Goal: Feedback & Contribution: Submit feedback/report problem

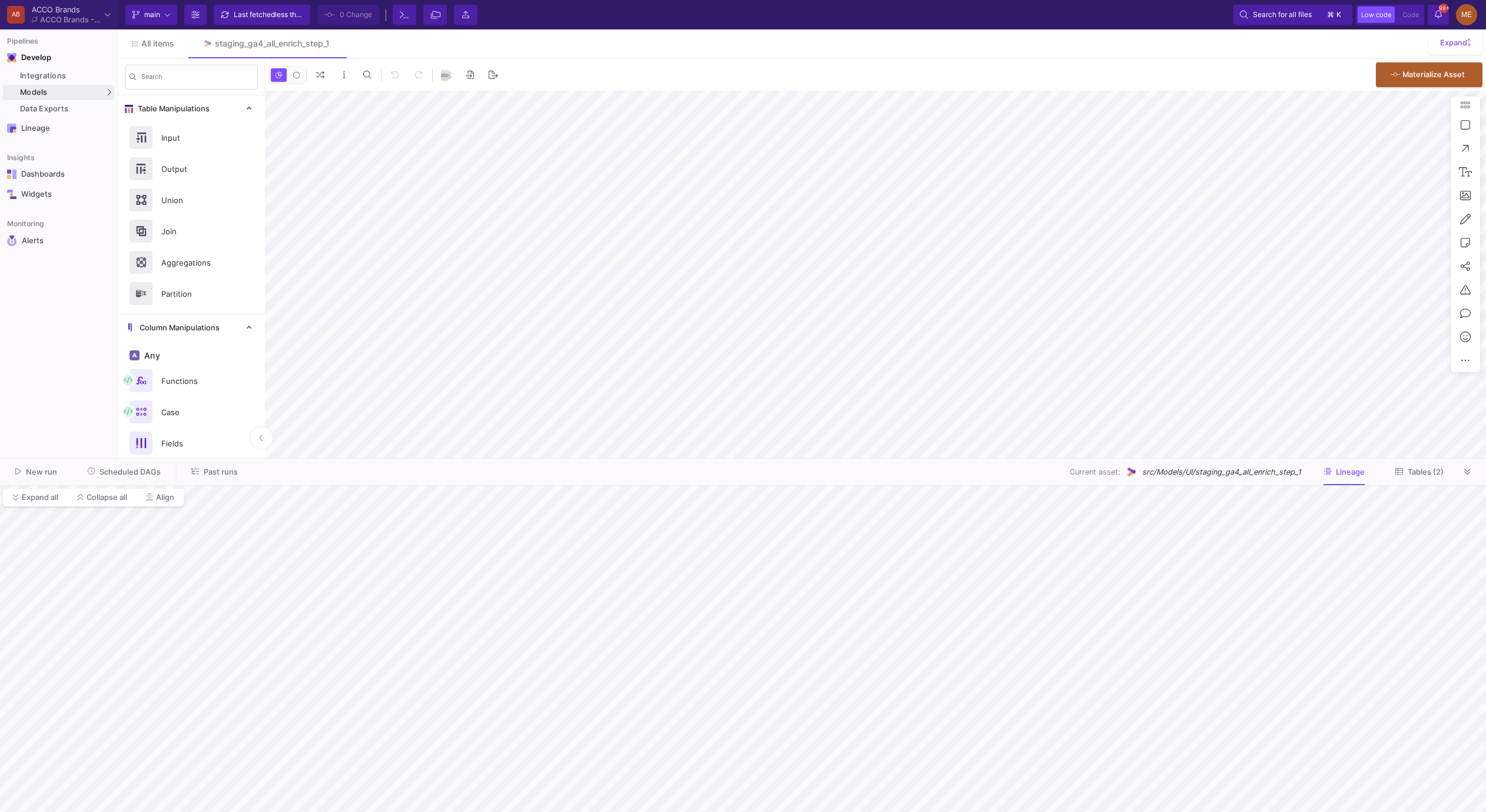
type input "-22"
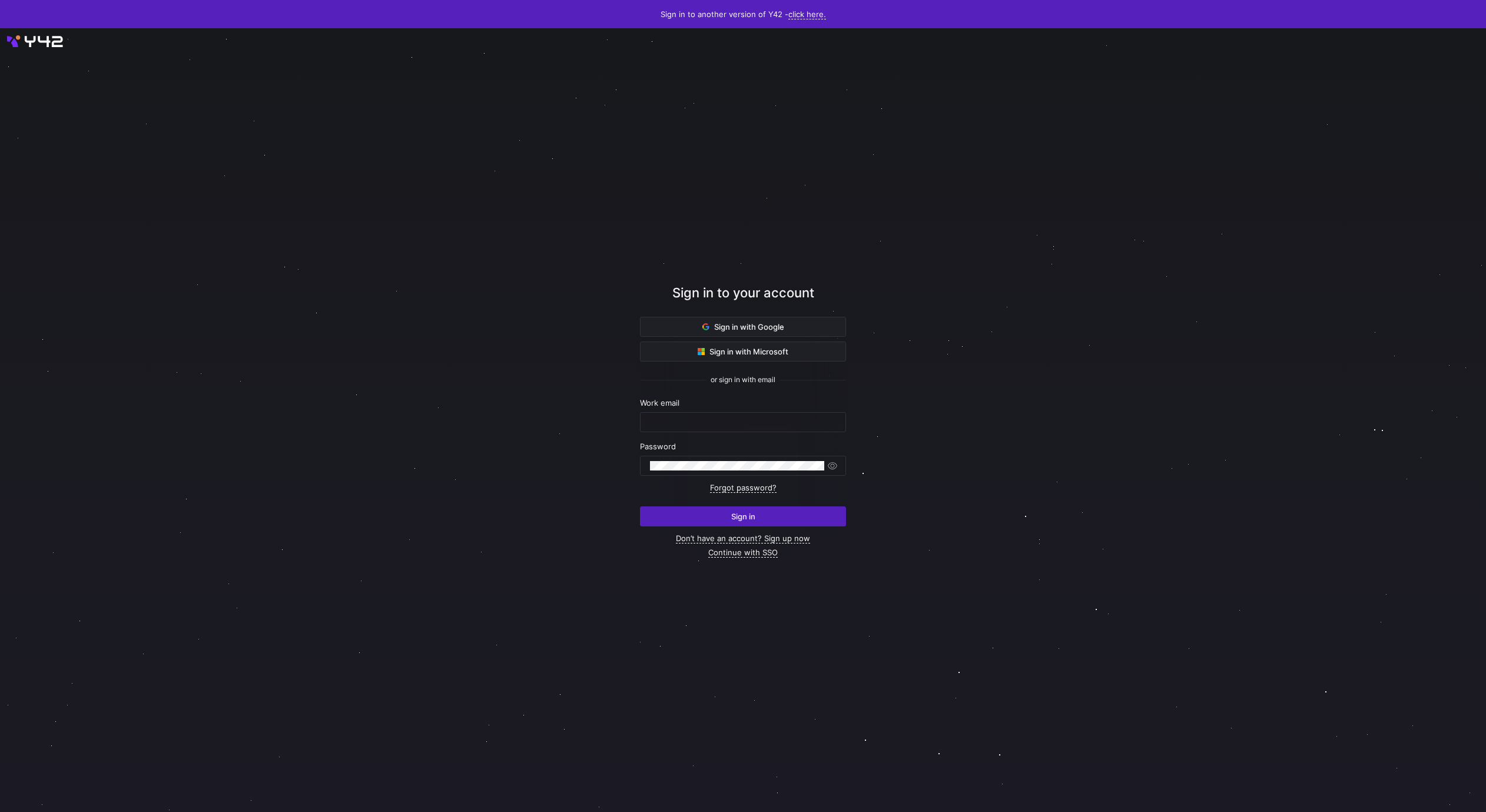
click at [758, 315] on div "Sign in to your account" at bounding box center [743, 300] width 206 height 33
click at [764, 327] on span "Sign in with Google" at bounding box center [743, 326] width 82 height 9
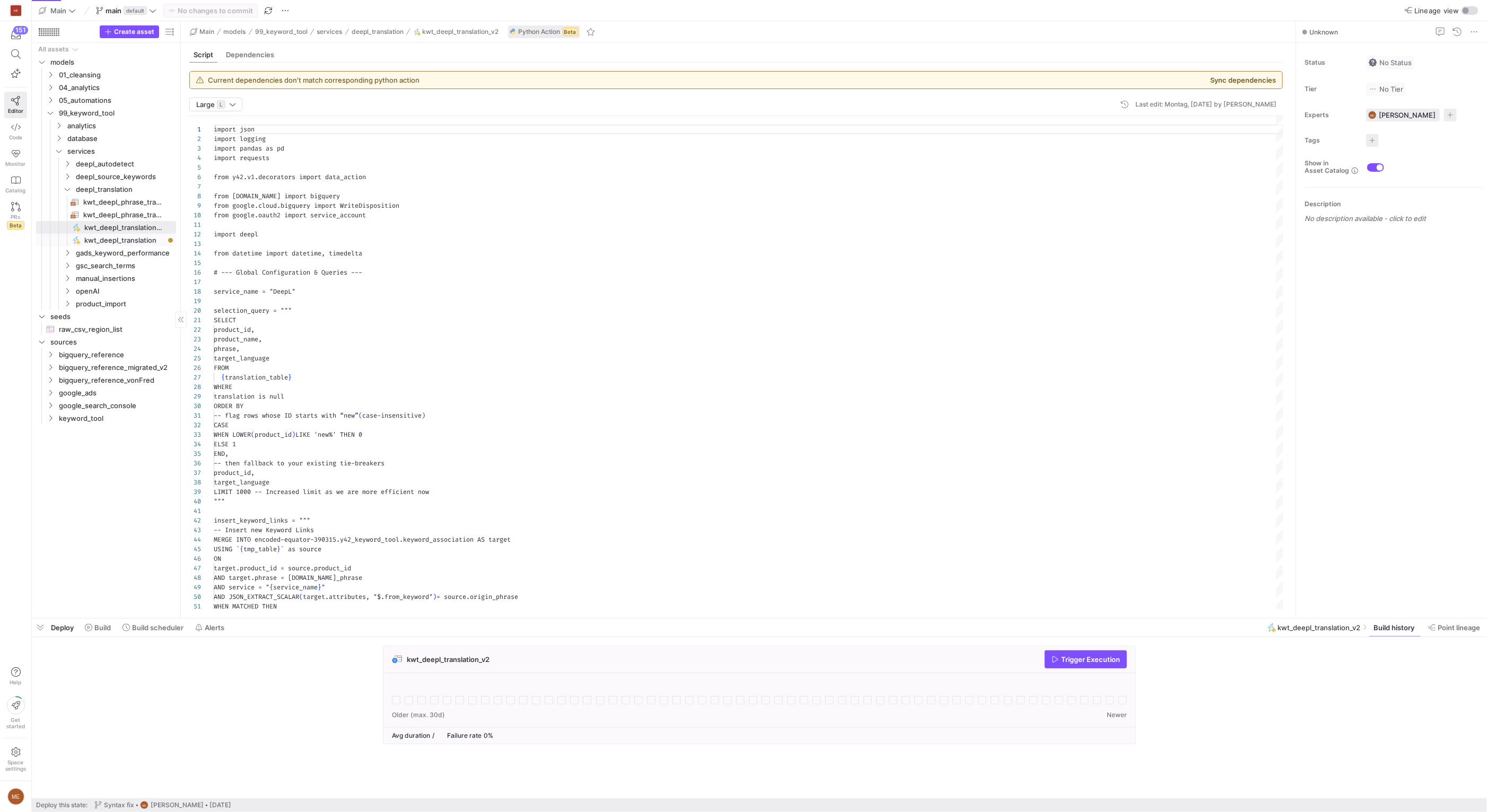
scroll to position [95, 0]
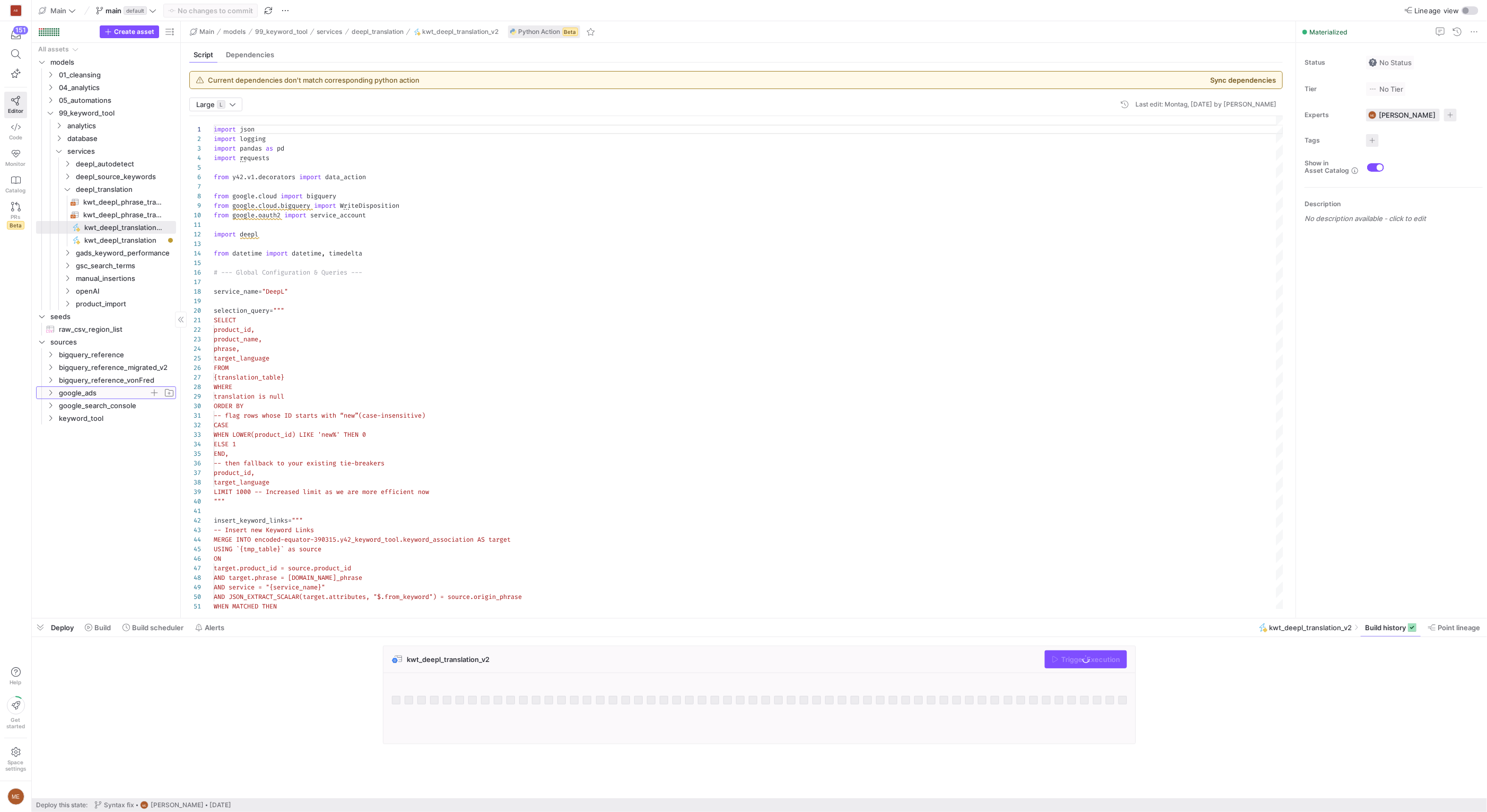
click at [65, 392] on span "google_ads" at bounding box center [104, 393] width 90 height 12
click at [161, 29] on div "Create asset" at bounding box center [138, 31] width 76 height 12
click at [170, 29] on span "button" at bounding box center [169, 31] width 12 height 12
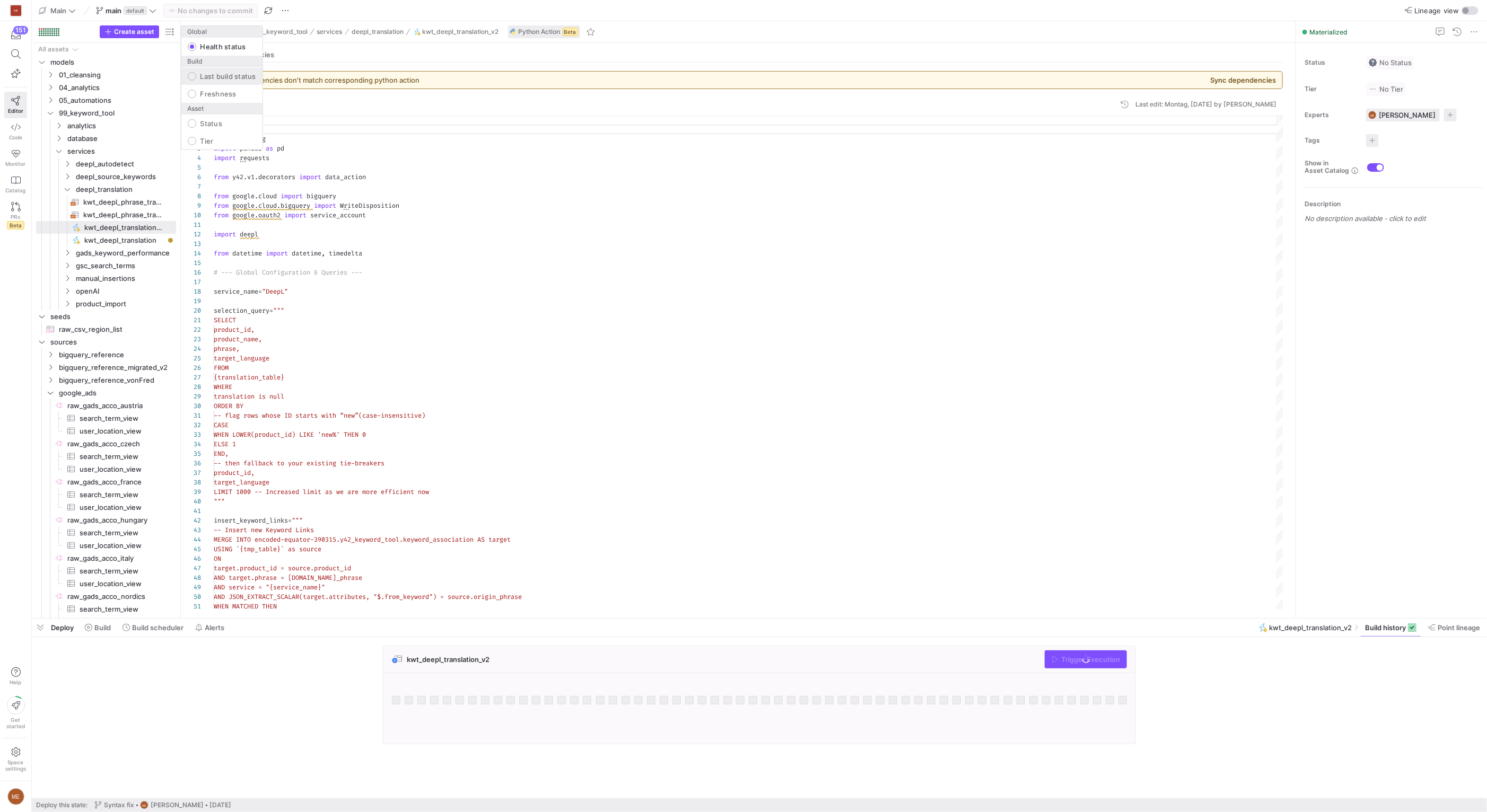
click at [196, 83] on mat-radio-button "Last build status" at bounding box center [222, 76] width 81 height 17
radio input "false"
radio input "true"
click at [484, 353] on div at bounding box center [743, 406] width 1487 height 812
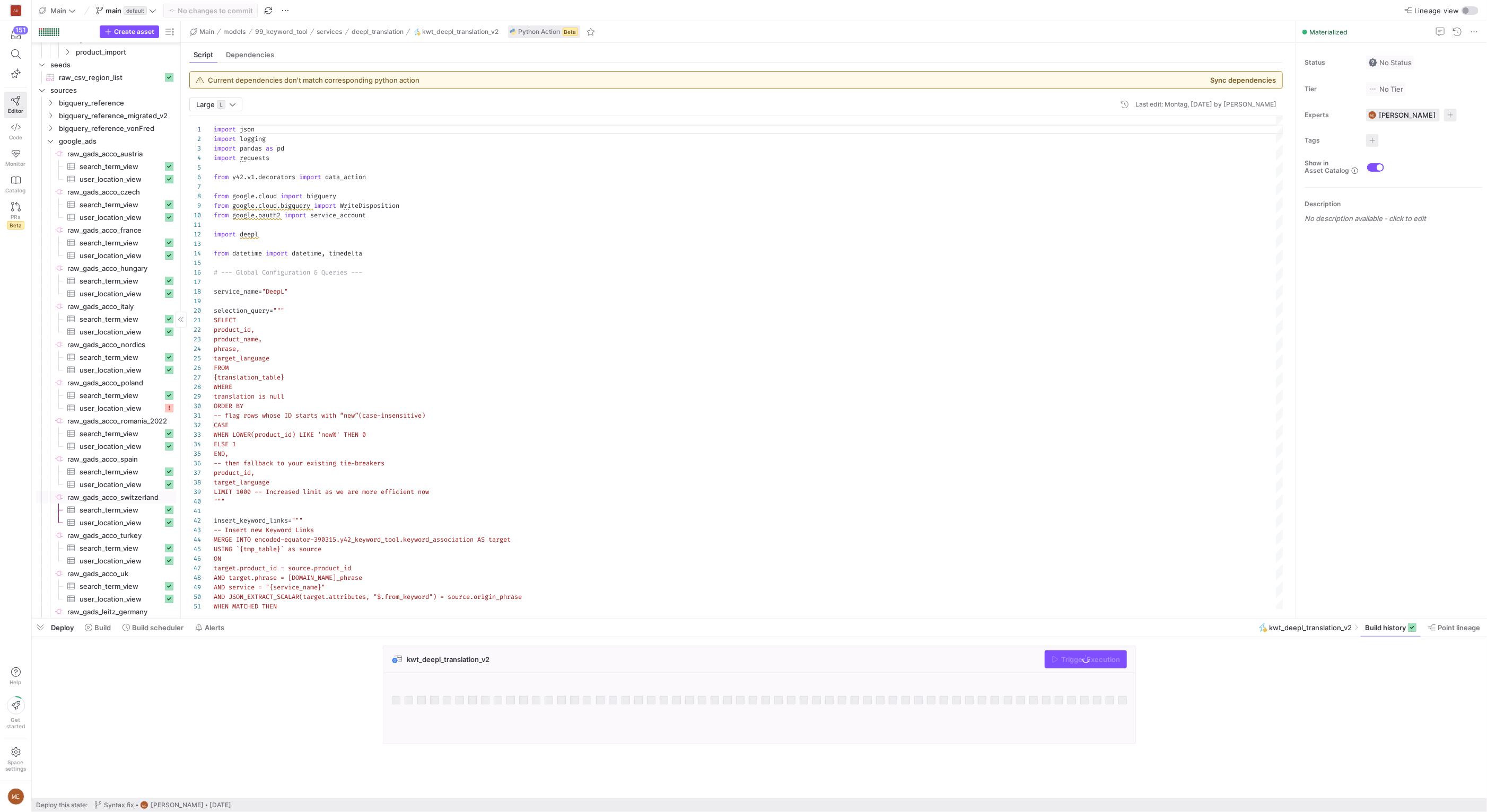
scroll to position [303, 0]
click at [130, 354] on span "user_location_view​​​​​​​​​" at bounding box center [121, 354] width 83 height 12
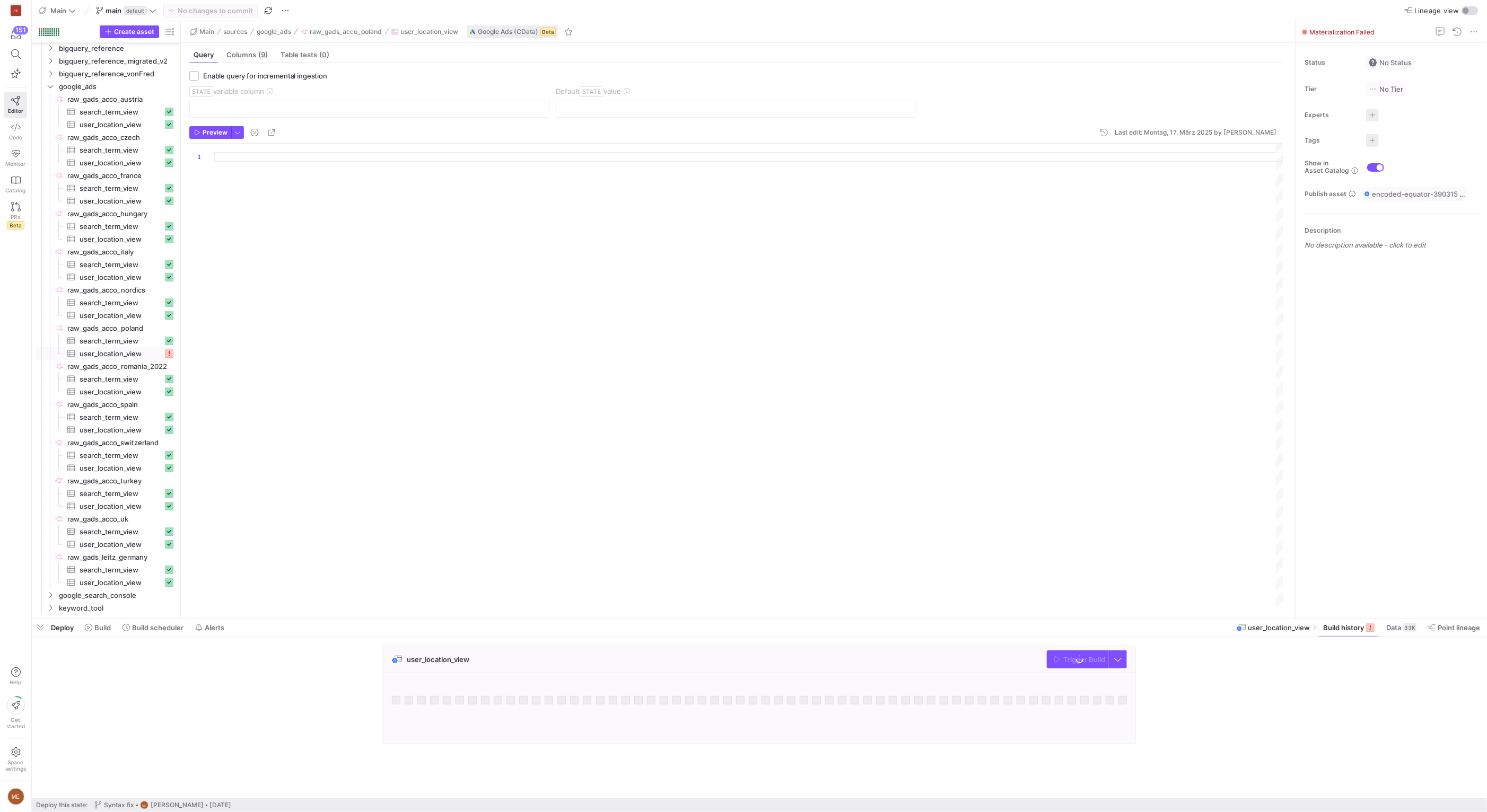
click at [1349, 711] on div "user_location_view Trigger Build" at bounding box center [758, 698] width 1451 height 105
click at [765, 700] on g at bounding box center [765, 700] width 8 height 8
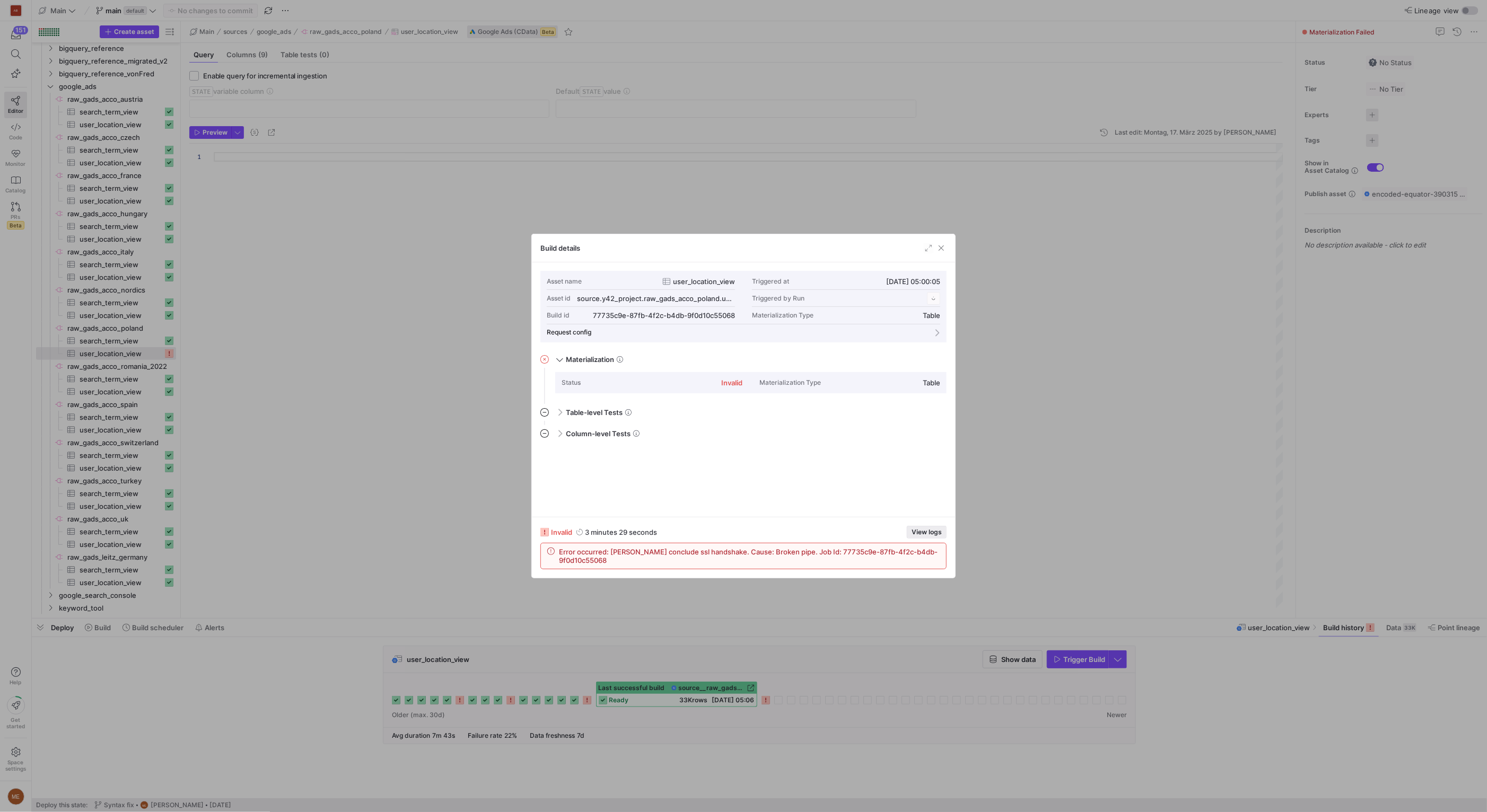
scroll to position [95, 0]
click at [927, 526] on span "button" at bounding box center [926, 532] width 39 height 12
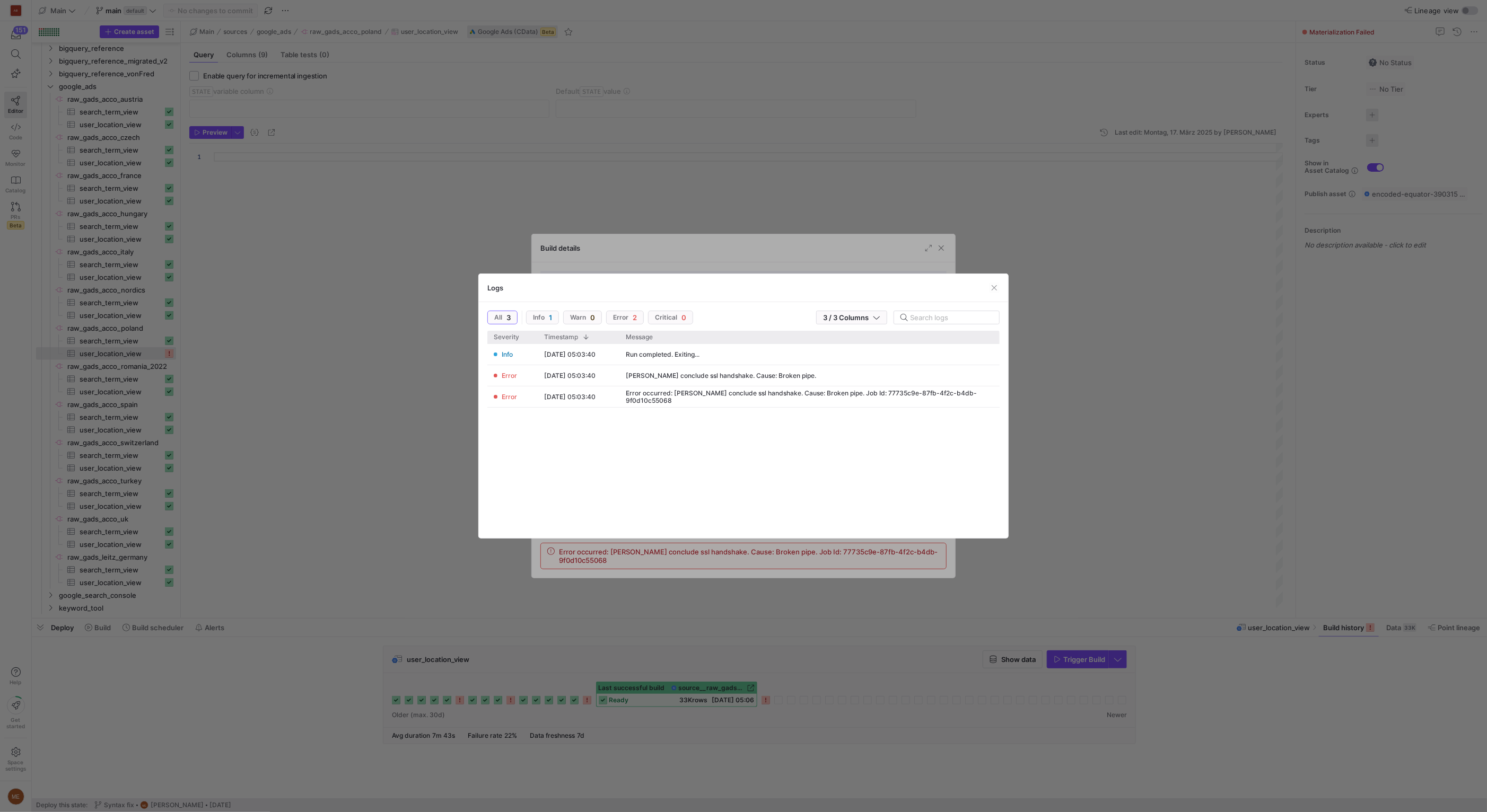
click at [759, 210] on div at bounding box center [743, 406] width 1487 height 812
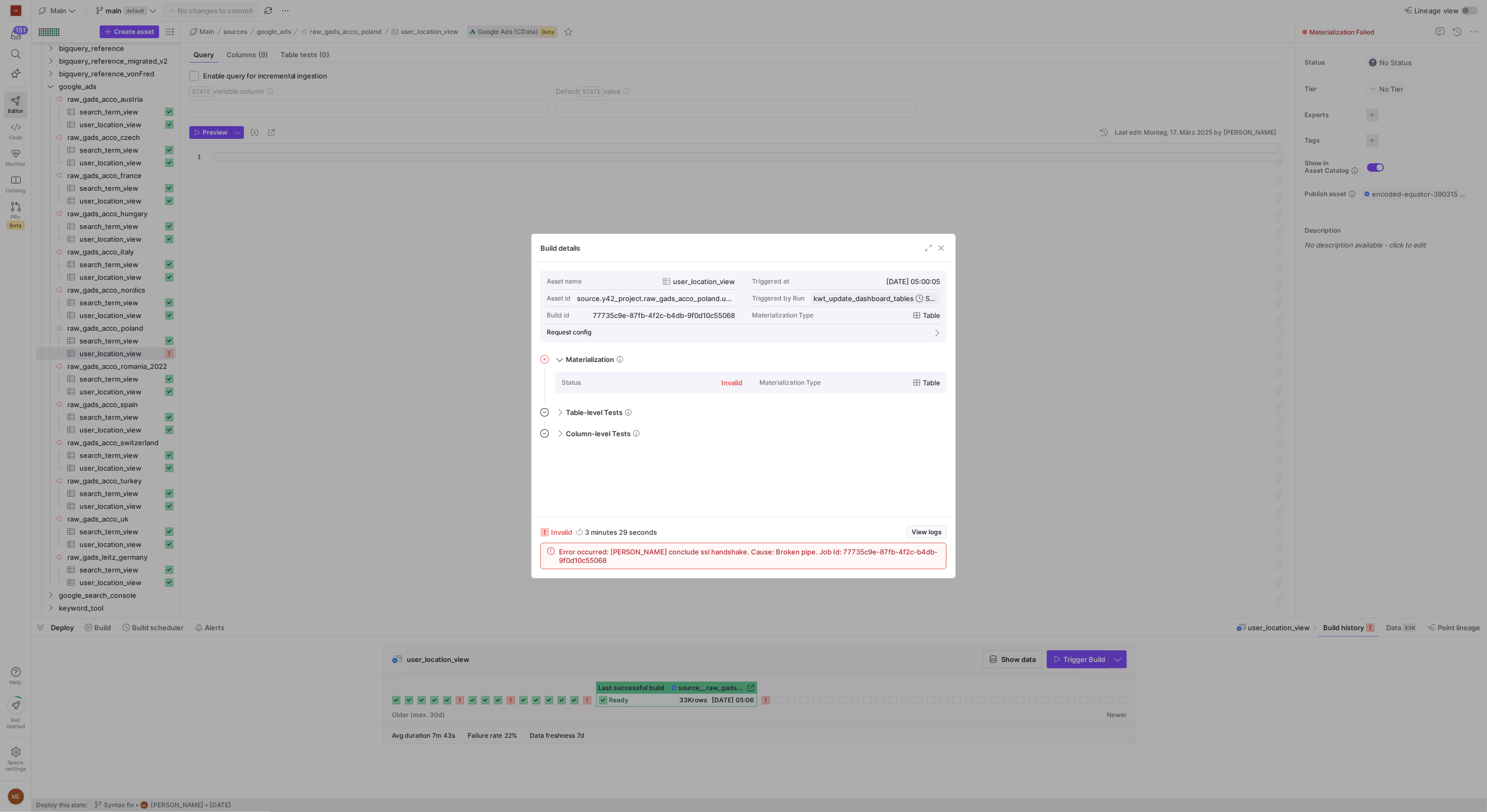
click at [796, 200] on div at bounding box center [743, 406] width 1487 height 812
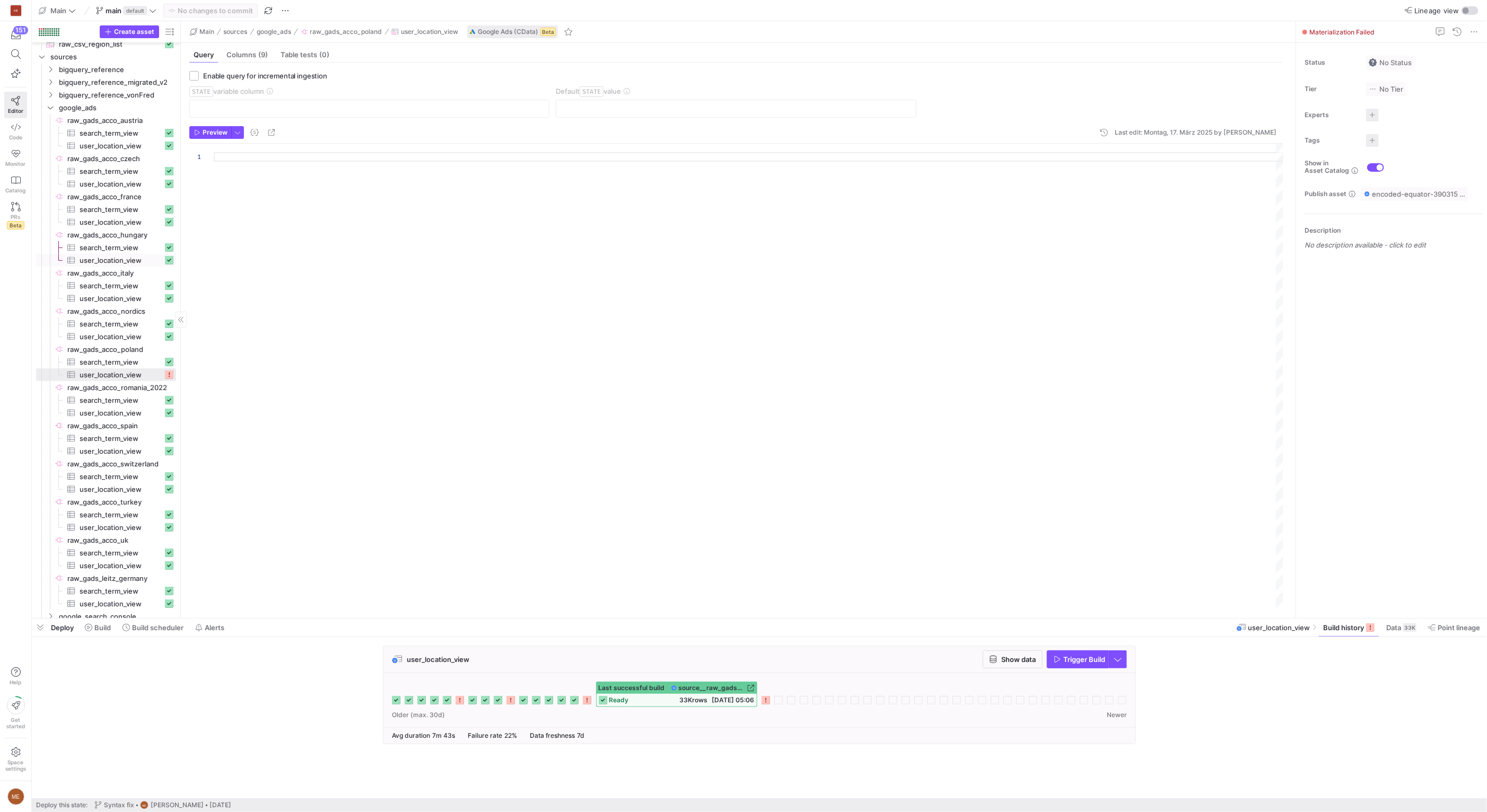
scroll to position [285, 0]
click at [168, 627] on span "Build scheduler" at bounding box center [157, 627] width 52 height 8
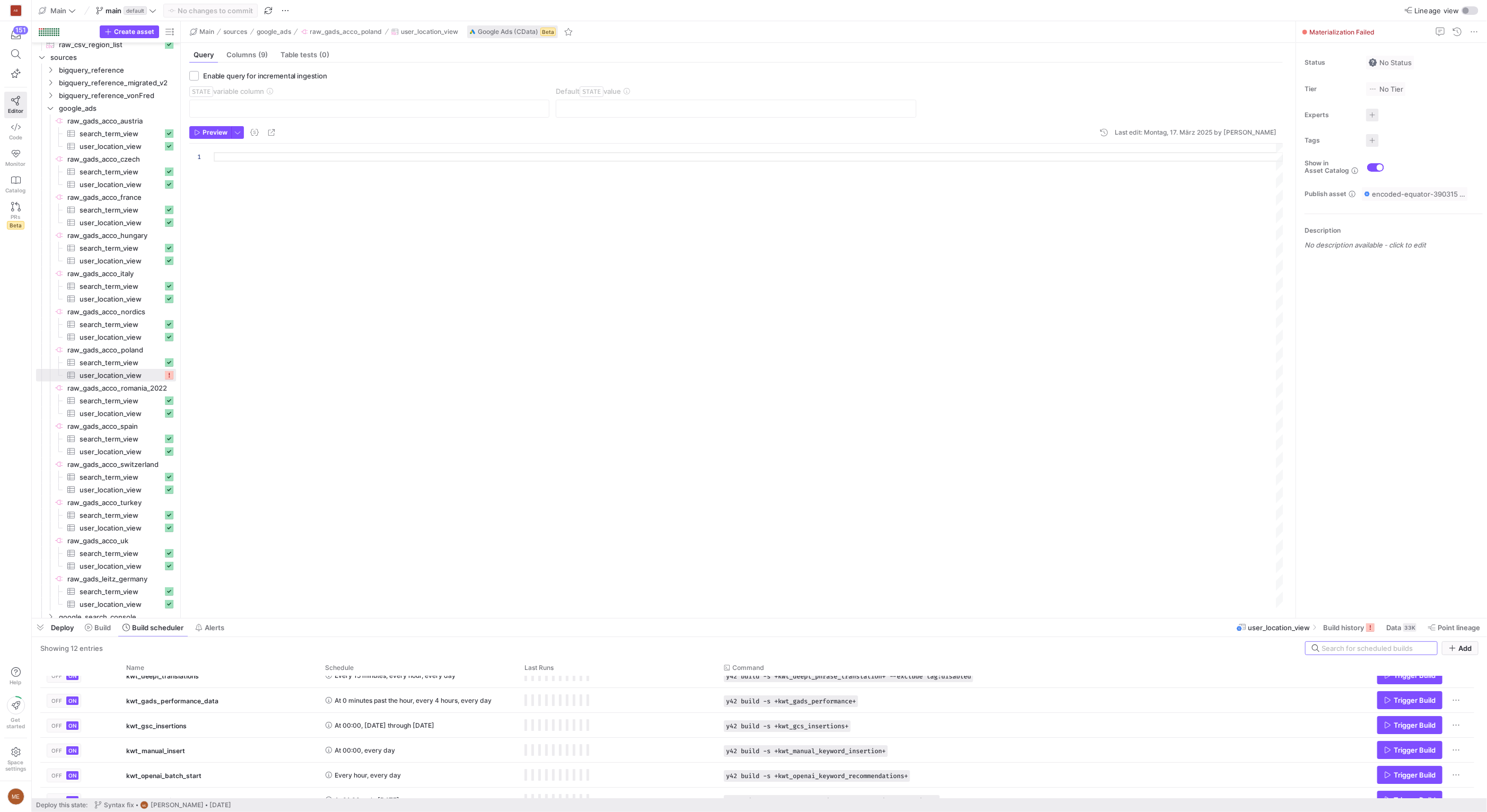
scroll to position [115, 0]
click at [255, 696] on div "kwt_gads_performance_data" at bounding box center [219, 698] width 186 height 25
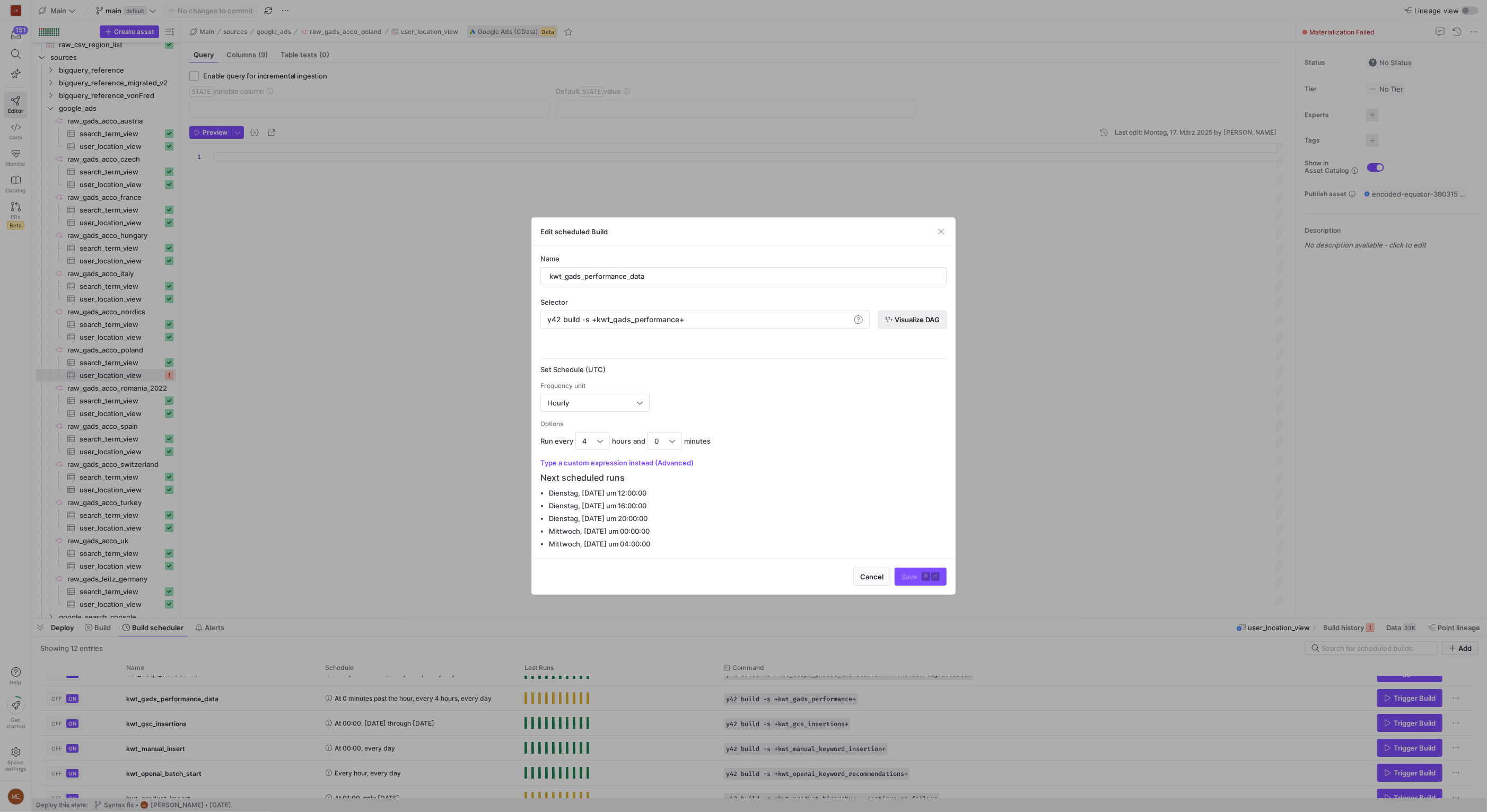
click at [946, 322] on span "button" at bounding box center [912, 320] width 67 height 17
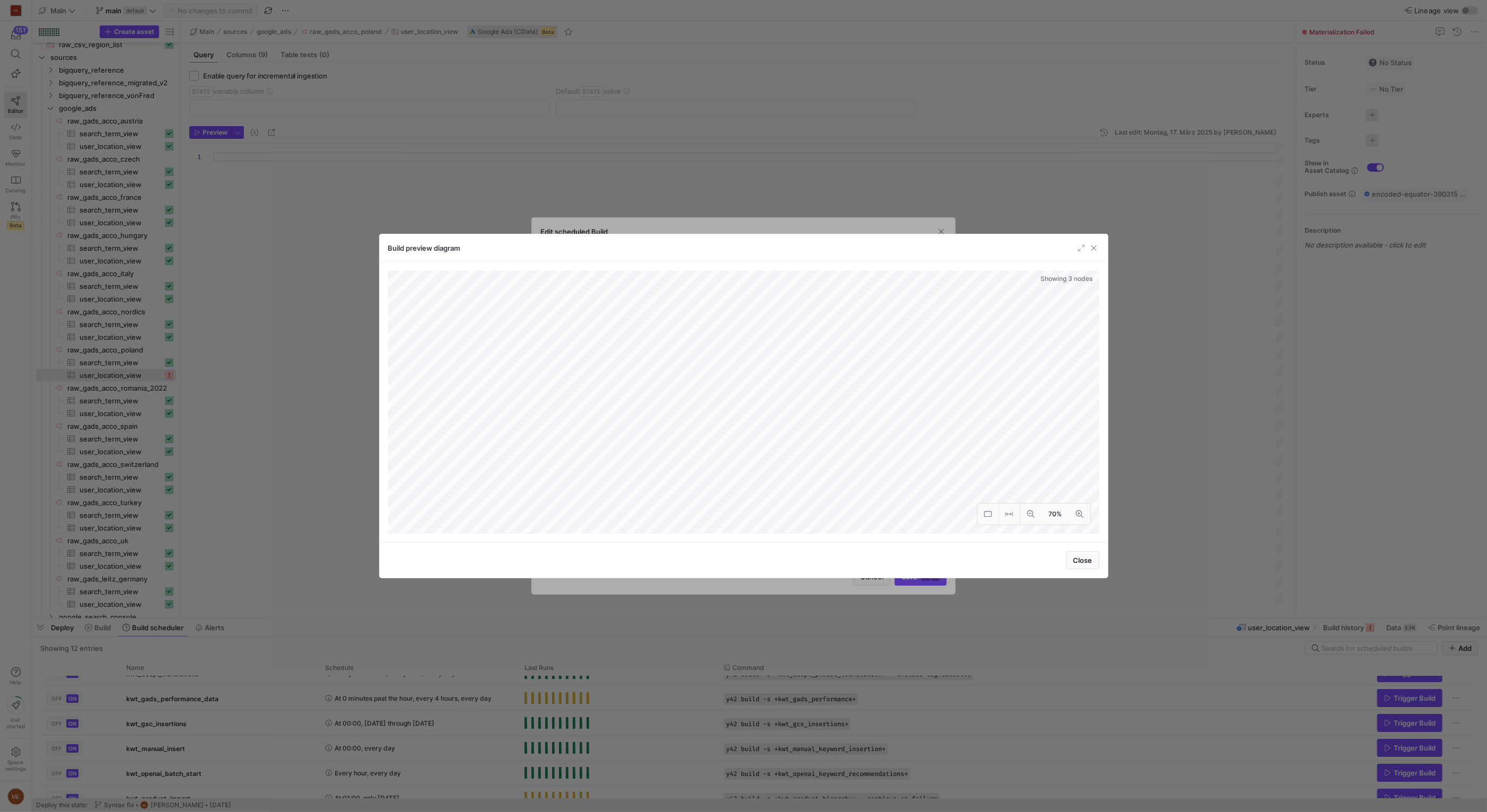
click at [1163, 393] on div at bounding box center [743, 406] width 1487 height 812
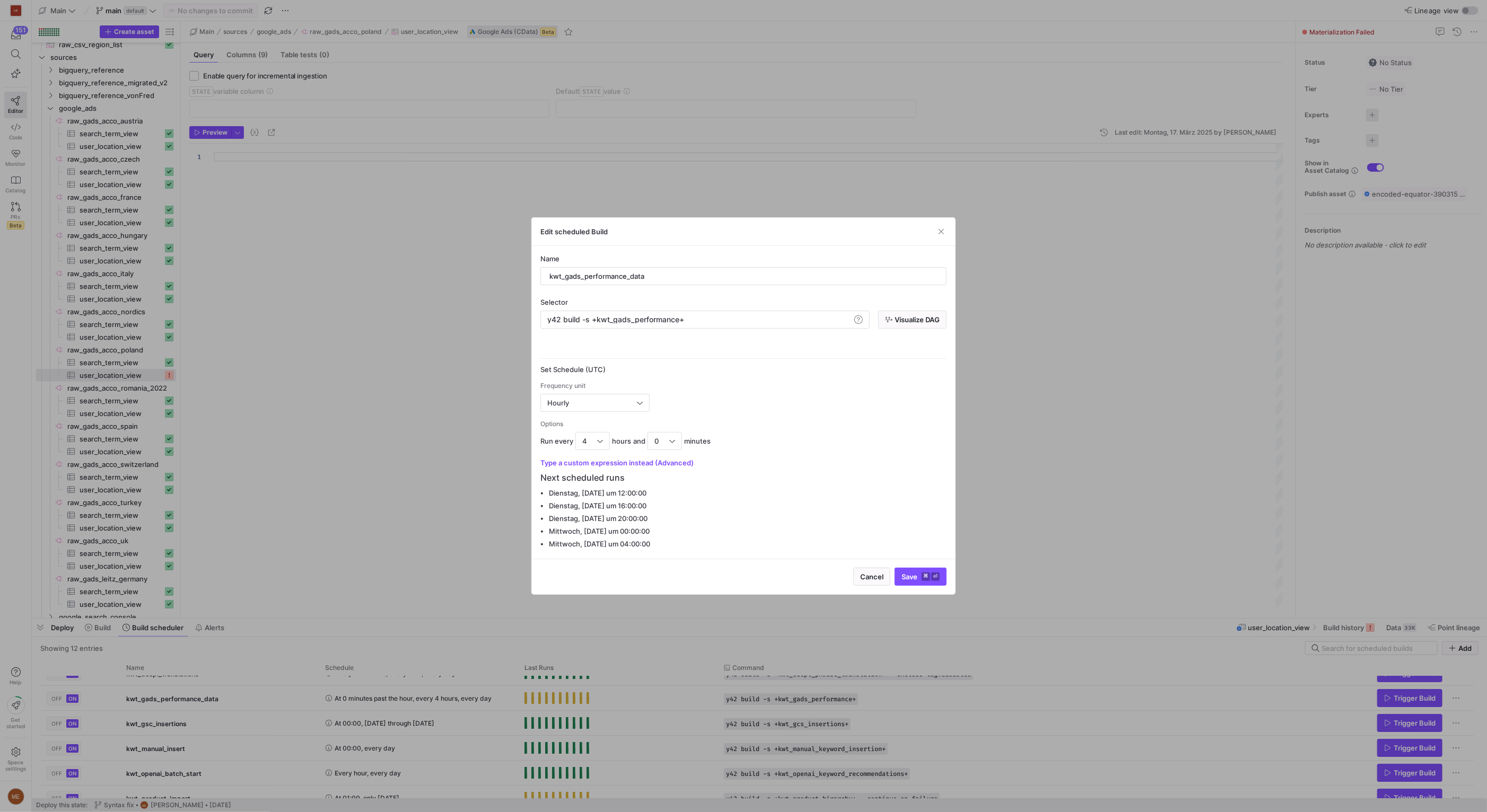
click at [1163, 393] on div at bounding box center [743, 406] width 1487 height 812
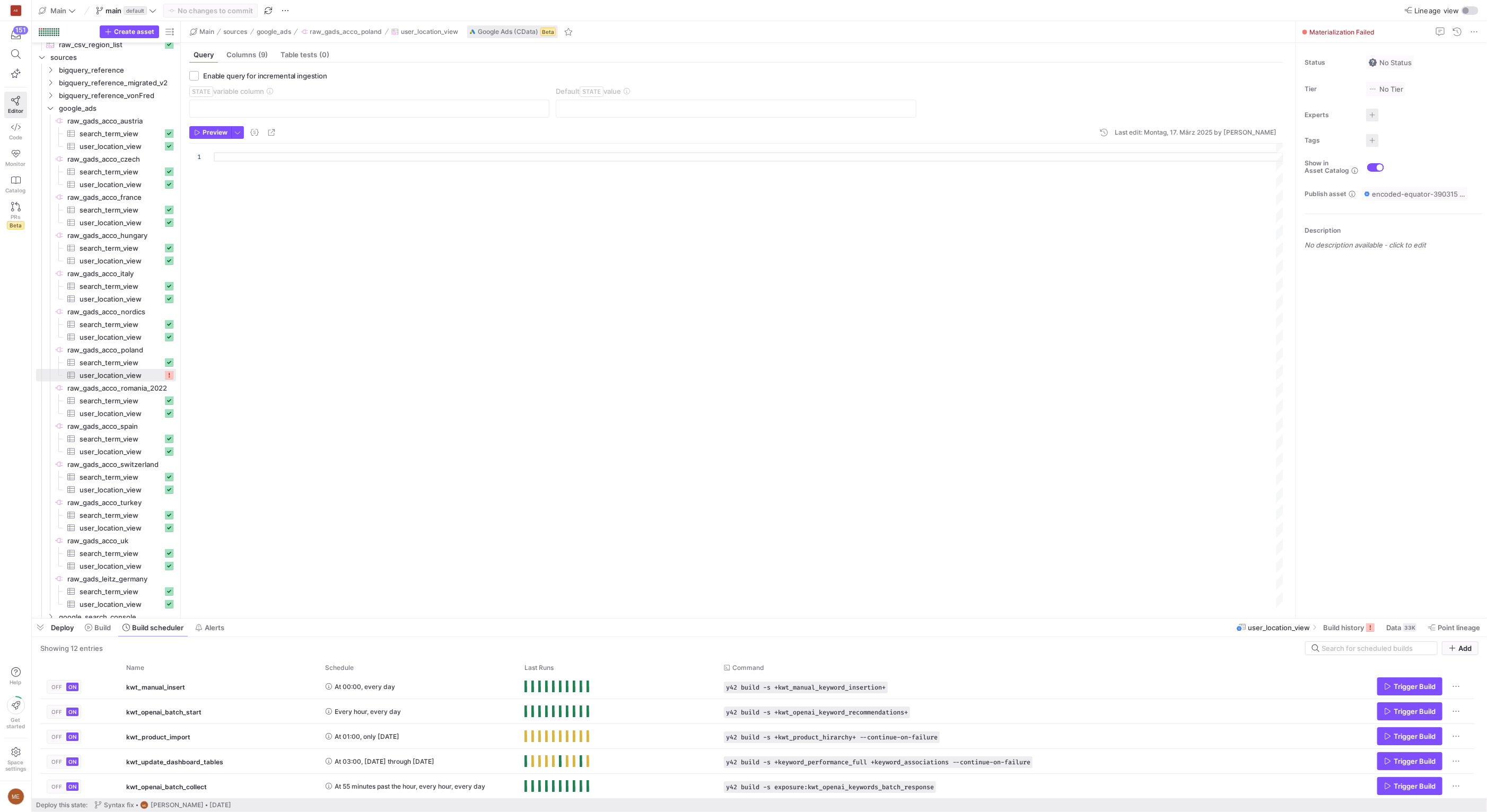
scroll to position [61, 0]
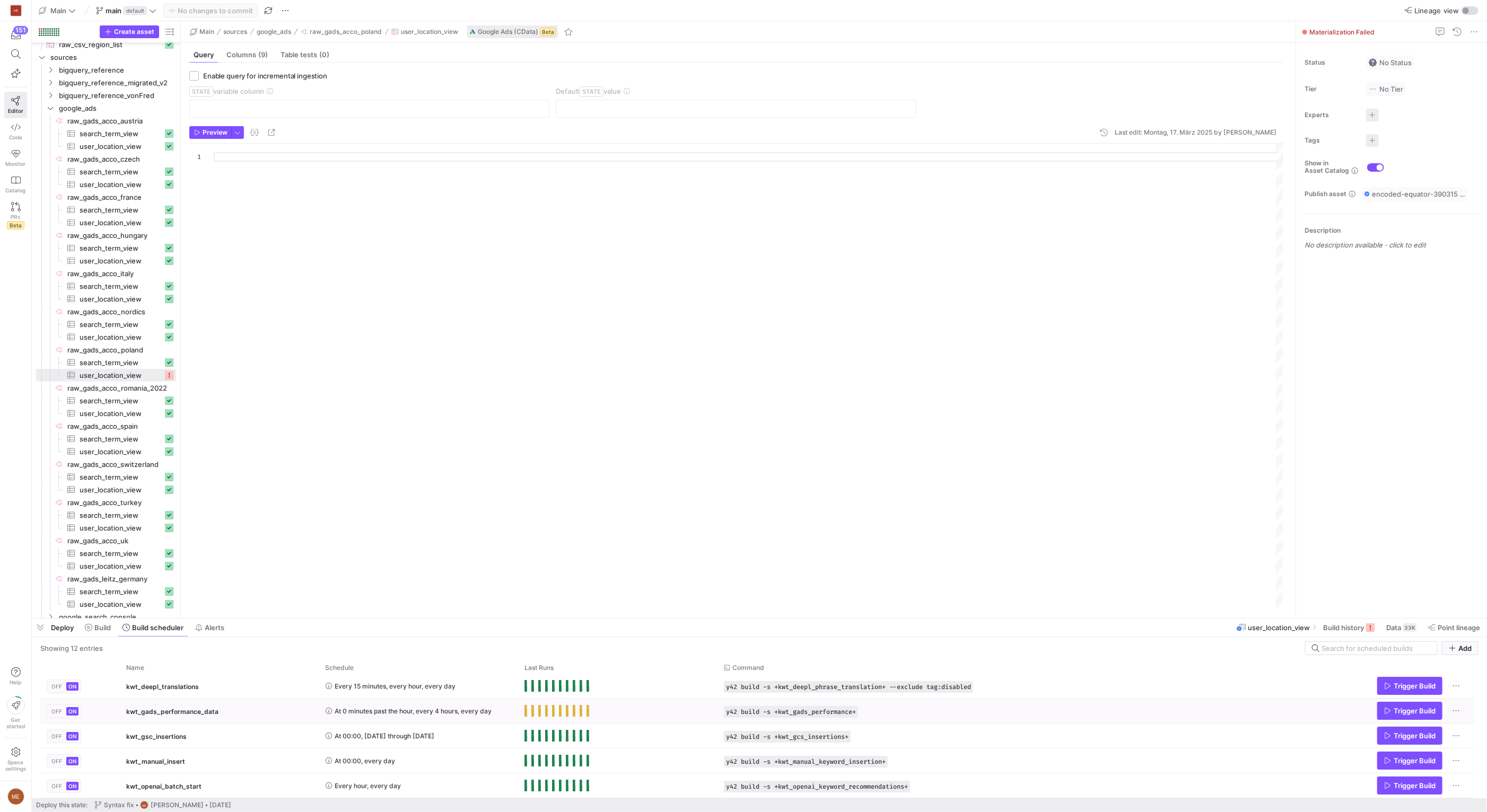
click at [226, 705] on div "kwt_gads_performance_data" at bounding box center [219, 711] width 186 height 25
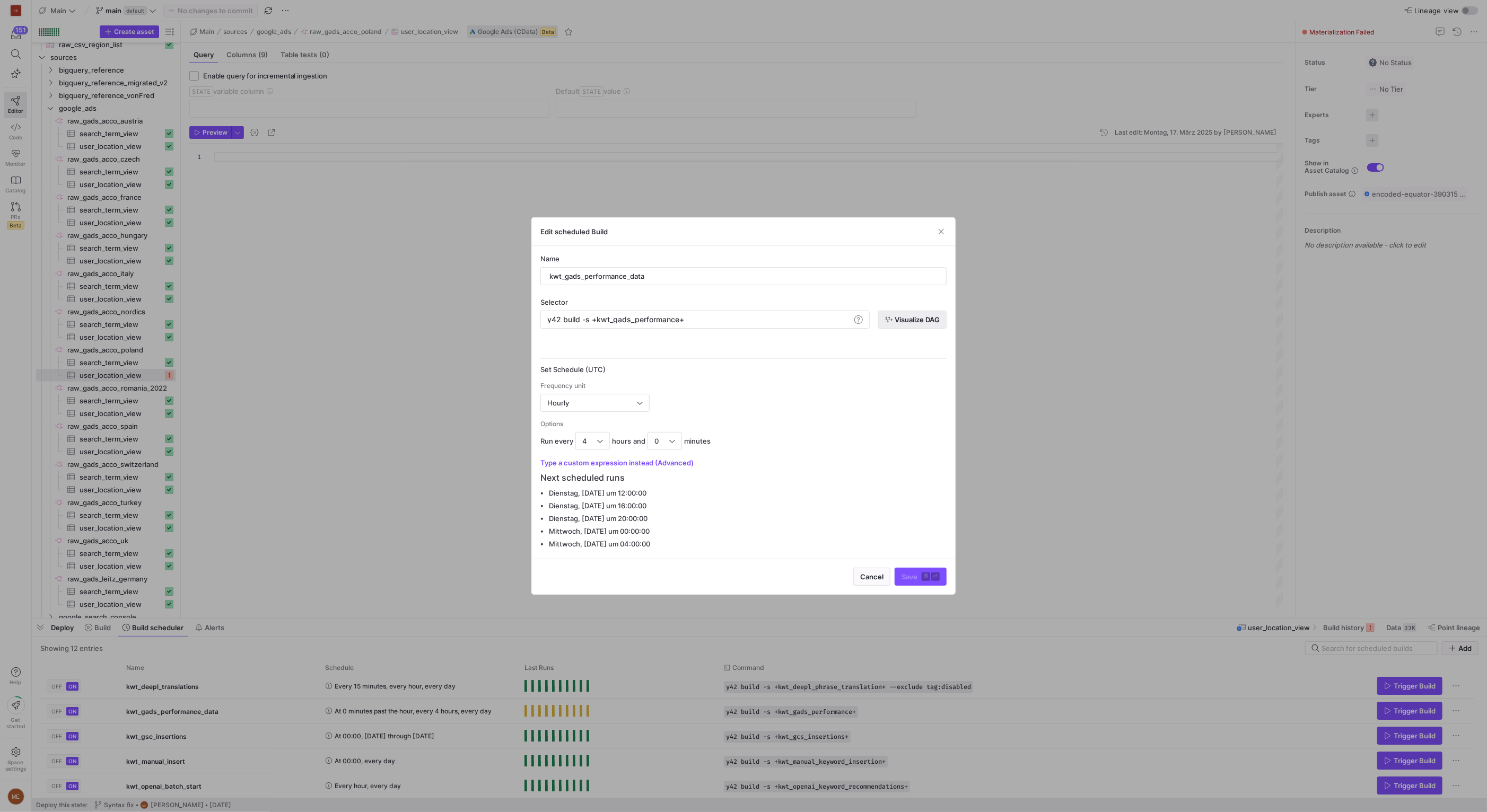
click at [923, 319] on span "Visualize DAG" at bounding box center [917, 319] width 45 height 8
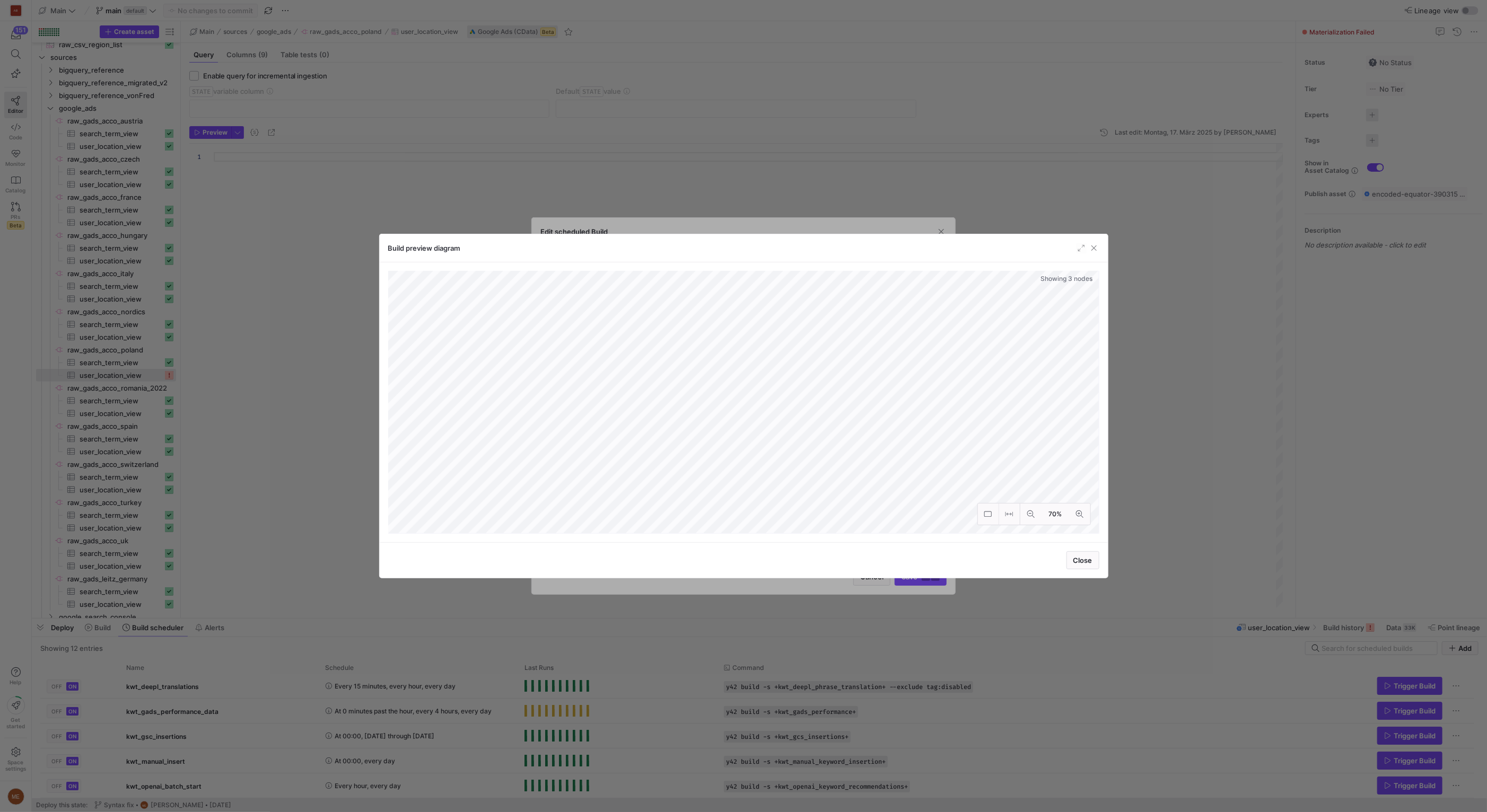
click at [320, 386] on div at bounding box center [743, 406] width 1487 height 812
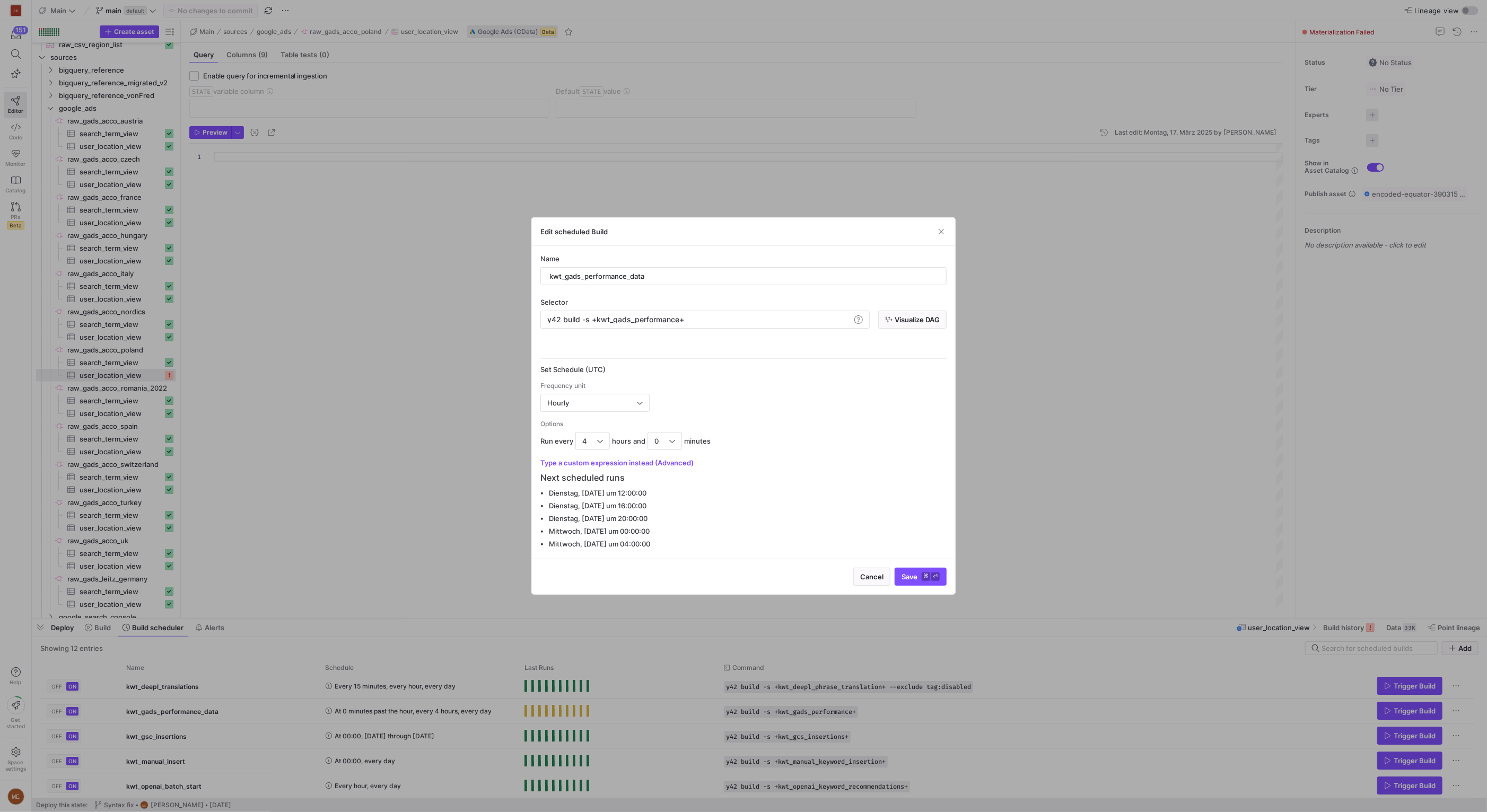
click at [331, 489] on div at bounding box center [743, 406] width 1487 height 812
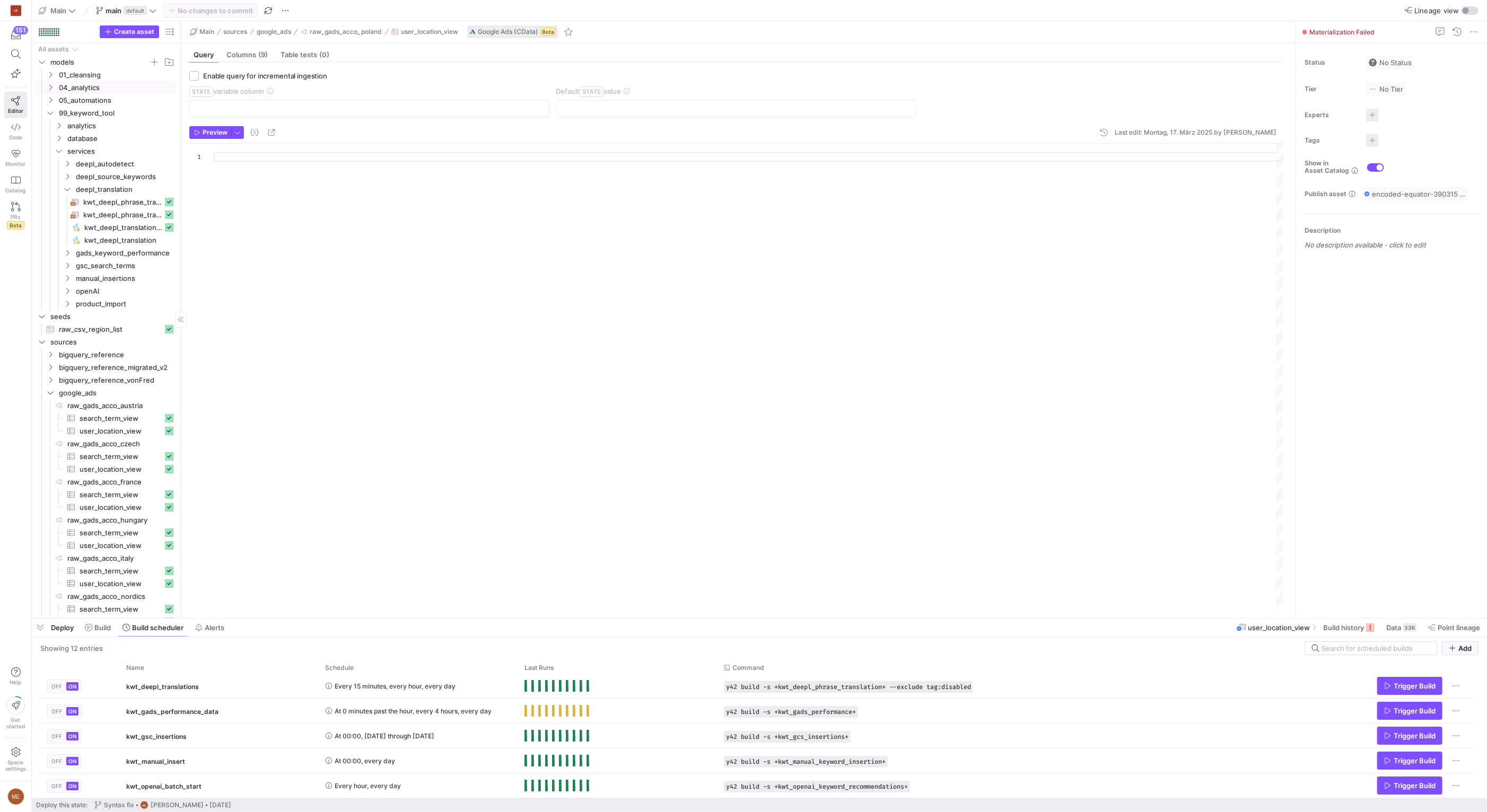
click at [84, 66] on span "models" at bounding box center [99, 62] width 99 height 12
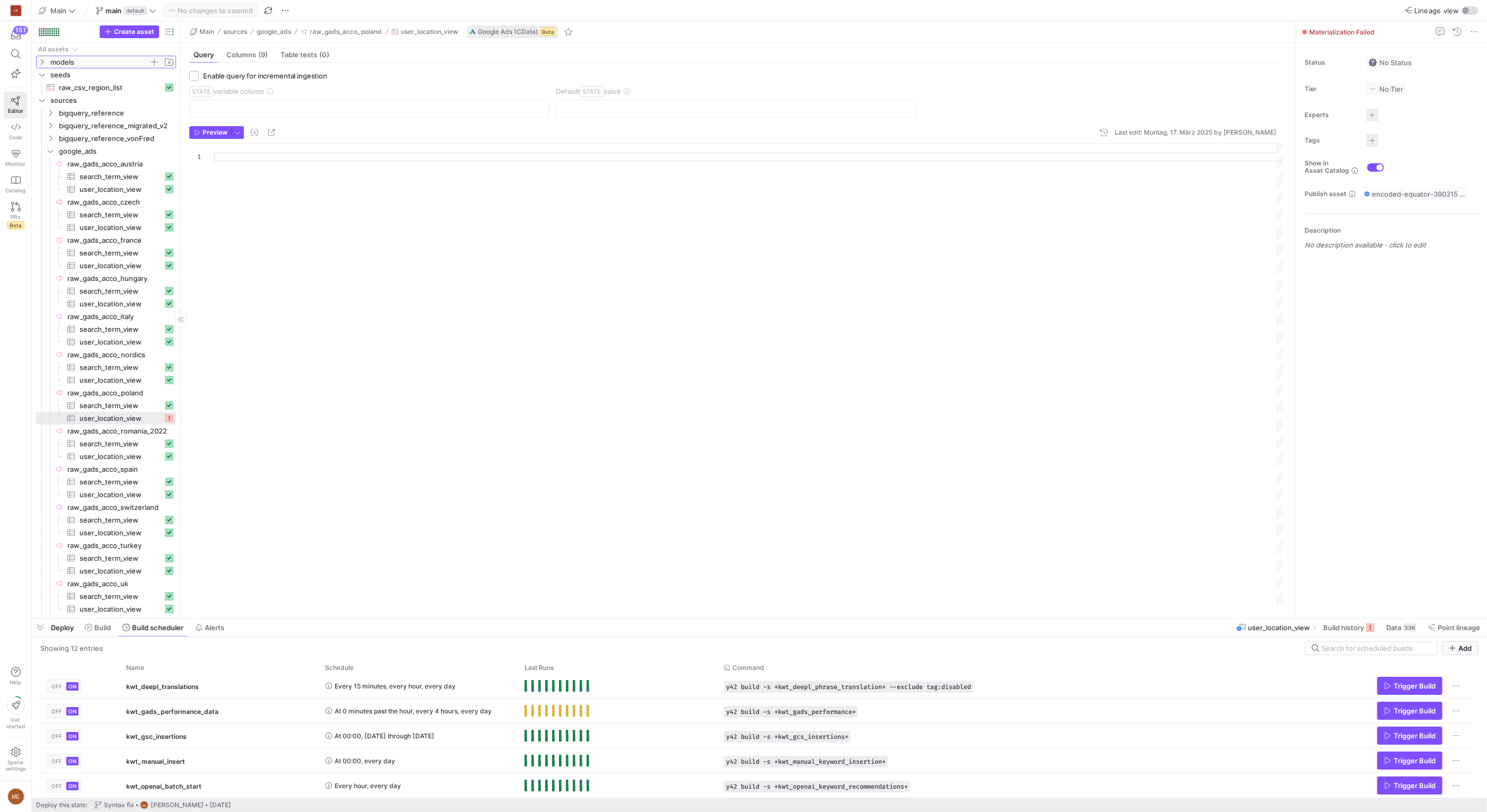
click at [86, 65] on span "models" at bounding box center [99, 62] width 99 height 12
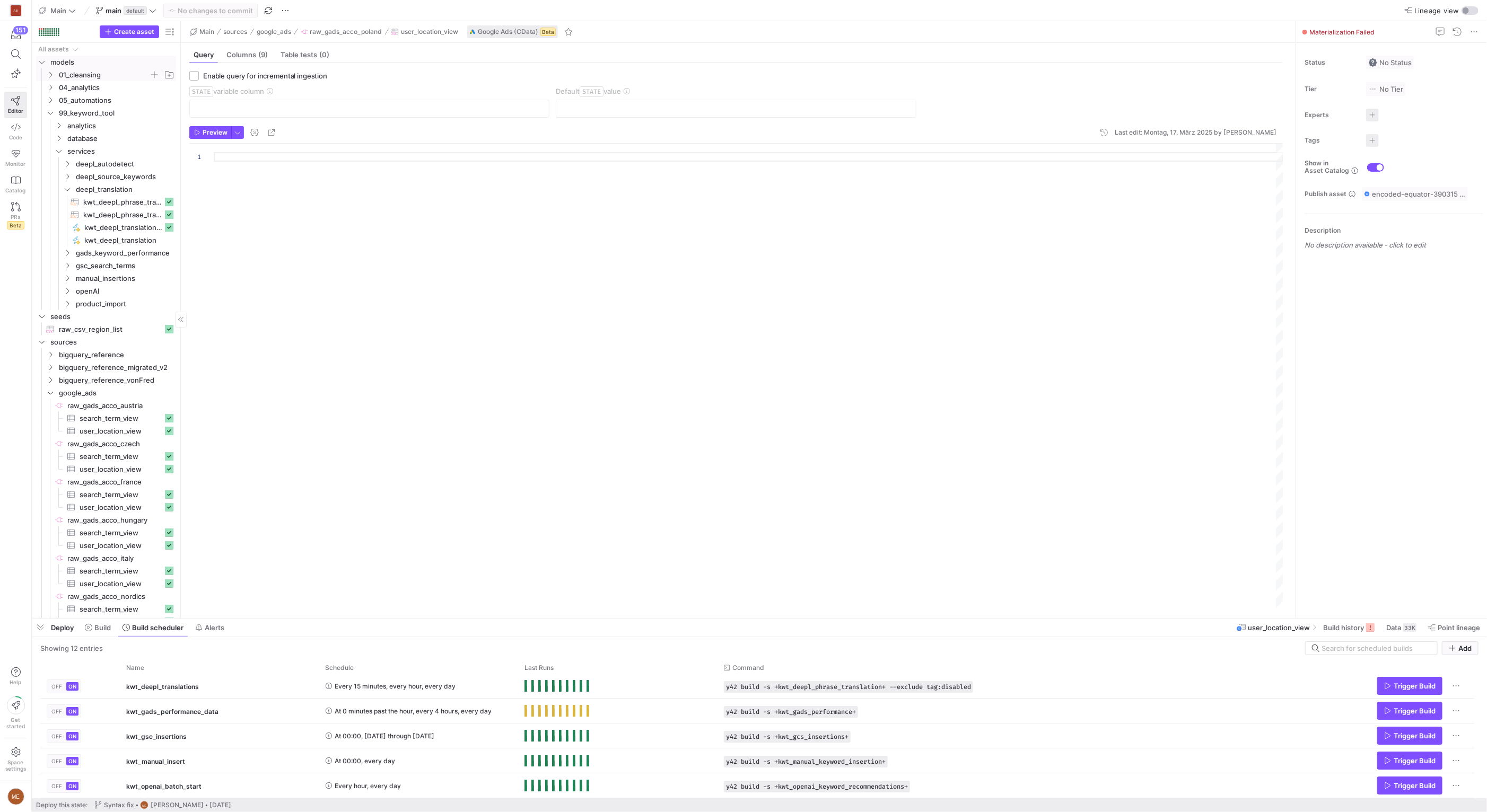
click at [88, 72] on span "01_cleansing" at bounding box center [104, 75] width 90 height 12
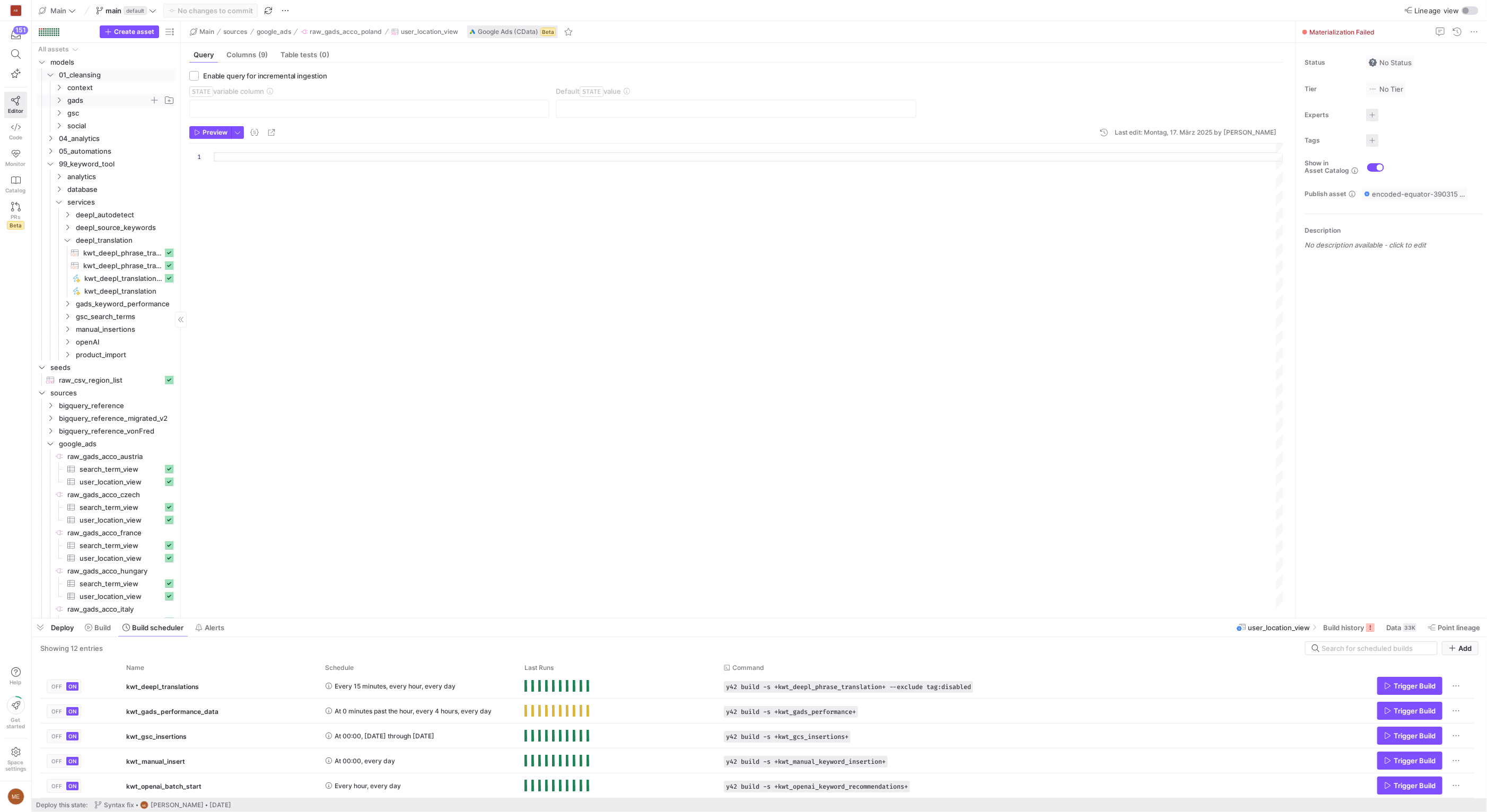
click at [97, 102] on span "gads" at bounding box center [108, 101] width 82 height 12
click at [100, 116] on span "cle_gads_all_union_location​​​​​​​​​​" at bounding box center [118, 113] width 88 height 12
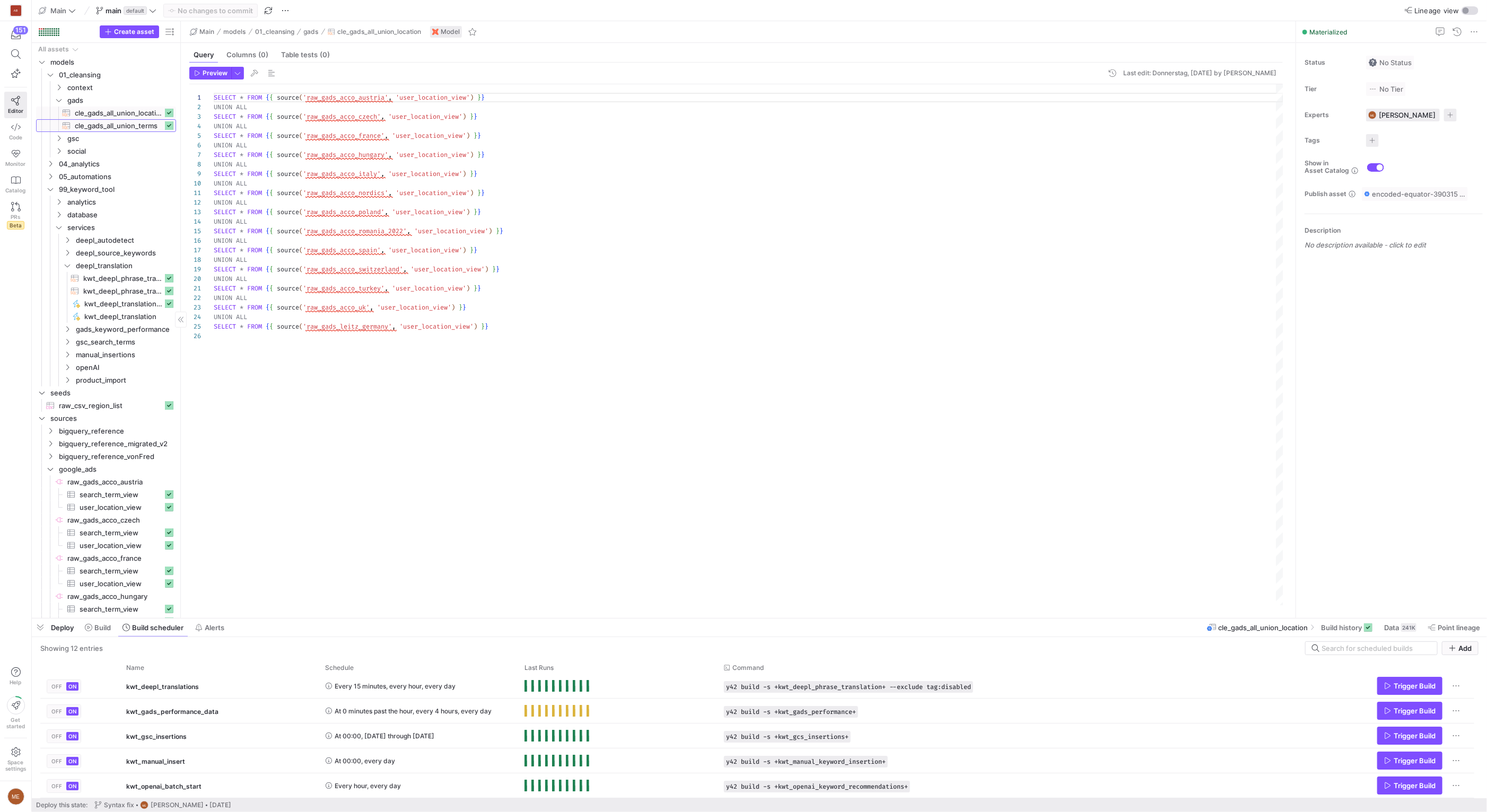
click at [103, 124] on span "cle_gads_all_union_terms​​​​​​​​​​" at bounding box center [118, 126] width 88 height 12
click at [1476, 627] on span "Point lineage" at bounding box center [1458, 627] width 42 height 8
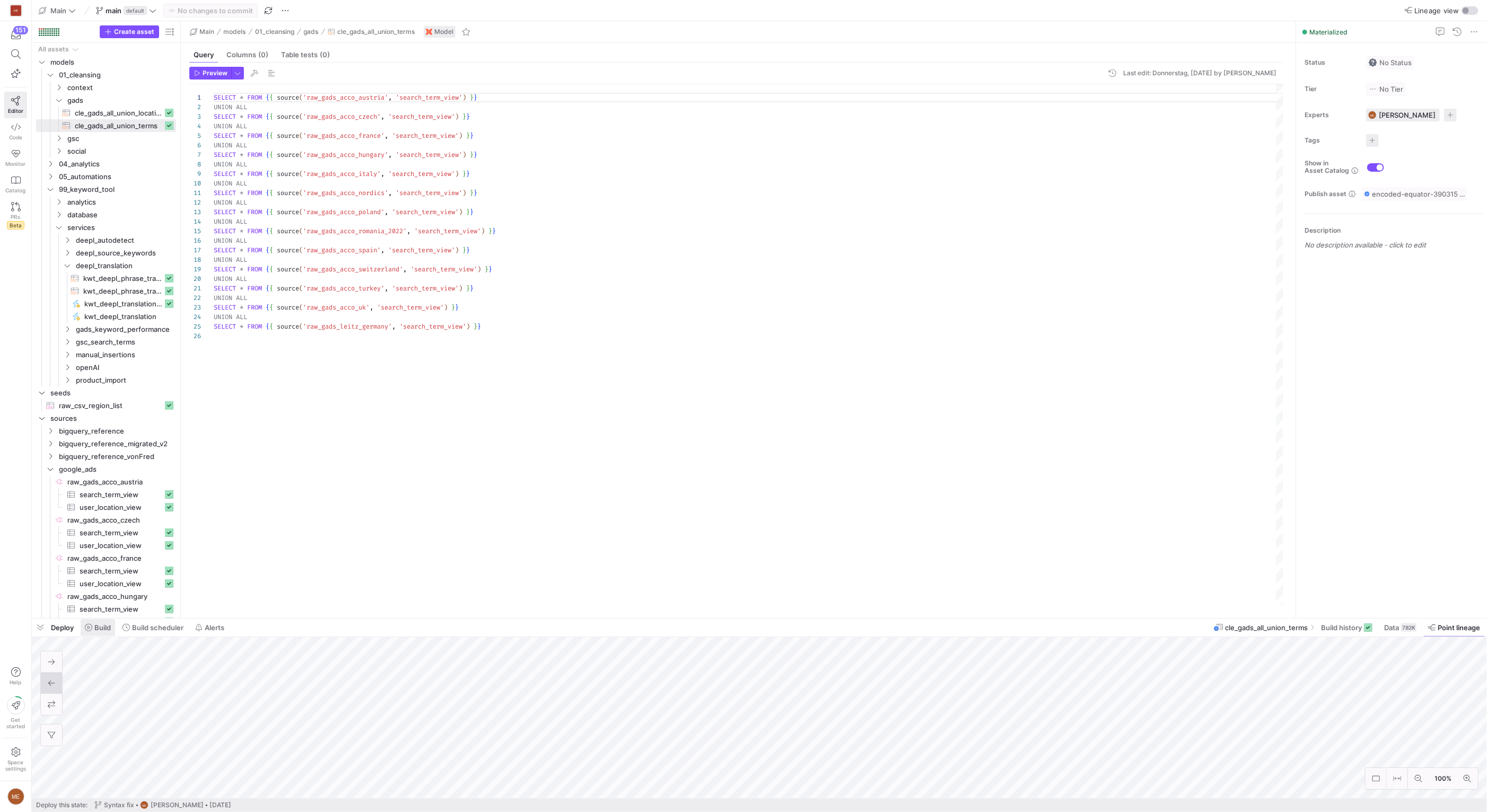
click at [108, 627] on span "Build" at bounding box center [103, 627] width 16 height 8
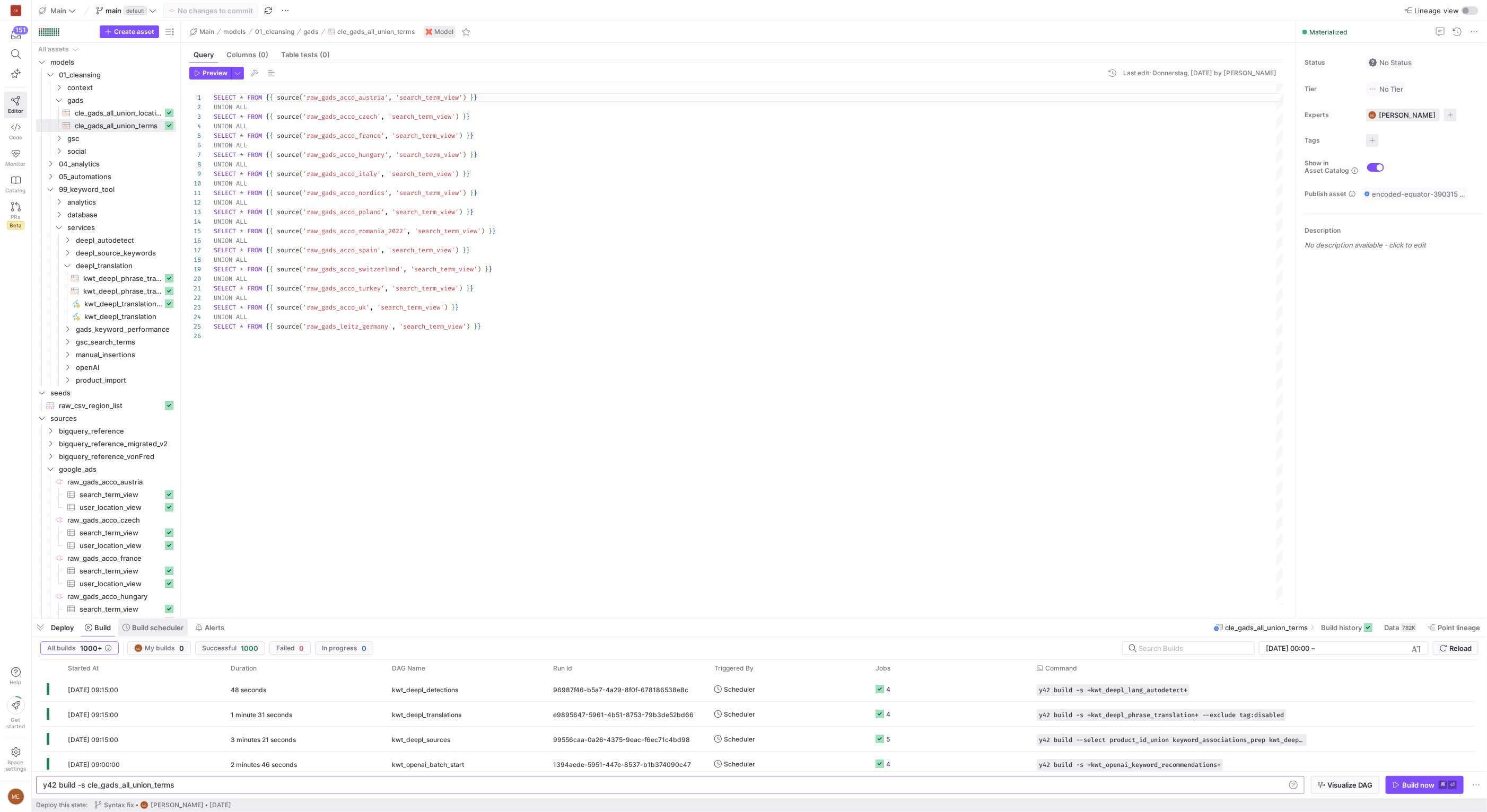
click at [157, 628] on span "Build scheduler" at bounding box center [157, 627] width 52 height 8
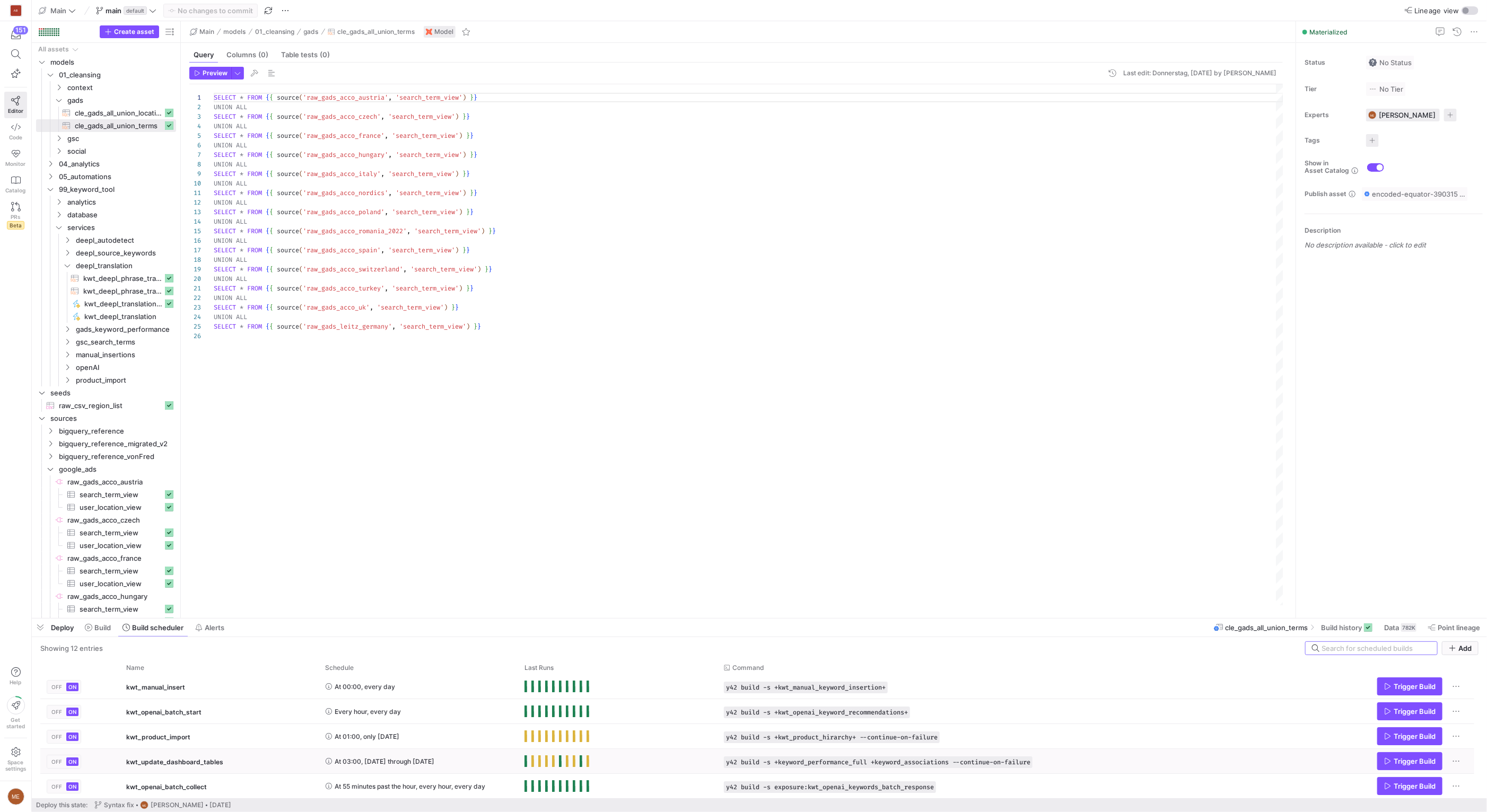
click at [710, 762] on y42-orchestration-run-status-cell-renderer "Press SPACE to select this row." at bounding box center [618, 761] width 187 height 23
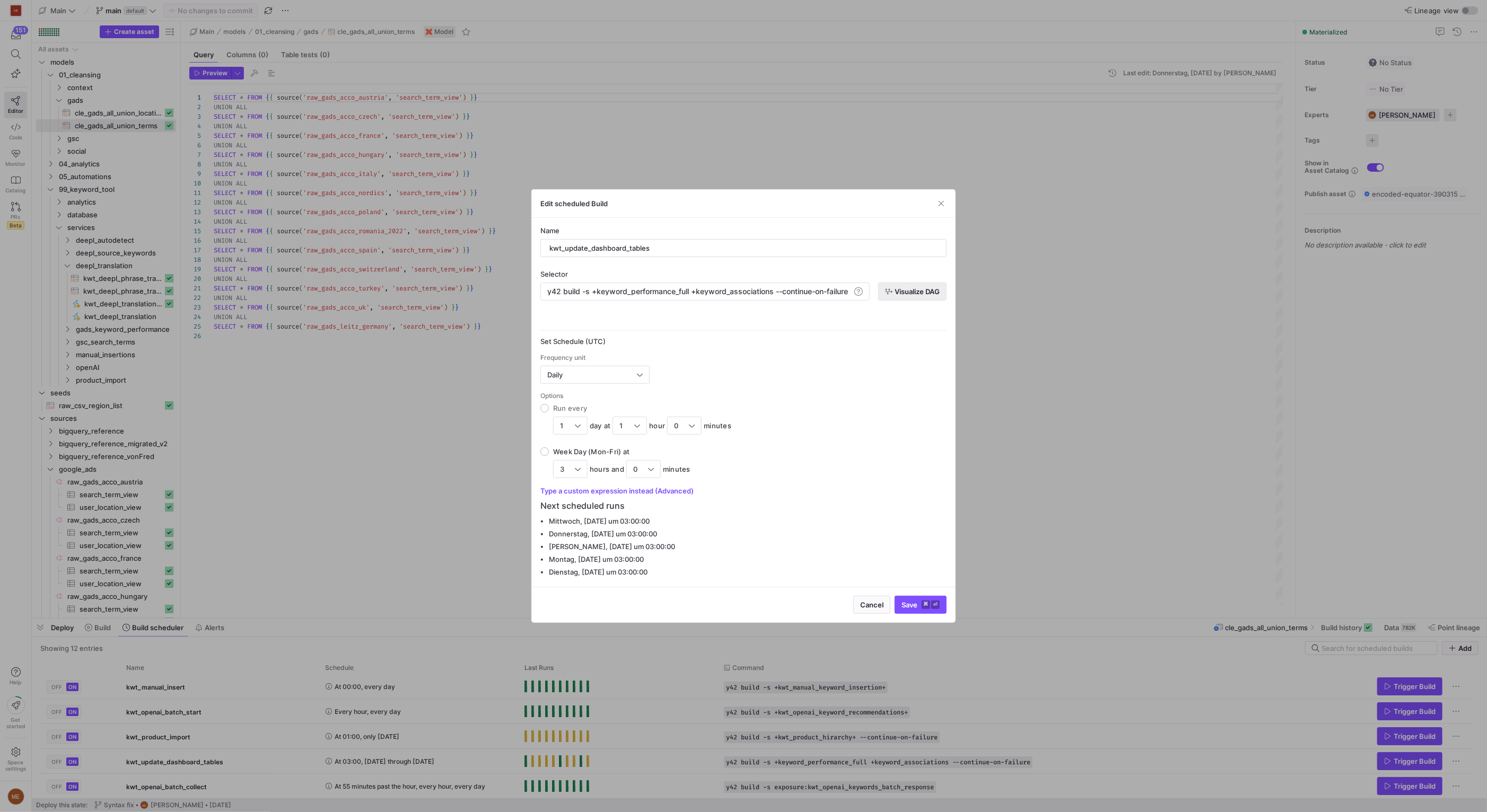
click at [910, 294] on span "Visualize DAG" at bounding box center [917, 291] width 45 height 8
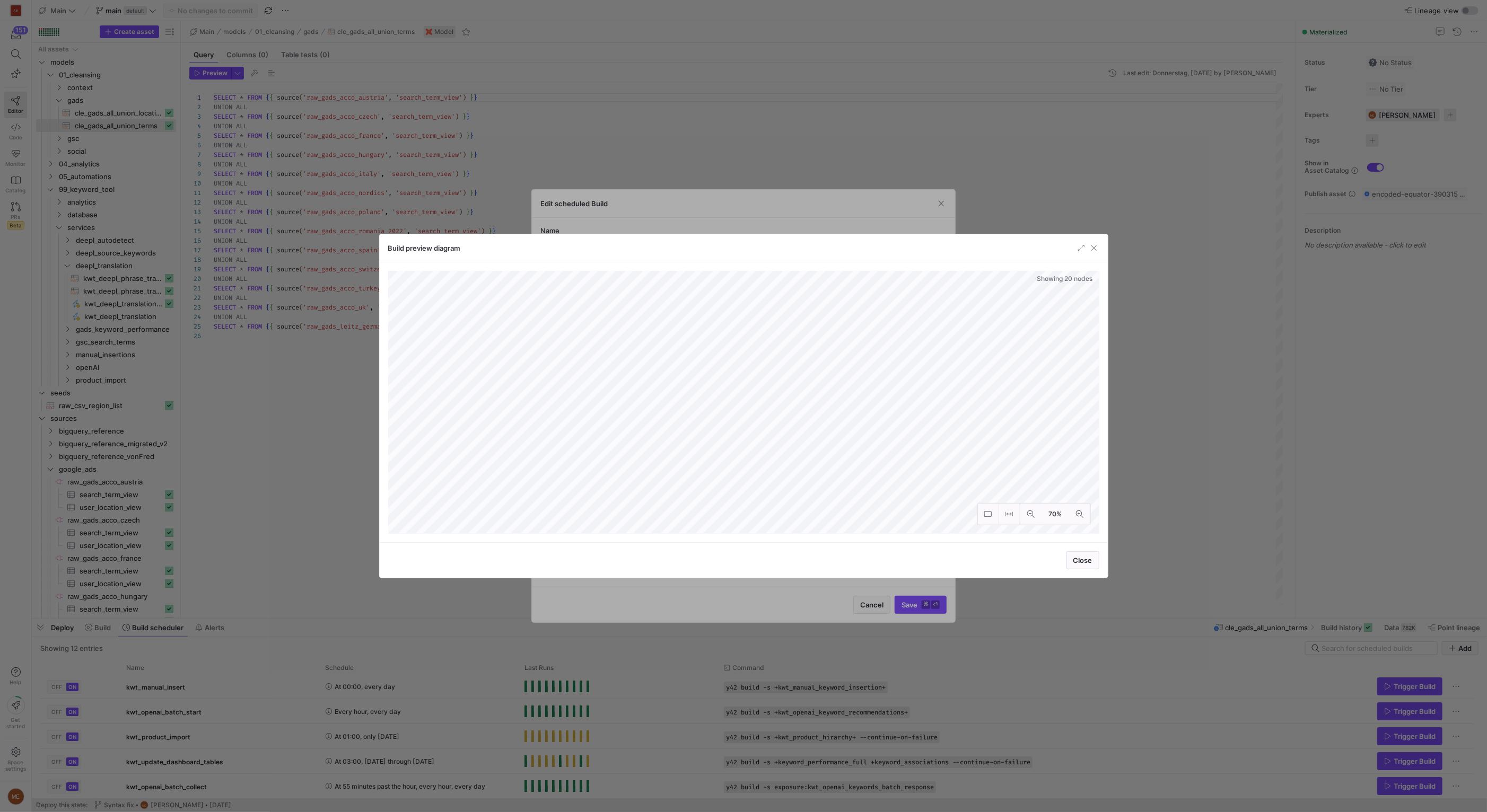
click at [1253, 356] on div at bounding box center [743, 406] width 1487 height 812
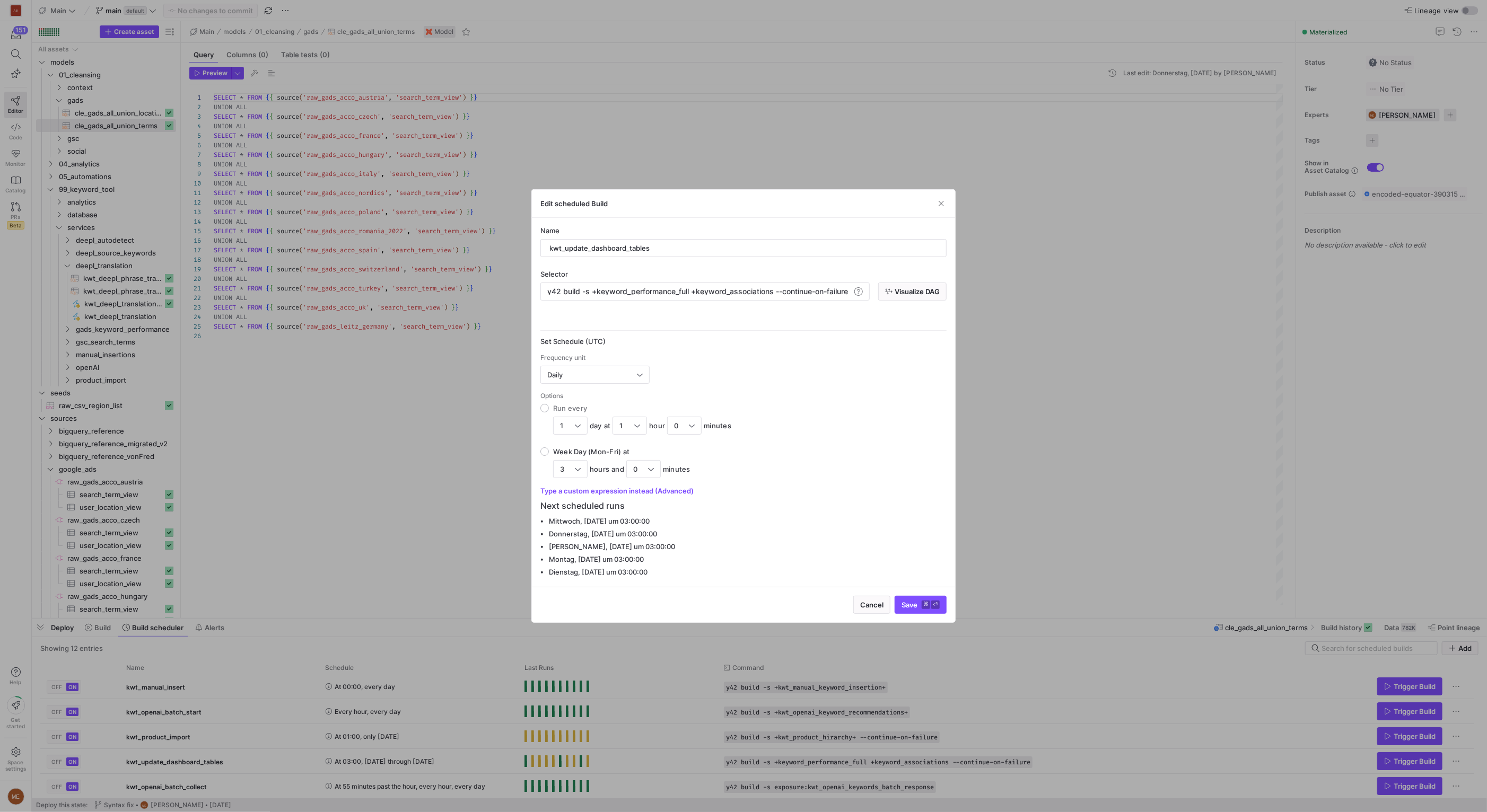
click at [338, 517] on div at bounding box center [743, 406] width 1487 height 812
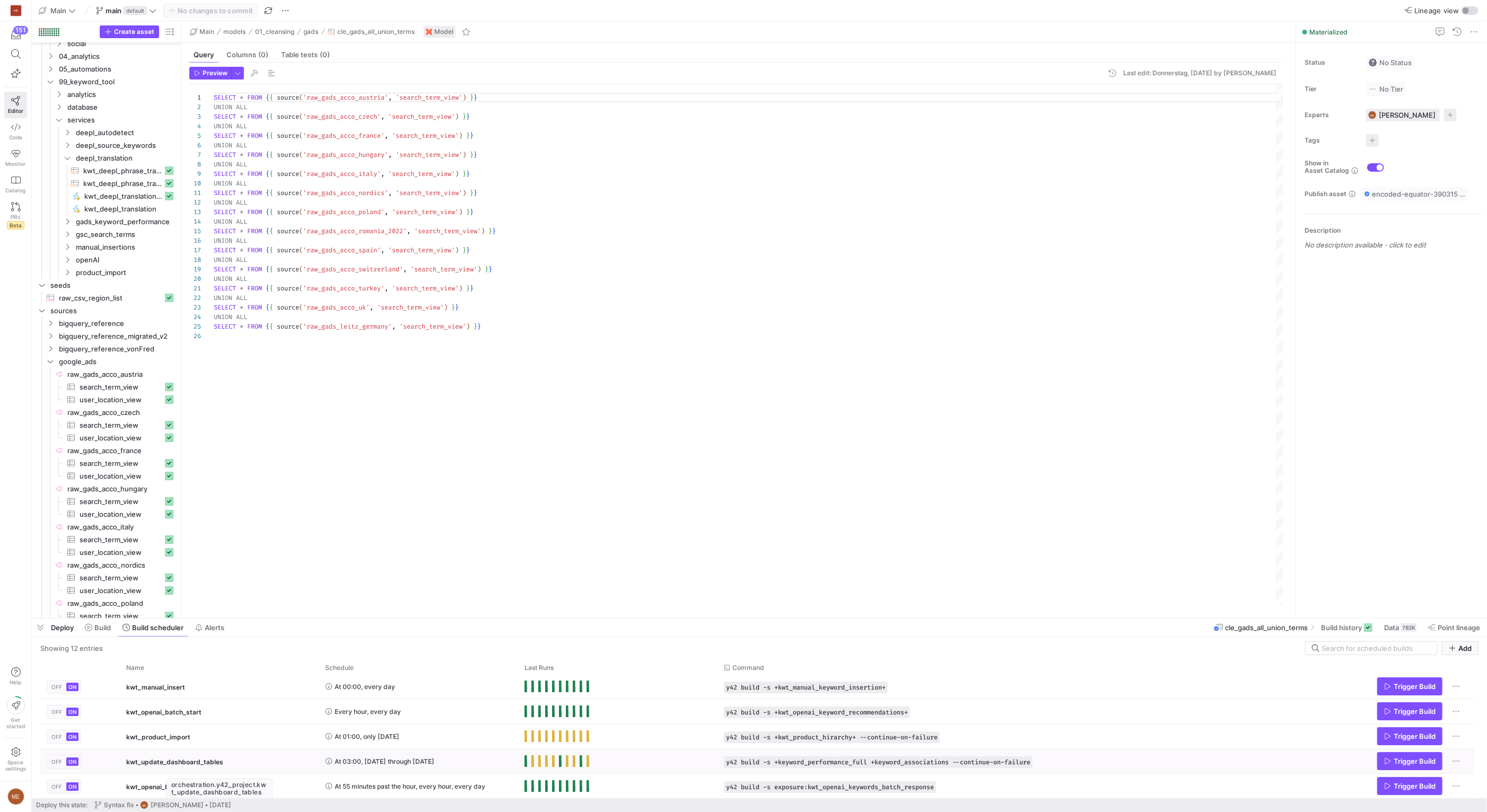
click at [228, 755] on div "kwt_update_dashboard_tables" at bounding box center [219, 762] width 186 height 25
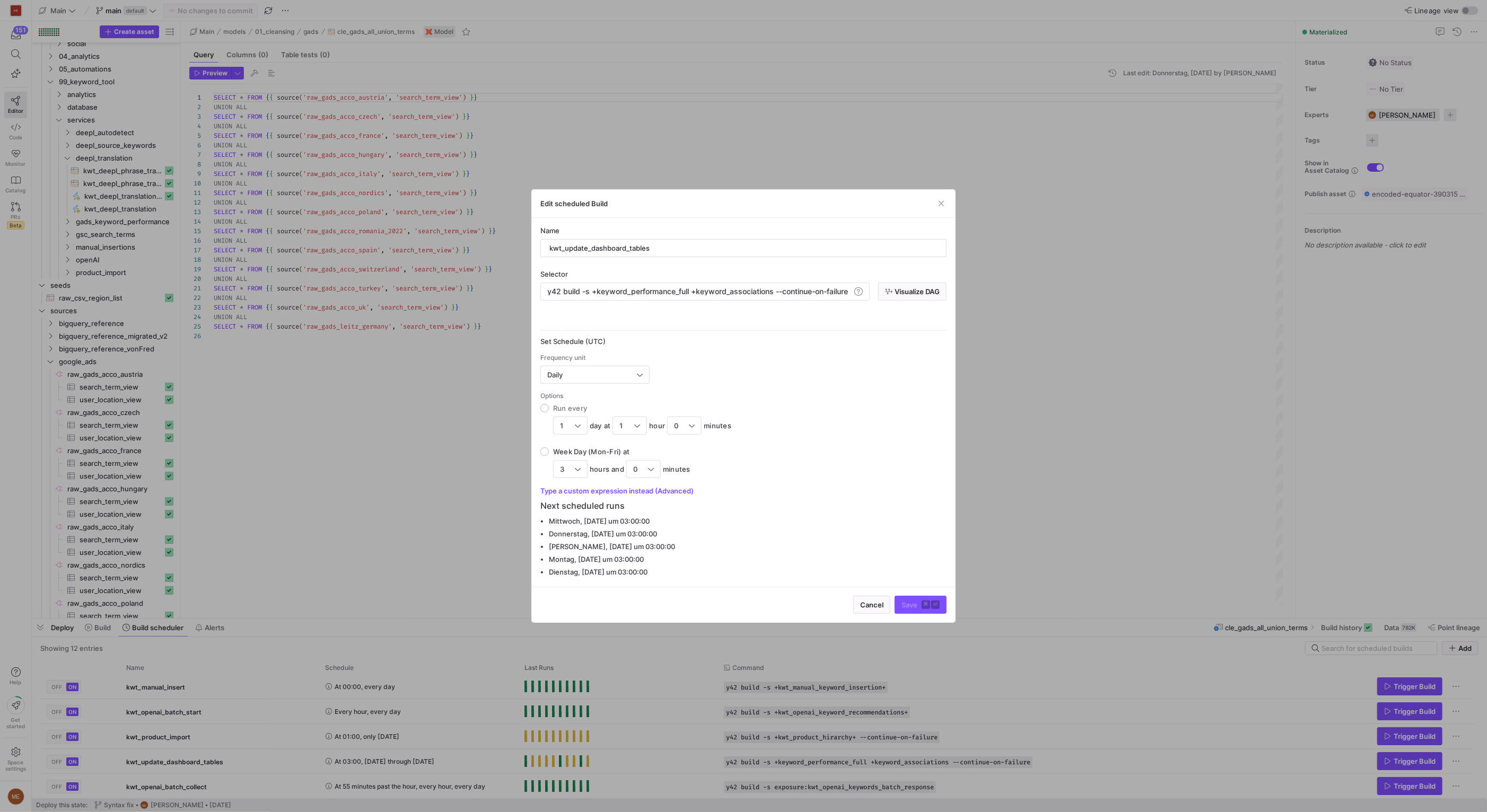
click at [908, 300] on div "Name kwt_update_dashboard_tables Selector y42 build -s +keyword_performance_ful…" at bounding box center [743, 402] width 406 height 352
click at [910, 294] on span "Visualize DAG" at bounding box center [917, 291] width 45 height 8
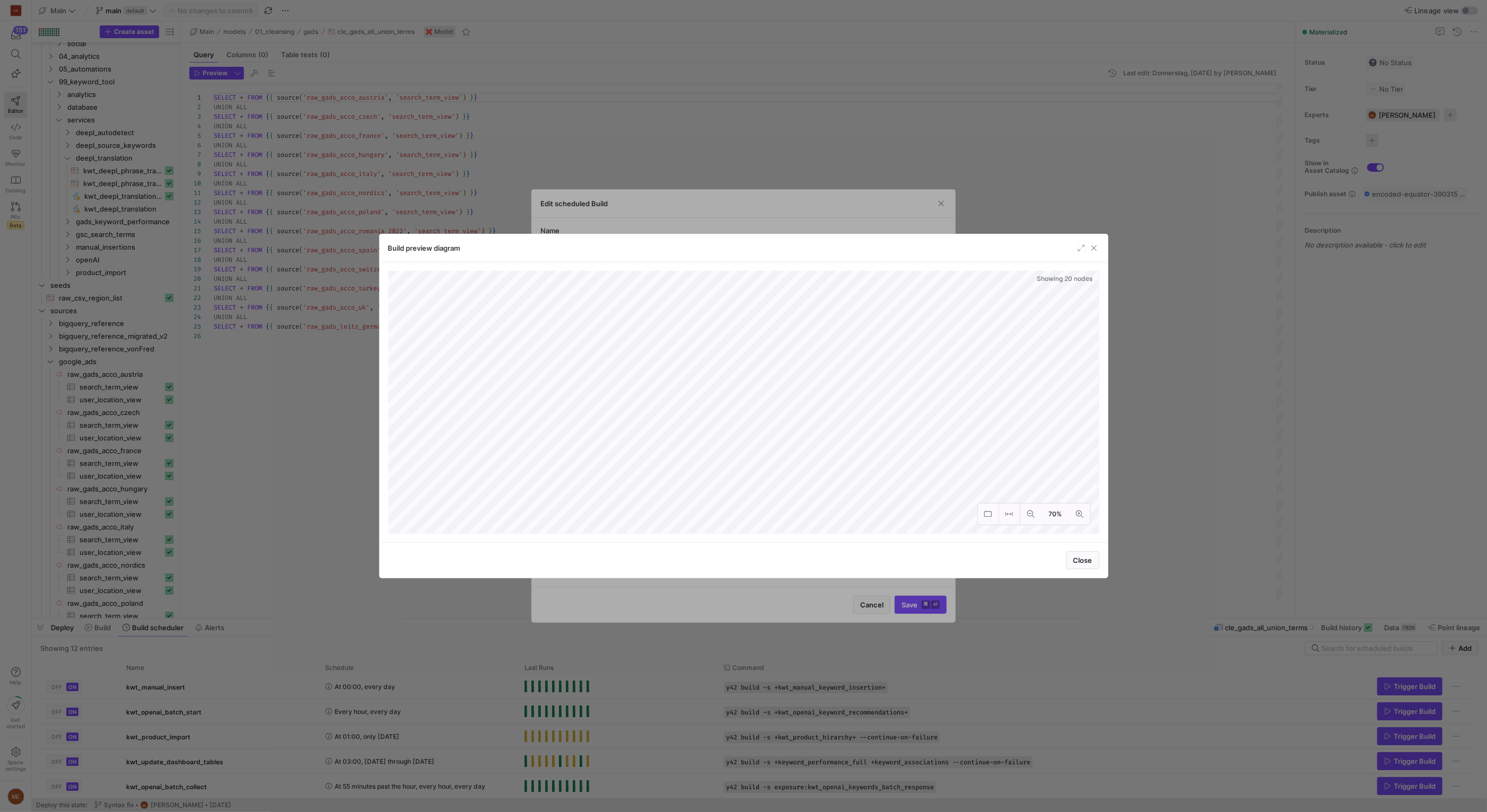
click at [308, 424] on div at bounding box center [743, 406] width 1487 height 812
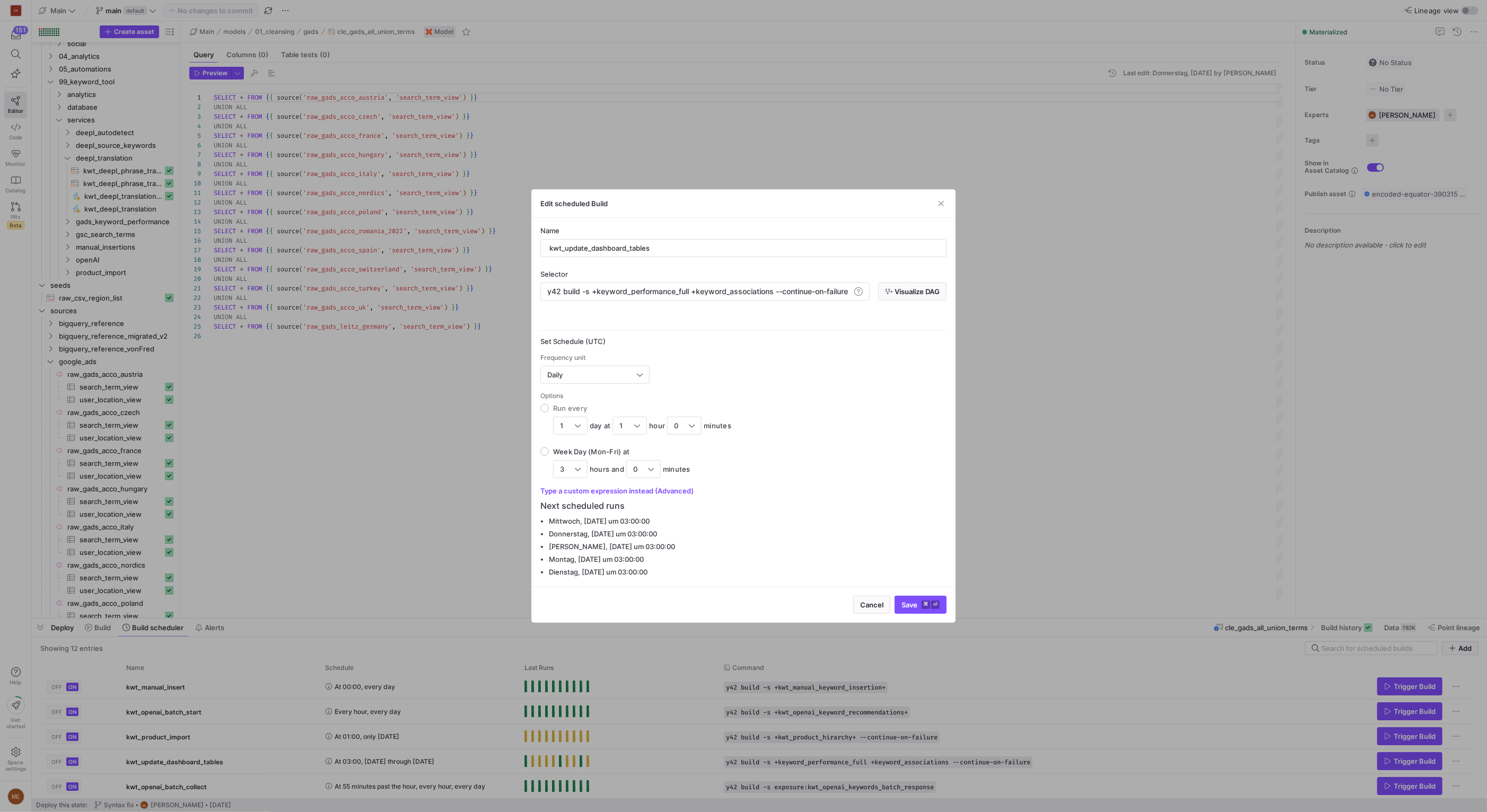
click at [327, 478] on div at bounding box center [743, 406] width 1487 height 812
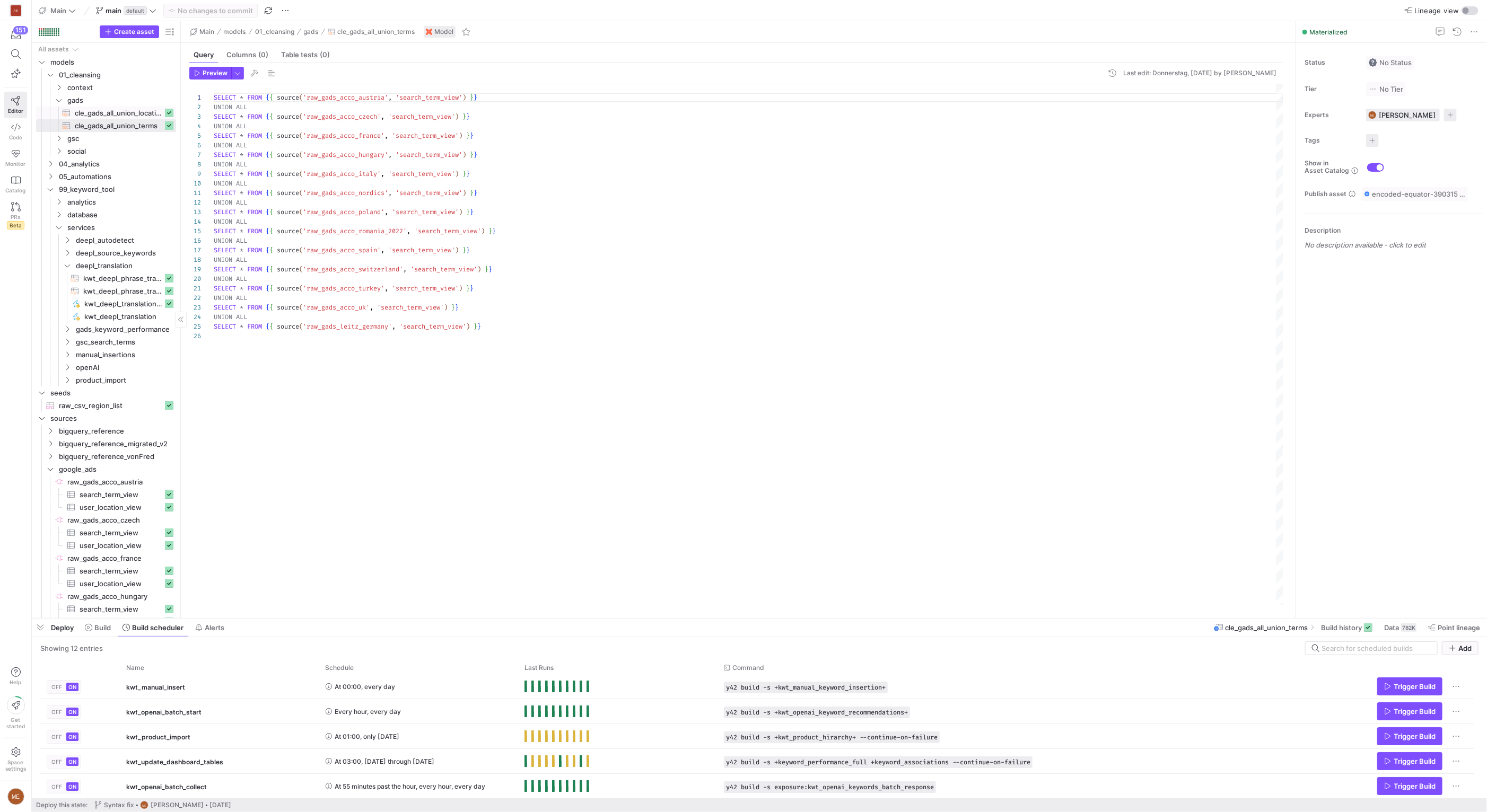
click at [104, 112] on span "cle_gads_all_union_location​​​​​​​​​​" at bounding box center [118, 113] width 88 height 12
click at [123, 125] on span "cle_gads_all_union_terms​​​​​​​​​​" at bounding box center [118, 126] width 88 height 12
click at [109, 139] on span "gsc" at bounding box center [108, 138] width 82 height 12
click at [114, 189] on span "04_analytics" at bounding box center [104, 189] width 90 height 12
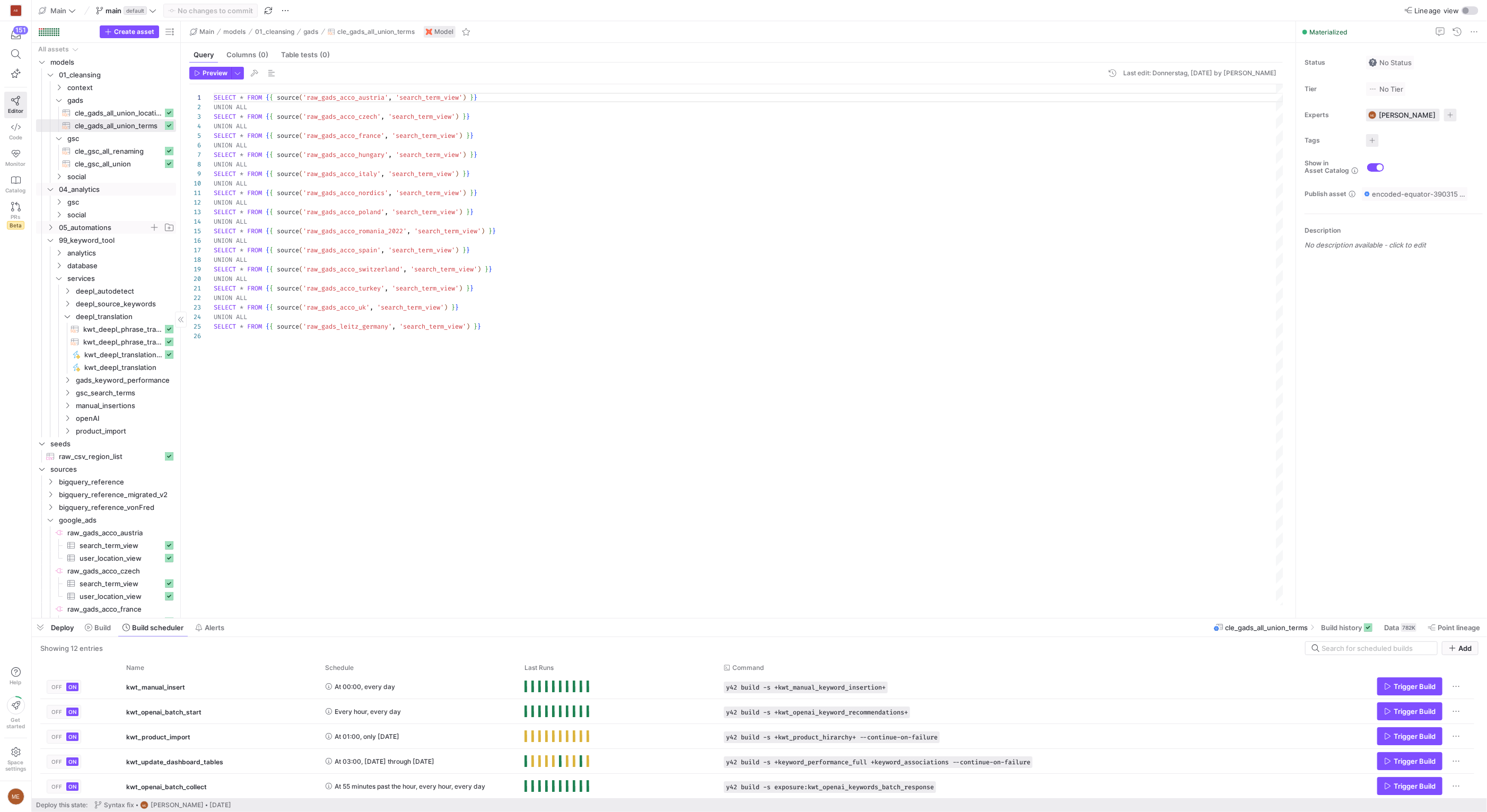
click at [114, 226] on span "05_automations" at bounding box center [104, 227] width 90 height 12
click at [112, 286] on span "database" at bounding box center [108, 291] width 82 height 12
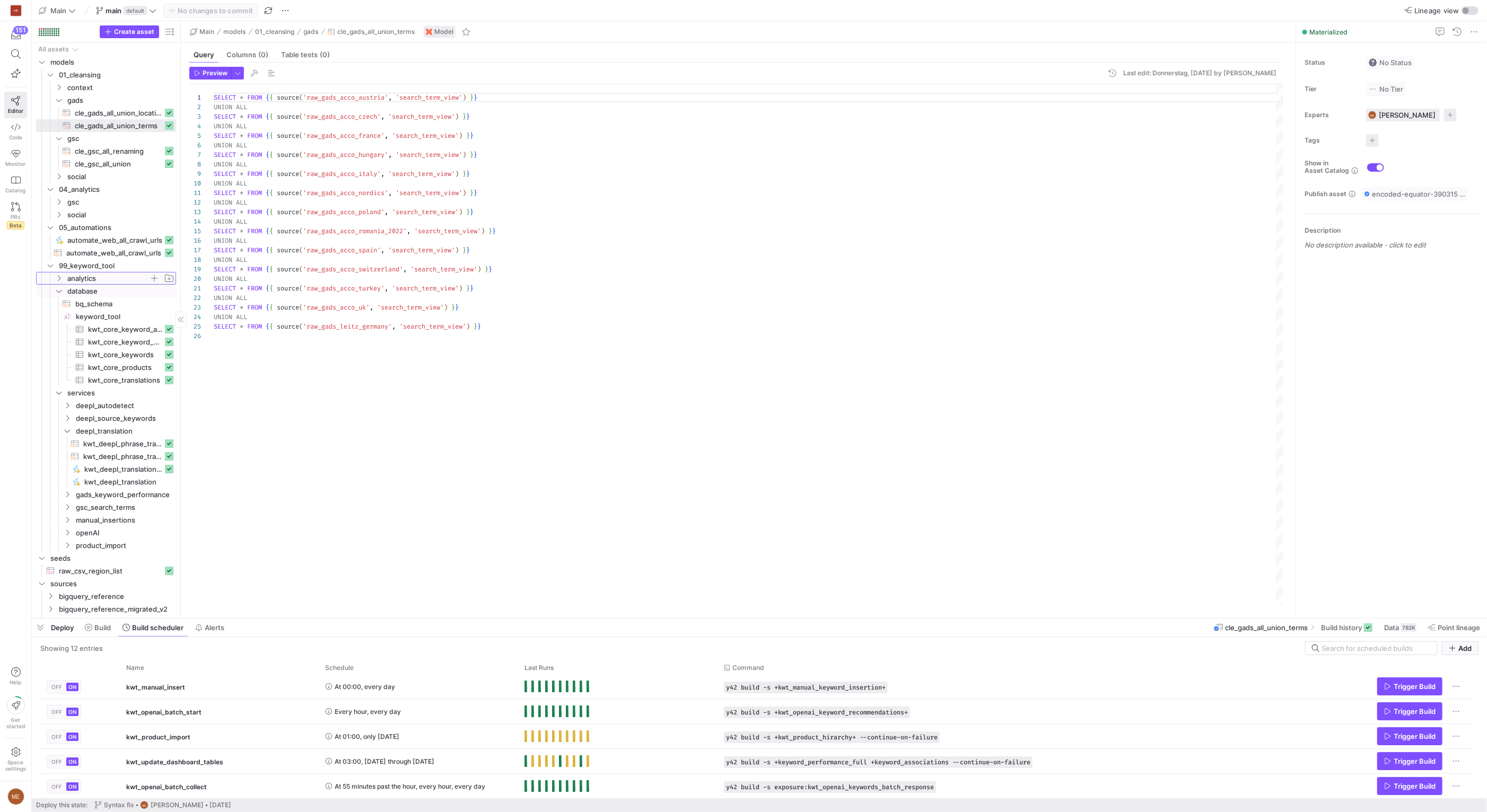
click at [112, 278] on span "analytics" at bounding box center [108, 278] width 82 height 12
click at [123, 292] on span "gads_active​​​​​​​​​​" at bounding box center [118, 291] width 88 height 12
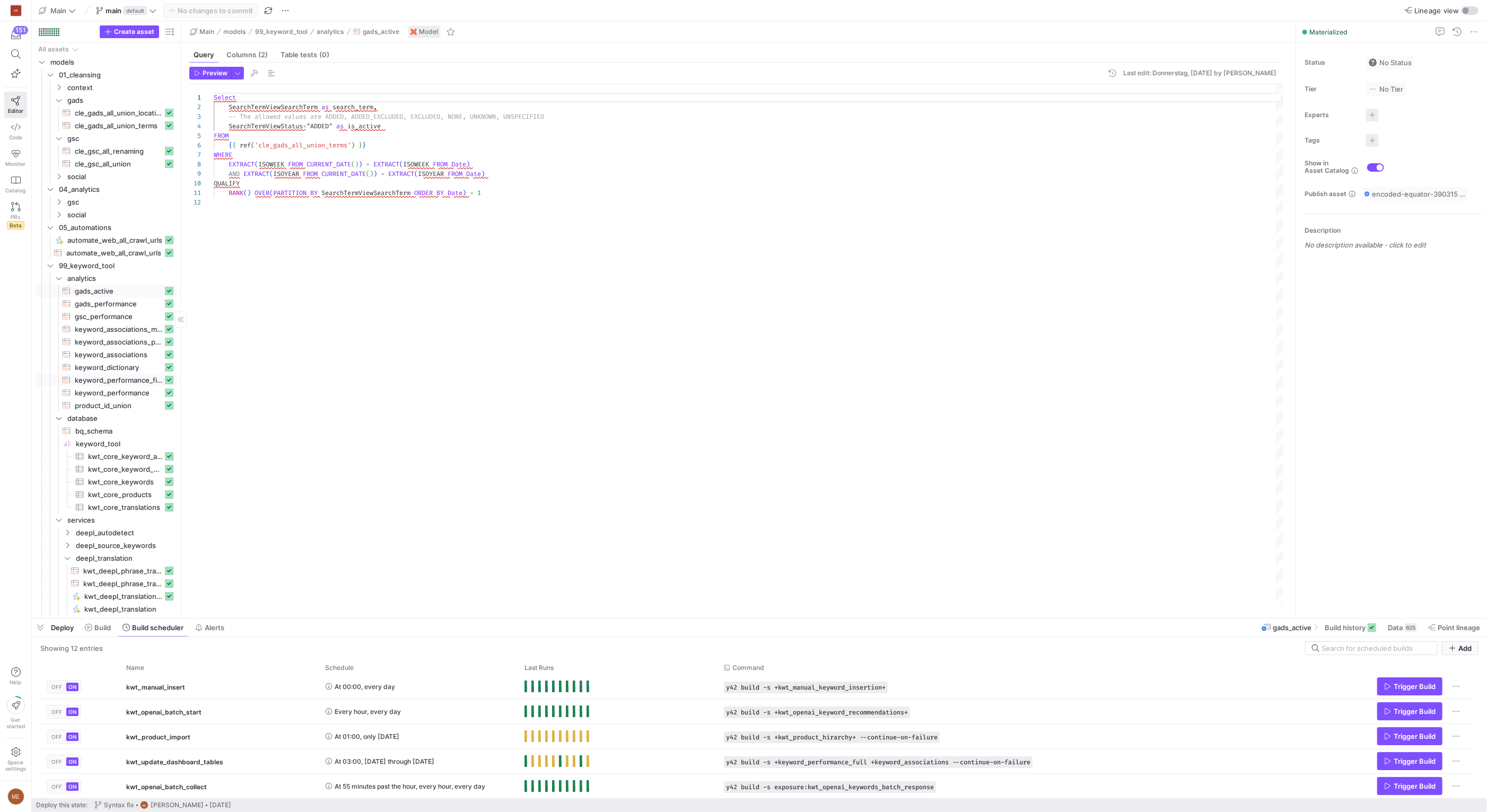
click at [127, 381] on span "keyword_performance_final​​​​​​​​​​" at bounding box center [118, 380] width 88 height 12
type textarea "{{ config( materialized = 'table', cluster_by = ['brand','product_id','lang','r…"
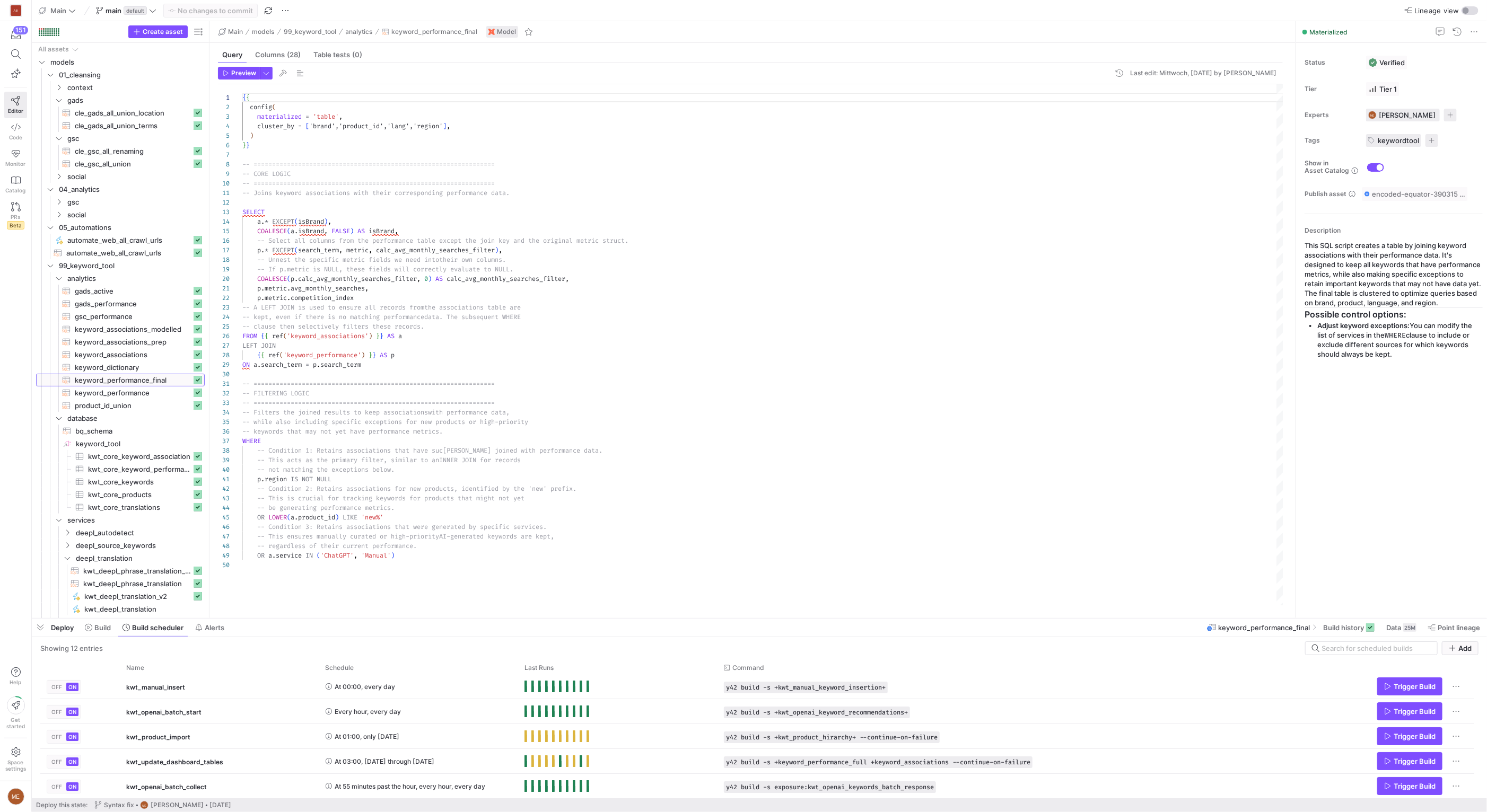
drag, startPoint x: 194, startPoint y: 368, endPoint x: 210, endPoint y: 371, distance: 16.3
click at [210, 371] on as-split "Create asset Drag here to set row groups Drag here to set column labels Group 1…" at bounding box center [759, 319] width 1455 height 597
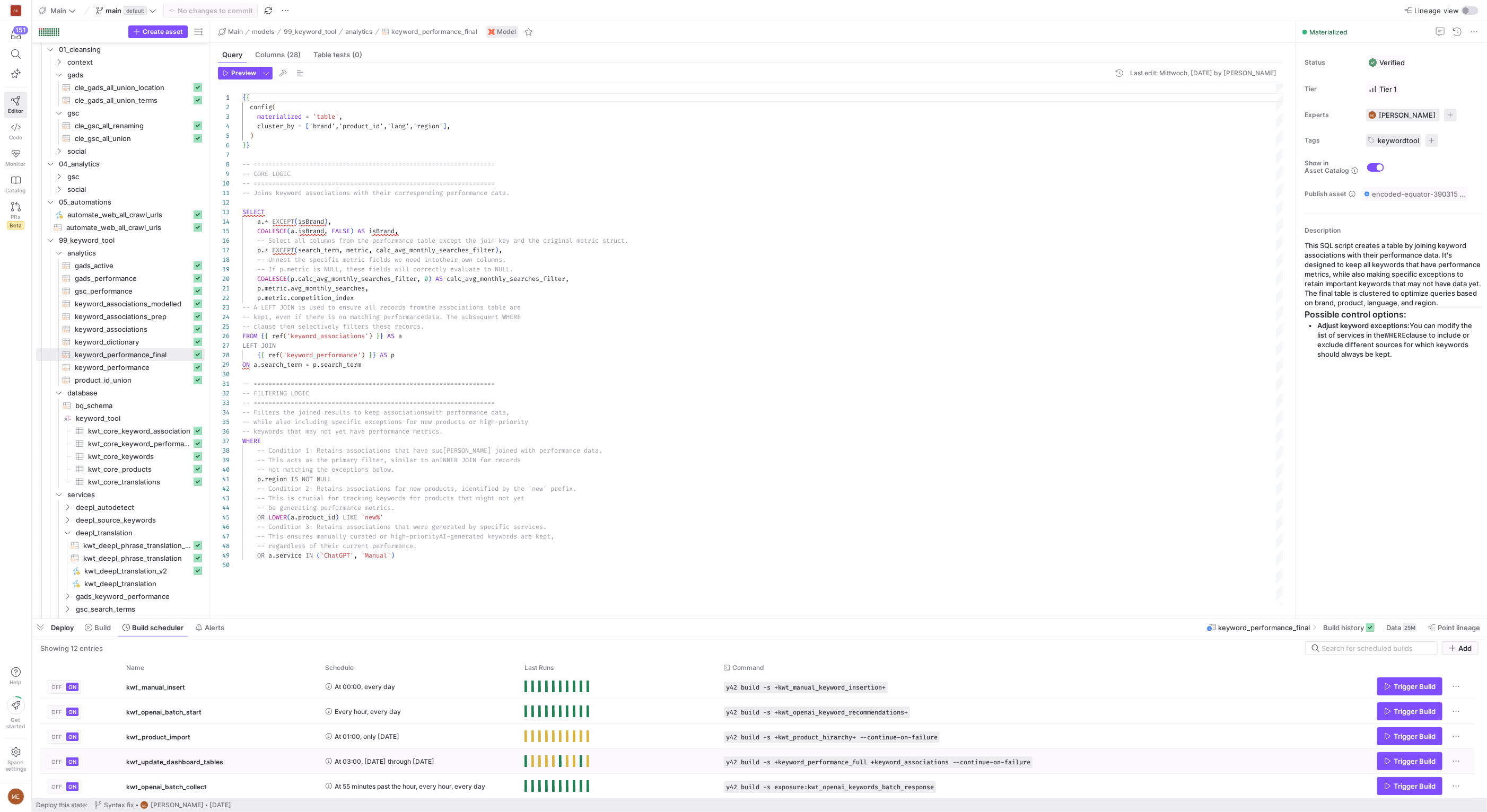
click at [186, 764] on span "kwt_update_dashboard_tables" at bounding box center [174, 762] width 97 height 25
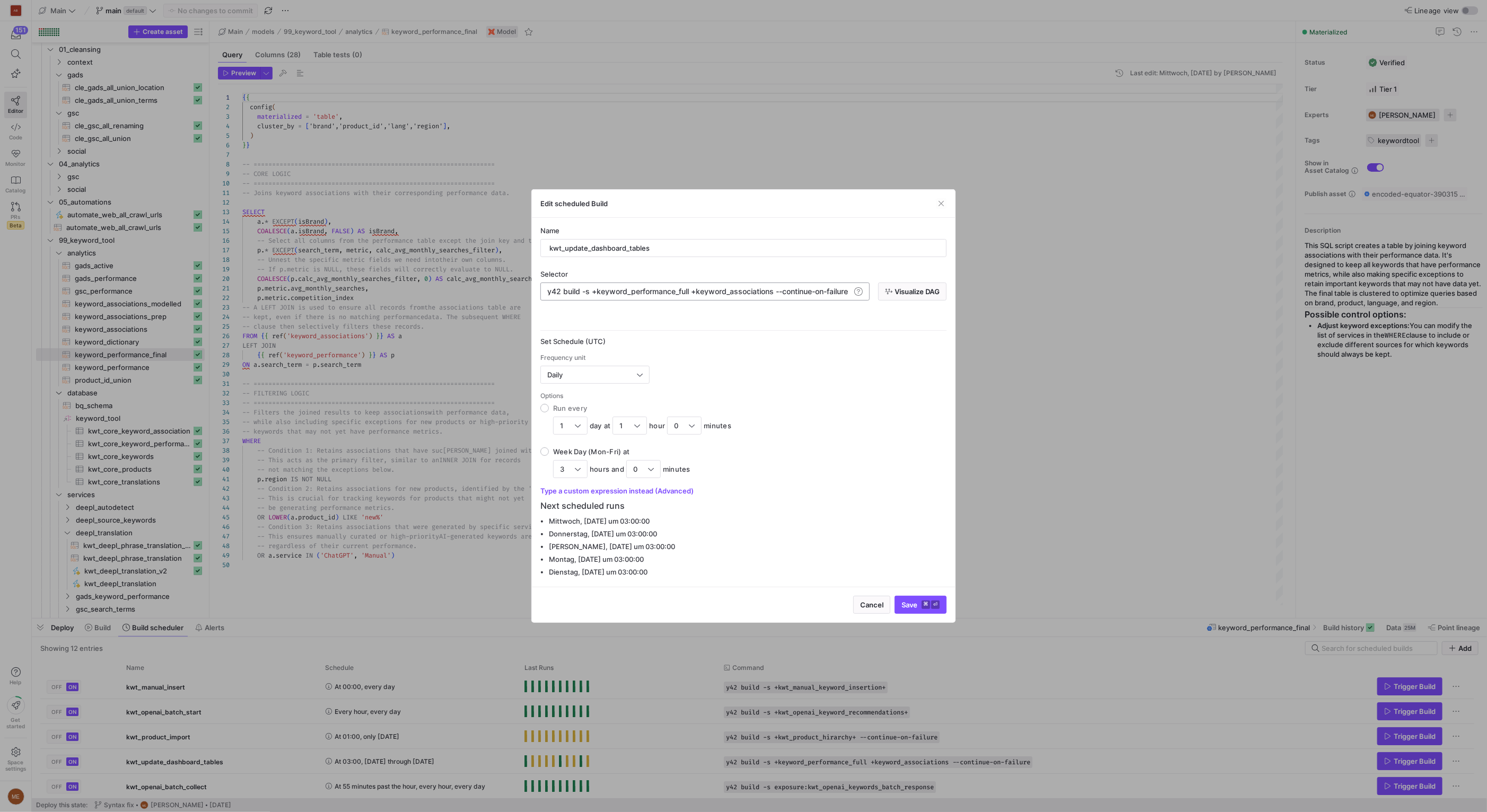
click at [690, 291] on span "y42 build -s +keyword_performance_full +keyword_as" at bounding box center [643, 291] width 191 height 9
type textarea "y42 build -s +keyword_performance_final +keyword_associations --continue-on-fai…"
click at [914, 604] on span "Save ⌘ ⏎" at bounding box center [920, 604] width 38 height 8
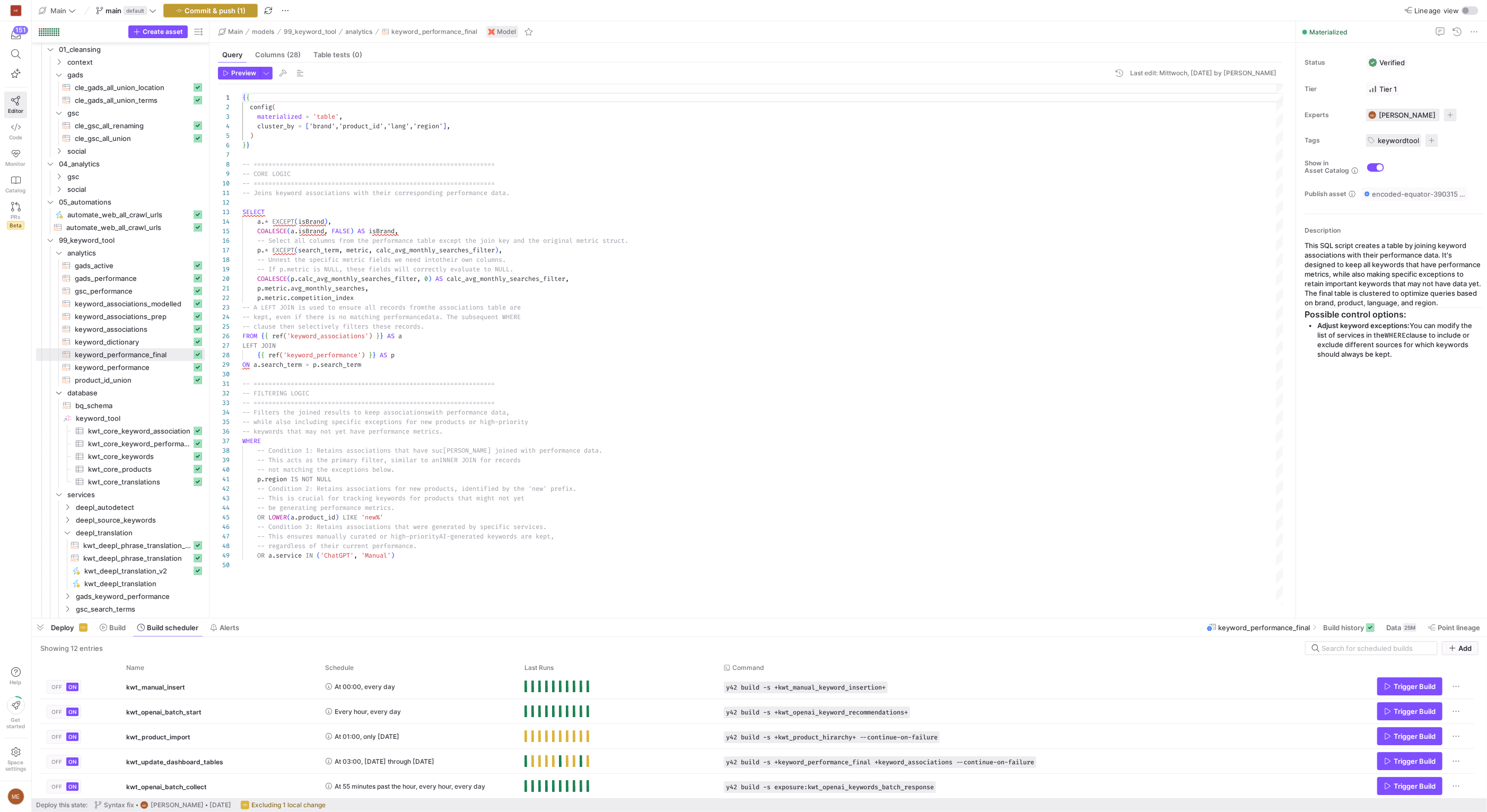
click at [227, 4] on span "button" at bounding box center [210, 10] width 93 height 12
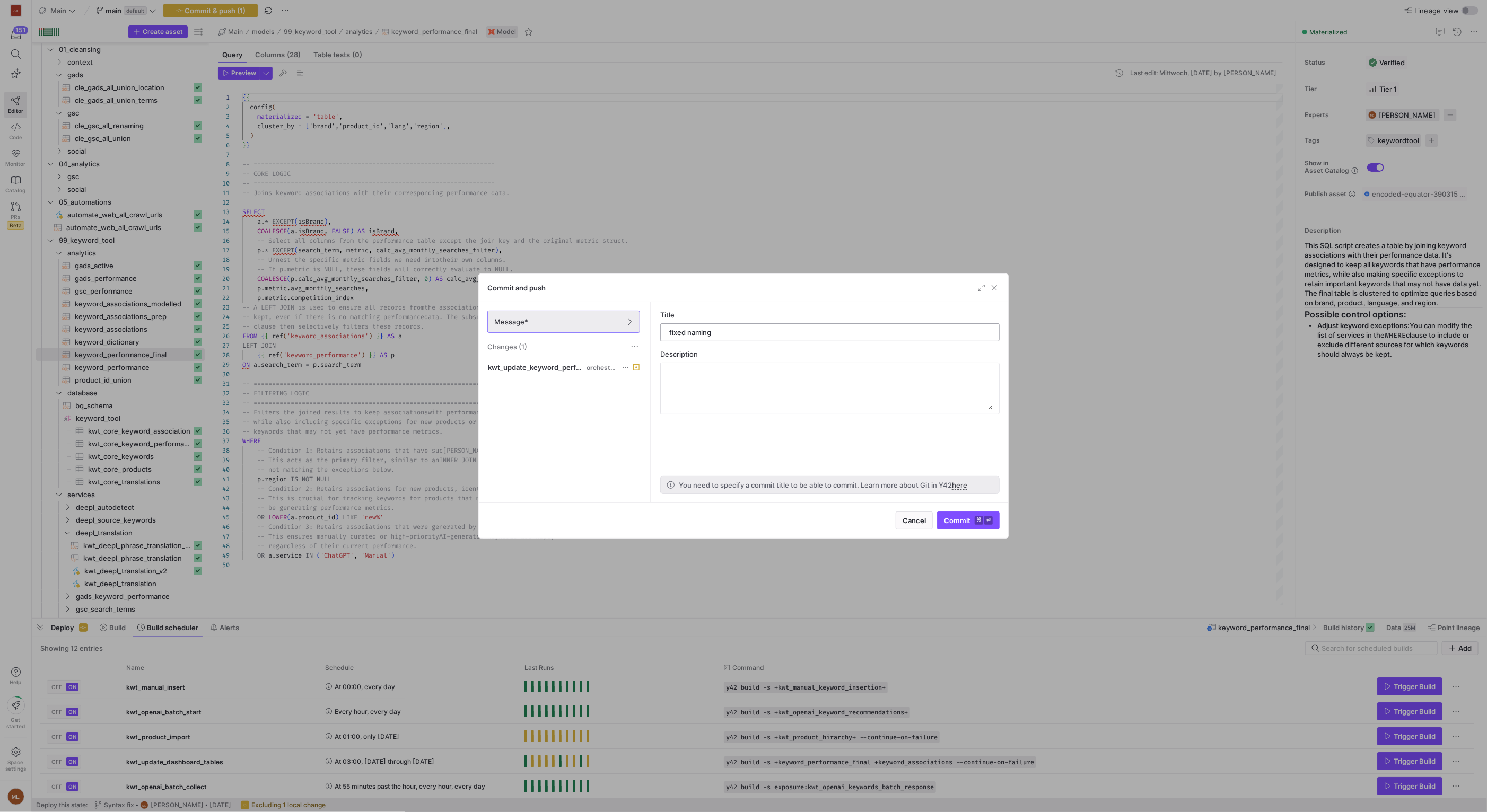
click at [699, 330] on input "fixed naming" at bounding box center [830, 332] width 321 height 8
type input "fixed model name in dag"
click at [989, 514] on span "submit" at bounding box center [968, 520] width 61 height 17
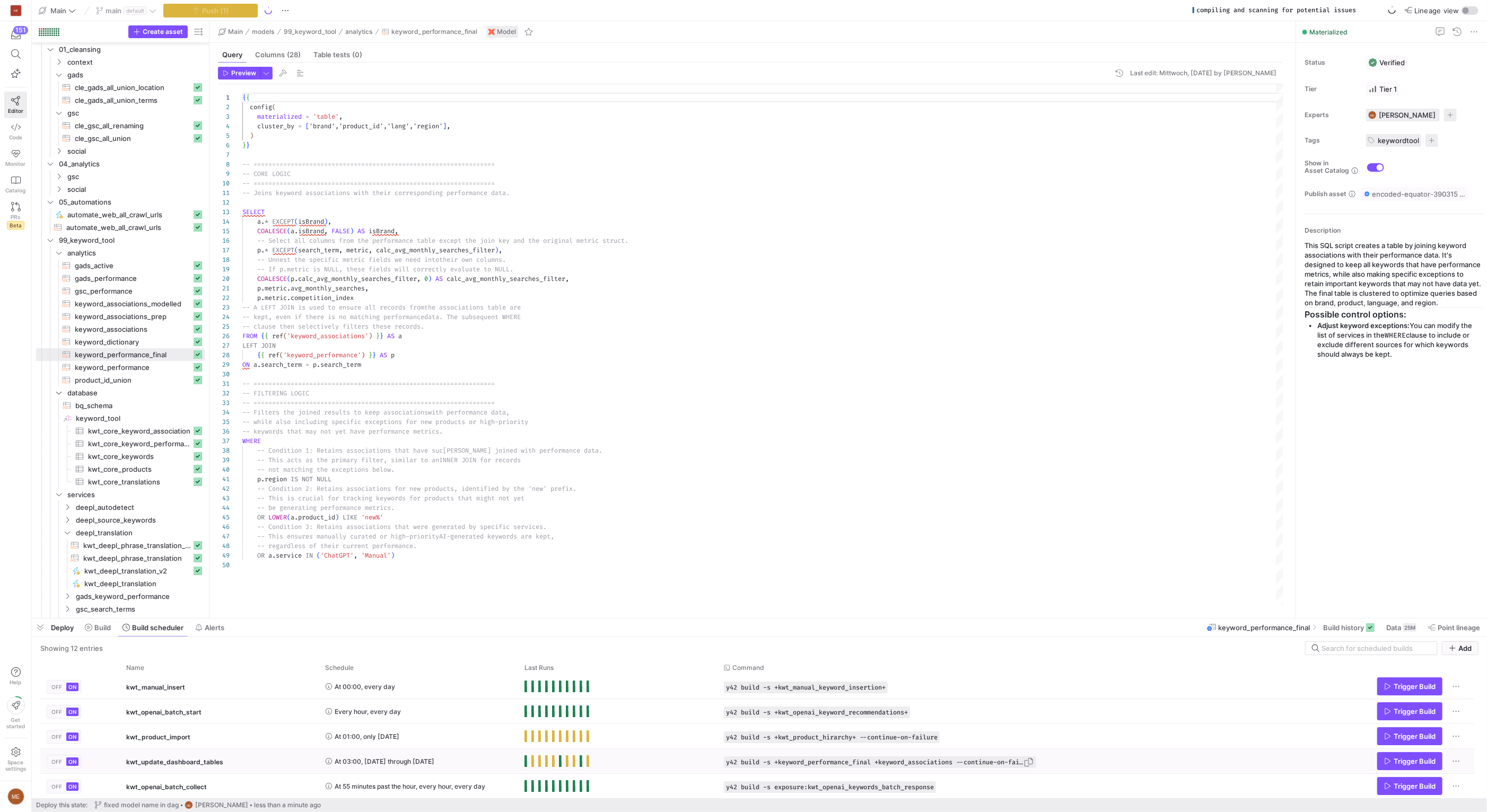
click at [725, 765] on div "y42 build -s +keyword_performance_final +keyword_associations --continue-on-fai…" at bounding box center [880, 762] width 312 height 12
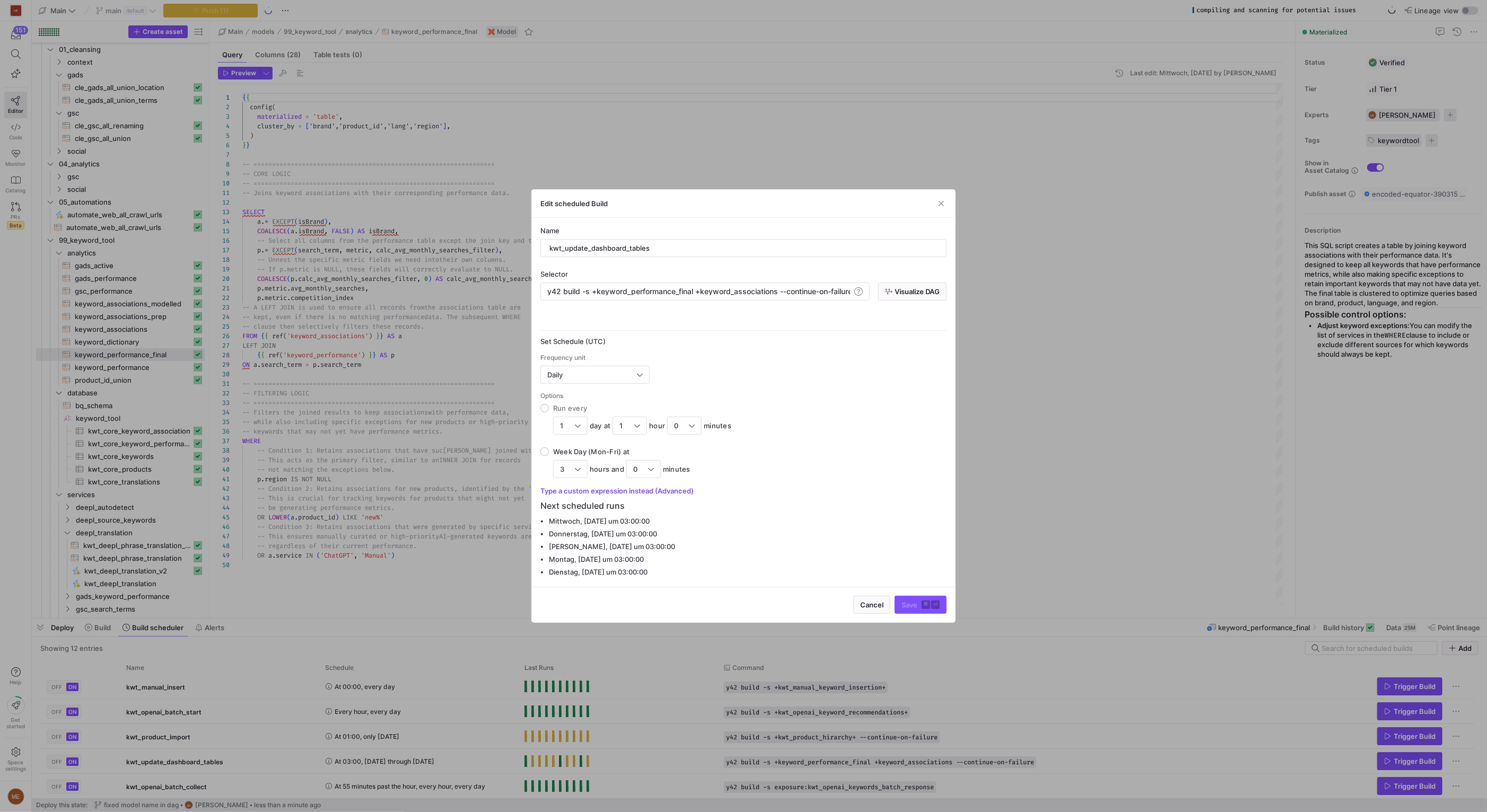
click at [904, 275] on div "Selector" at bounding box center [743, 273] width 406 height 8
click at [907, 292] on span "Visualize DAG" at bounding box center [917, 291] width 45 height 8
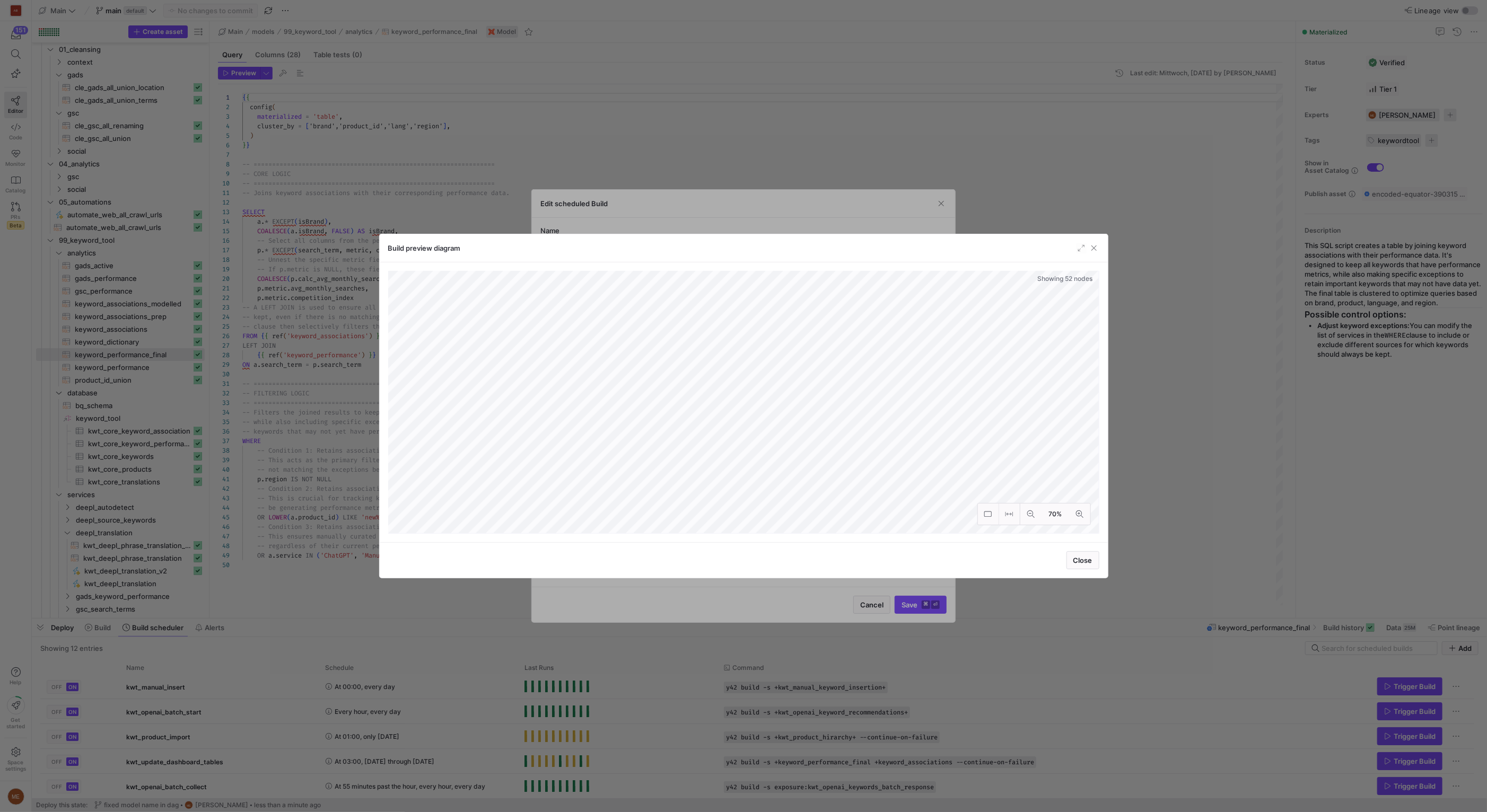
drag, startPoint x: 1132, startPoint y: 388, endPoint x: 1202, endPoint y: 411, distance: 73.7
click at [1132, 388] on div at bounding box center [743, 406] width 1487 height 812
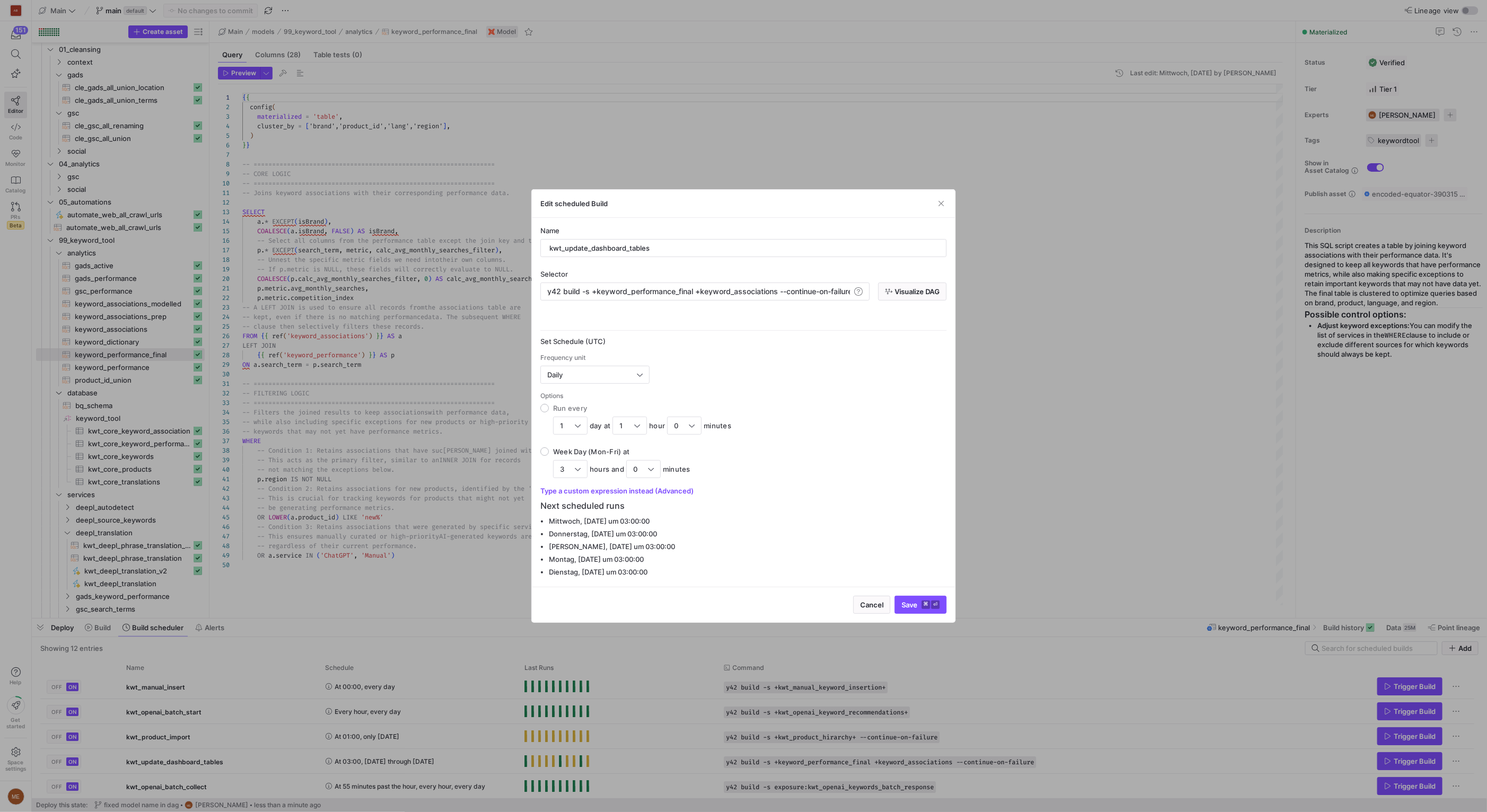
click at [1212, 418] on div at bounding box center [743, 406] width 1487 height 812
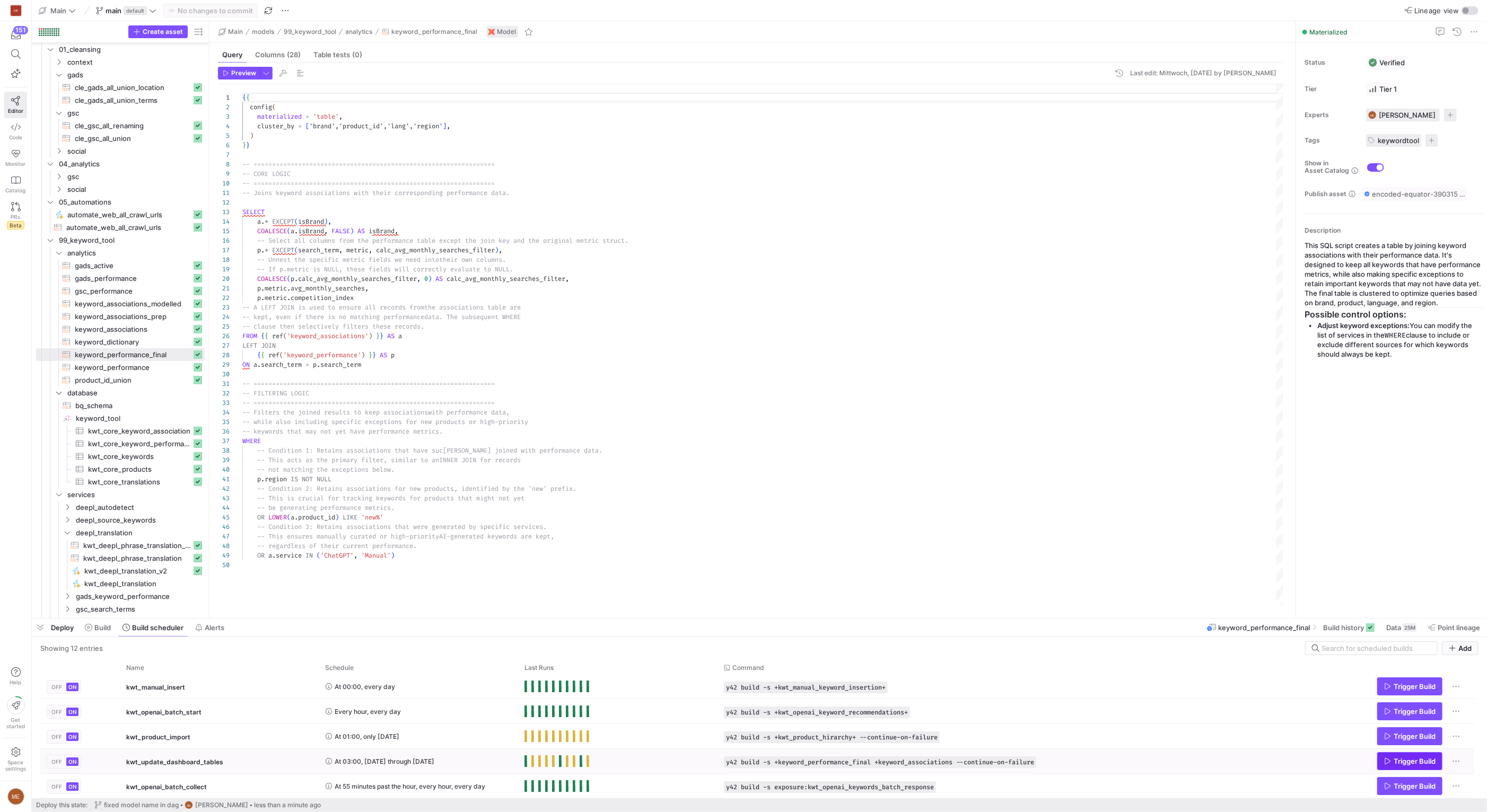
click at [1414, 761] on span "Trigger Build" at bounding box center [1415, 760] width 42 height 8
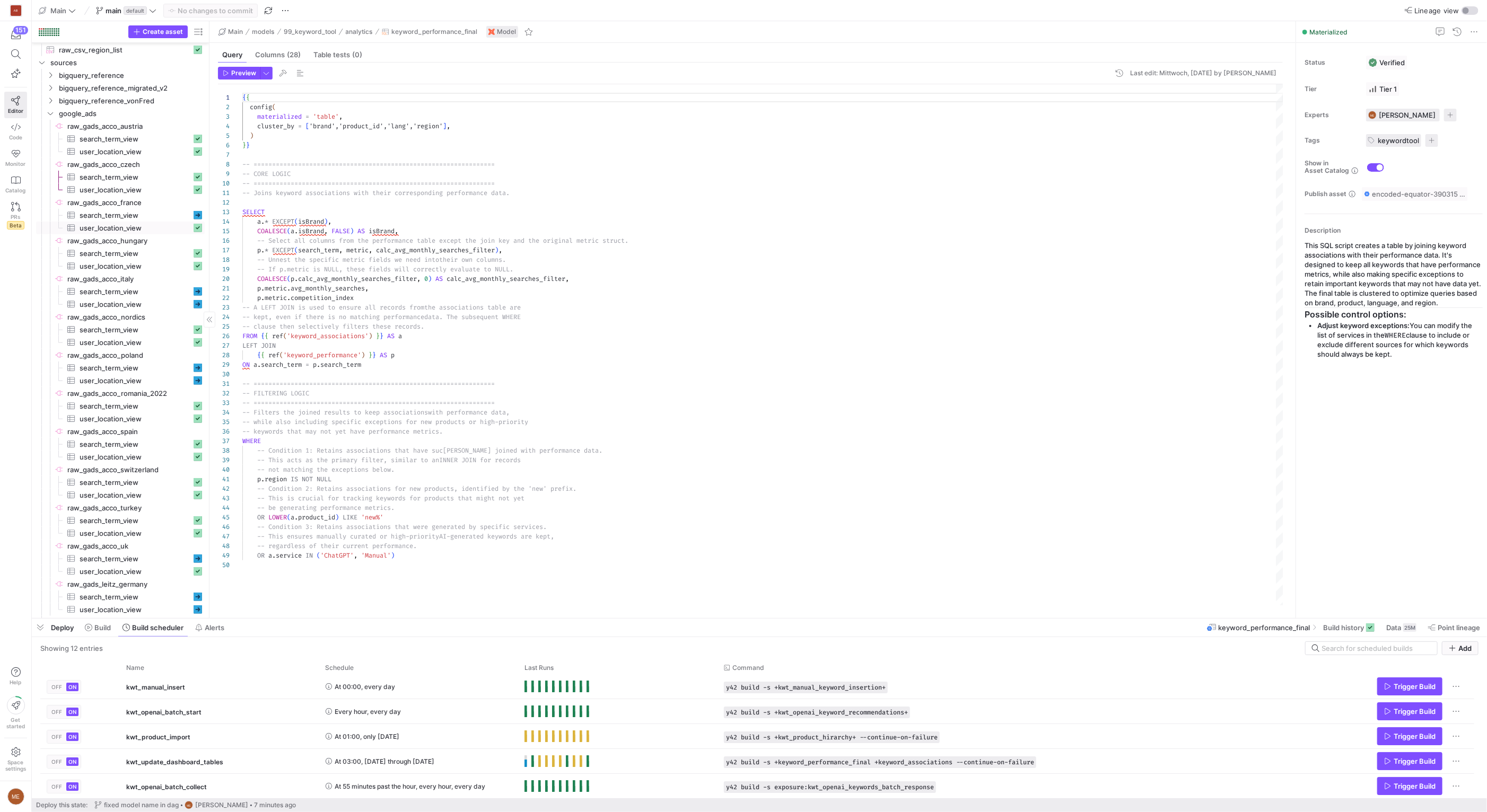
scroll to position [672, 0]
click at [167, 185] on span "search_term_view​​​​​​​​​" at bounding box center [135, 188] width 112 height 12
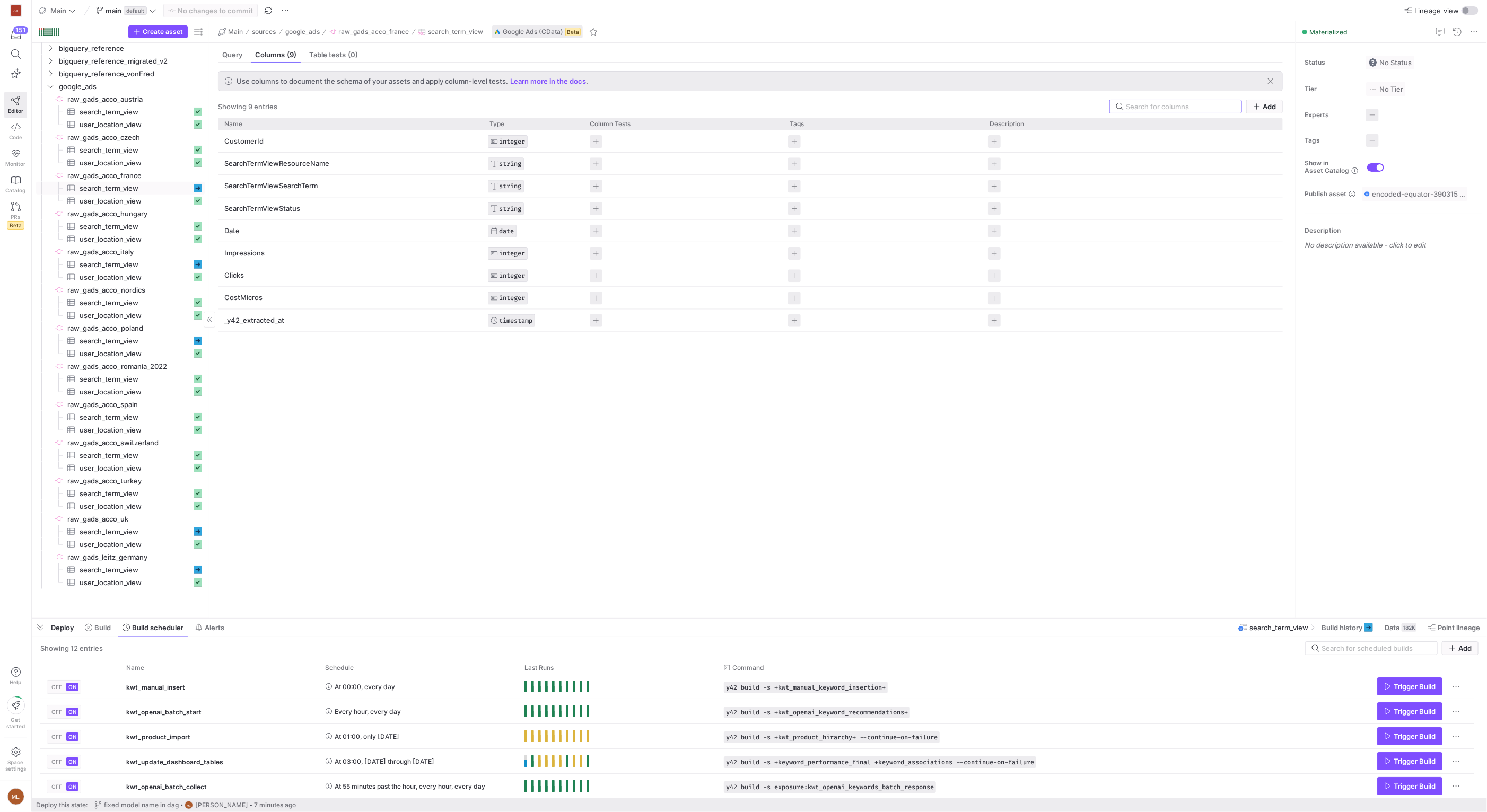
scroll to position [672, 0]
click at [165, 337] on span "search_term_view​​​​​​​​​" at bounding box center [135, 341] width 112 height 12
click at [137, 319] on span "user_location_view​​​​​​​​​" at bounding box center [135, 315] width 112 height 12
click at [1359, 624] on span "Build history" at bounding box center [1347, 627] width 41 height 8
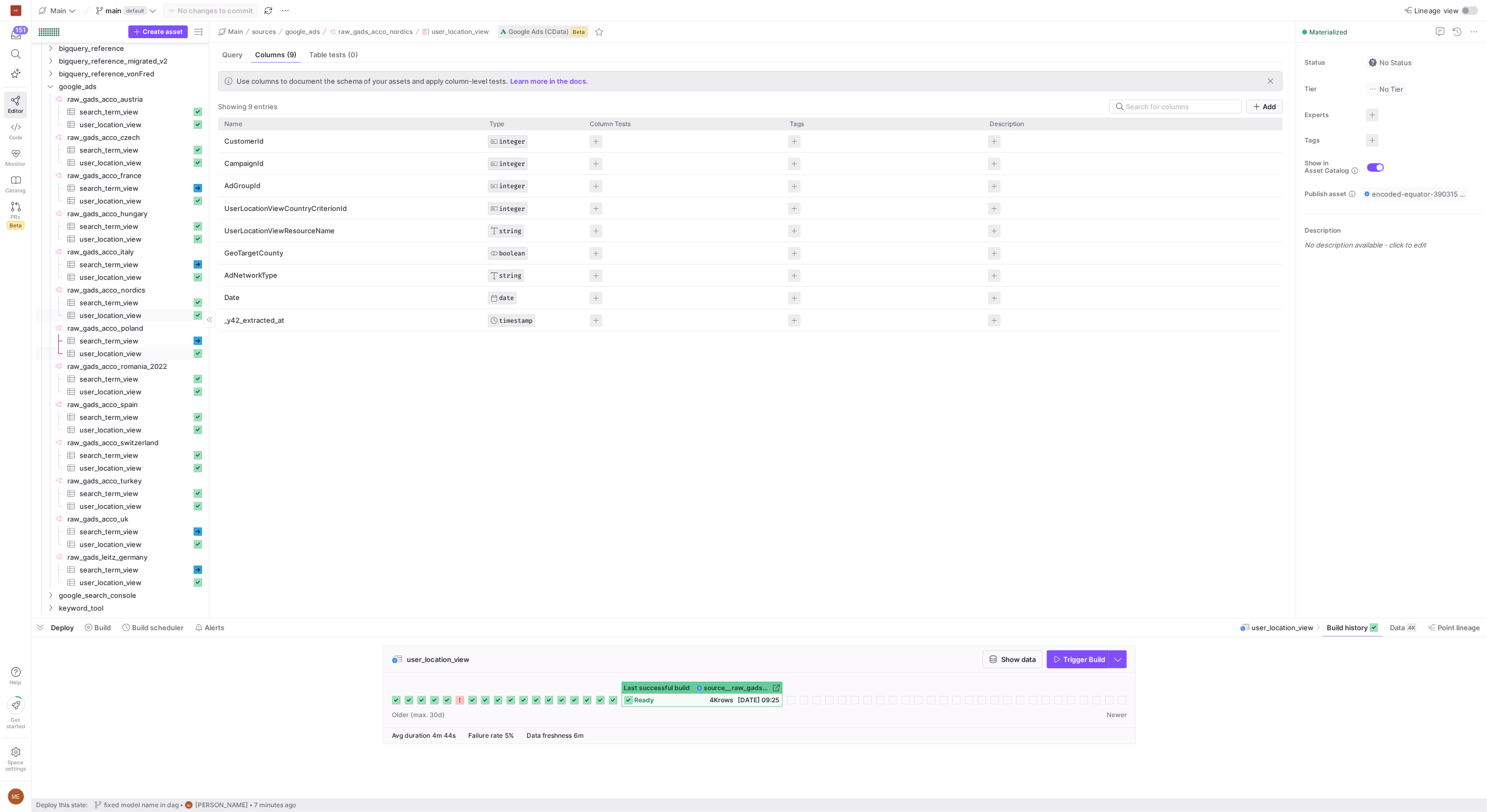
click at [135, 354] on span "user_location_view​​​​​​​​​" at bounding box center [135, 354] width 112 height 12
click at [139, 390] on span "user_location_view​​​​​​​​​" at bounding box center [135, 392] width 112 height 12
click at [150, 354] on span "user_location_view​​​​​​​​​" at bounding box center [135, 354] width 112 height 12
click at [145, 433] on span "user_location_view​​​​​​​​​" at bounding box center [135, 430] width 112 height 12
click at [328, 405] on div "CustomerId INTEGER CampaignId INTEGER AdGroupId INTEGER UserLocationViewCountry…" at bounding box center [750, 370] width 1064 height 479
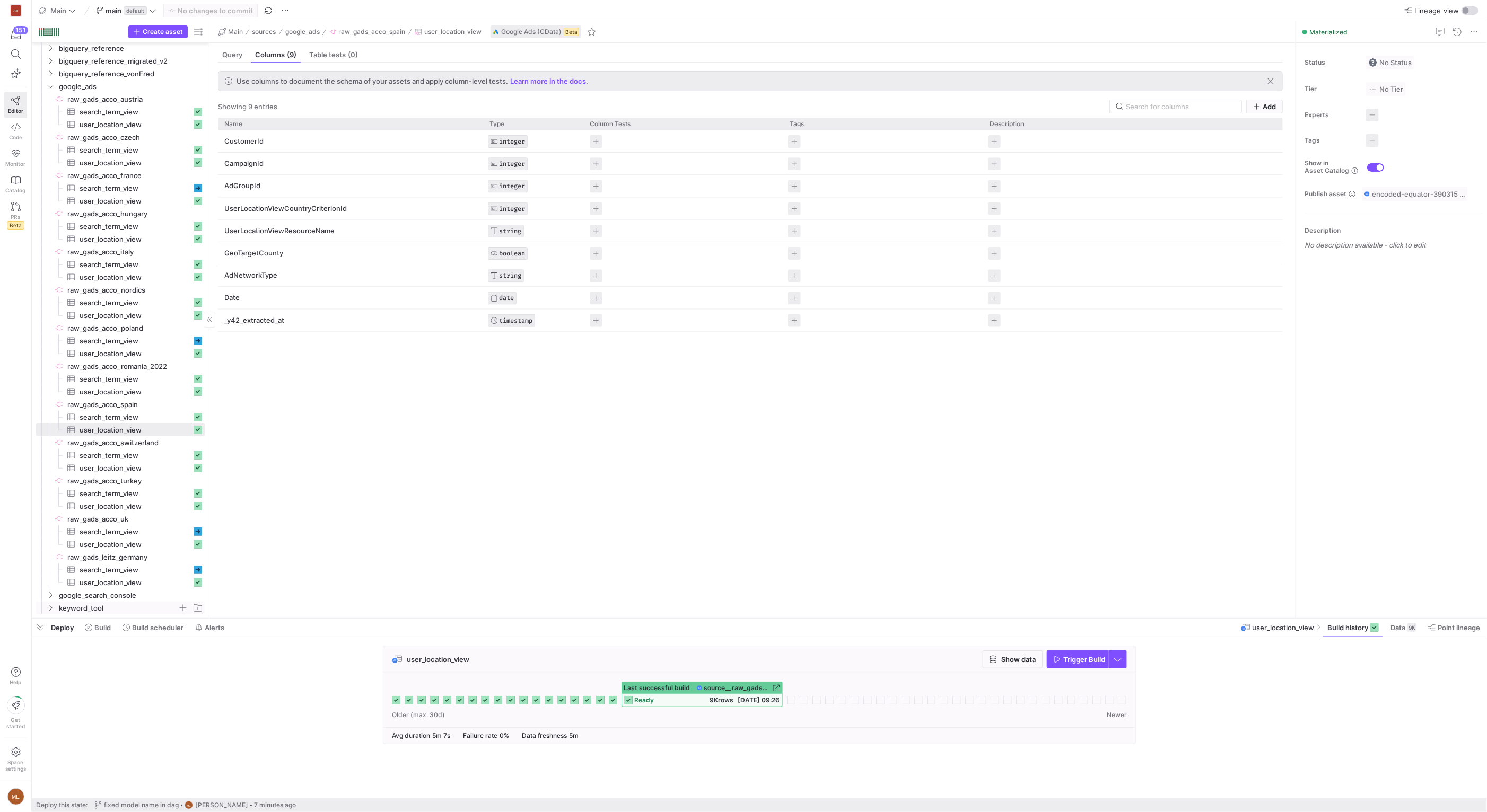
click at [120, 608] on span "keyword_tool" at bounding box center [118, 608] width 119 height 12
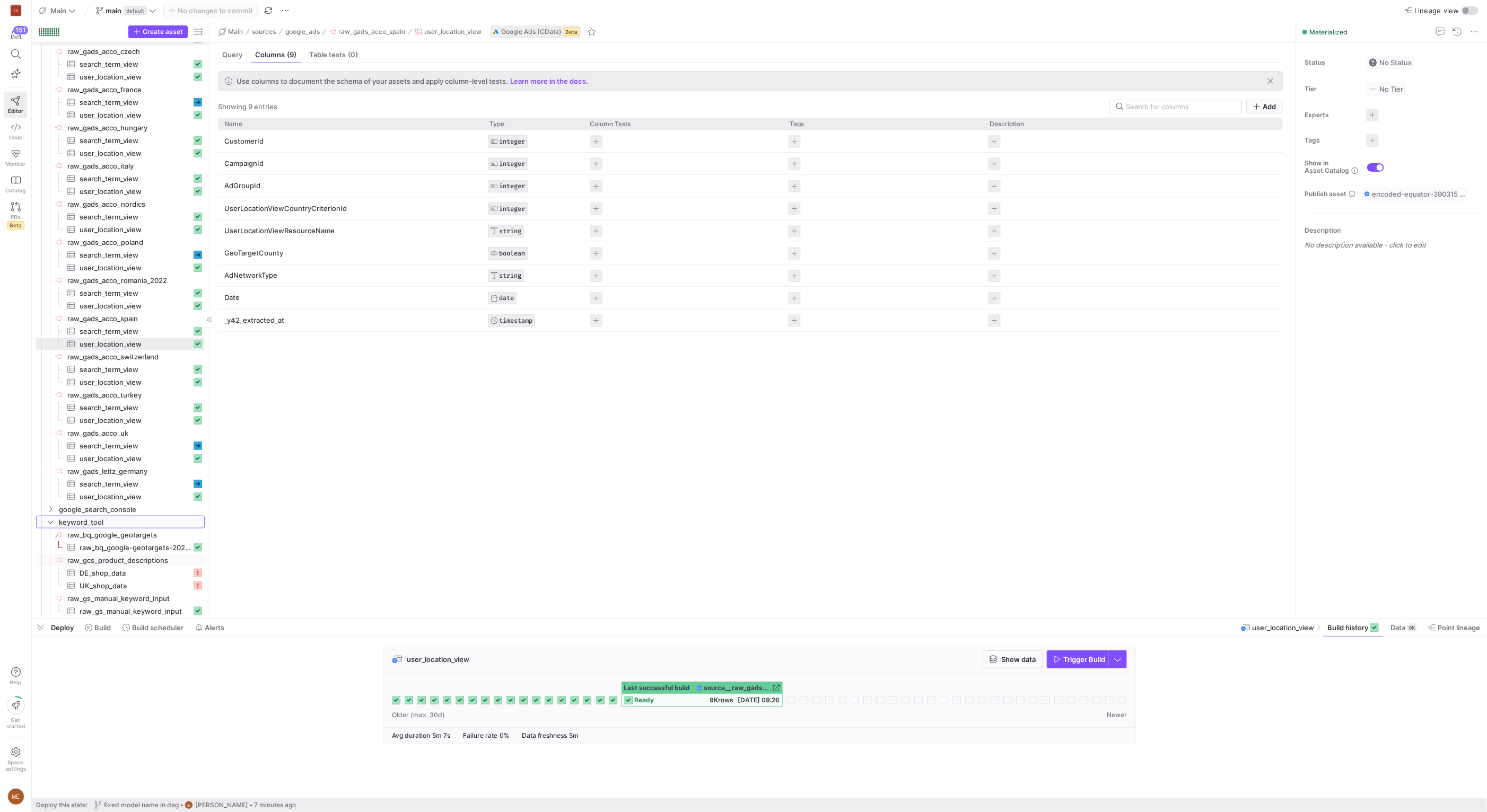
scroll to position [764, 0]
click at [127, 510] on span "google_search_console" at bounding box center [118, 506] width 119 height 12
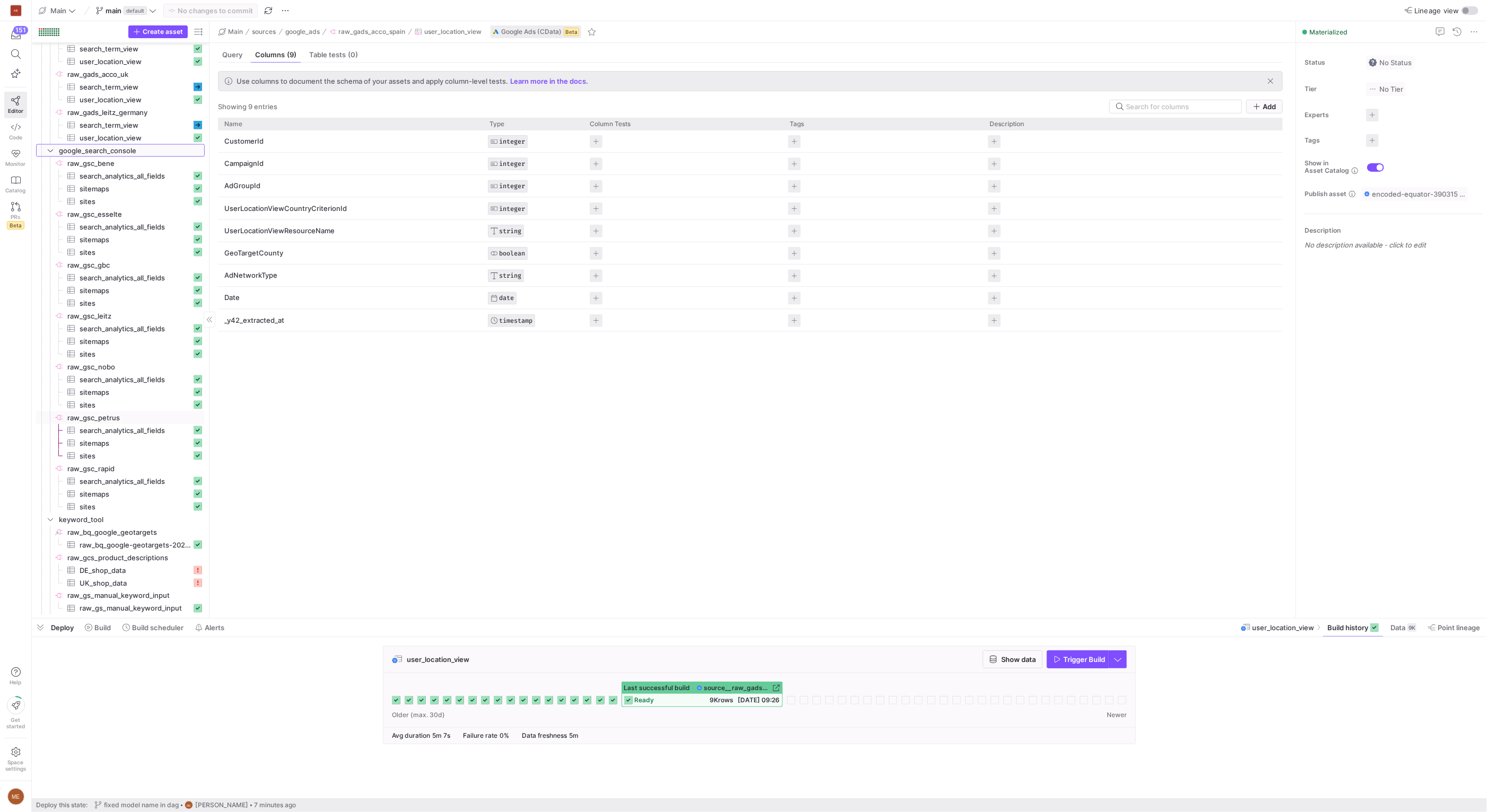
scroll to position [1120, 0]
click at [136, 572] on span "DE_shop_data​​​​​​​​​" at bounding box center [135, 570] width 112 height 12
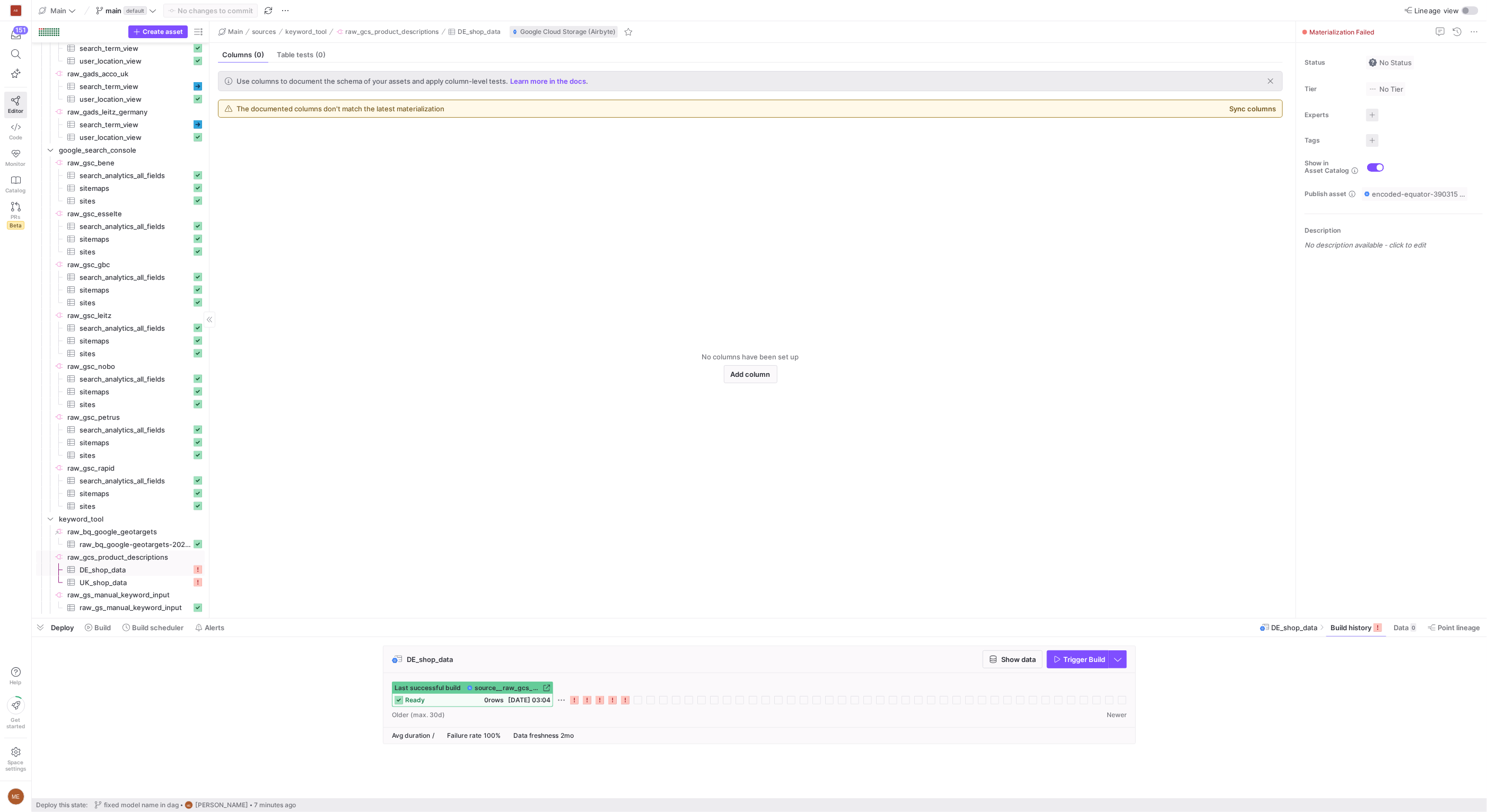
click at [167, 557] on span "raw_gcs_product_descriptions​​​​​​​​" at bounding box center [135, 557] width 136 height 12
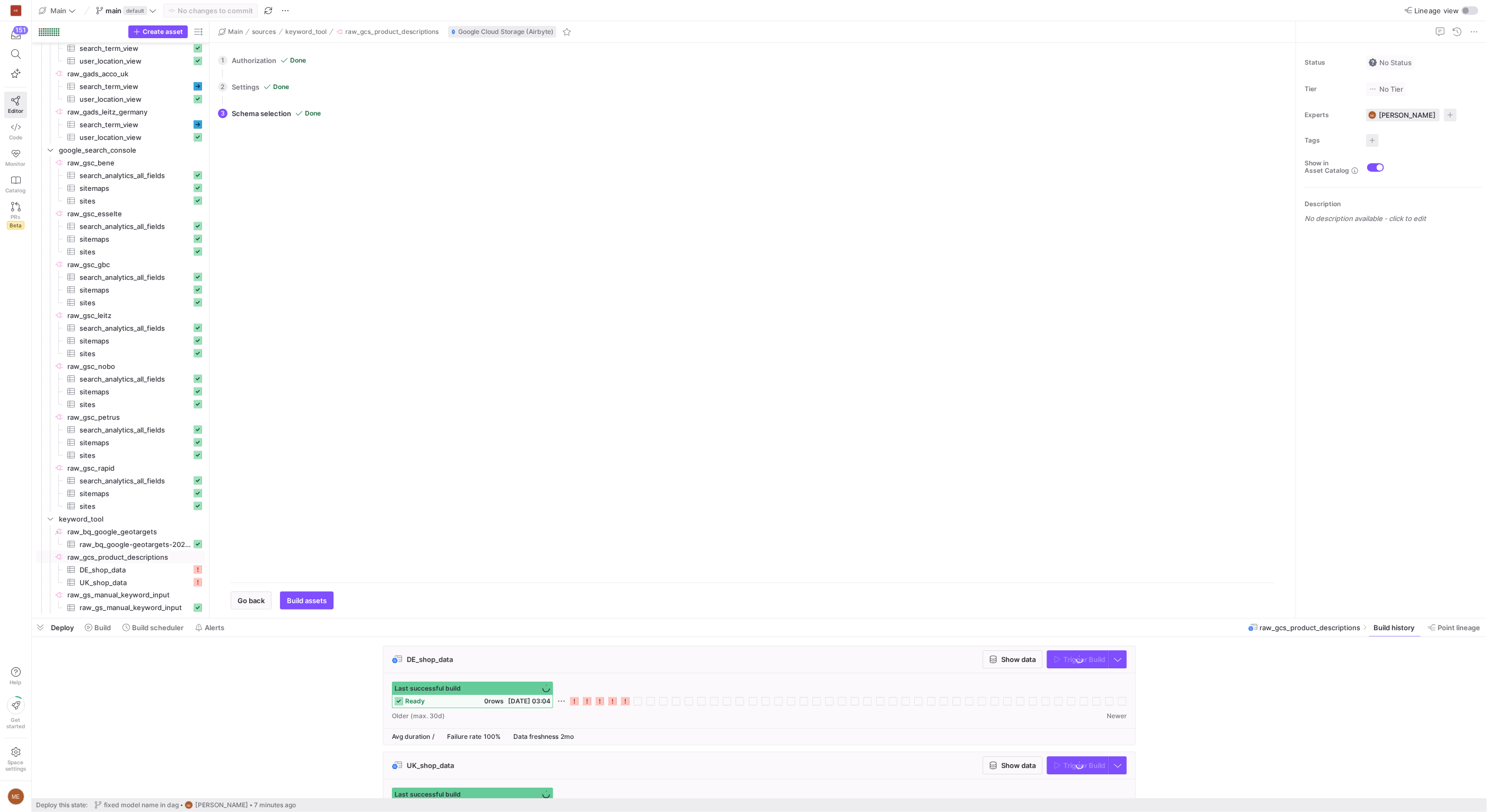
click at [272, 60] on div "1 Authorization Done Choose which secret you'd like to use to authorize raw_gcs…" at bounding box center [750, 60] width 1064 height 27
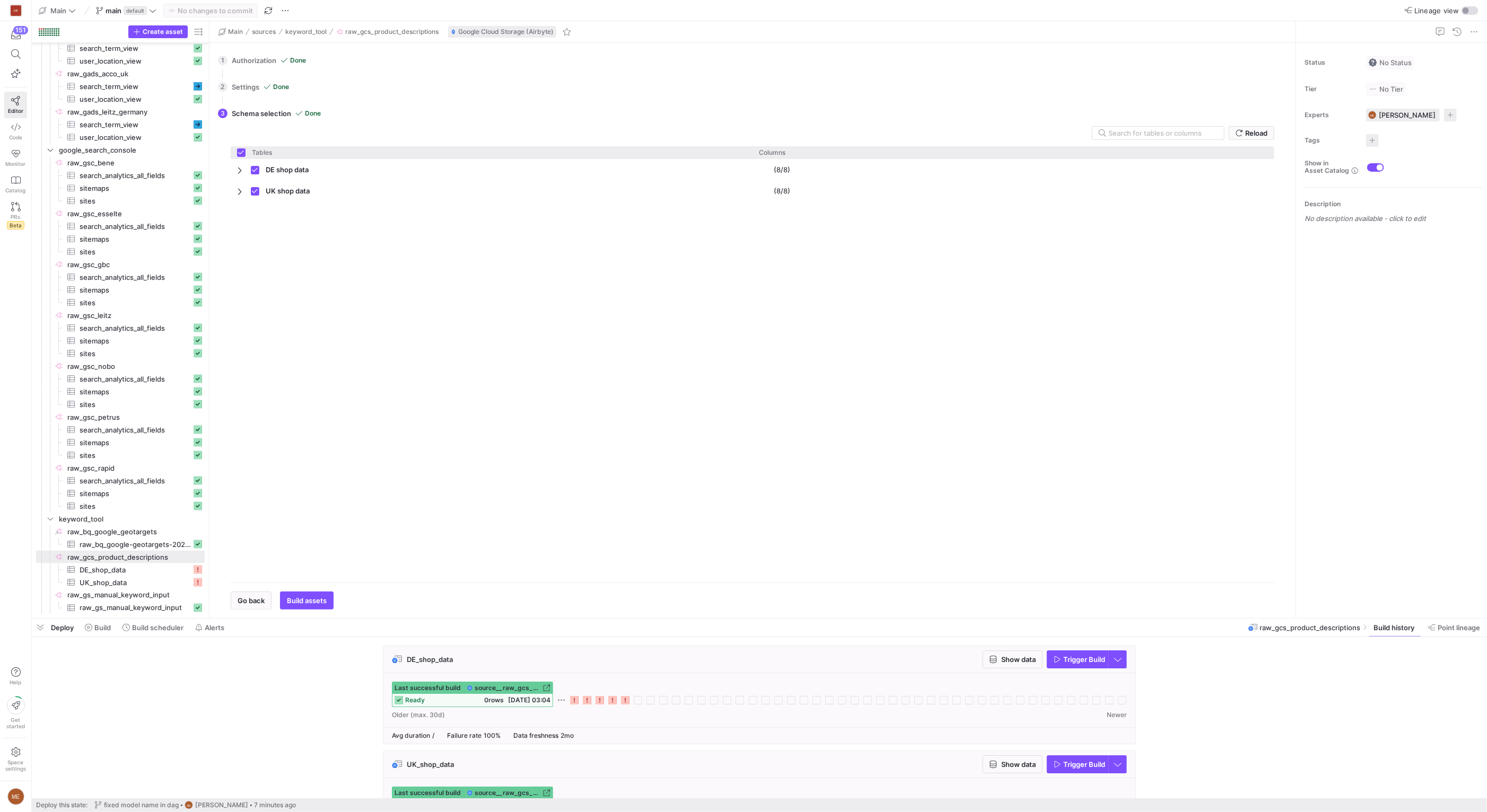
click at [251, 587] on div "Go back Build assets" at bounding box center [752, 595] width 1044 height 27
click at [255, 597] on span "Go back" at bounding box center [251, 600] width 27 height 8
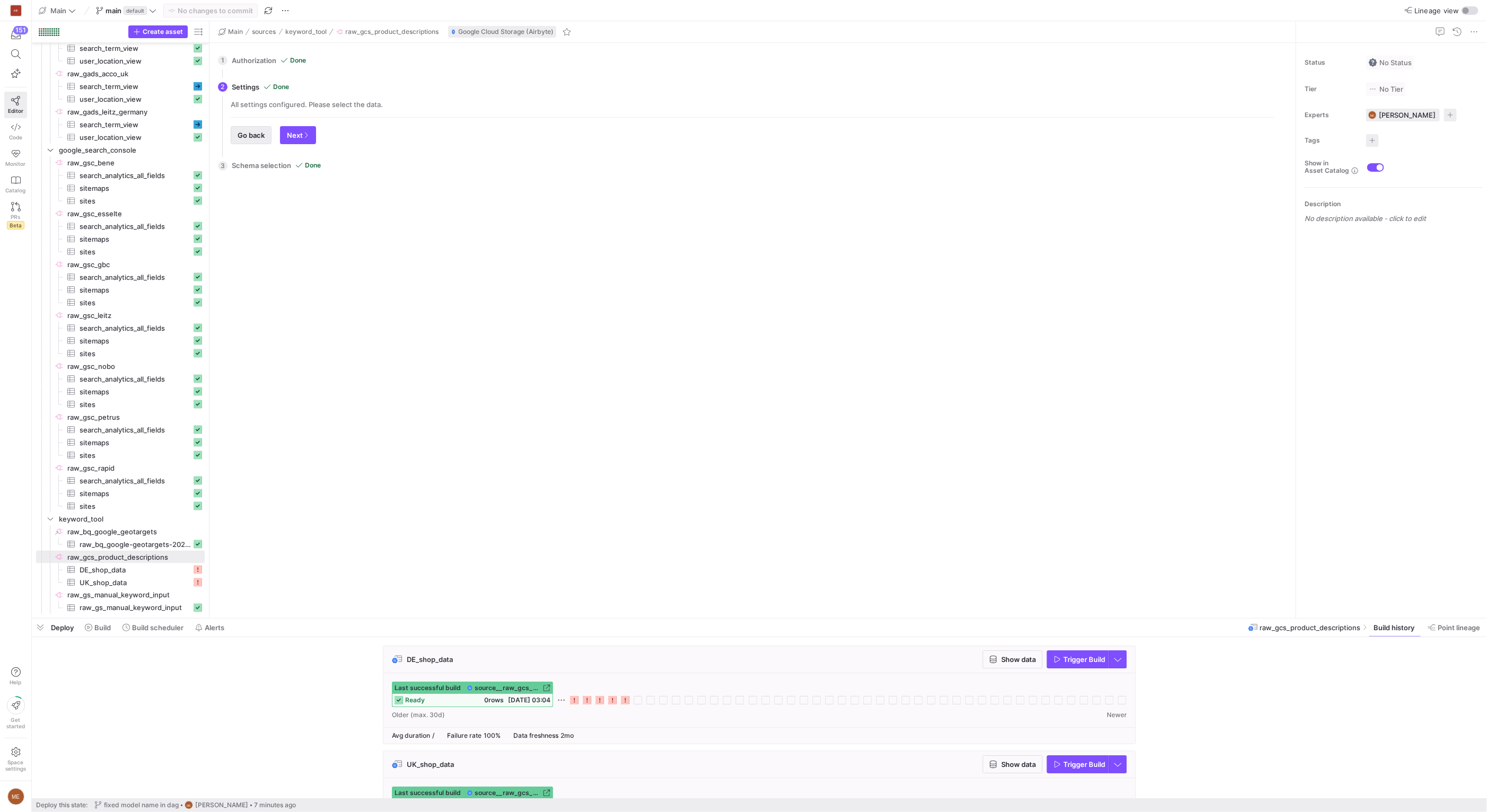
click at [254, 139] on span "Go back" at bounding box center [251, 135] width 27 height 8
click at [334, 92] on div "raw_gcs_product_descriptions" at bounding box center [758, 100] width 1019 height 17
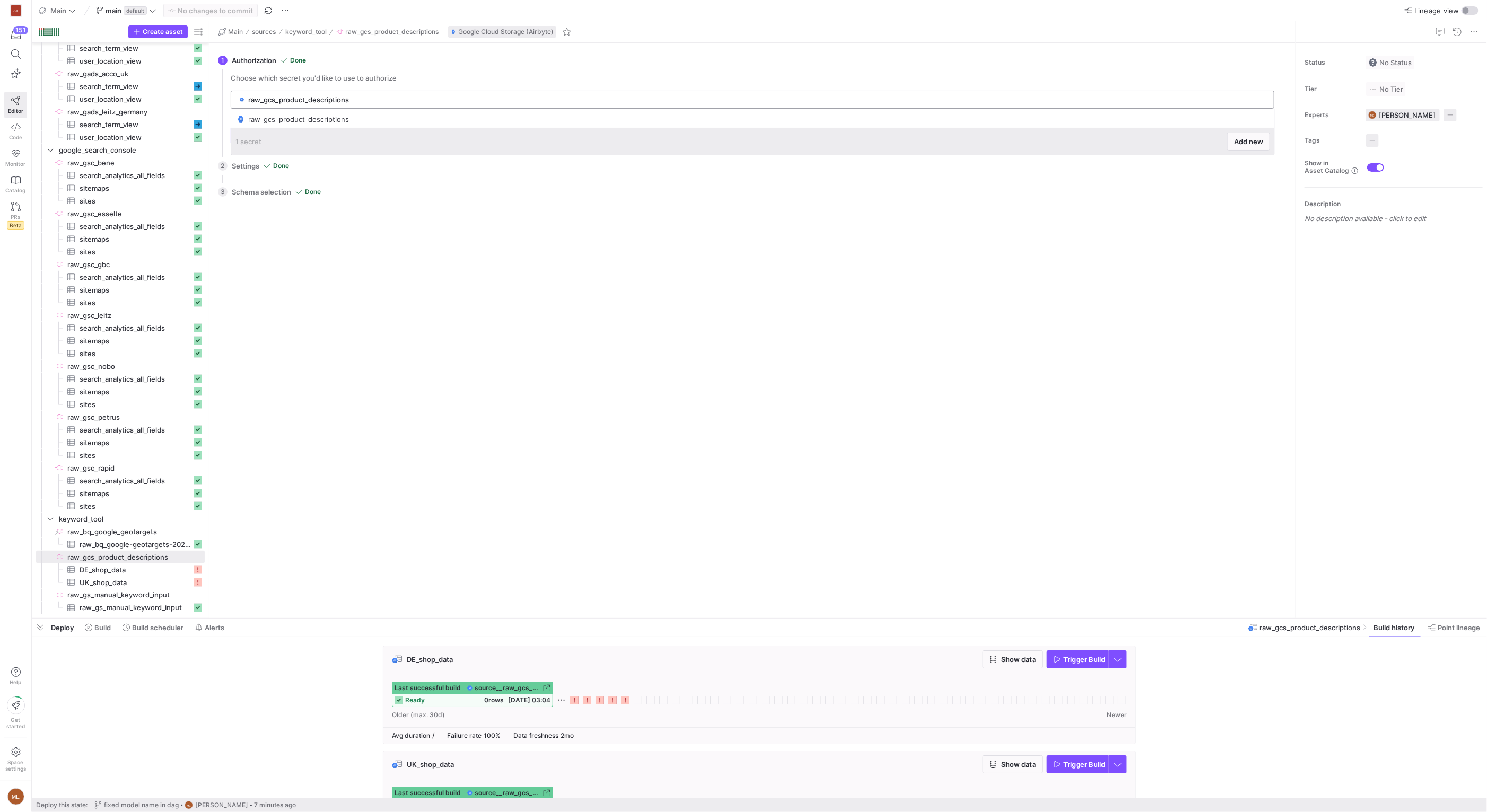
click at [338, 97] on input "raw_gcs_product_descriptions" at bounding box center [758, 99] width 1019 height 8
click at [125, 16] on span at bounding box center [126, 10] width 65 height 12
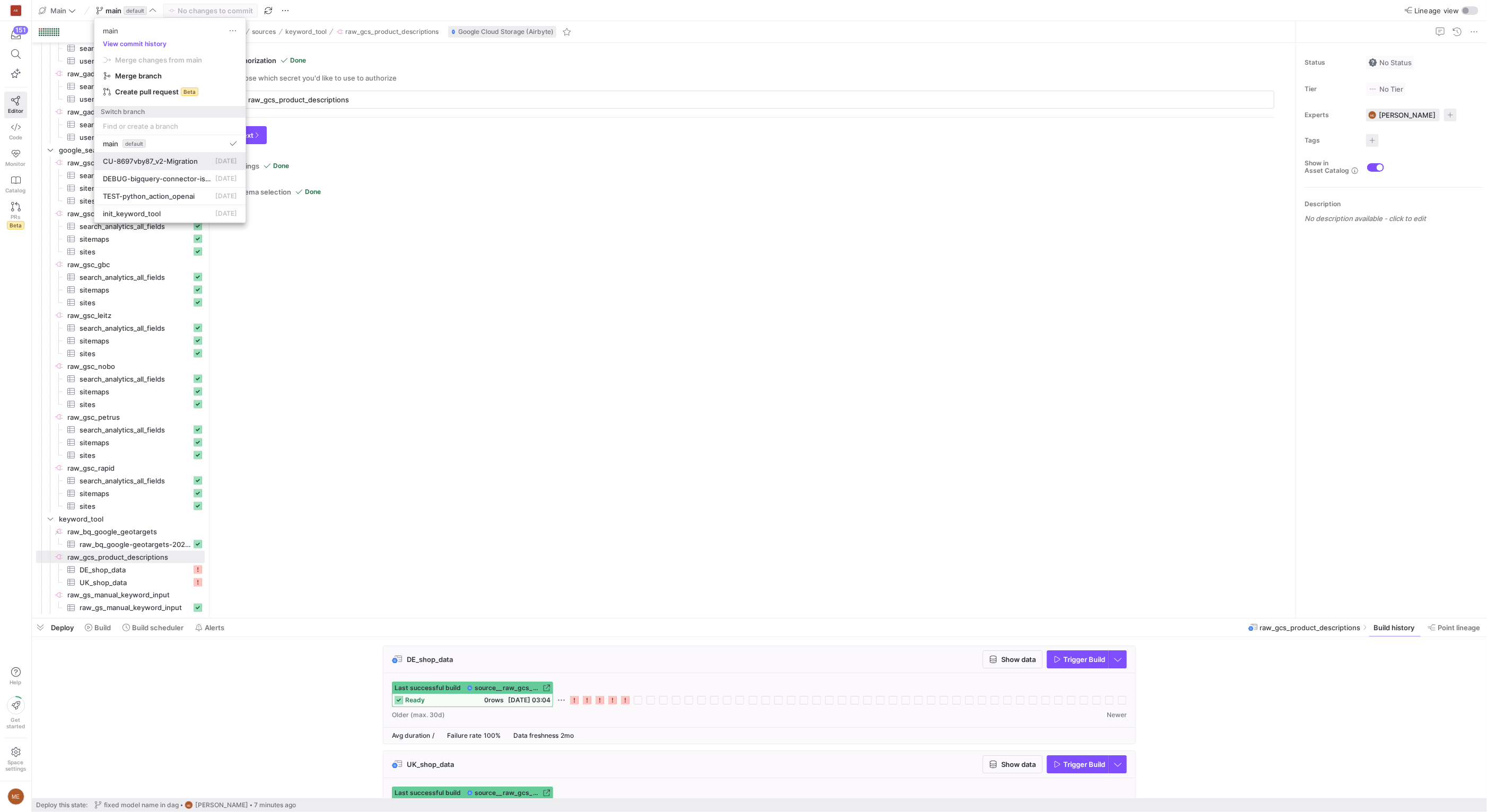
click at [190, 164] on span "CU-8697vby87_v2-Migration" at bounding box center [150, 161] width 95 height 8
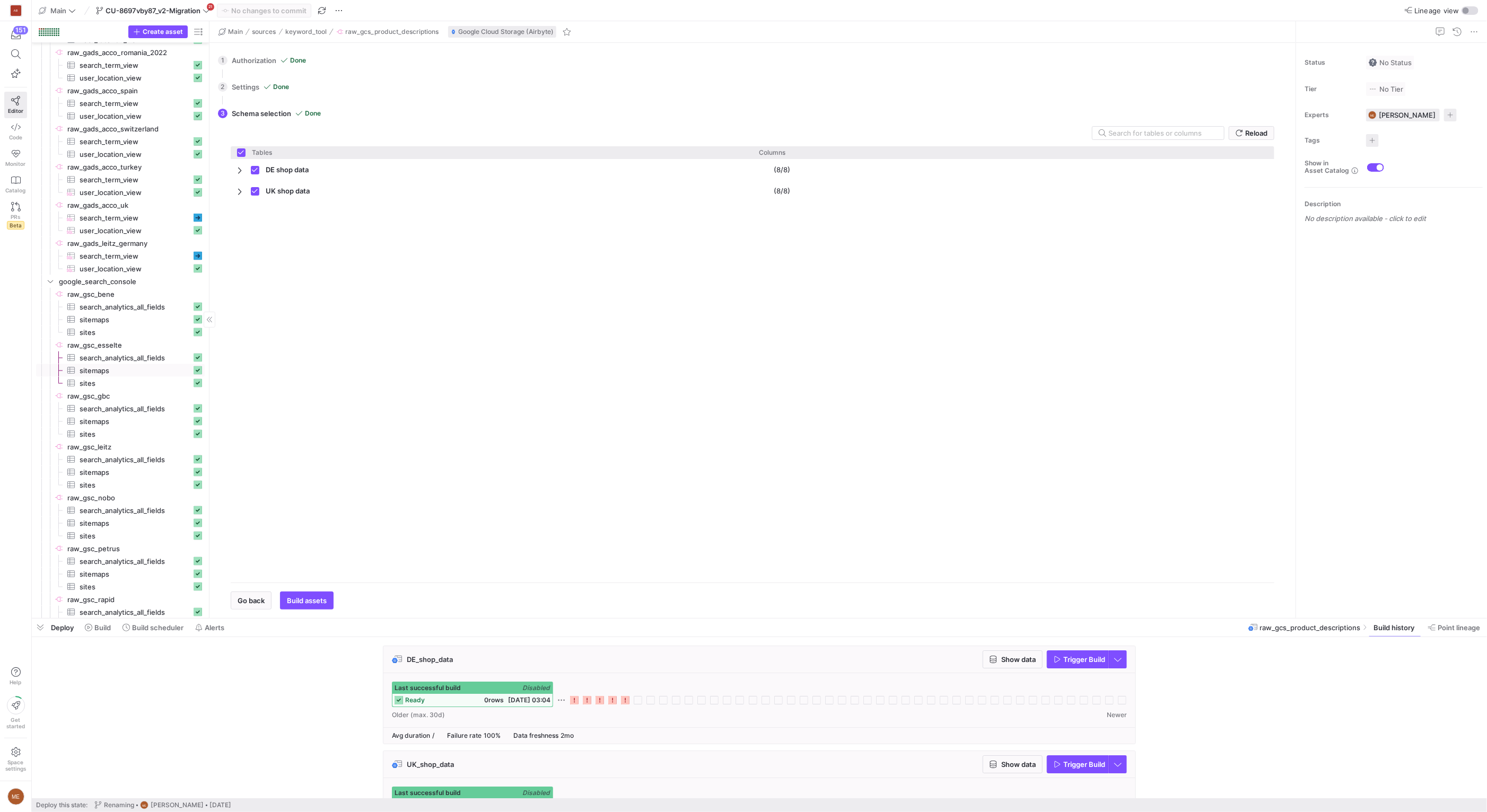
scroll to position [516, 0]
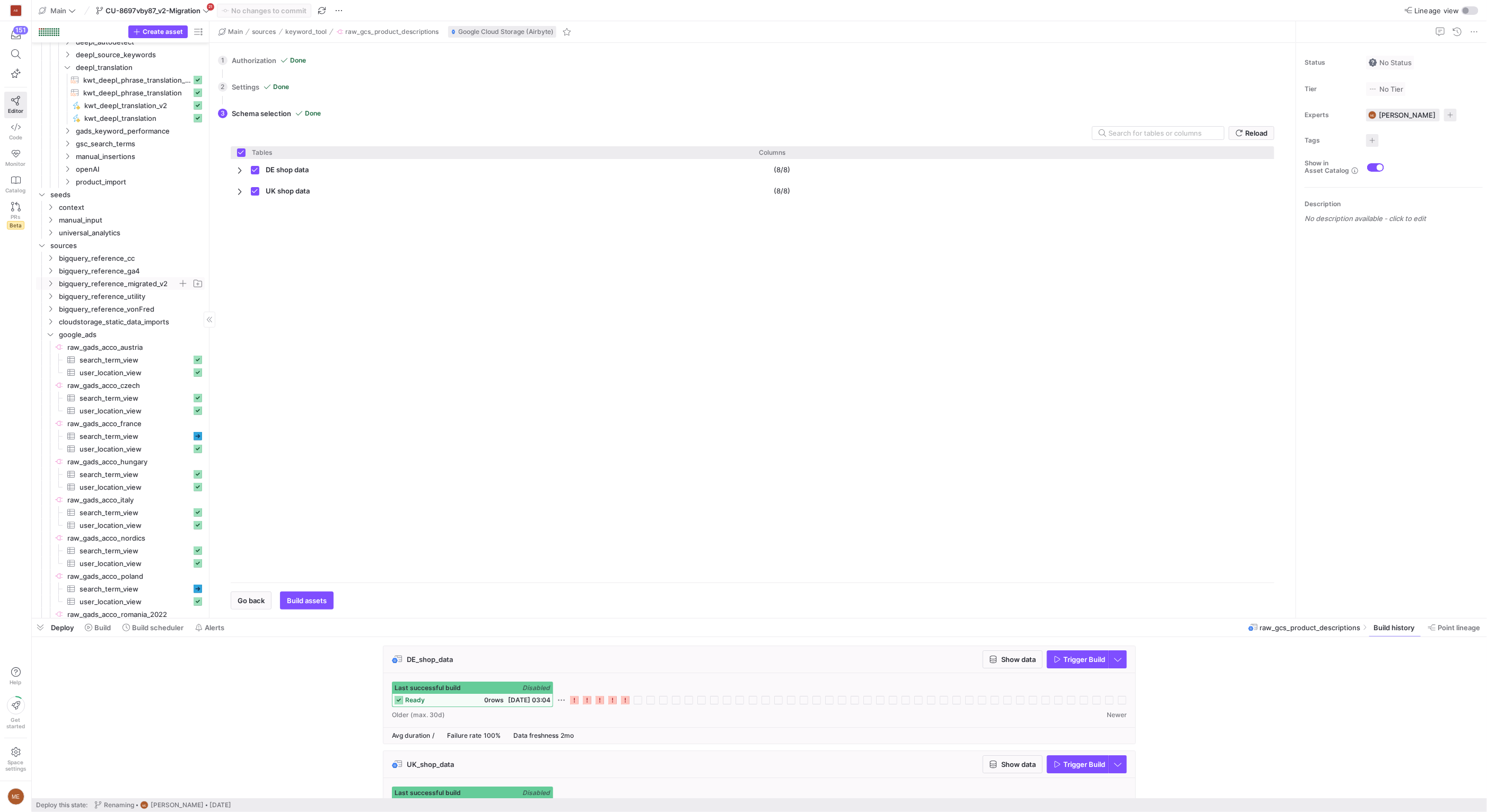
click at [154, 284] on span "bigquery_reference_migrated_v2" at bounding box center [118, 283] width 119 height 12
click at [156, 383] on span "cloudstorage_static_data_imports" at bounding box center [118, 385] width 119 height 12
click at [144, 396] on span "onetrust_cookie_acceptance_data" at bounding box center [122, 398] width 110 height 12
click at [249, 60] on div "1 Authorization Done Choose which secret you'd like to use to authorize raw_gcs…" at bounding box center [750, 60] width 1064 height 27
click at [242, 594] on span "button" at bounding box center [251, 601] width 40 height 17
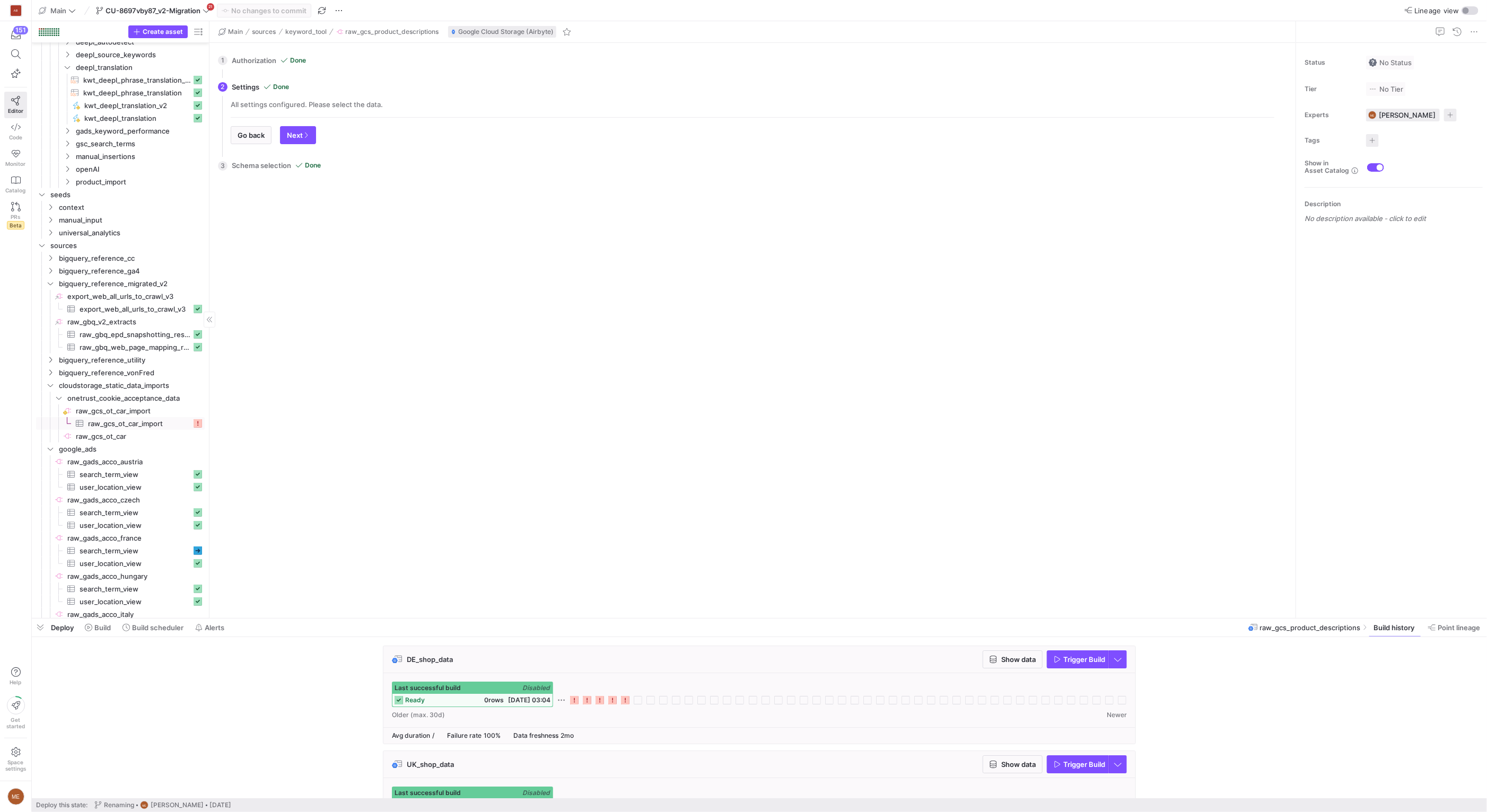
click at [142, 427] on span "raw_gcs_ot_car_import​​​​​​​​​" at bounding box center [140, 424] width 103 height 12
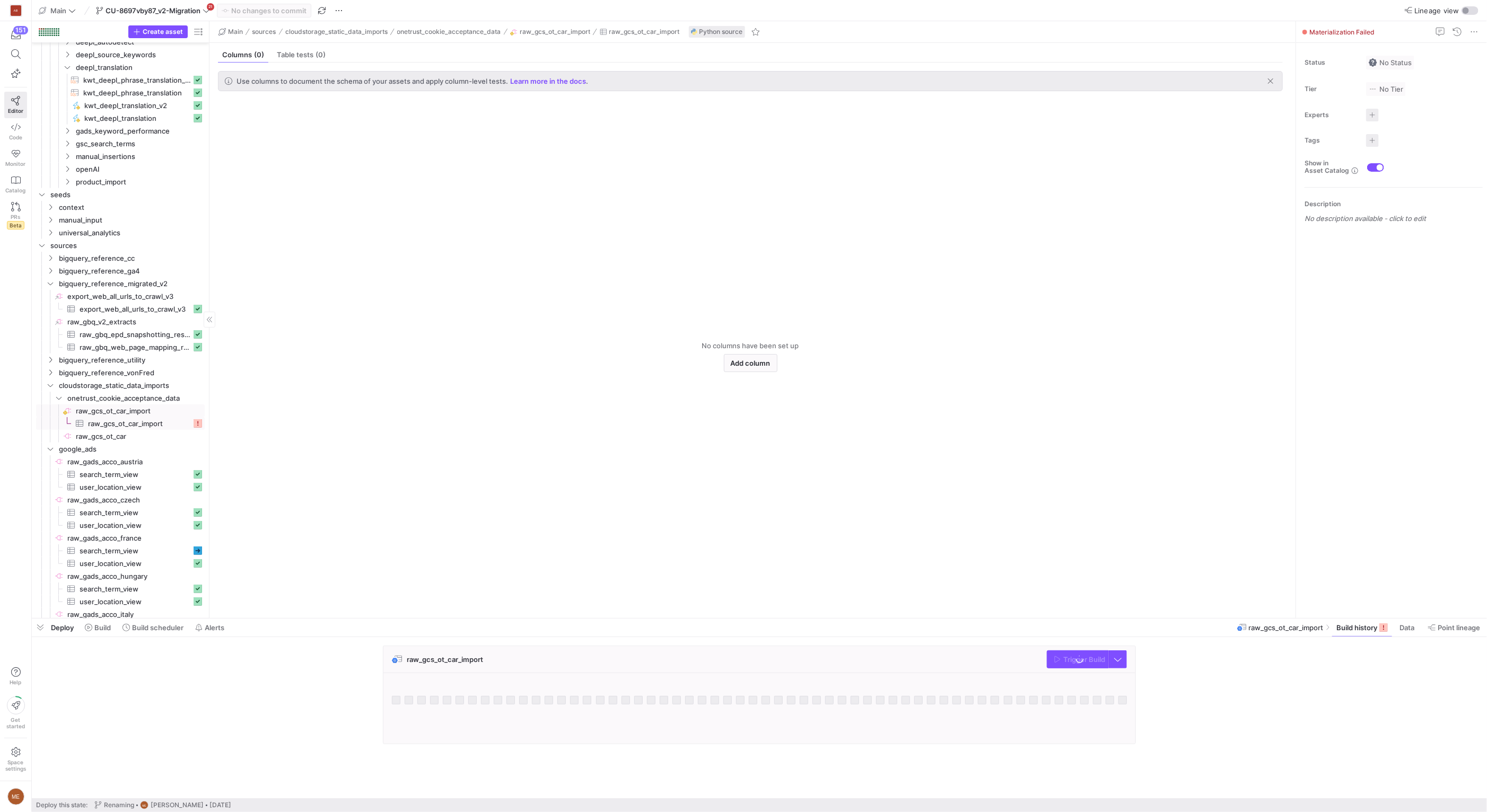
click at [144, 408] on span "raw_gcs_ot_car_import​​​​​​​​" at bounding box center [139, 411] width 127 height 12
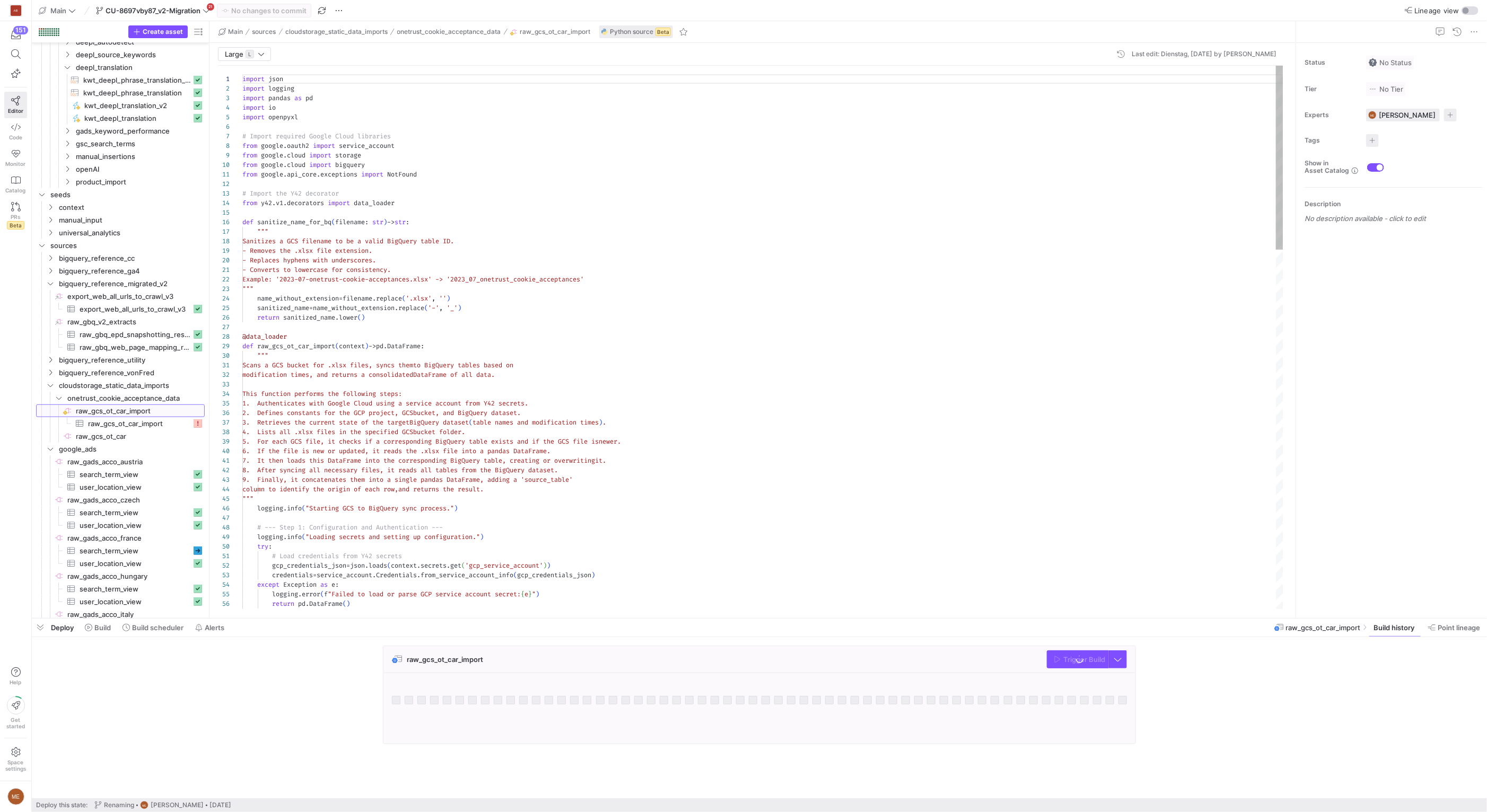
scroll to position [95, 0]
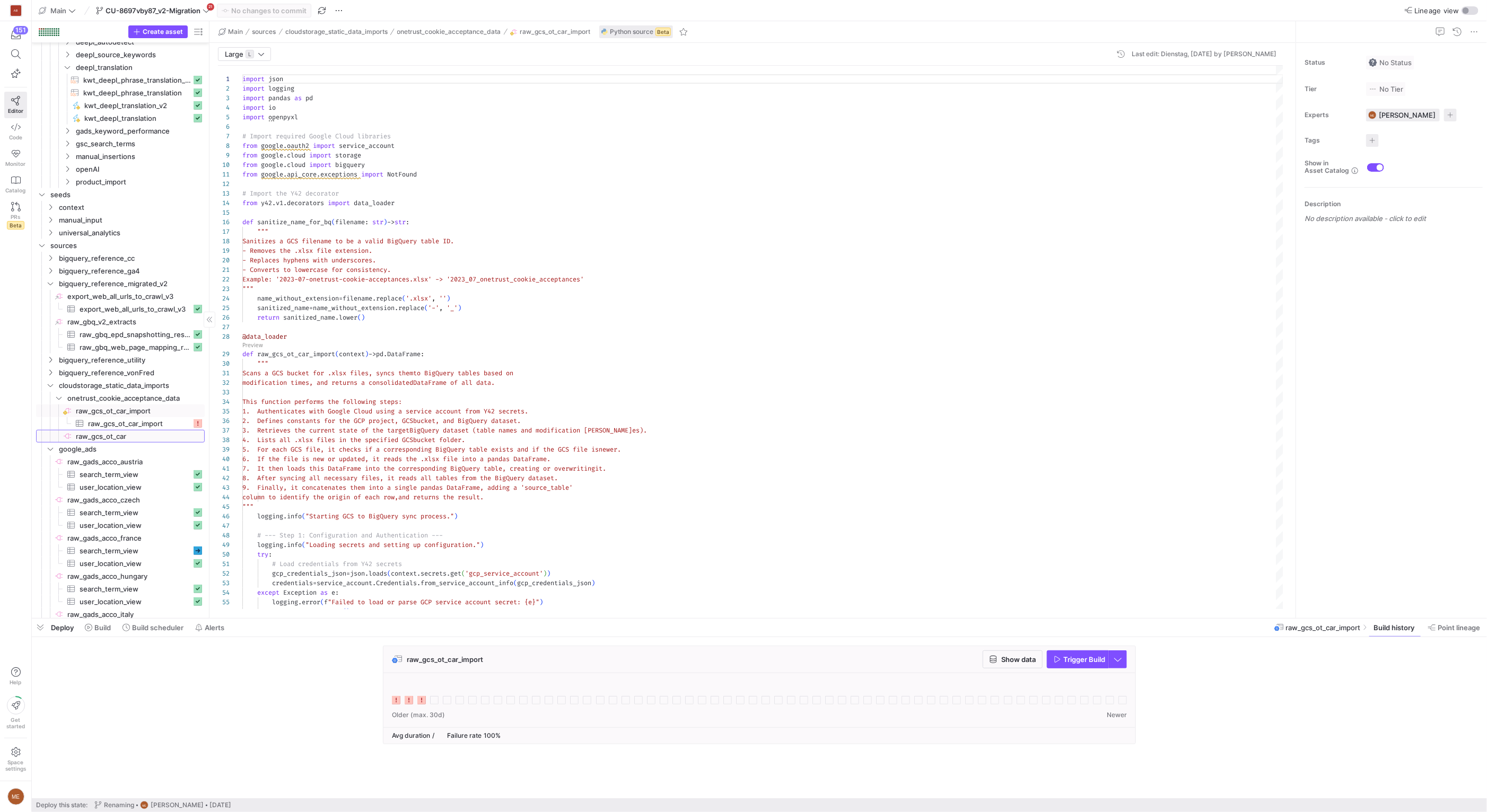
click at [120, 436] on span "raw_gcs_ot_car​​​​​​​​" at bounding box center [139, 436] width 127 height 12
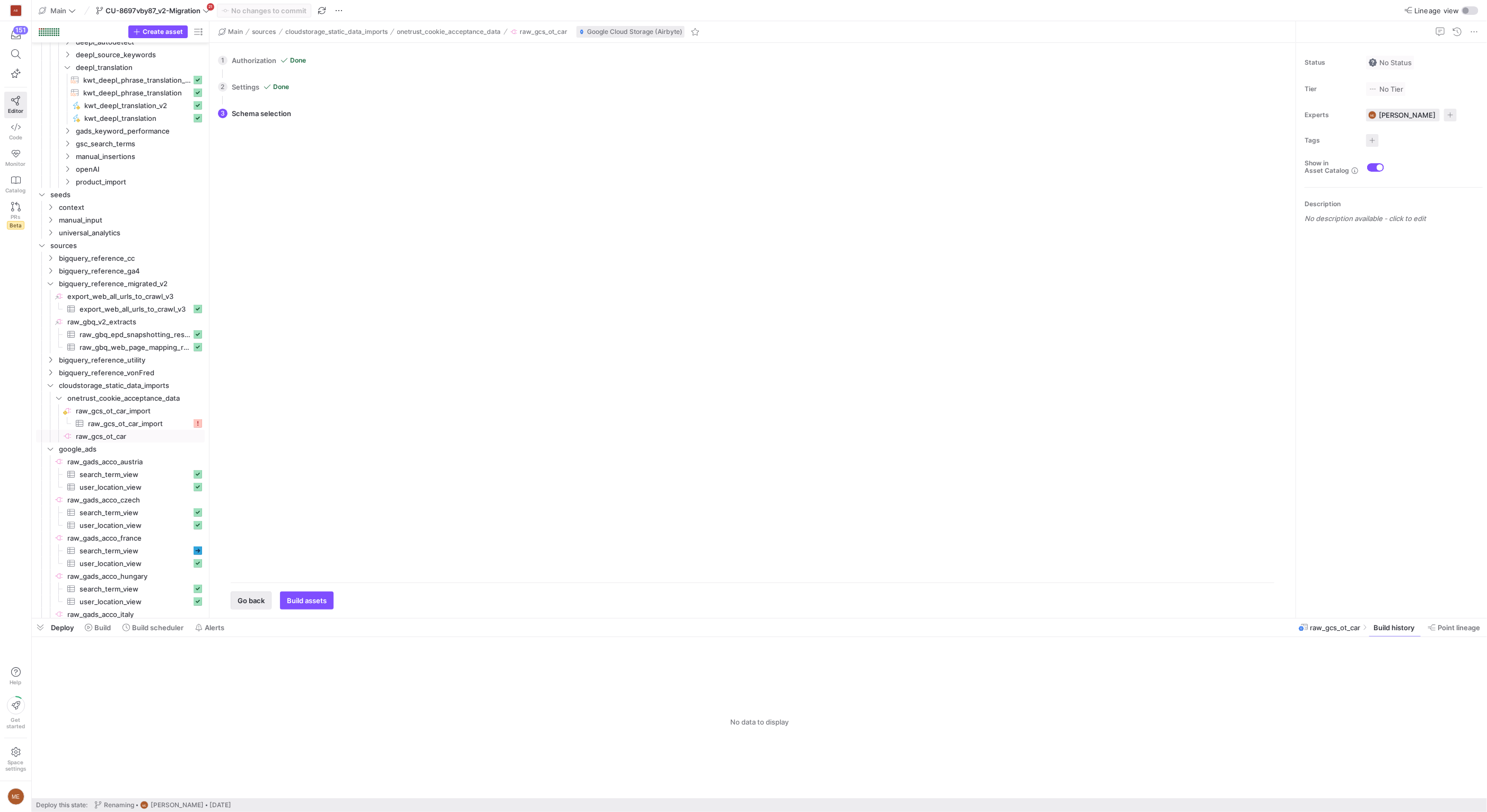
click at [252, 595] on span "button" at bounding box center [251, 601] width 40 height 17
click at [239, 133] on span "Go back" at bounding box center [251, 135] width 27 height 8
click at [315, 93] on div "raw_gcs_static_data_imports" at bounding box center [758, 100] width 1019 height 17
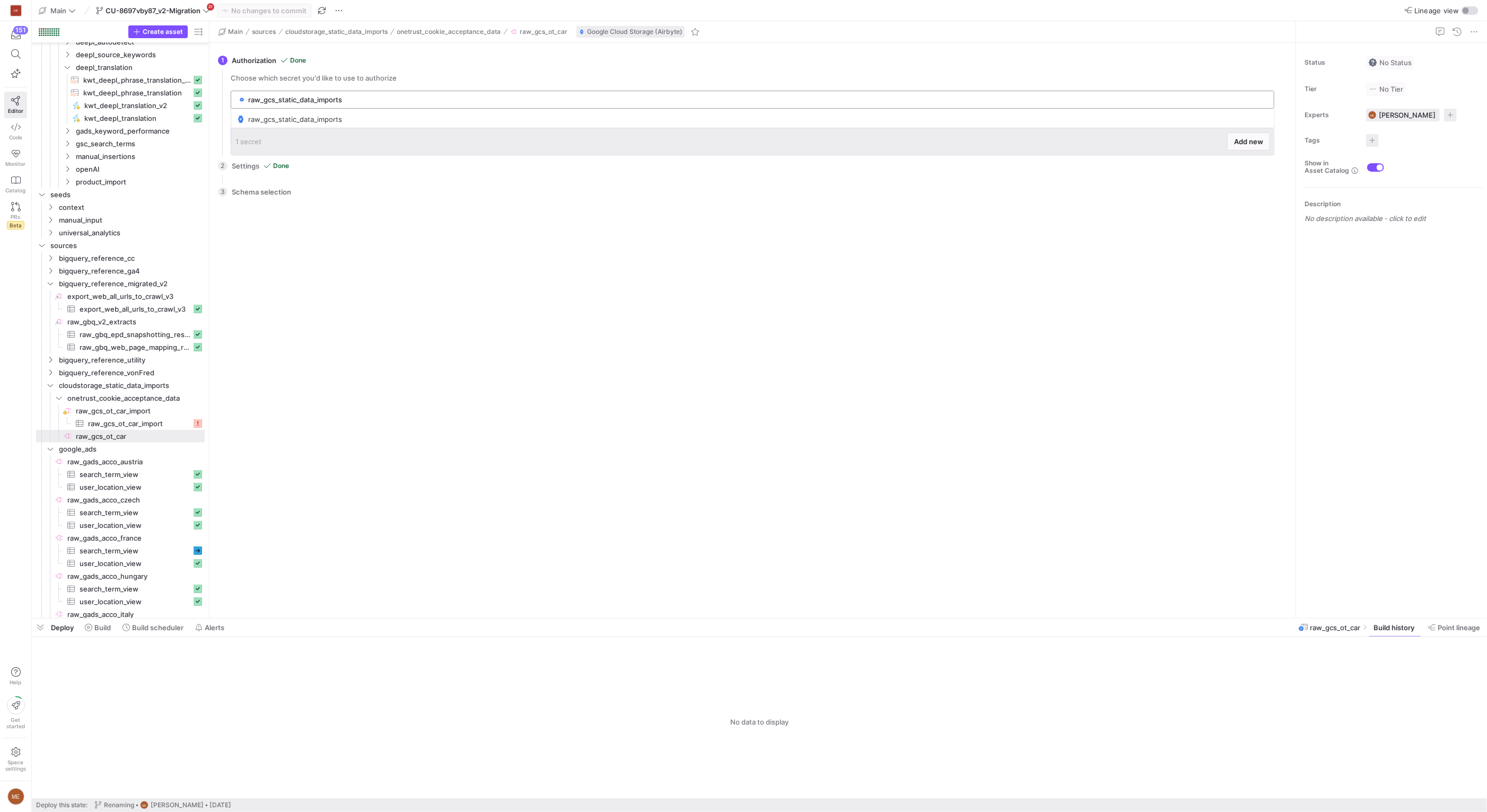
click at [317, 99] on input "raw_gcs_static_data_imports" at bounding box center [758, 99] width 1019 height 8
drag, startPoint x: 448, startPoint y: 358, endPoint x: 454, endPoint y: 344, distance: 15.2
click at [448, 358] on div "Reload Tables Drag here to set column labels Tables Columns to" at bounding box center [752, 407] width 1061 height 405
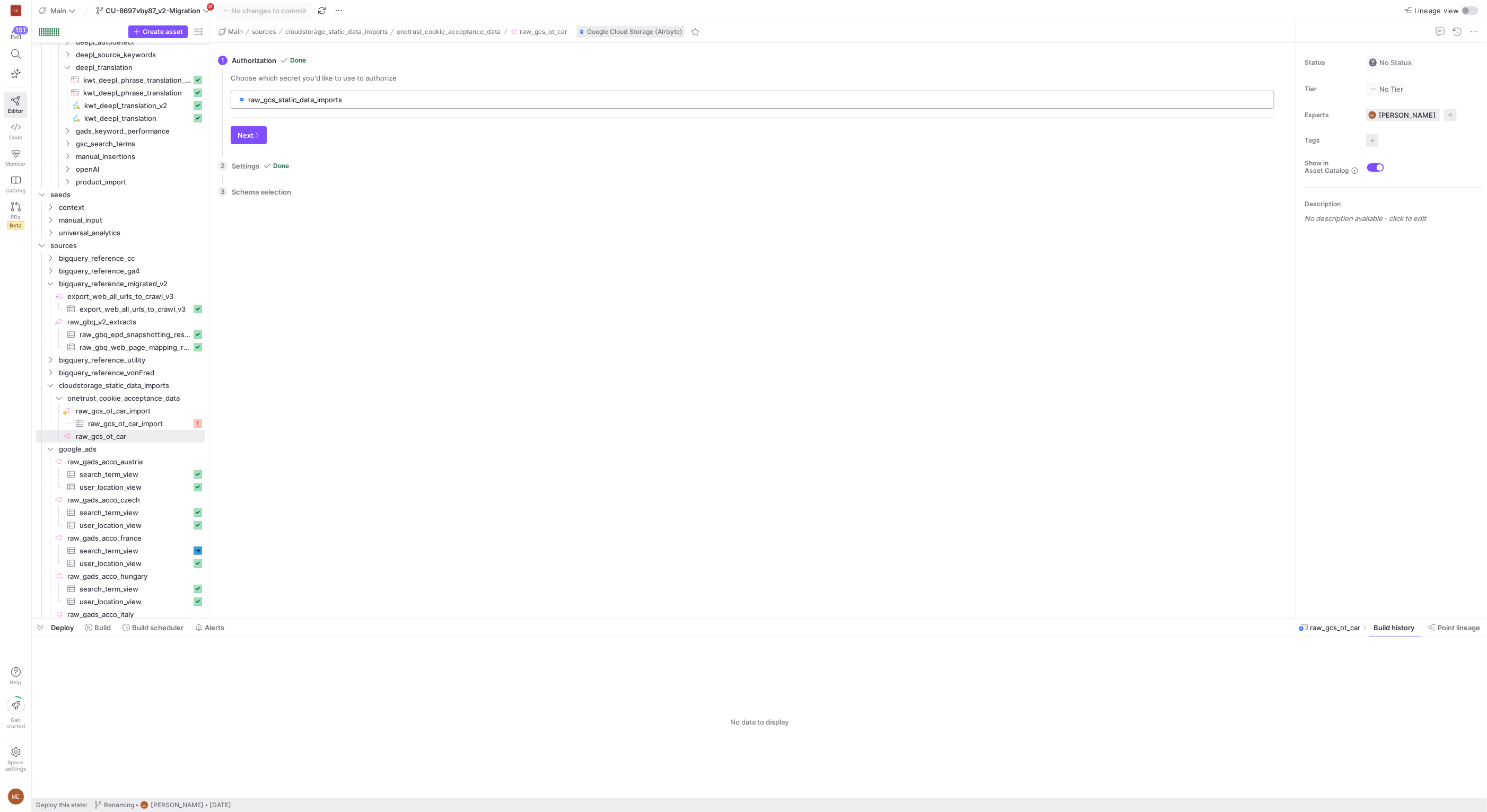
click at [1146, 102] on input "raw_gcs_static_data_imports" at bounding box center [758, 99] width 1019 height 8
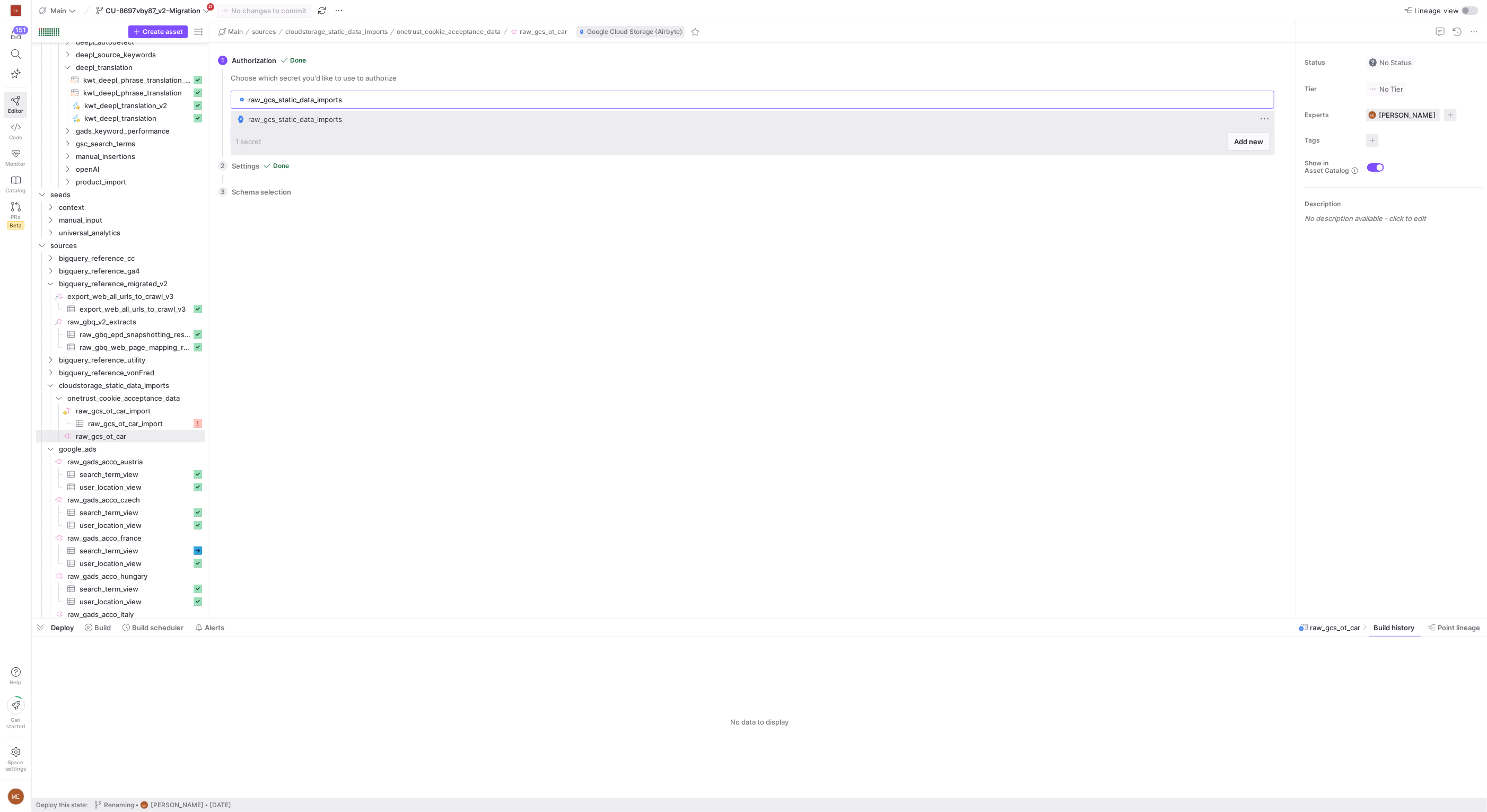
click at [1267, 117] on span at bounding box center [1264, 119] width 10 height 10
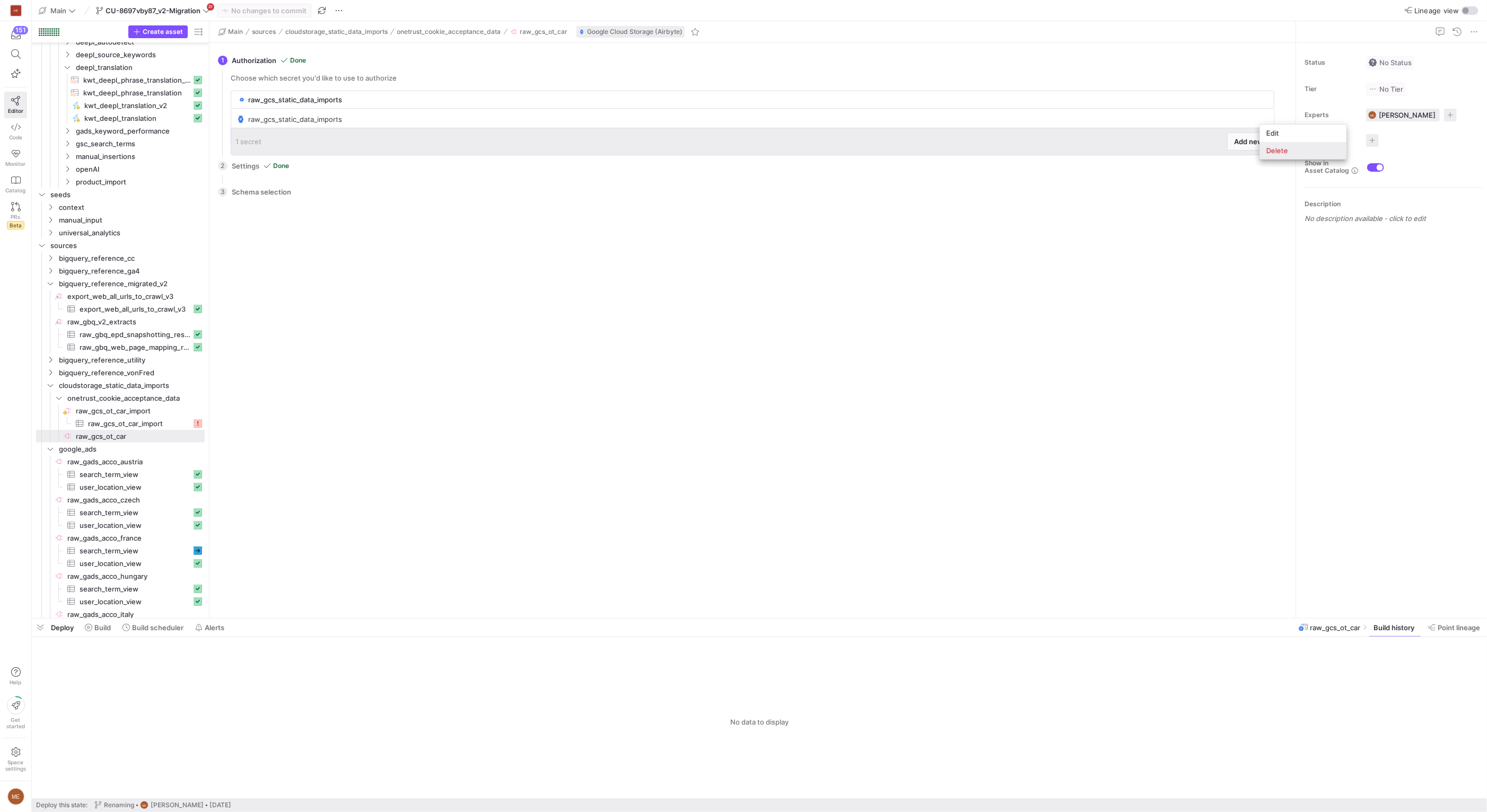
click at [1272, 151] on span "Delete" at bounding box center [1303, 150] width 74 height 8
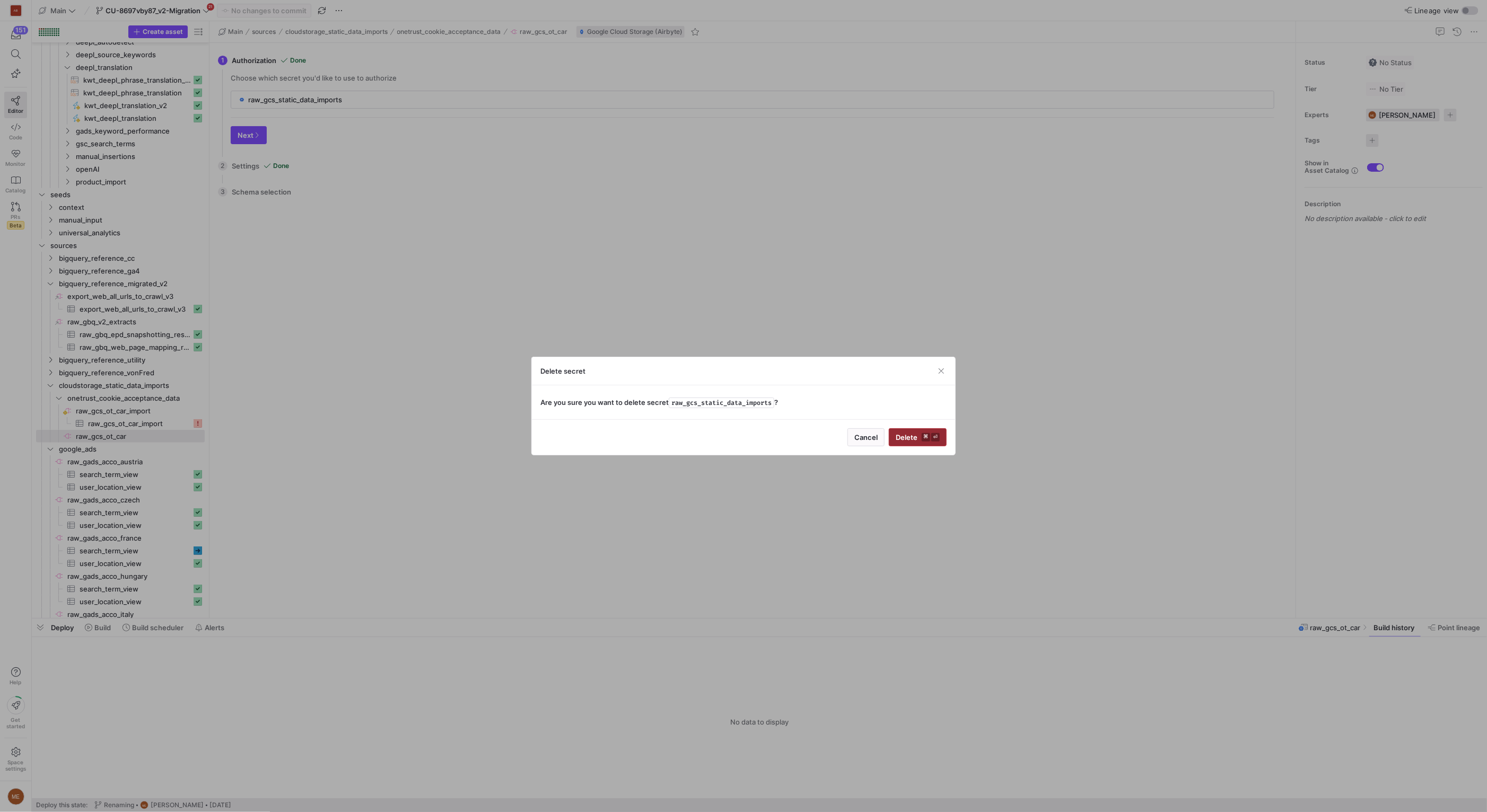
click at [904, 430] on span "submit" at bounding box center [918, 437] width 57 height 17
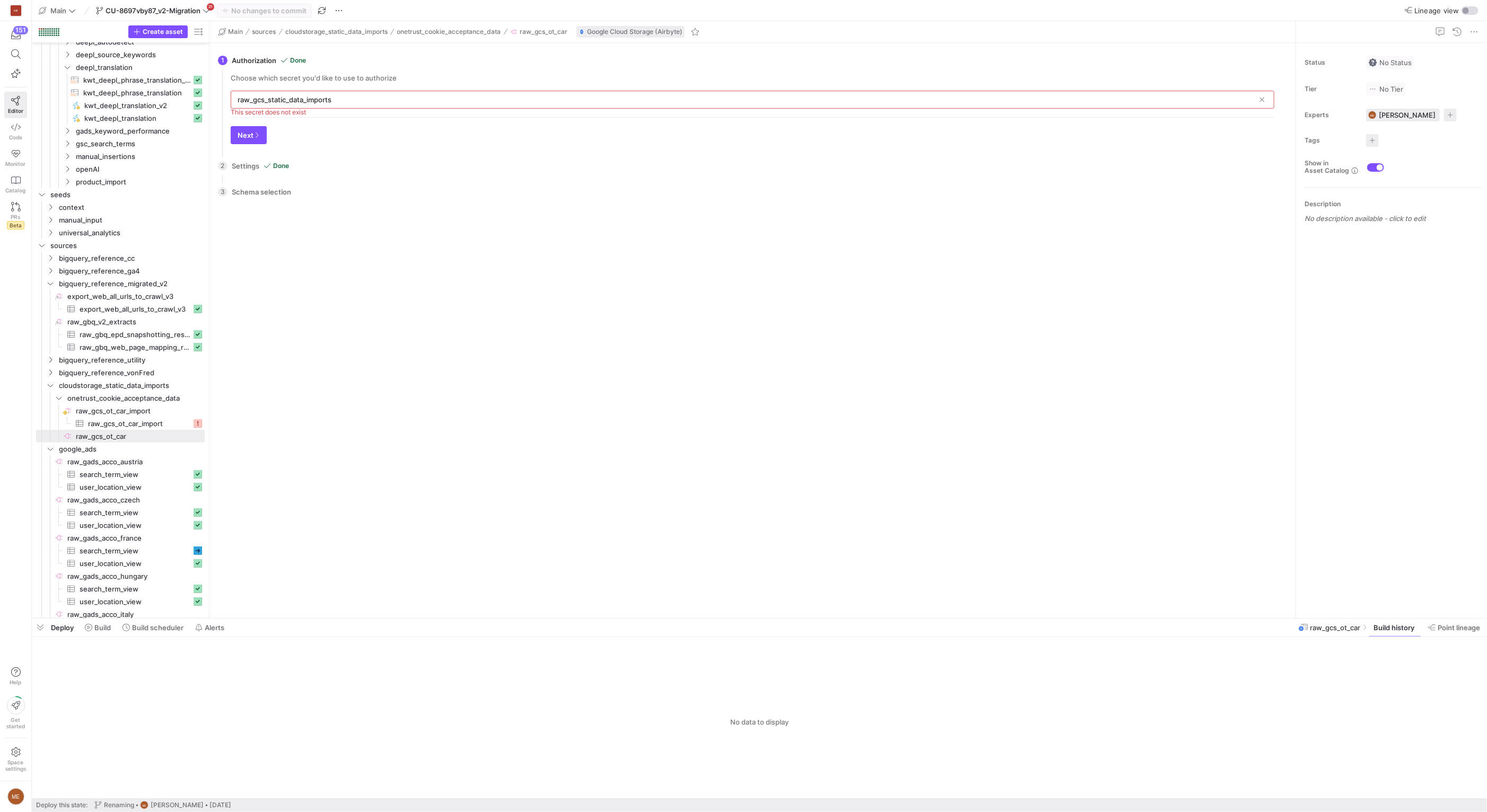
click at [1225, 99] on input "raw_gcs_static_data_imports" at bounding box center [746, 99] width 1017 height 8
click at [1257, 103] on span at bounding box center [1262, 100] width 10 height 10
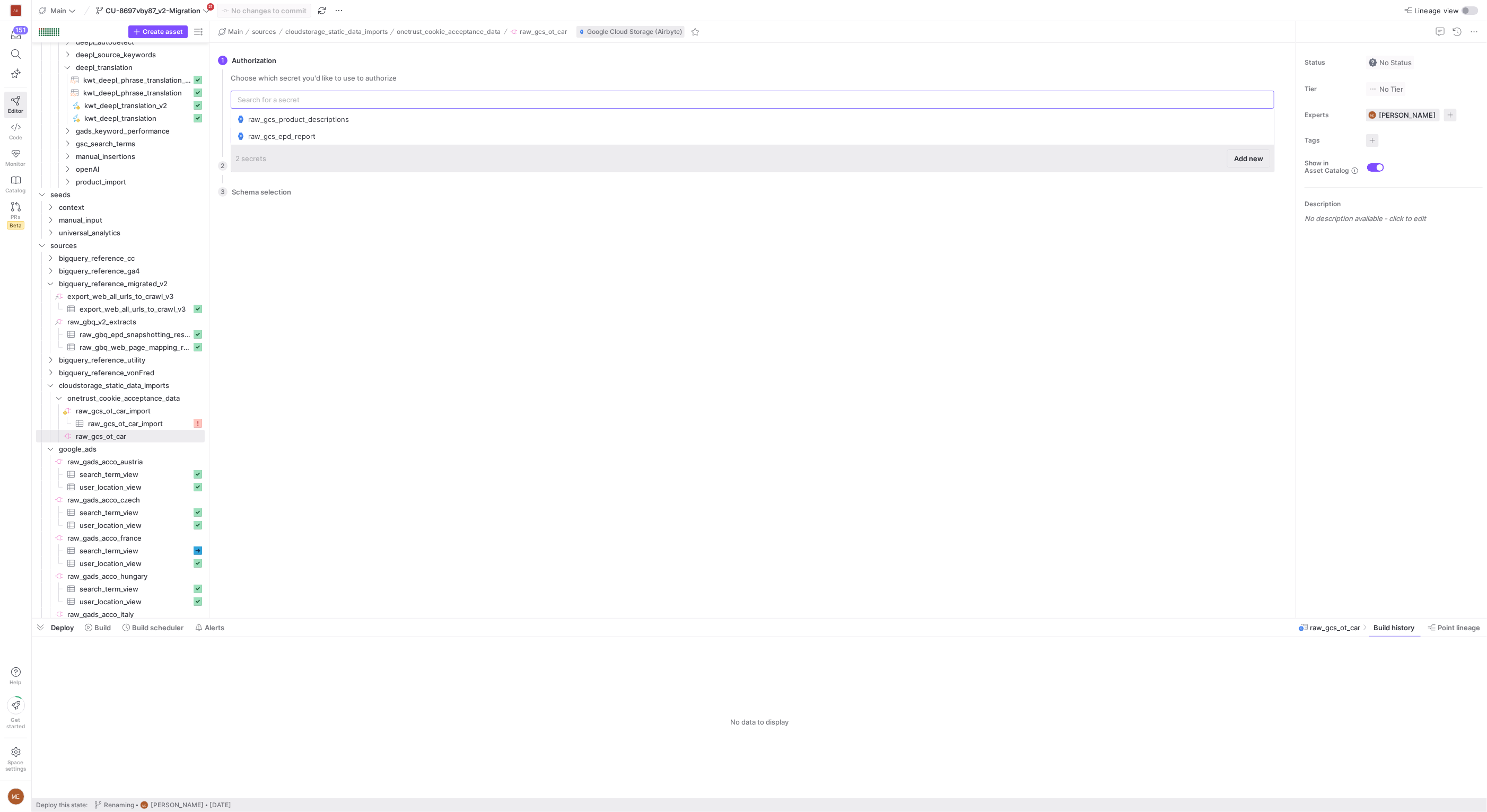
click at [1249, 162] on span "Add new" at bounding box center [1248, 158] width 29 height 8
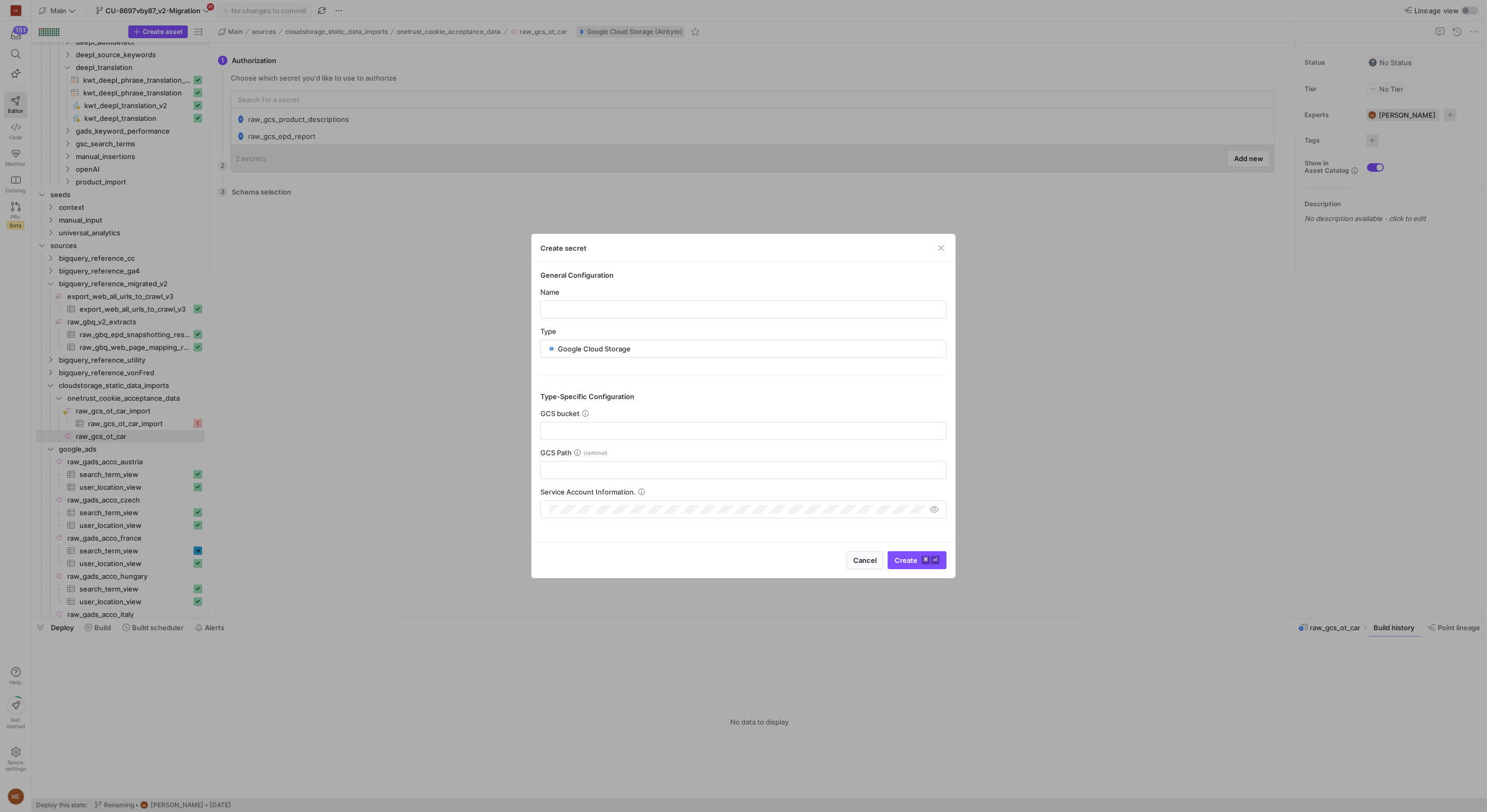
click at [711, 326] on y42-credential-form "General Configuration Name Type Google Cloud Storage Type-Specific Configuratio…" at bounding box center [743, 394] width 406 height 247
click at [708, 320] on y42-credential-form "General Configuration Name Type Google Cloud Storage Type-Specific Configuratio…" at bounding box center [743, 394] width 406 height 247
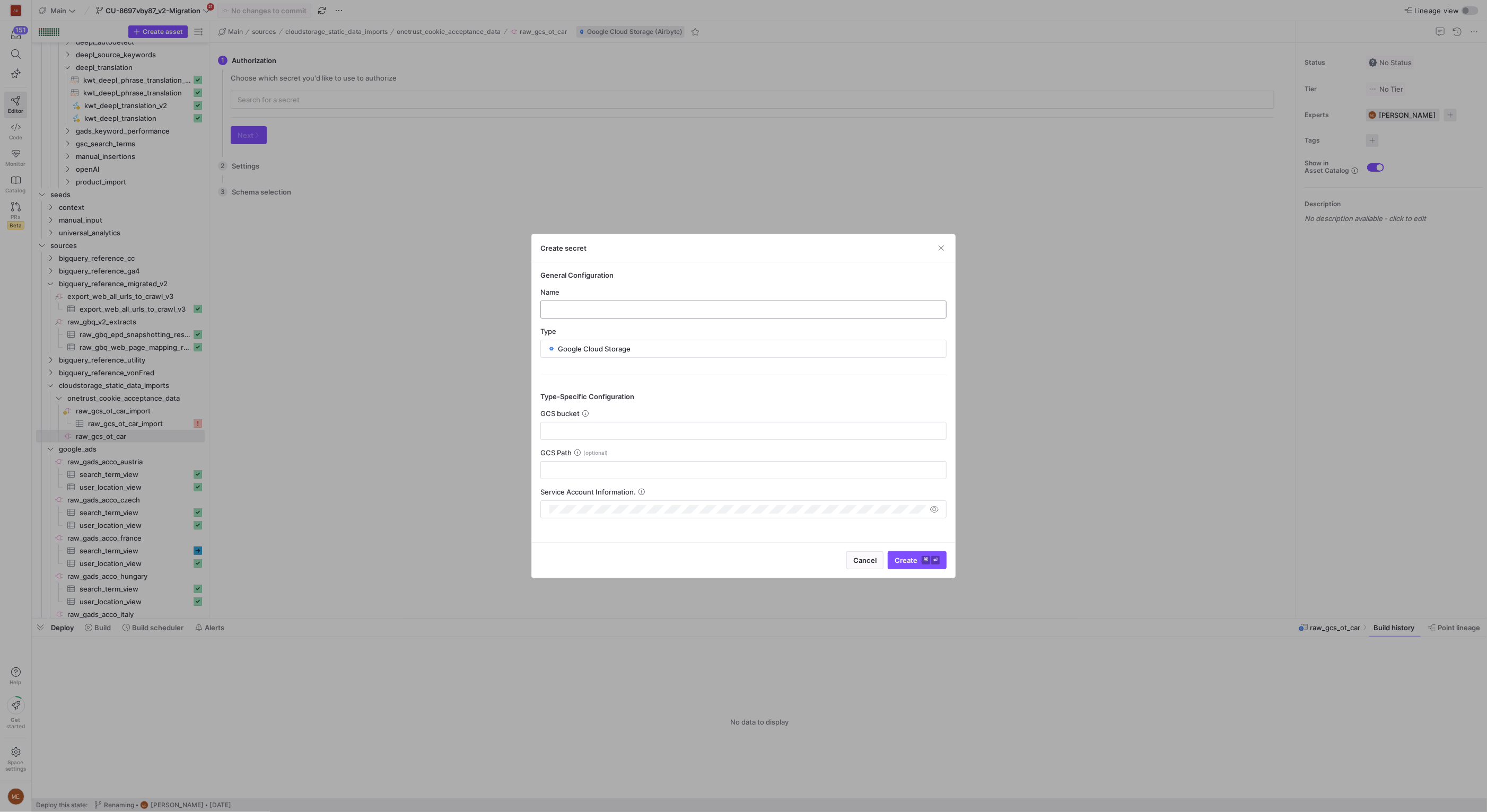
click at [708, 314] on div at bounding box center [743, 309] width 388 height 17
paste input "raw_gcs_static_data_imports"
type input "raw_gcs_static_data_imports"
click at [718, 288] on div "Name" at bounding box center [743, 292] width 406 height 8
click at [625, 433] on input "text" at bounding box center [743, 431] width 388 height 8
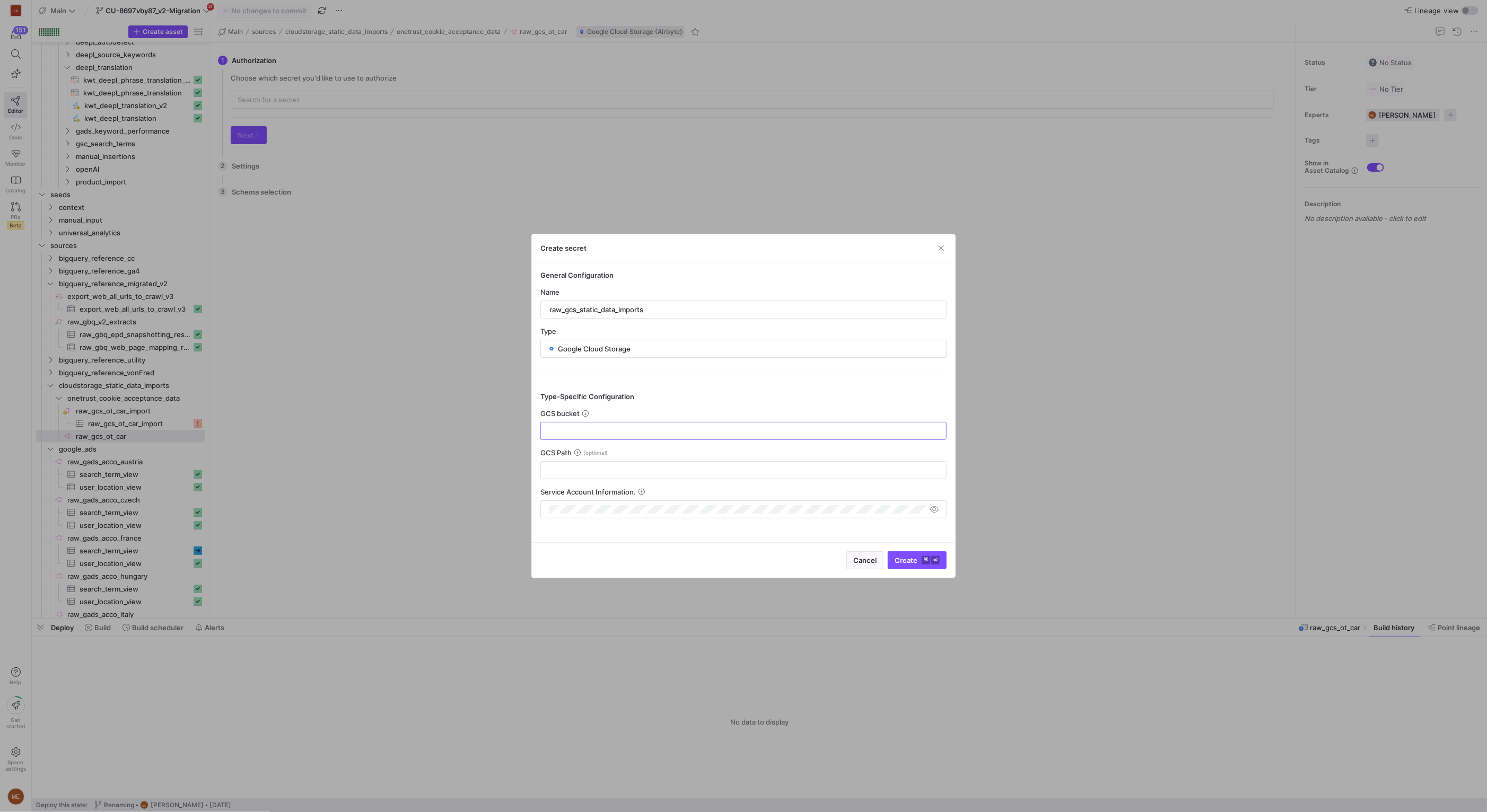
click at [665, 407] on div "Type-Specific Configuration GCS bucket GCS Path Service Account Information." at bounding box center [743, 446] width 406 height 144
click at [645, 435] on div at bounding box center [743, 431] width 388 height 17
click at [650, 421] on div "GCS bucket" at bounding box center [743, 424] width 406 height 31
click at [650, 426] on div at bounding box center [743, 431] width 388 height 17
click at [652, 429] on input "text" at bounding box center [743, 431] width 388 height 8
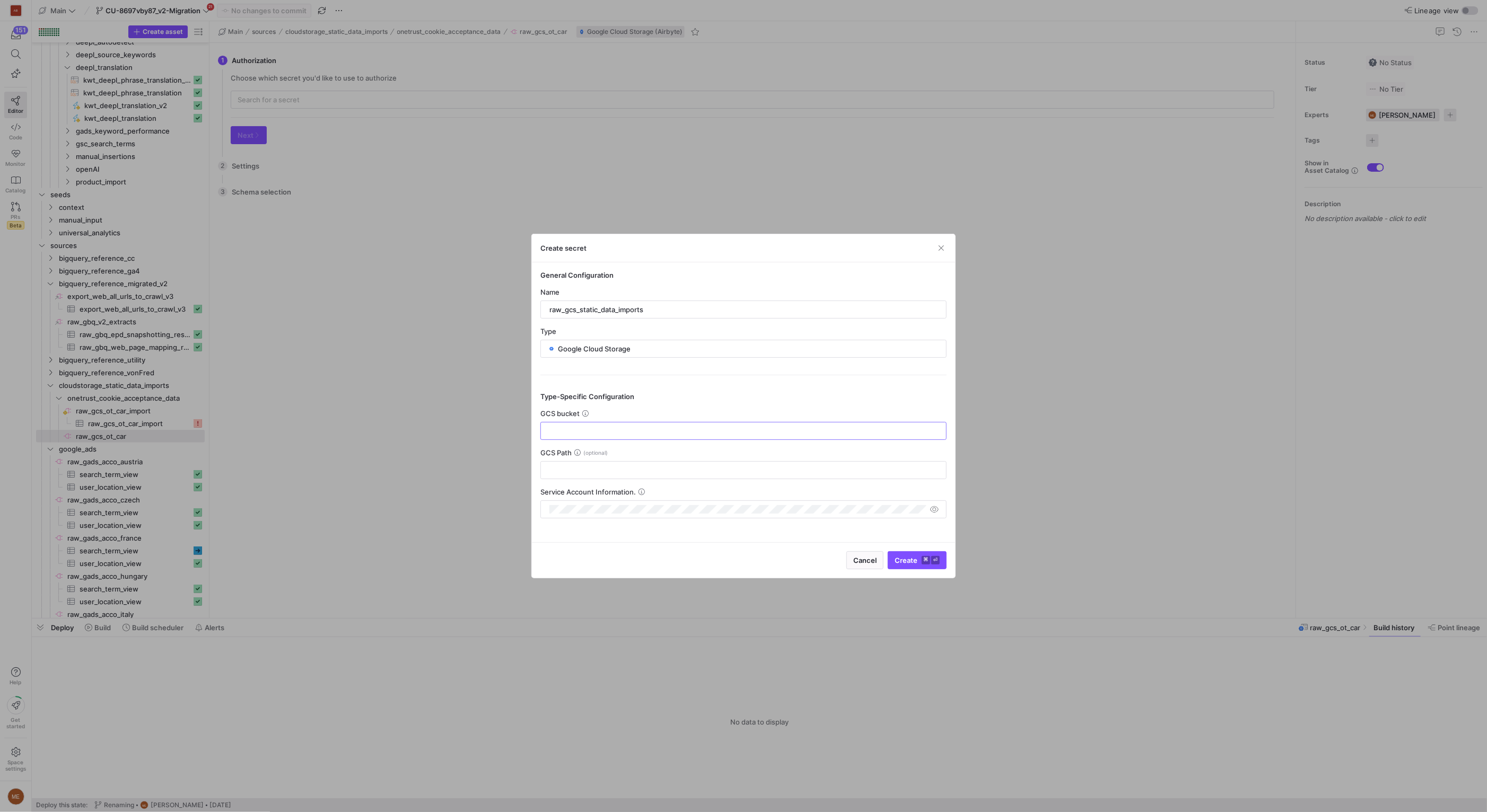
paste input "static_data_imports"
type input "static_data_imports"
click at [637, 460] on div "GCS Path" at bounding box center [743, 463] width 406 height 31
click at [641, 467] on input "text" at bounding box center [743, 470] width 388 height 8
drag, startPoint x: 763, startPoint y: 464, endPoint x: 757, endPoint y: 465, distance: 6.1
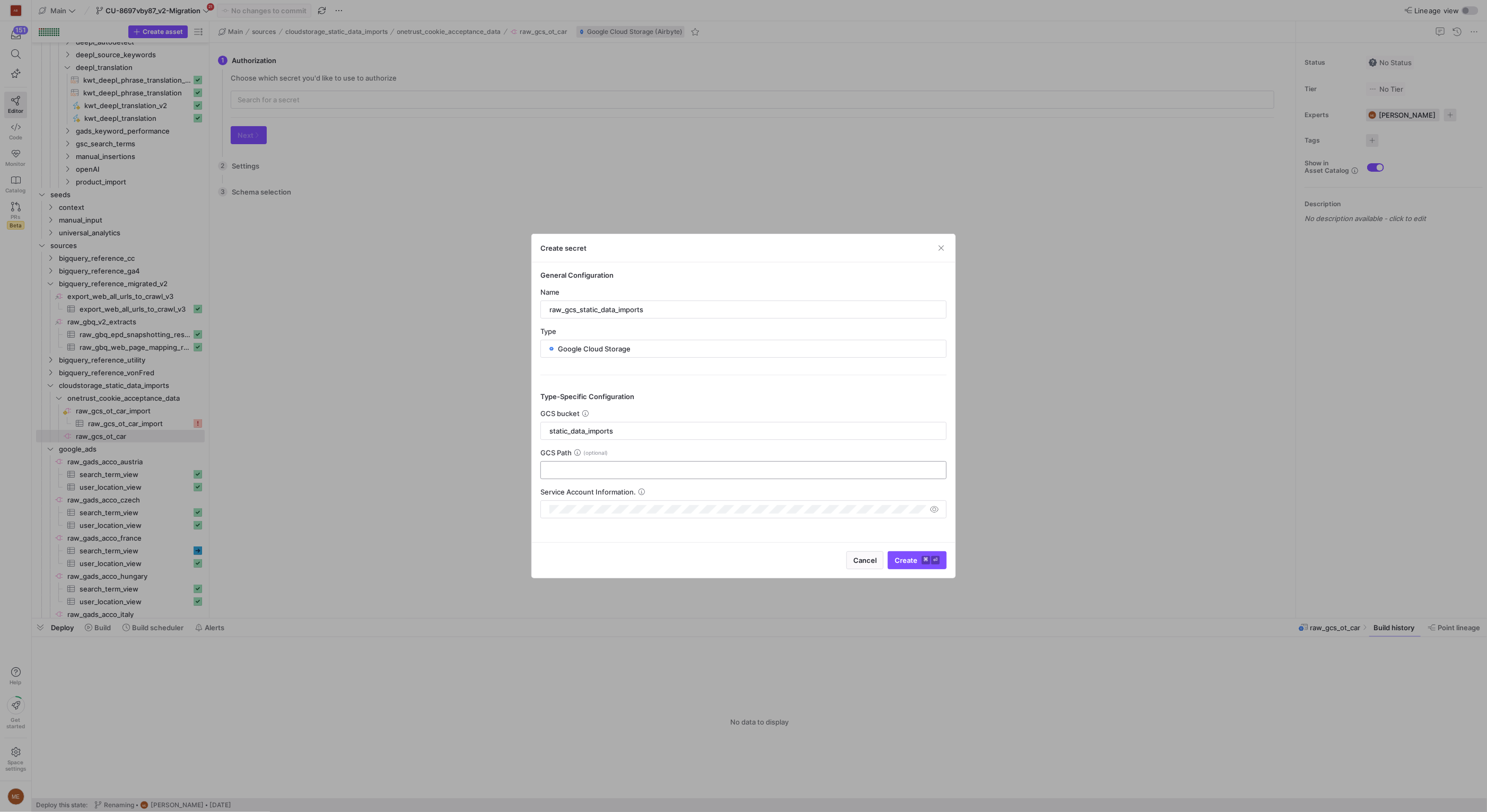
click at [763, 463] on div at bounding box center [743, 470] width 388 height 17
click at [940, 562] on span "submit" at bounding box center [917, 560] width 58 height 17
type input "raw_gcs_static_data_imports"
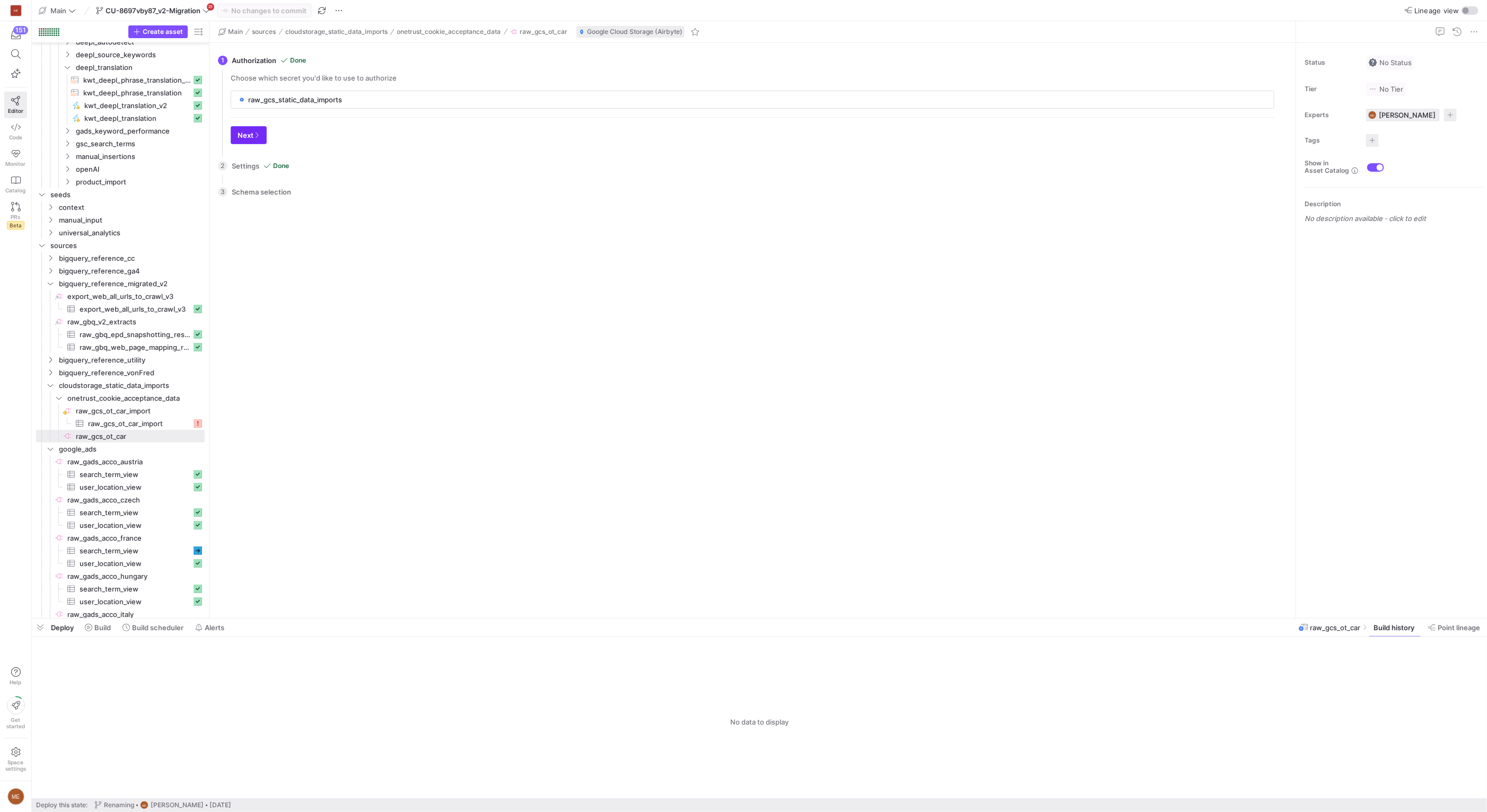
click at [241, 138] on span "Next" at bounding box center [249, 135] width 22 height 8
click at [298, 134] on span "Next" at bounding box center [298, 135] width 22 height 8
click at [1254, 134] on span "Reload" at bounding box center [1256, 133] width 22 height 8
click at [940, 121] on div "3 Schema selection Retrieving Schema This may take a few minutes. Please wait. …" at bounding box center [750, 354] width 1064 height 509
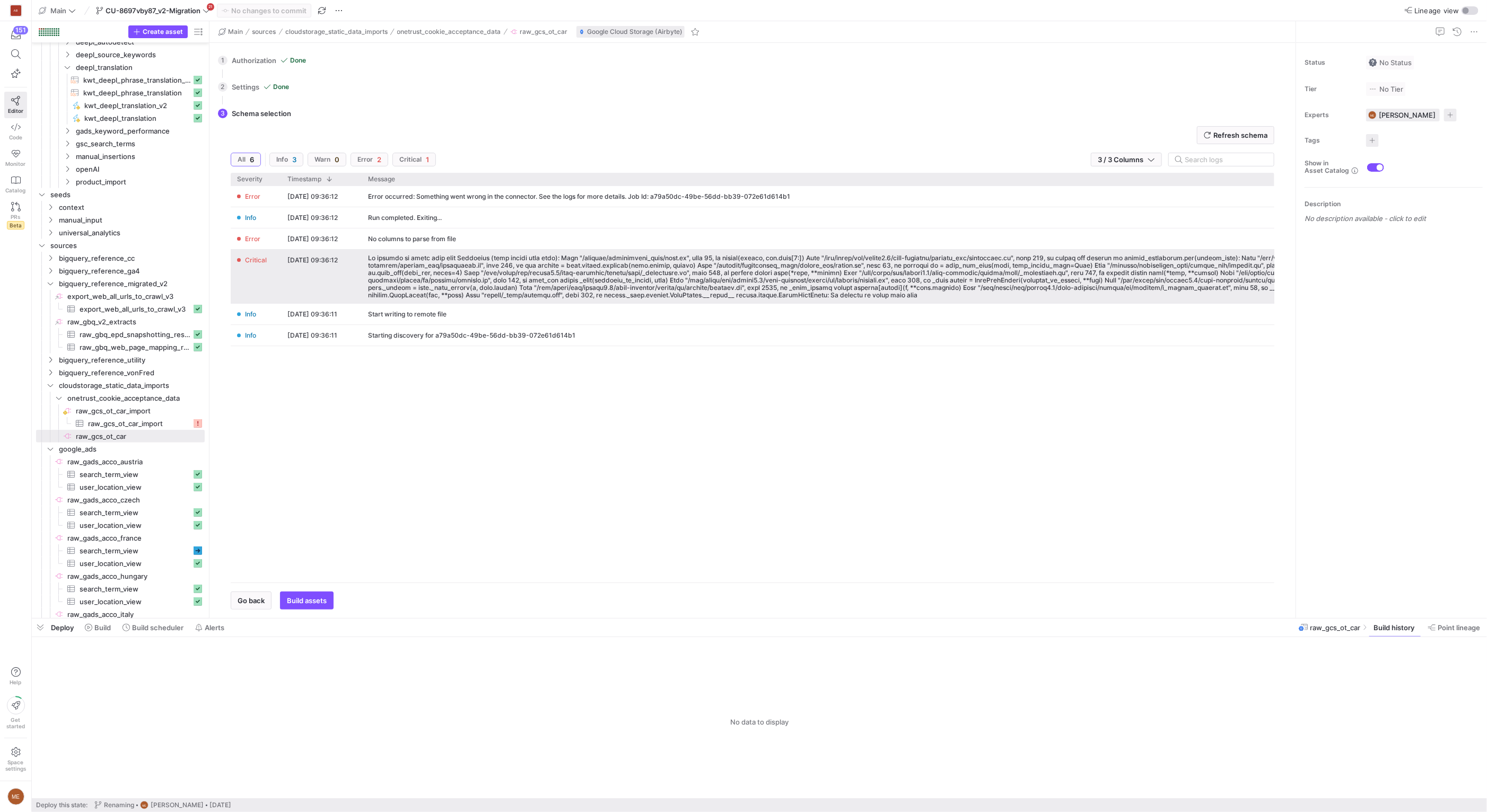
click at [671, 264] on div at bounding box center [889, 277] width 1042 height 44
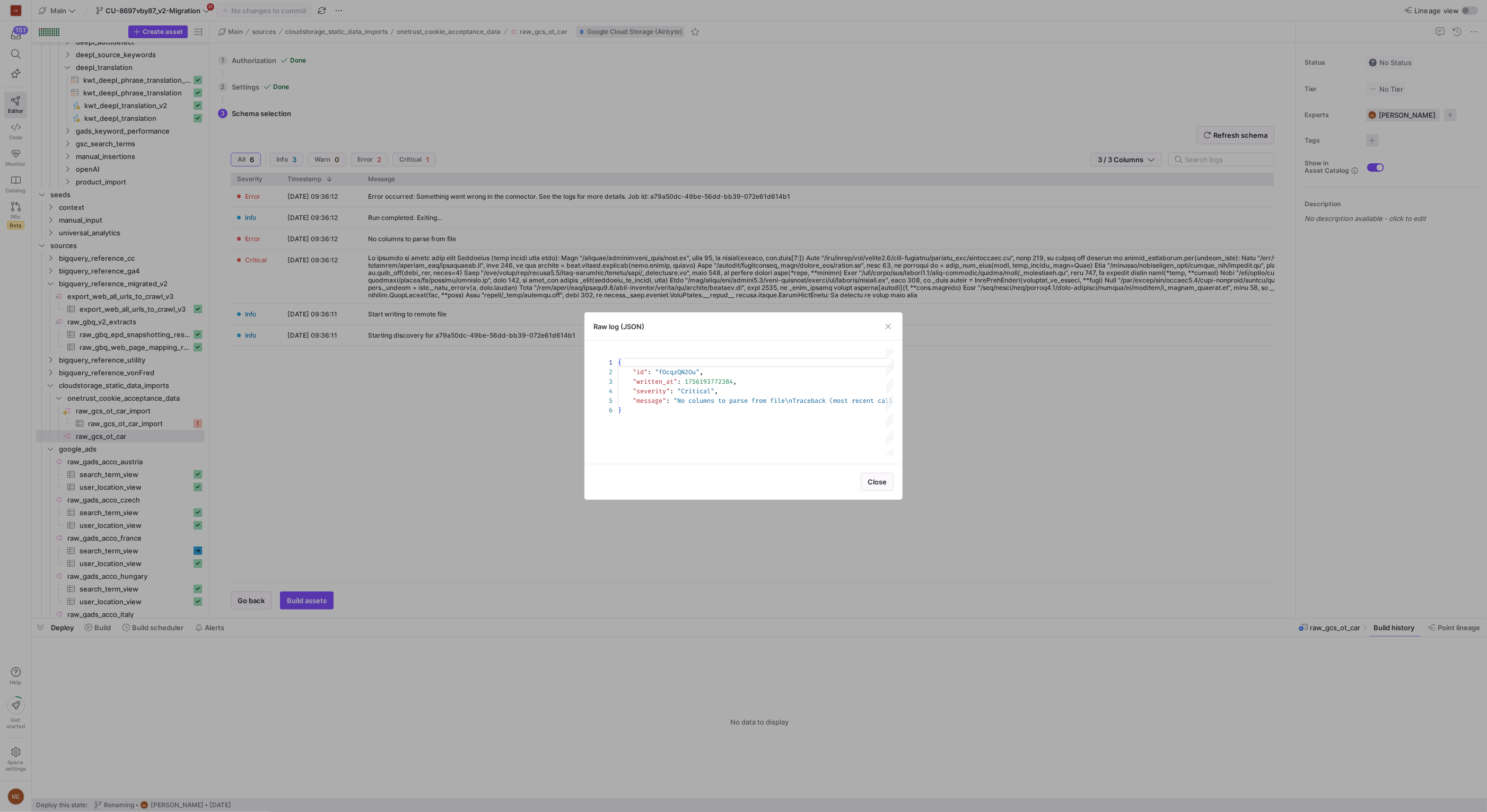
scroll to position [38, 0]
click at [859, 455] on div at bounding box center [864, 452] width 10 height 7
click at [991, 433] on div at bounding box center [743, 406] width 1487 height 812
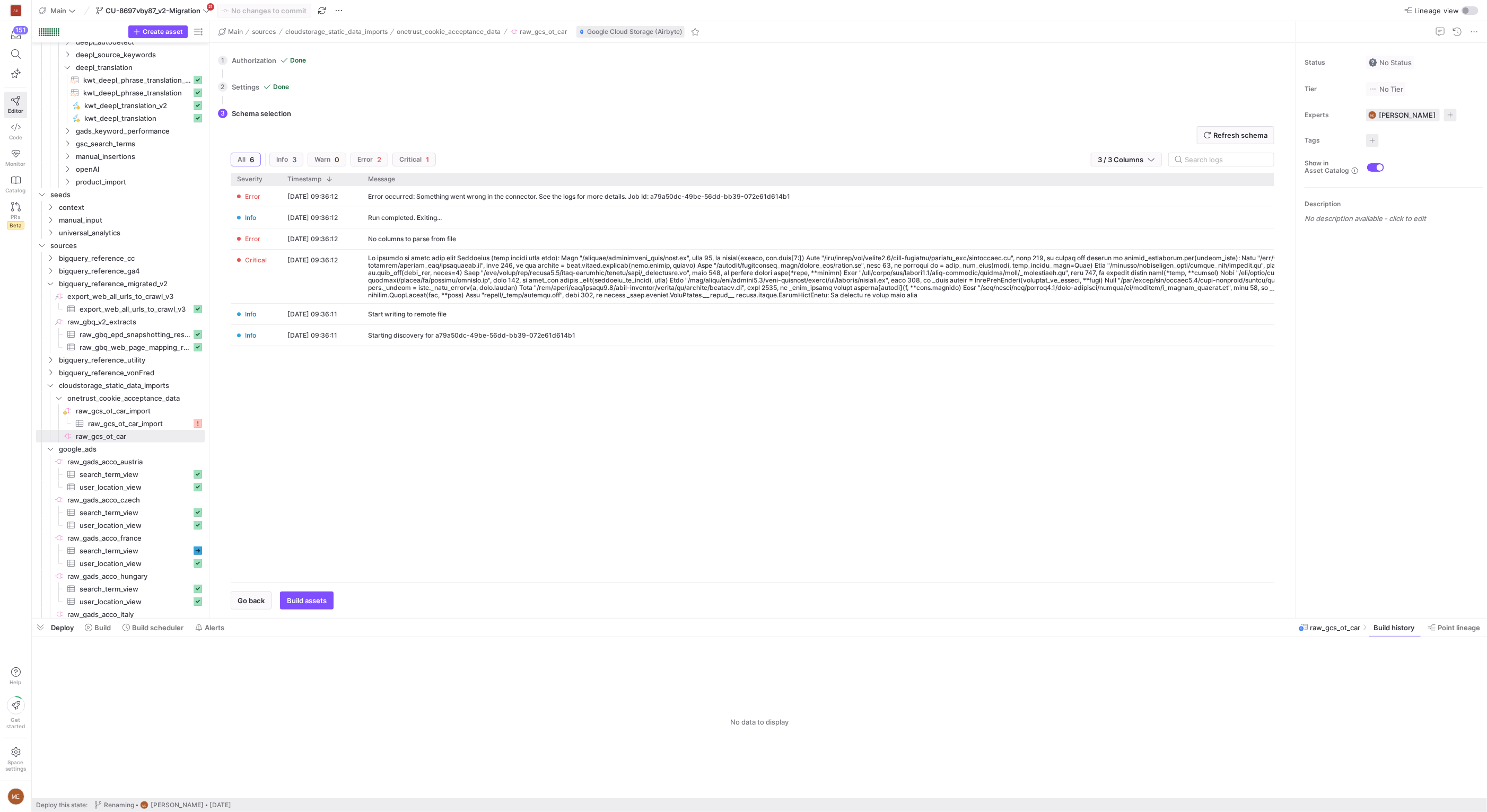
click at [252, 64] on div "1 Authorization Done Choose which secret you'd like to use to authorize raw_gcs…" at bounding box center [750, 60] width 1064 height 27
click at [258, 599] on span "Go back" at bounding box center [251, 600] width 27 height 8
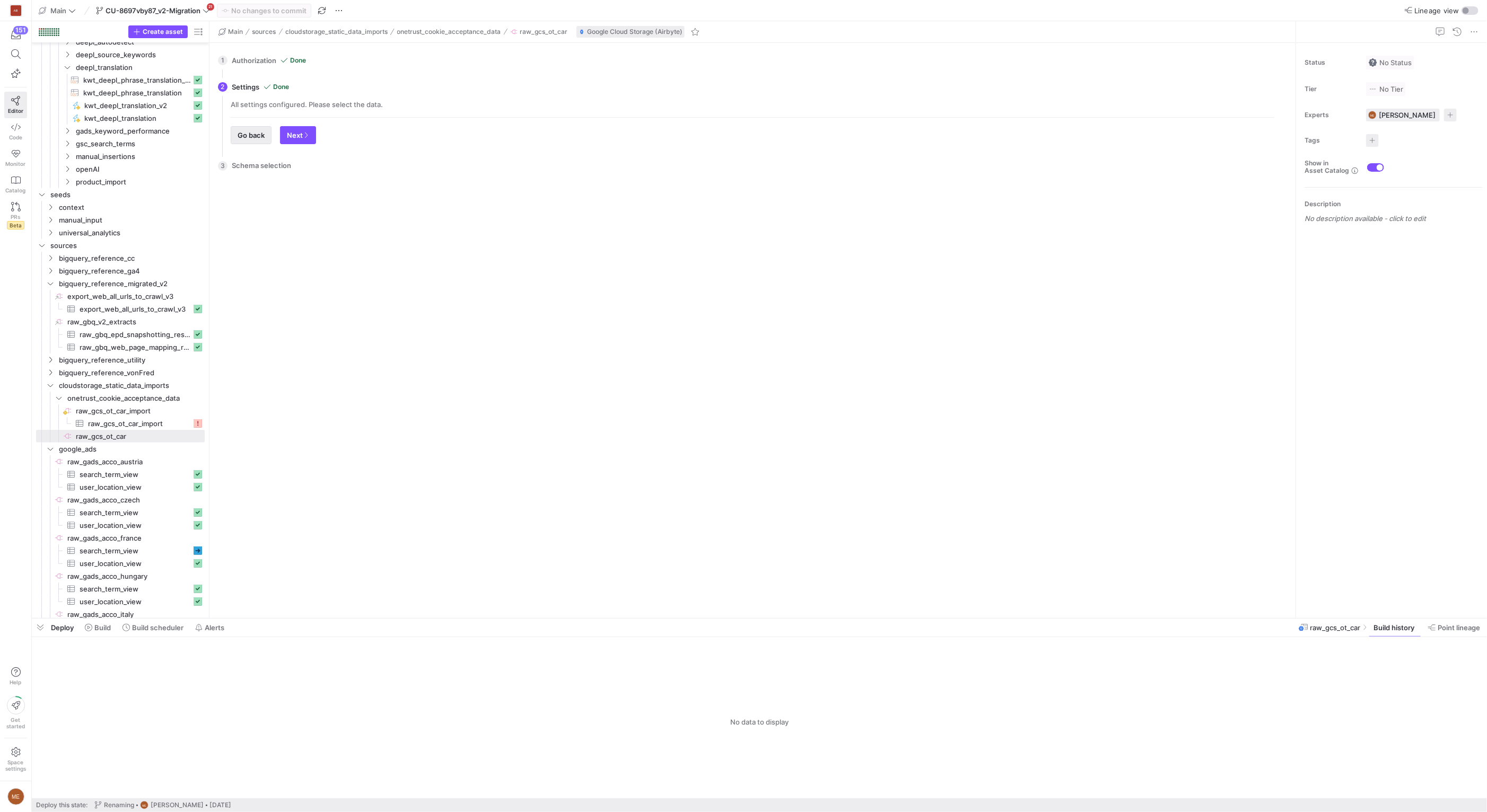
click at [245, 142] on span "button" at bounding box center [251, 135] width 40 height 17
click at [427, 101] on input "raw_gcs_static_data_imports" at bounding box center [758, 99] width 1019 height 8
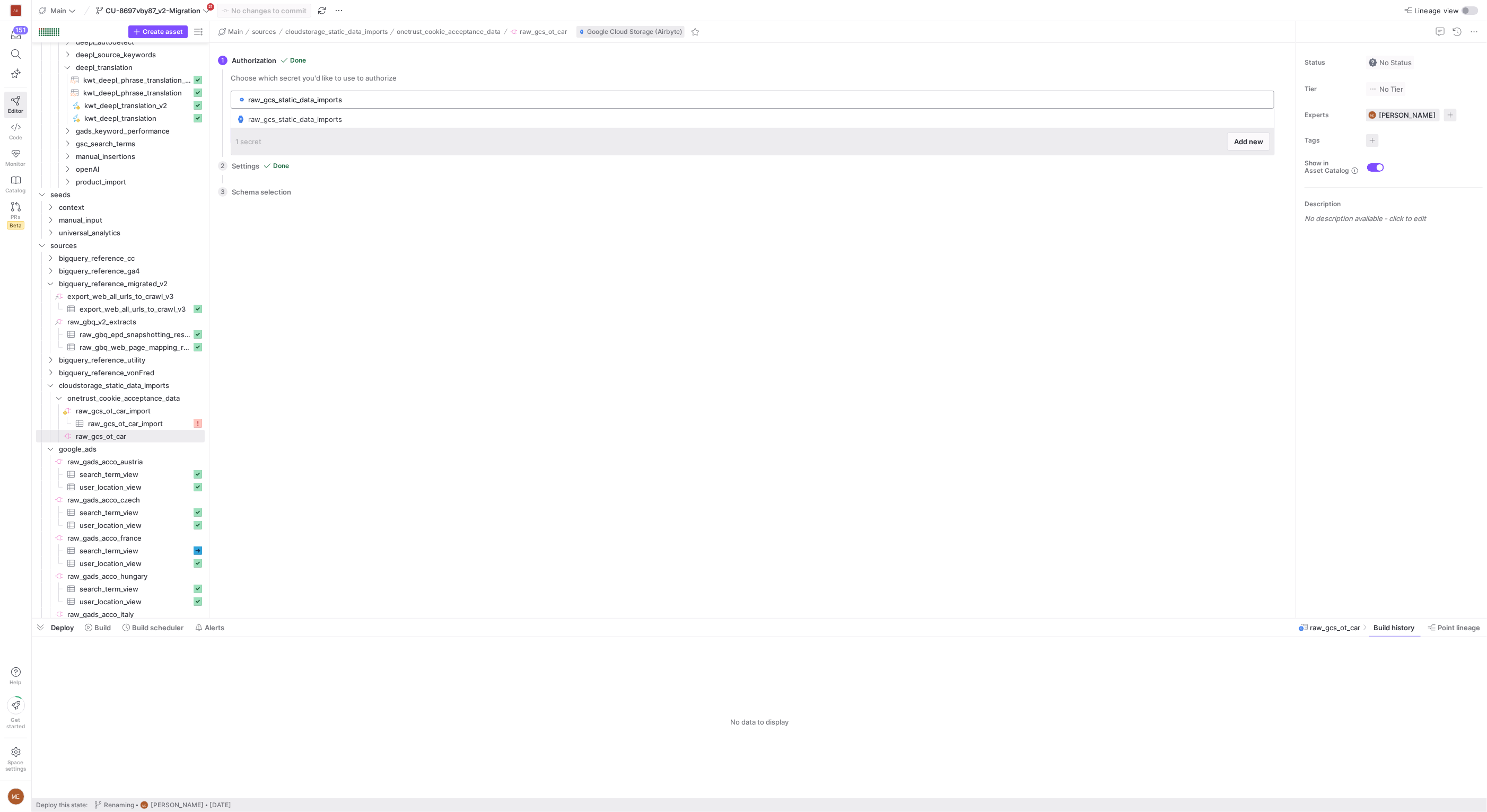
click at [429, 102] on input "raw_gcs_static_data_imports" at bounding box center [758, 99] width 1019 height 8
click at [430, 102] on input "raw_gcs_static_data_imports" at bounding box center [758, 99] width 1019 height 8
click at [456, 94] on div "raw_gcs_static_data_imports" at bounding box center [758, 100] width 1019 height 17
click at [1265, 120] on span at bounding box center [1264, 119] width 10 height 10
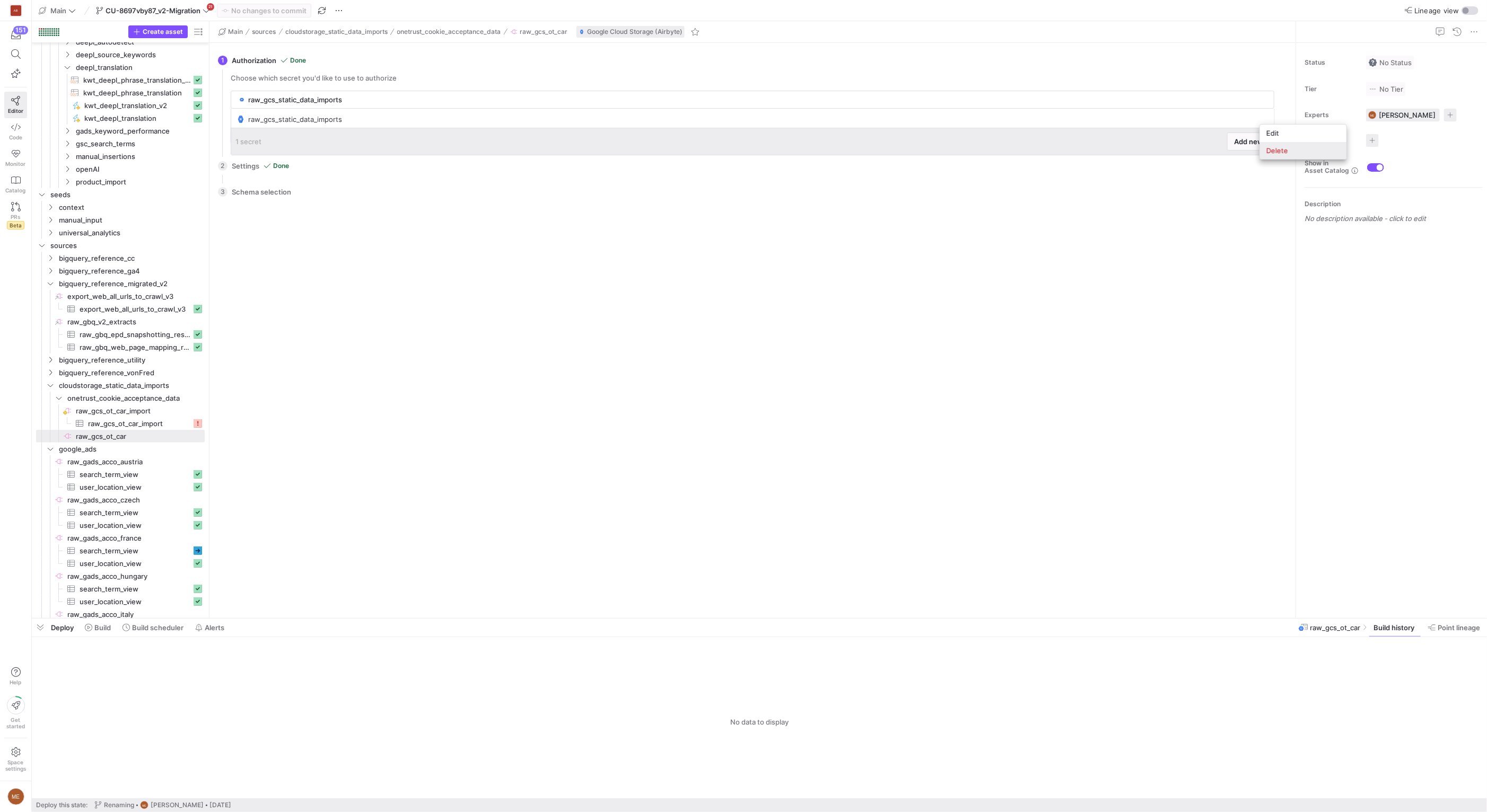
click at [1279, 148] on span "Delete" at bounding box center [1303, 150] width 74 height 8
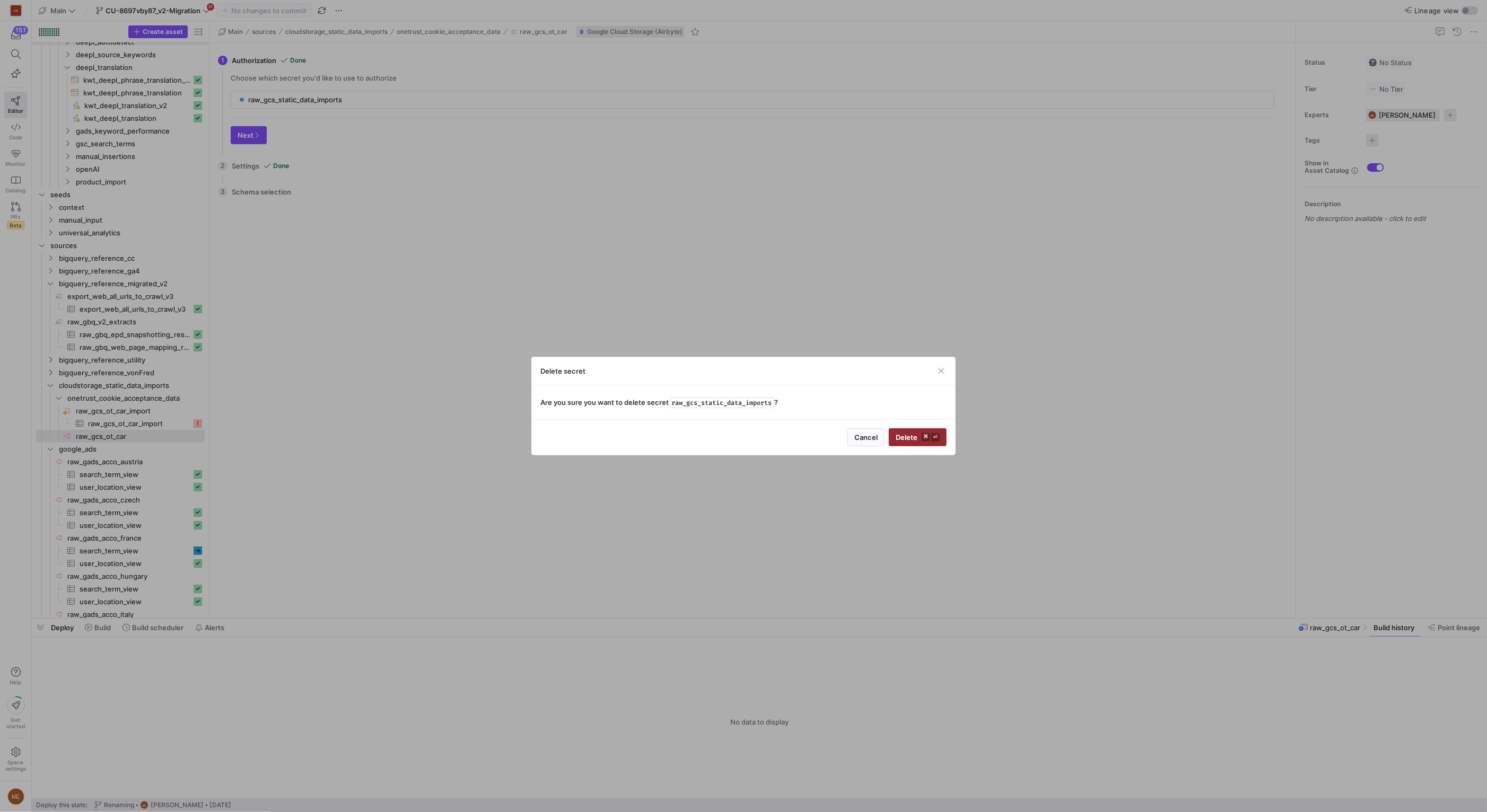
click at [921, 441] on span "Delete ⌘ ⏎" at bounding box center [917, 437] width 44 height 8
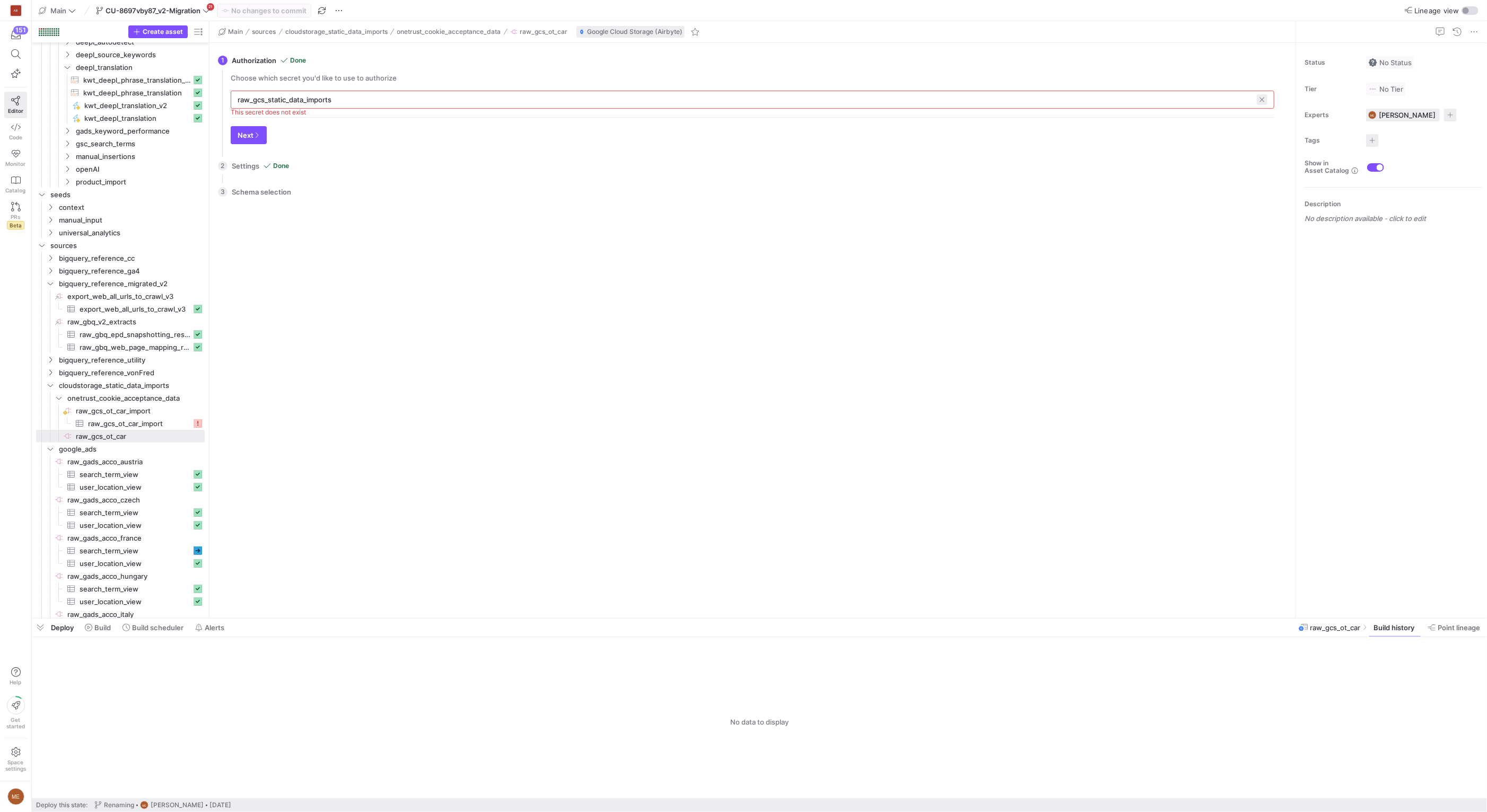
click at [1268, 102] on span at bounding box center [1262, 100] width 10 height 10
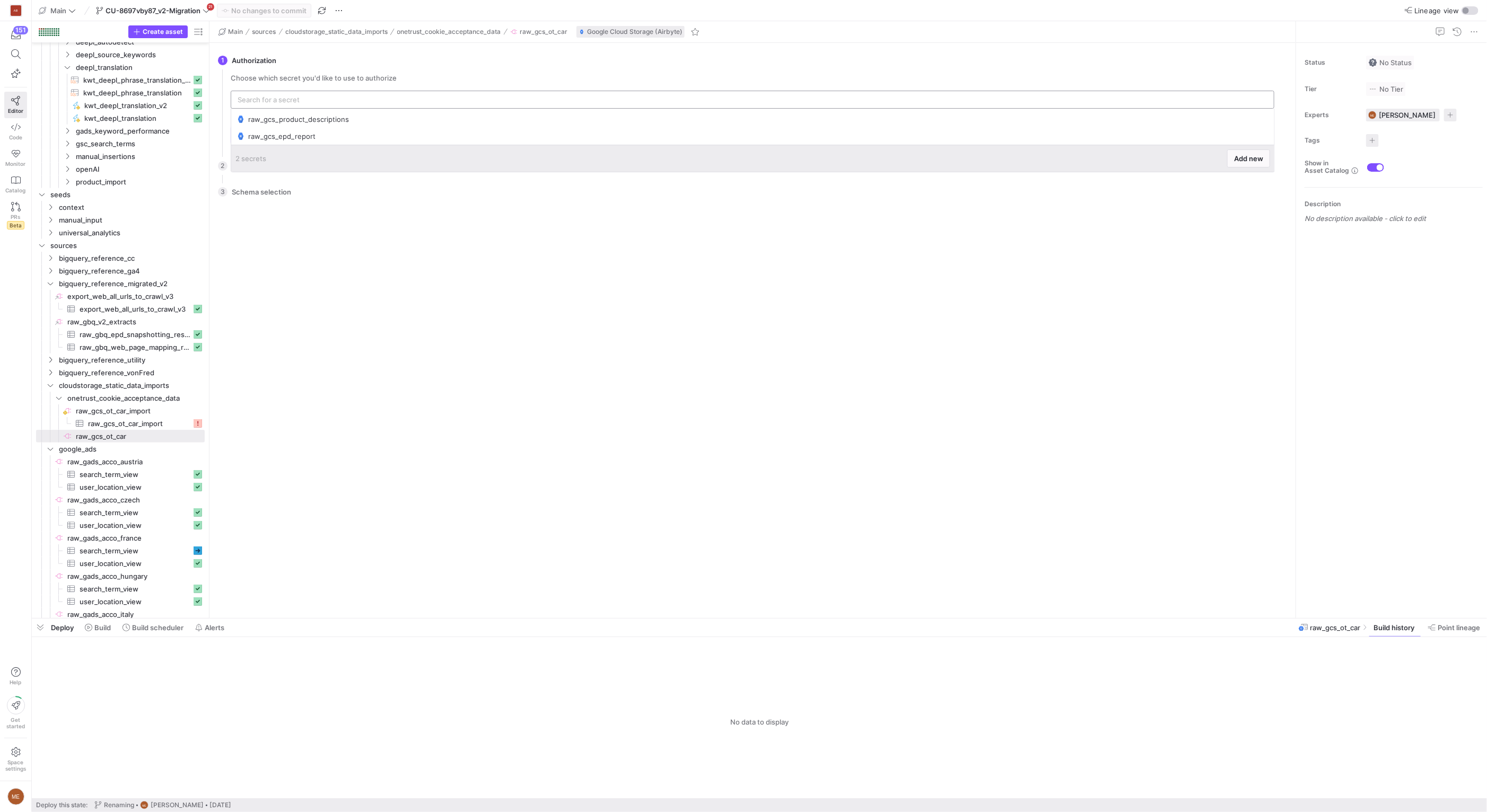
click at [1242, 102] on input "text" at bounding box center [752, 99] width 1030 height 8
click at [1249, 160] on span "Add new" at bounding box center [1248, 158] width 29 height 8
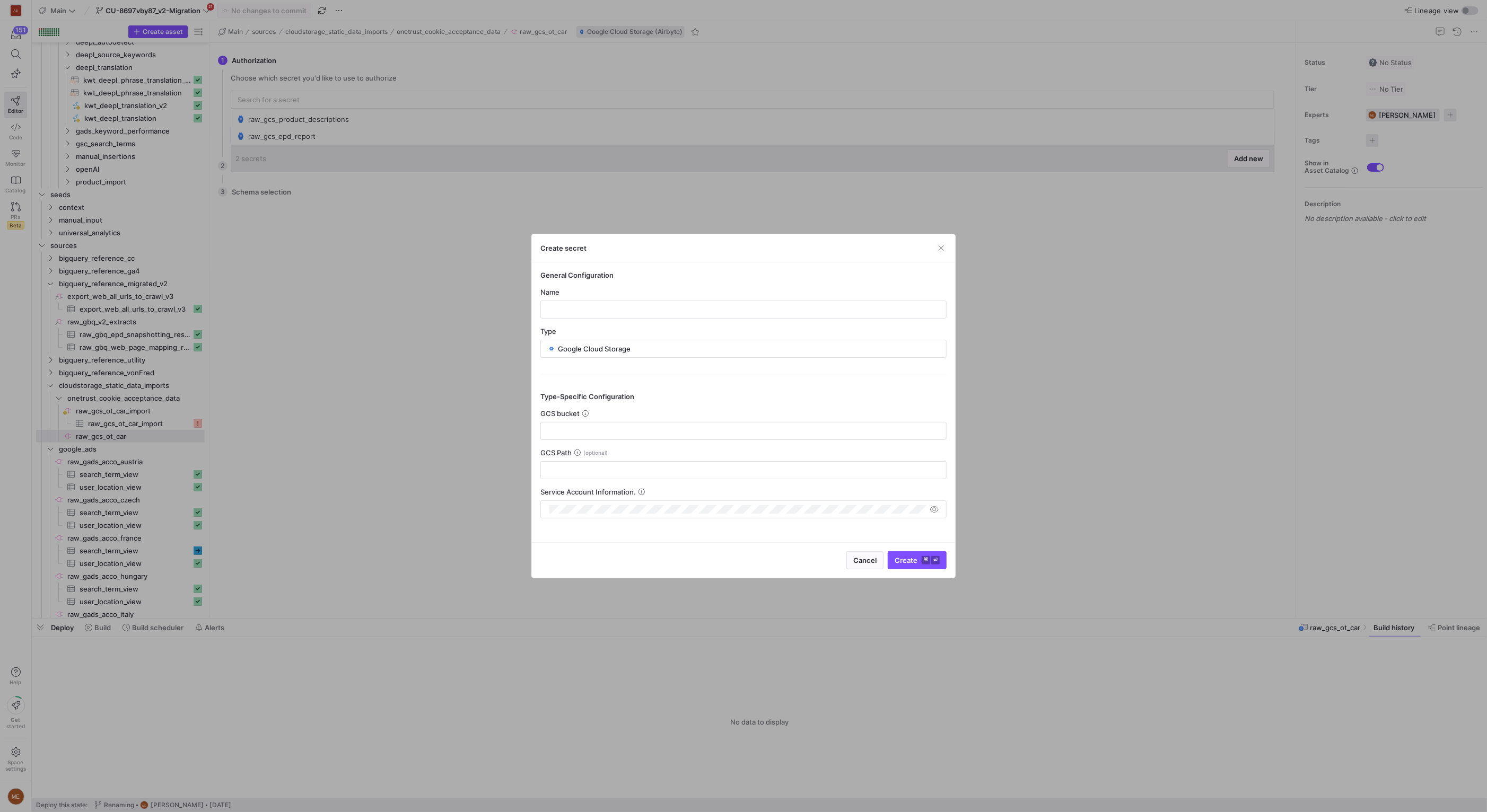
click at [709, 292] on div "Name" at bounding box center [743, 292] width 406 height 8
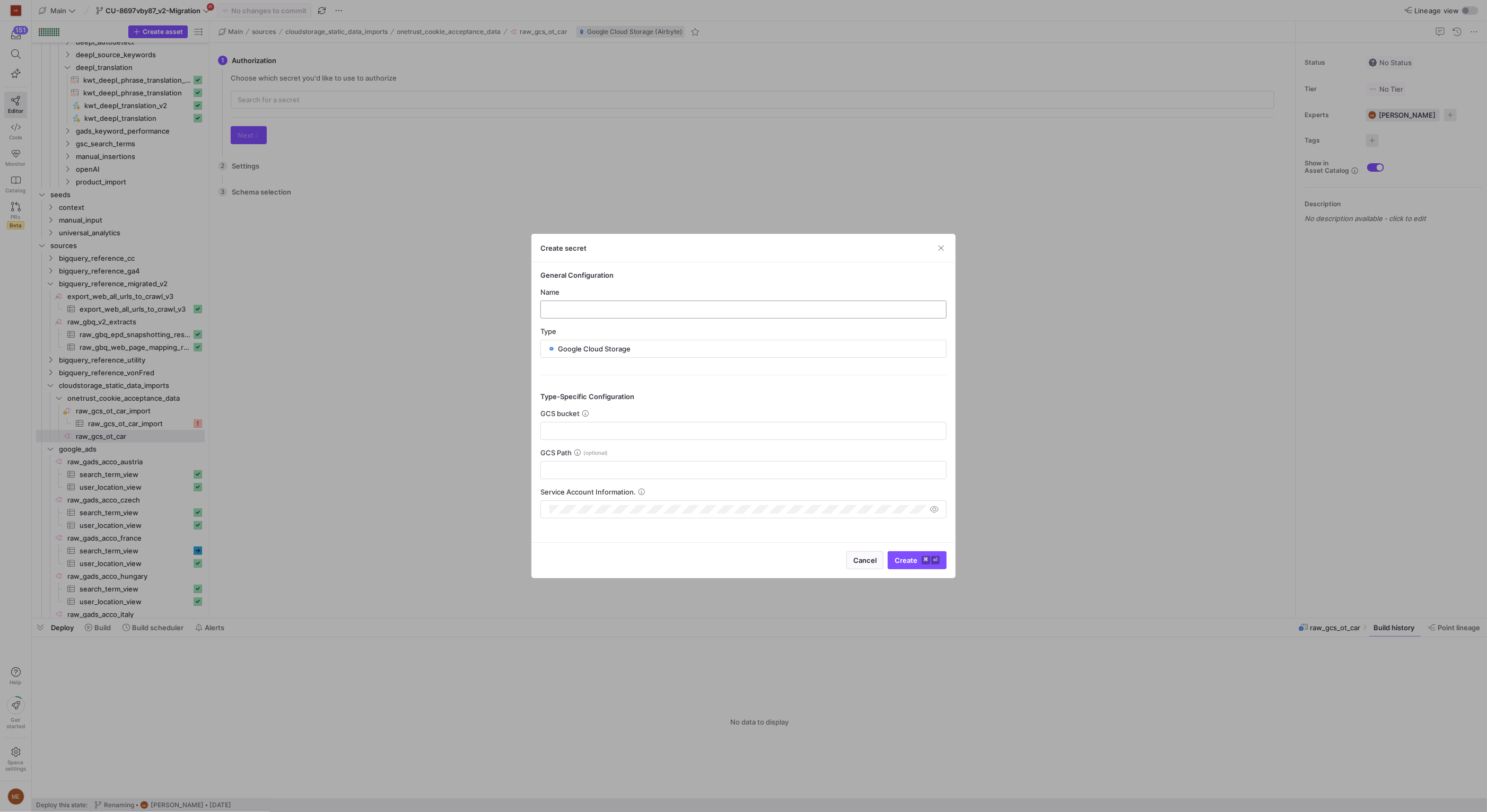
click at [709, 304] on div at bounding box center [743, 309] width 388 height 17
paste input "raw_gcs_static_data_imports"
type input "raw_gcs_static_data_imports"
click at [718, 390] on div "Type-Specific Configuration GCS bucket GCS Path Service Account Information." at bounding box center [743, 446] width 406 height 144
click at [638, 431] on input "text" at bounding box center [743, 431] width 388 height 8
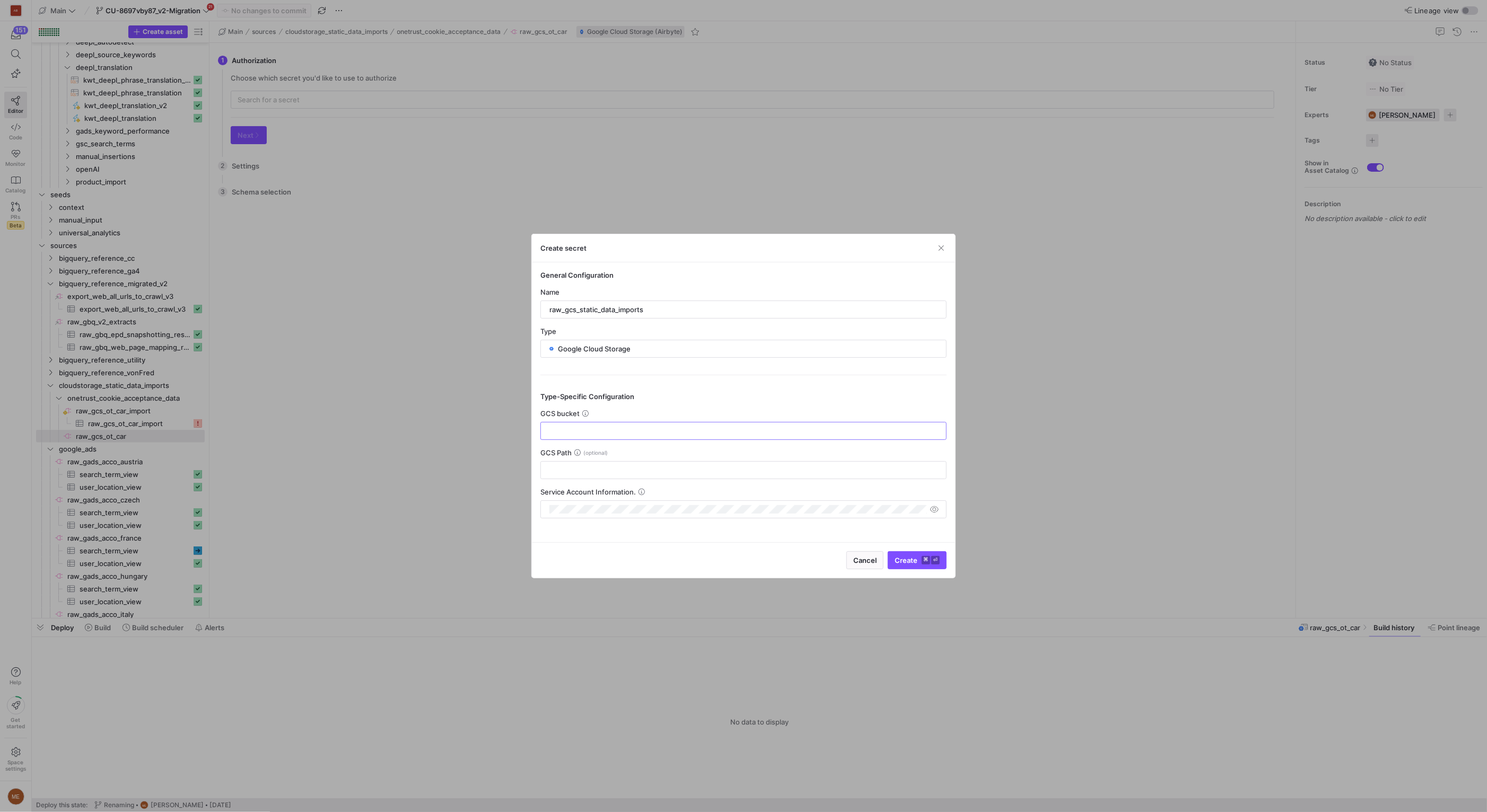
paste input "static_data_imports"
type input "static_data_imports"
click at [648, 463] on div at bounding box center [743, 470] width 388 height 17
click at [635, 468] on input "text" at bounding box center [743, 470] width 388 height 8
paste input "static_data_imports/OT-Cookie-Acceptance"
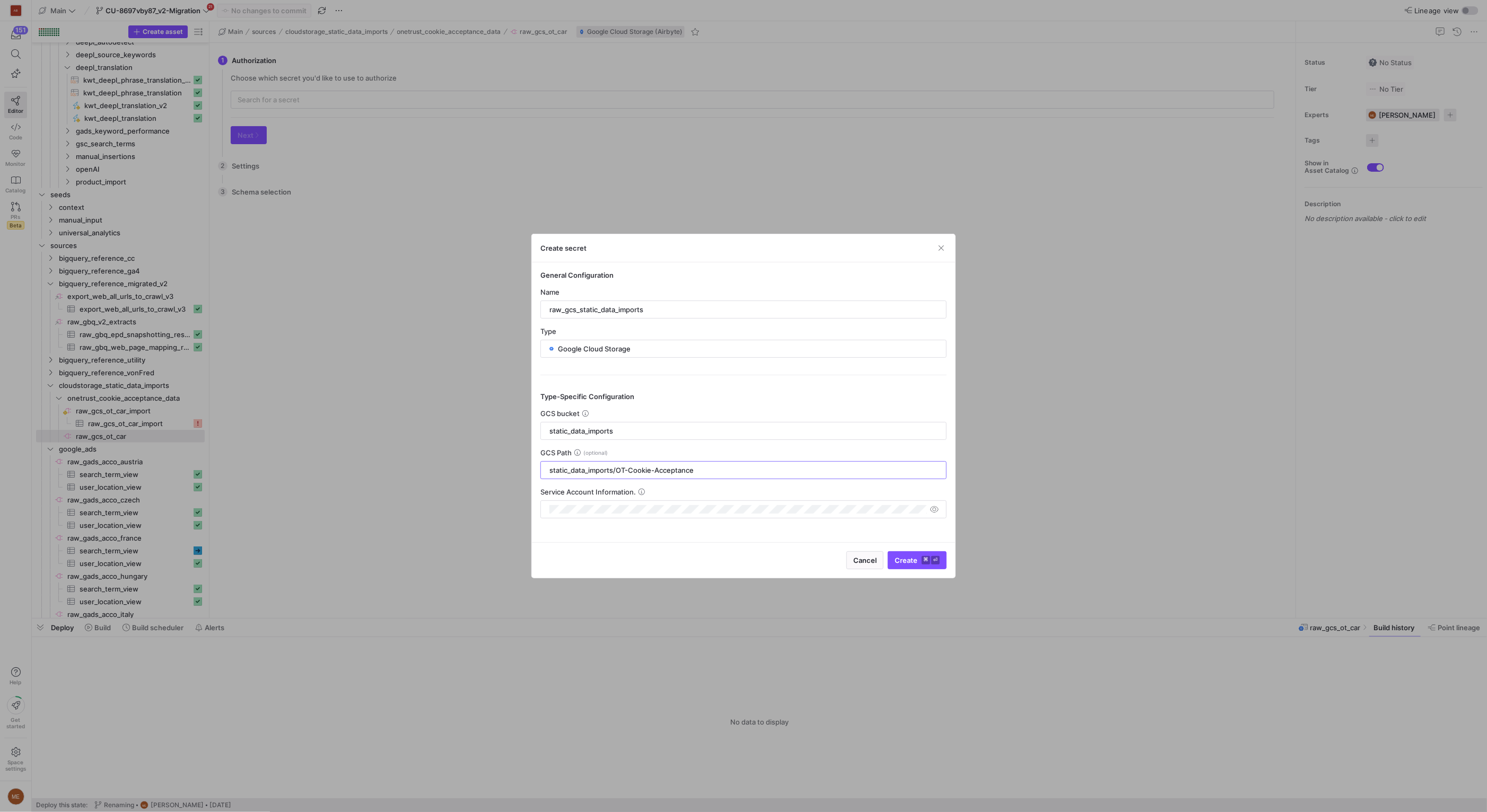
click at [579, 453] on icon at bounding box center [577, 453] width 7 height 7
click at [729, 467] on input "static_data_imports/OT-Cookie-Acceptance" at bounding box center [743, 470] width 388 height 8
drag, startPoint x: 617, startPoint y: 472, endPoint x: 615, endPoint y: 448, distance: 24.1
click at [615, 448] on div "GCS Path static_data_imports/OT-Cookie-Acceptance" at bounding box center [743, 463] width 406 height 31
type input "OT-Cookie-Acceptance"
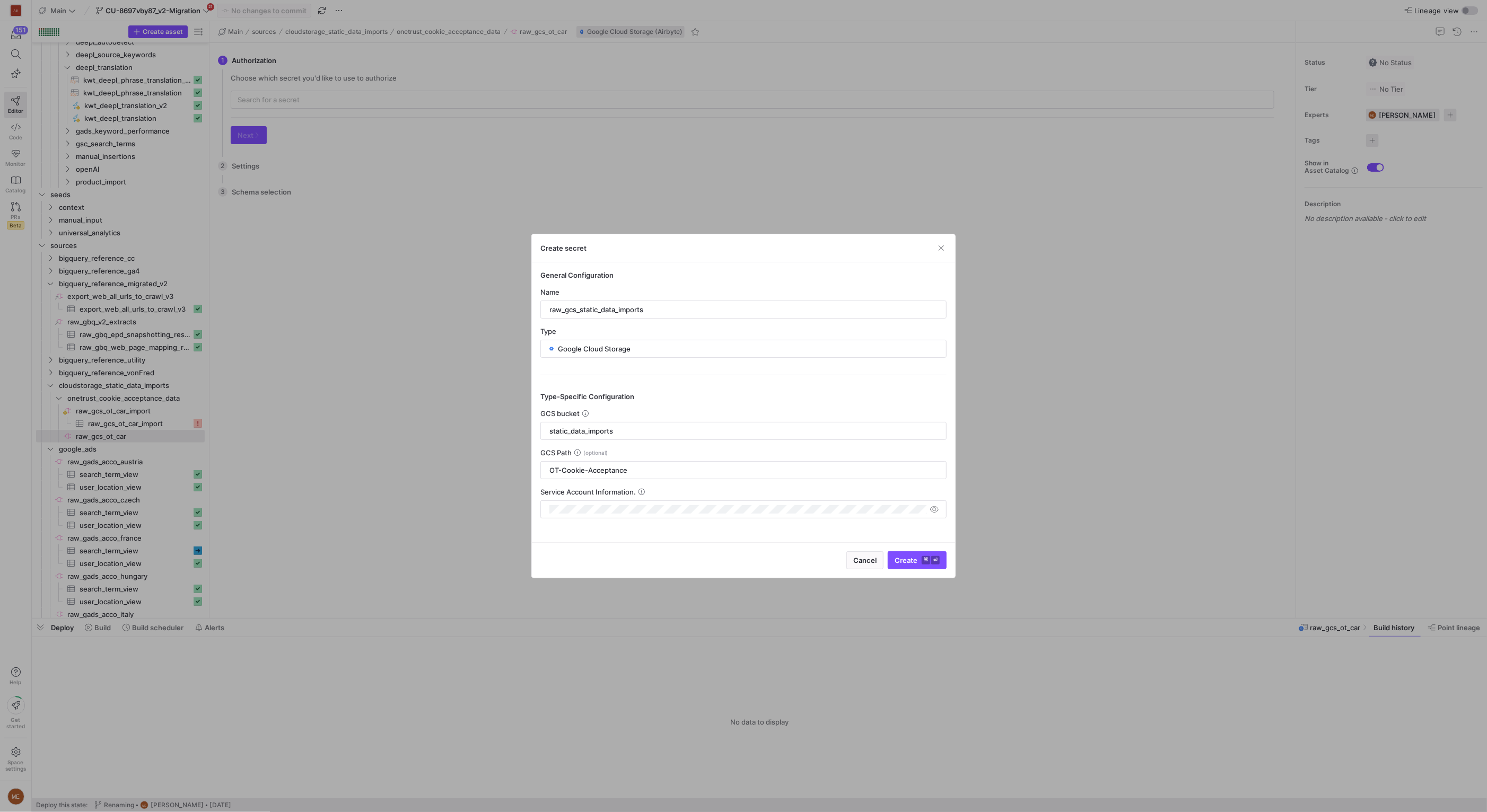
click at [648, 450] on div "GCS Path" at bounding box center [743, 452] width 406 height 8
click at [933, 509] on span "button" at bounding box center [935, 509] width 10 height 10
click at [936, 509] on span "button" at bounding box center [935, 509] width 10 height 10
click at [739, 318] on div "raw_gcs_static_data_imports" at bounding box center [743, 309] width 406 height 18
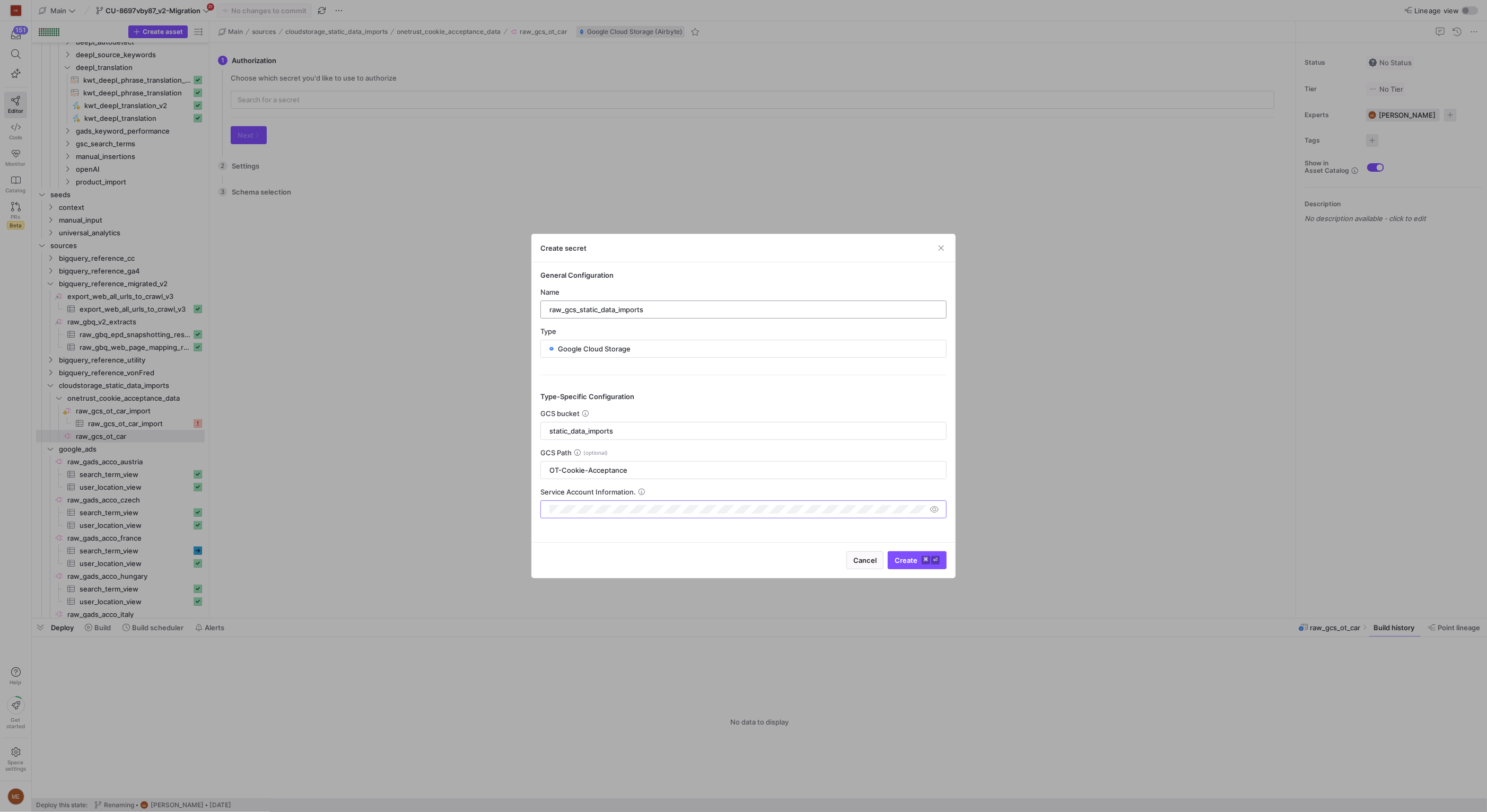
scroll to position [0, 0]
type input "raw_gcs_static_data_imports_onetrust"
click at [918, 560] on span "Create ⌘ ⏎" at bounding box center [917, 560] width 45 height 8
type input "raw_gcs_static_data_imports_onetrust"
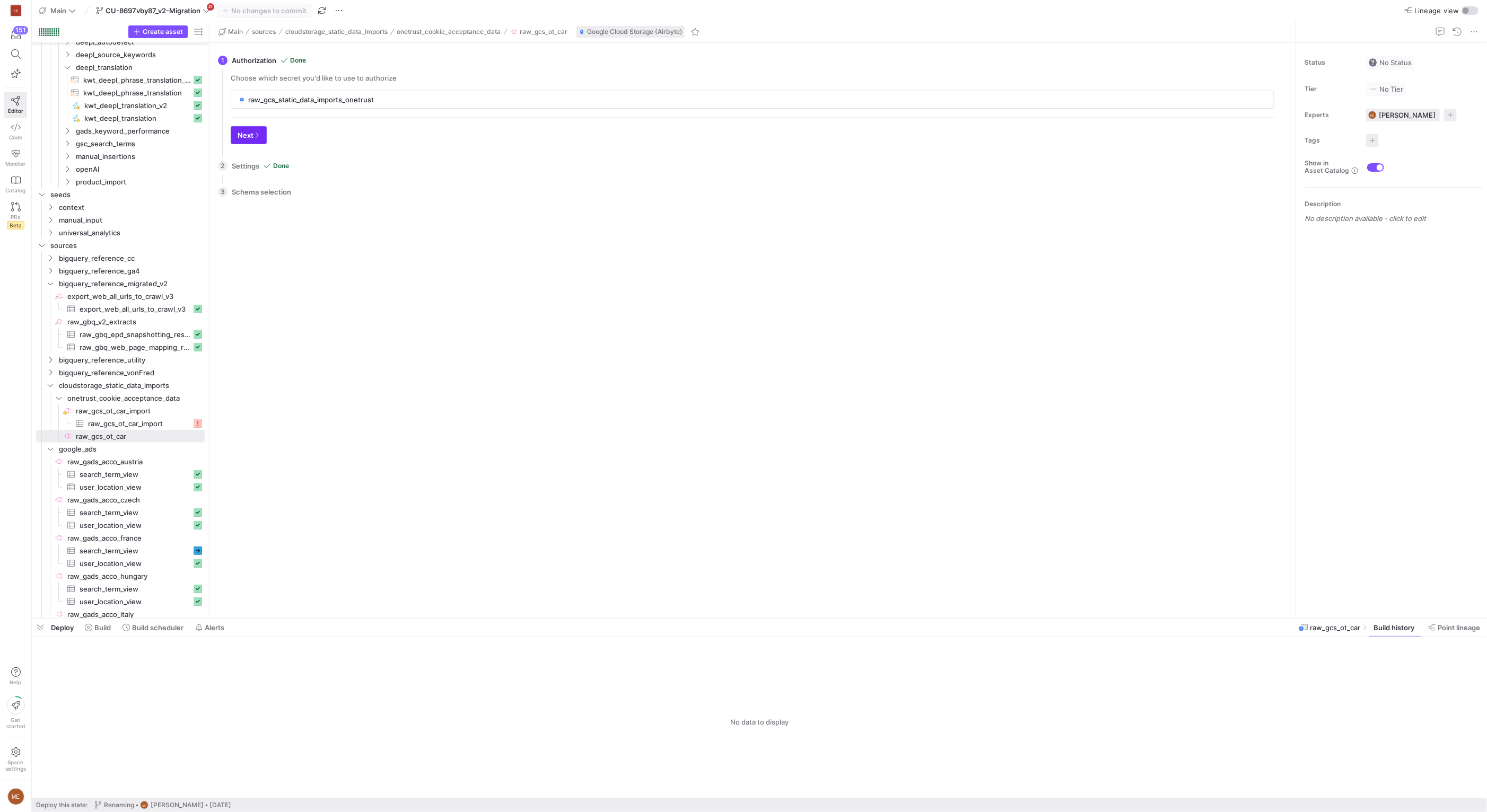
click at [244, 133] on span "Next" at bounding box center [249, 135] width 22 height 8
click at [298, 132] on span "Next" at bounding box center [298, 135] width 22 height 8
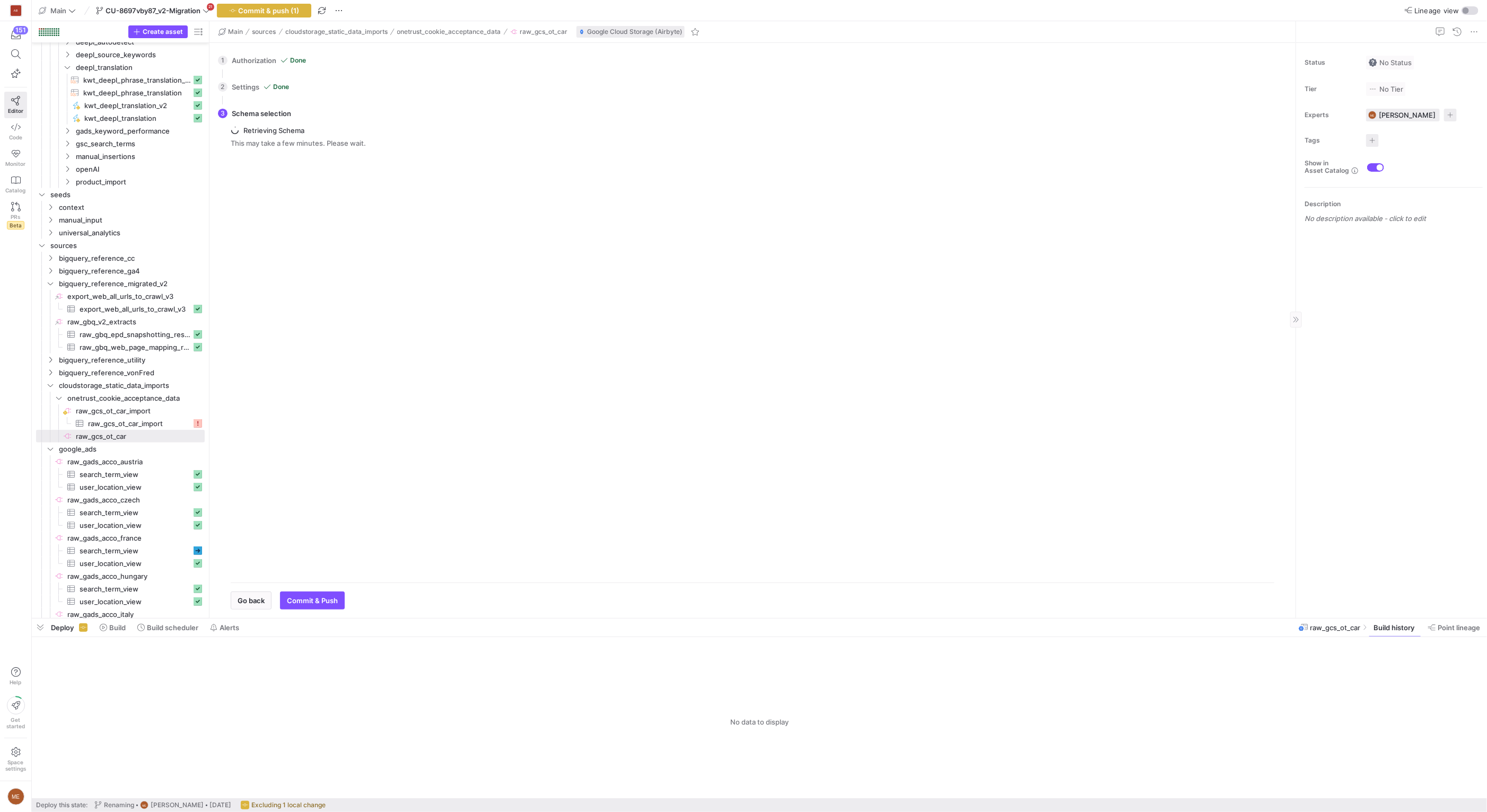
click at [1343, 327] on div "Status No Status Tier No Tier Experts ME Max Embert 1 expert Tags No tags Show …" at bounding box center [1391, 330] width 191 height 575
click at [613, 329] on div "Tables Drag here to set column labels Tables Columns" at bounding box center [752, 360] width 1044 height 428
click at [447, 261] on div "Tables Drag here to set column labels Tables Columns" at bounding box center [752, 360] width 1044 height 428
click at [309, 608] on span "button" at bounding box center [312, 601] width 63 height 17
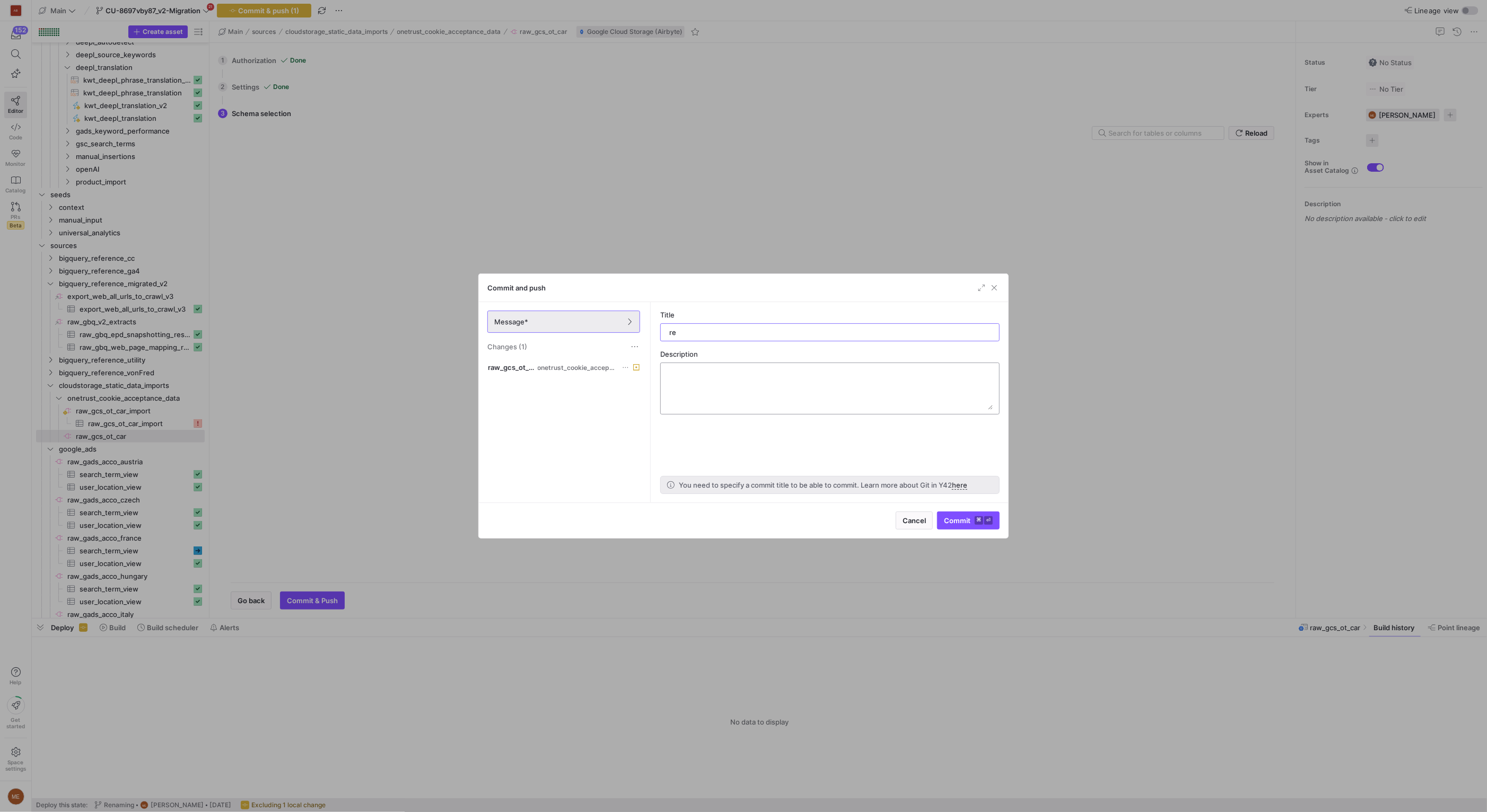
type input "r"
type input "o"
type input "changed auth"
click at [980, 531] on div "Cancel Commit ⌘ ⏎" at bounding box center [743, 520] width 529 height 35
click at [979, 529] on span "submit" at bounding box center [968, 520] width 61 height 17
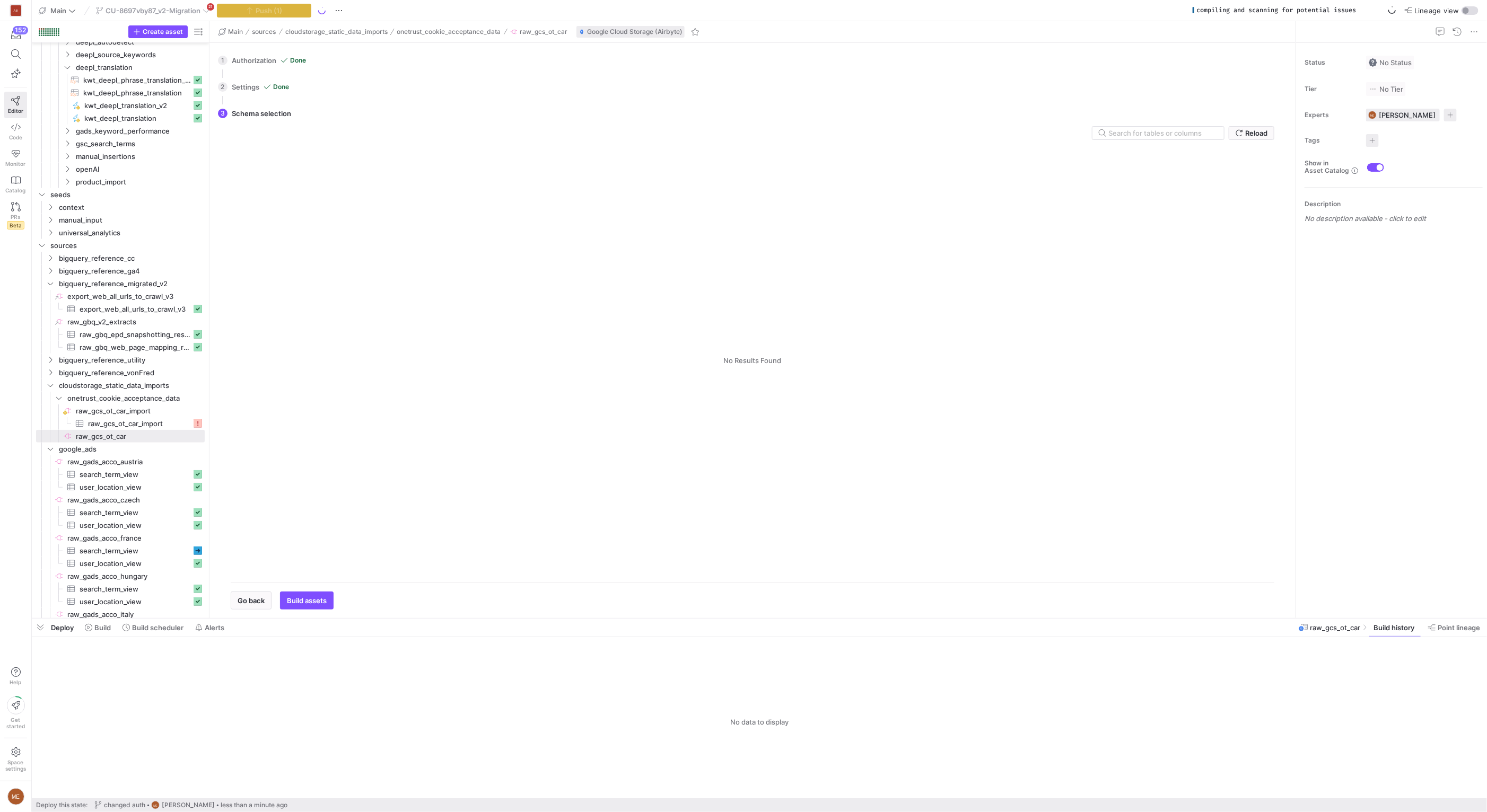
click at [887, 123] on div "3 Schema selection Reload Tables Drag here to set column labels Tables Columns" at bounding box center [750, 354] width 1064 height 509
click at [722, 138] on y42-singer-import-toolbar "Reload" at bounding box center [752, 133] width 1044 height 14
click at [953, 131] on y42-singer-import-toolbar "Reload" at bounding box center [752, 133] width 1044 height 14
click at [1228, 89] on div "2 Settings Done All settings configured. Please select the data. Go back Next" at bounding box center [750, 87] width 1064 height 27
click at [1106, 87] on div "2 Settings Done All settings configured. Please select the data. Go back Next" at bounding box center [750, 87] width 1064 height 27
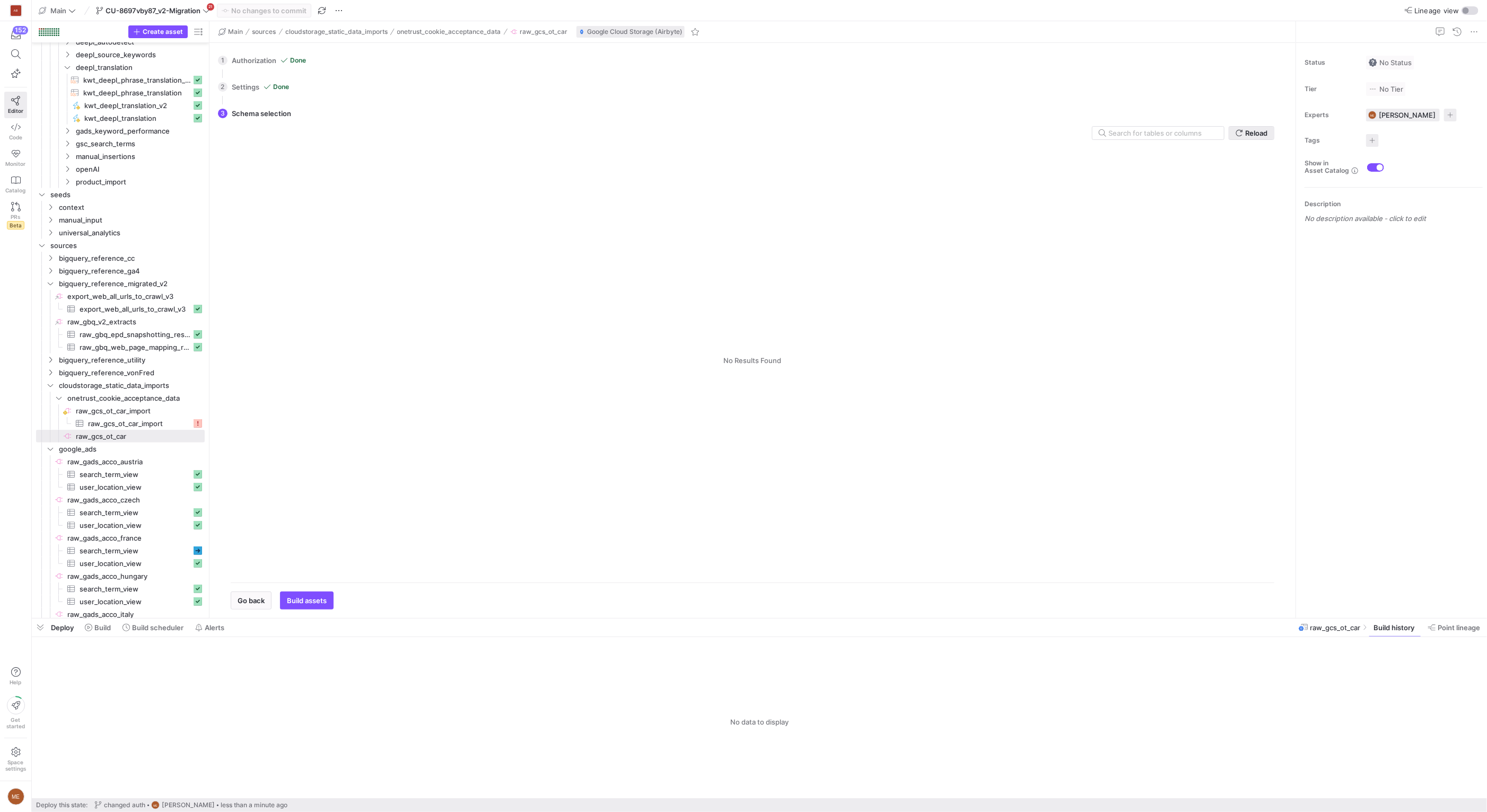
click at [1261, 133] on span "Reload" at bounding box center [1256, 133] width 22 height 8
click at [714, 115] on div "3 Schema selection Retrieving Schema This may take a few minutes. Please wait. …" at bounding box center [750, 354] width 1064 height 509
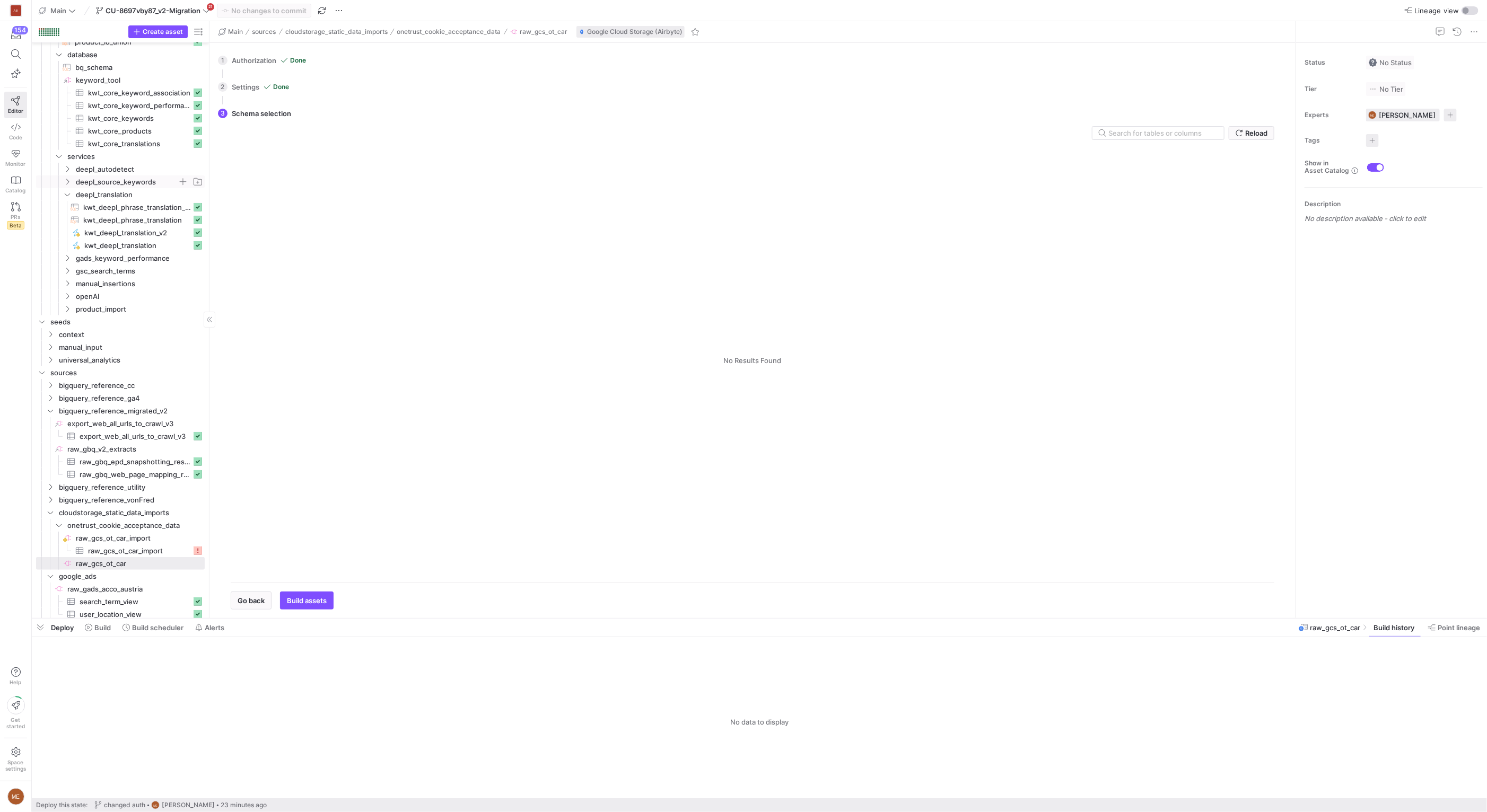
scroll to position [347, 0]
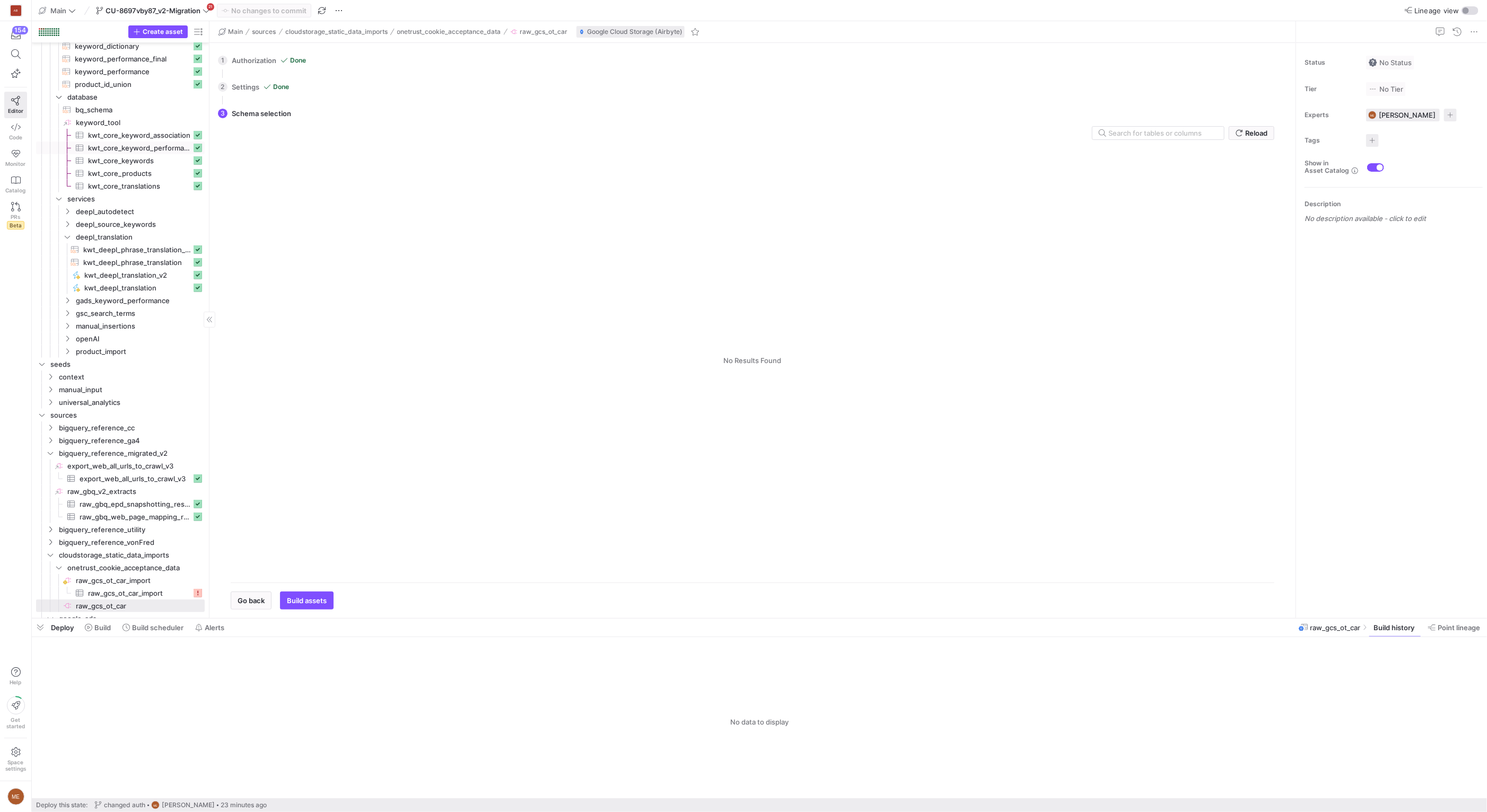
click at [133, 151] on span "kwt_core_keyword_performance​​​​​​​​​" at bounding box center [140, 148] width 103 height 12
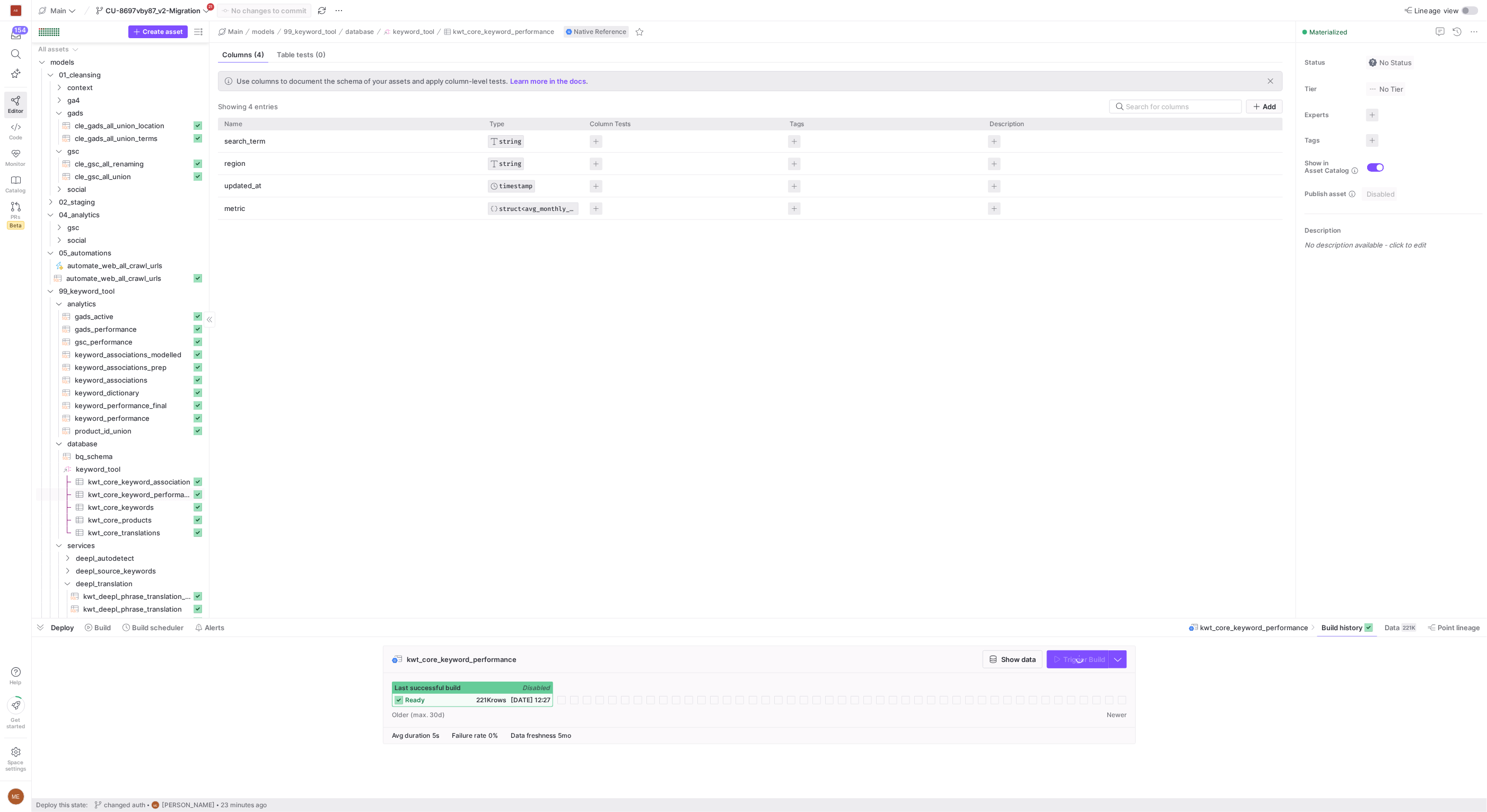
scroll to position [347, 0]
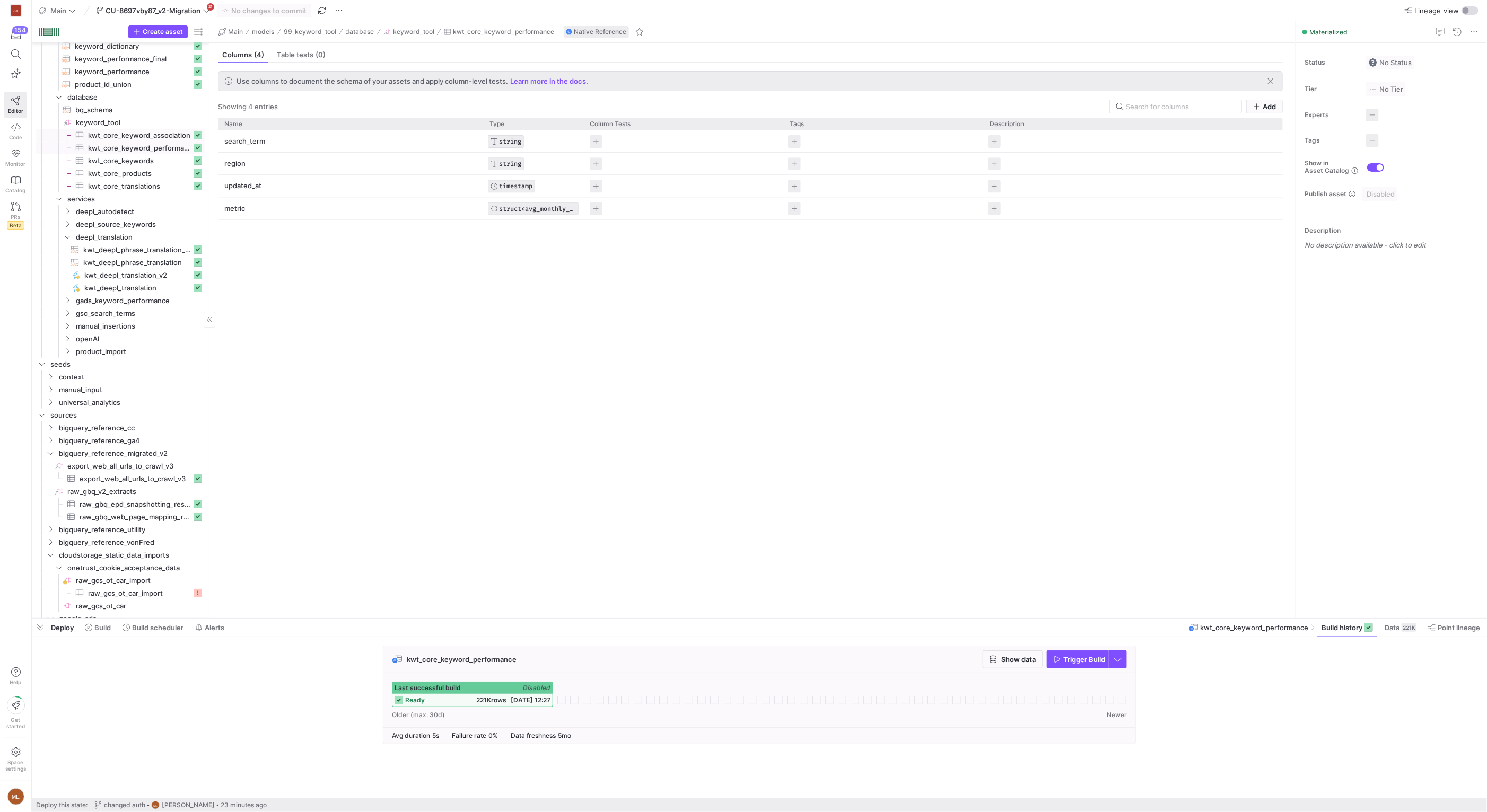
click at [146, 138] on span "kwt_core_keyword_association​​​​​​​​​" at bounding box center [140, 135] width 103 height 12
click at [140, 159] on span "kwt_core_keywords​​​​​​​​​" at bounding box center [140, 161] width 103 height 12
click at [155, 172] on span "kwt_core_products​​​​​​​​​" at bounding box center [140, 174] width 103 height 12
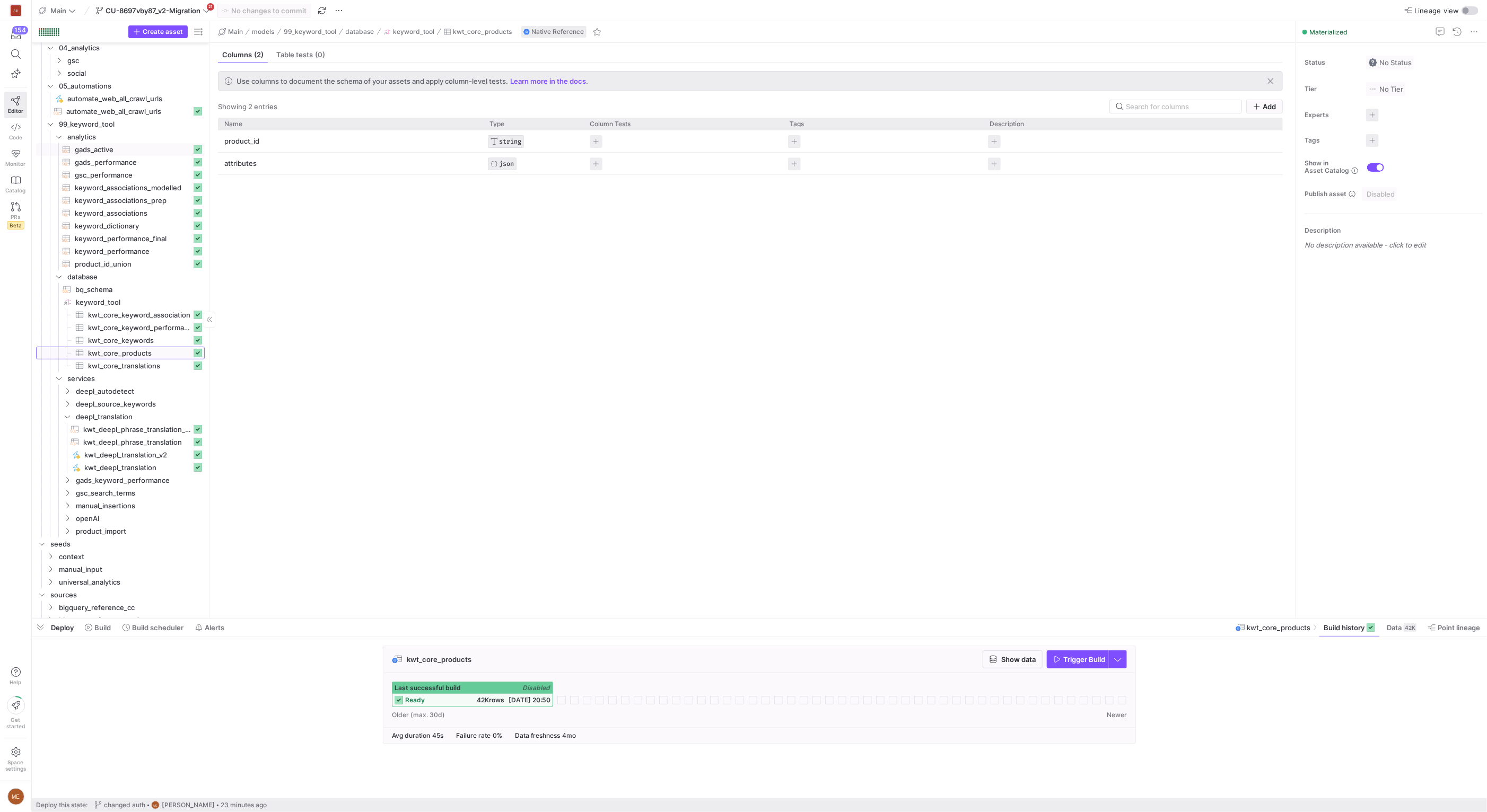
scroll to position [162, 0]
click at [143, 245] on span "keyword_performance_final​​​​​​​​​​" at bounding box center [133, 244] width 117 height 12
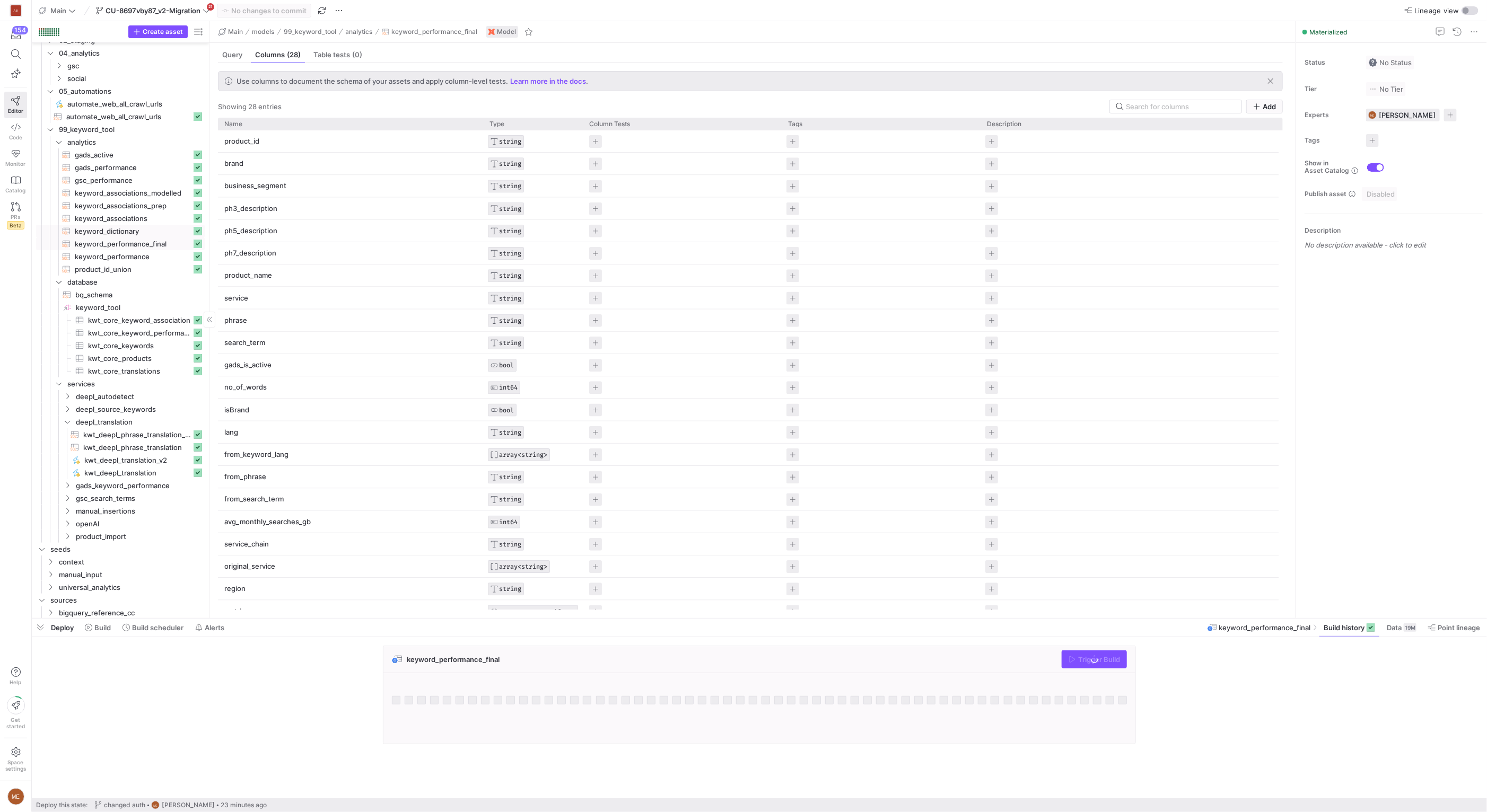
click at [136, 229] on span "keyword_dictionary​​​​​​​​​​" at bounding box center [133, 231] width 117 height 12
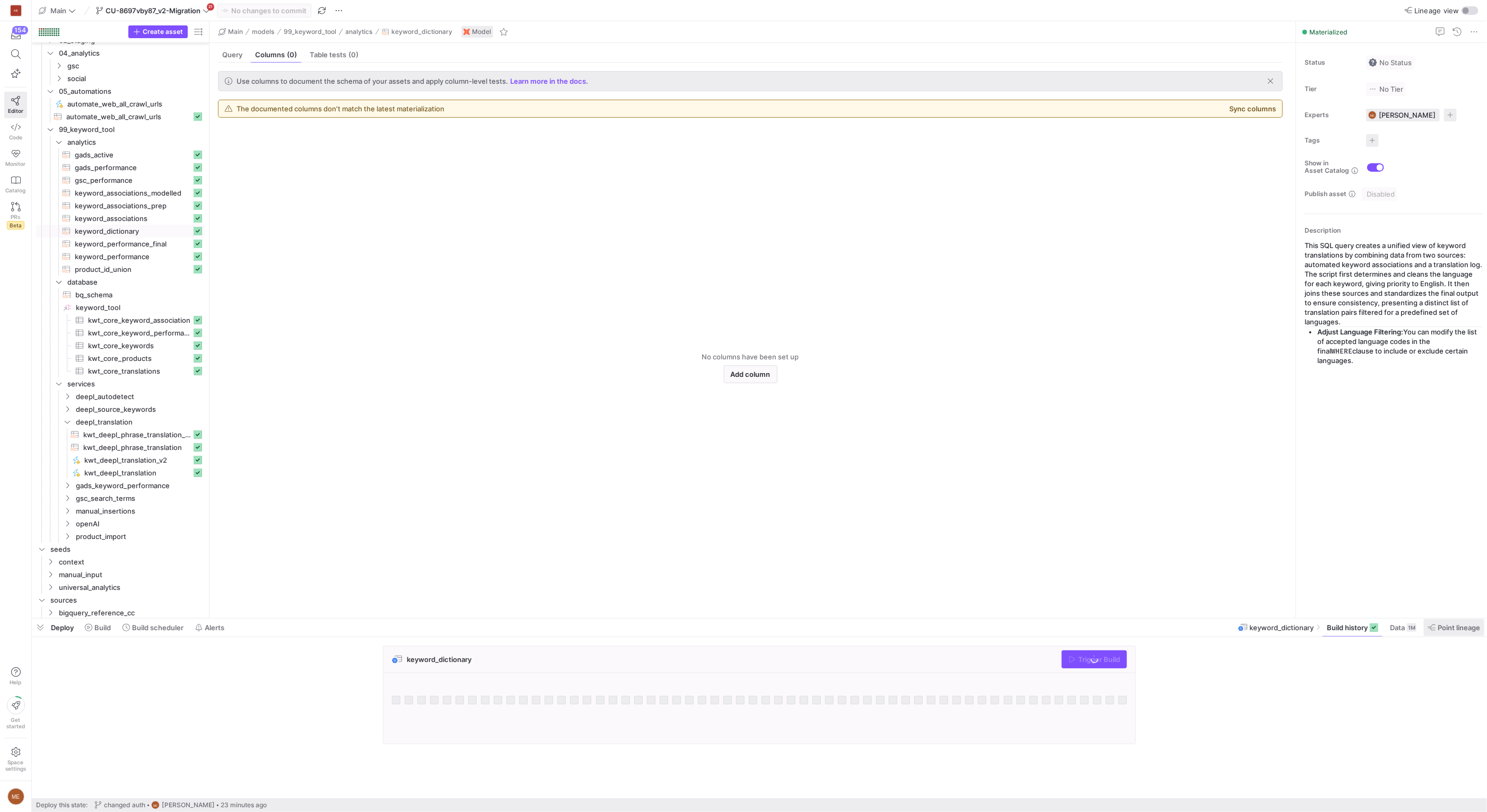
click at [1447, 626] on span "Point lineage" at bounding box center [1458, 627] width 42 height 8
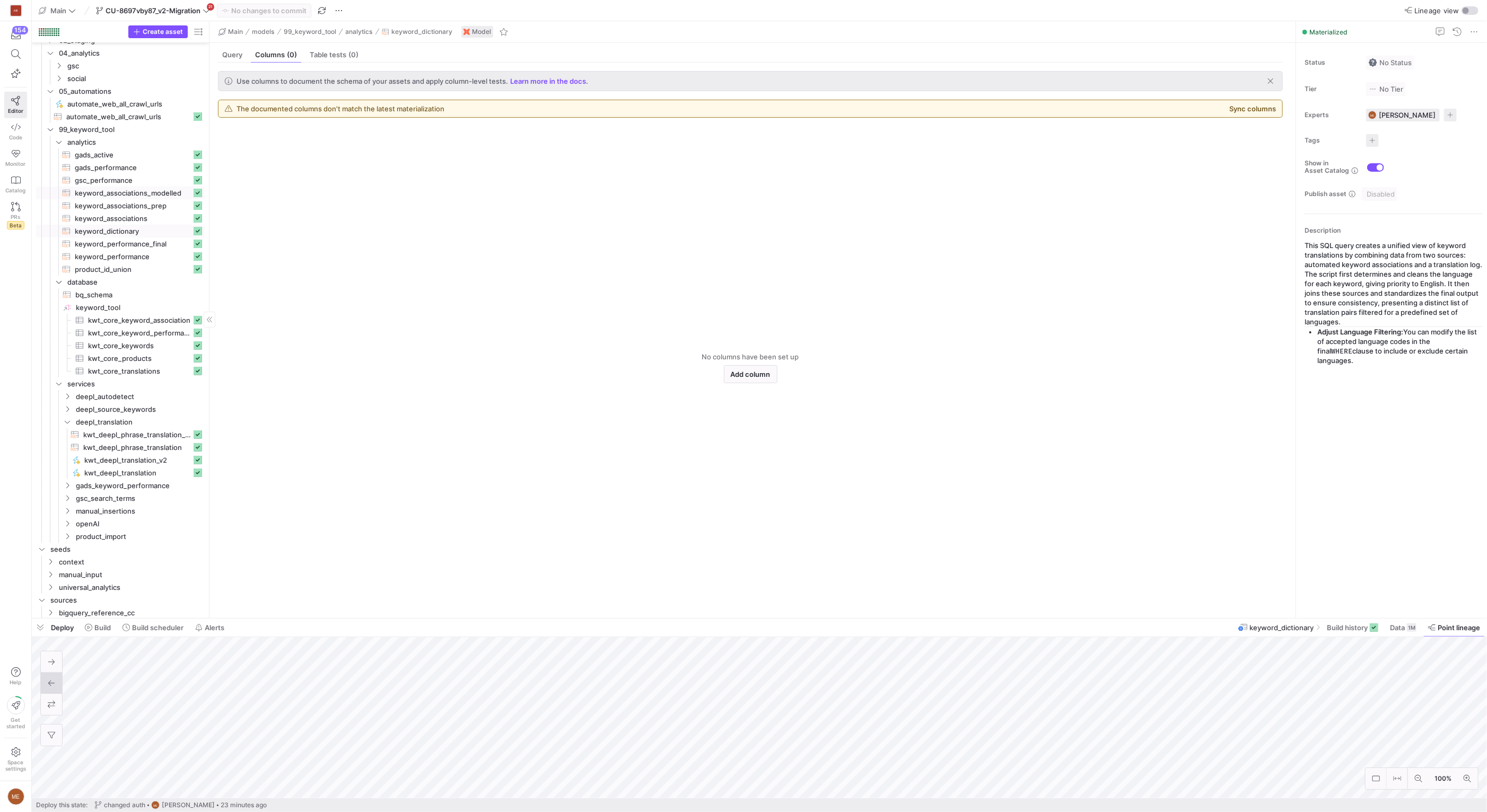
click at [147, 195] on span "keyword_associations_modelled​​​​​​​​​​" at bounding box center [133, 193] width 117 height 12
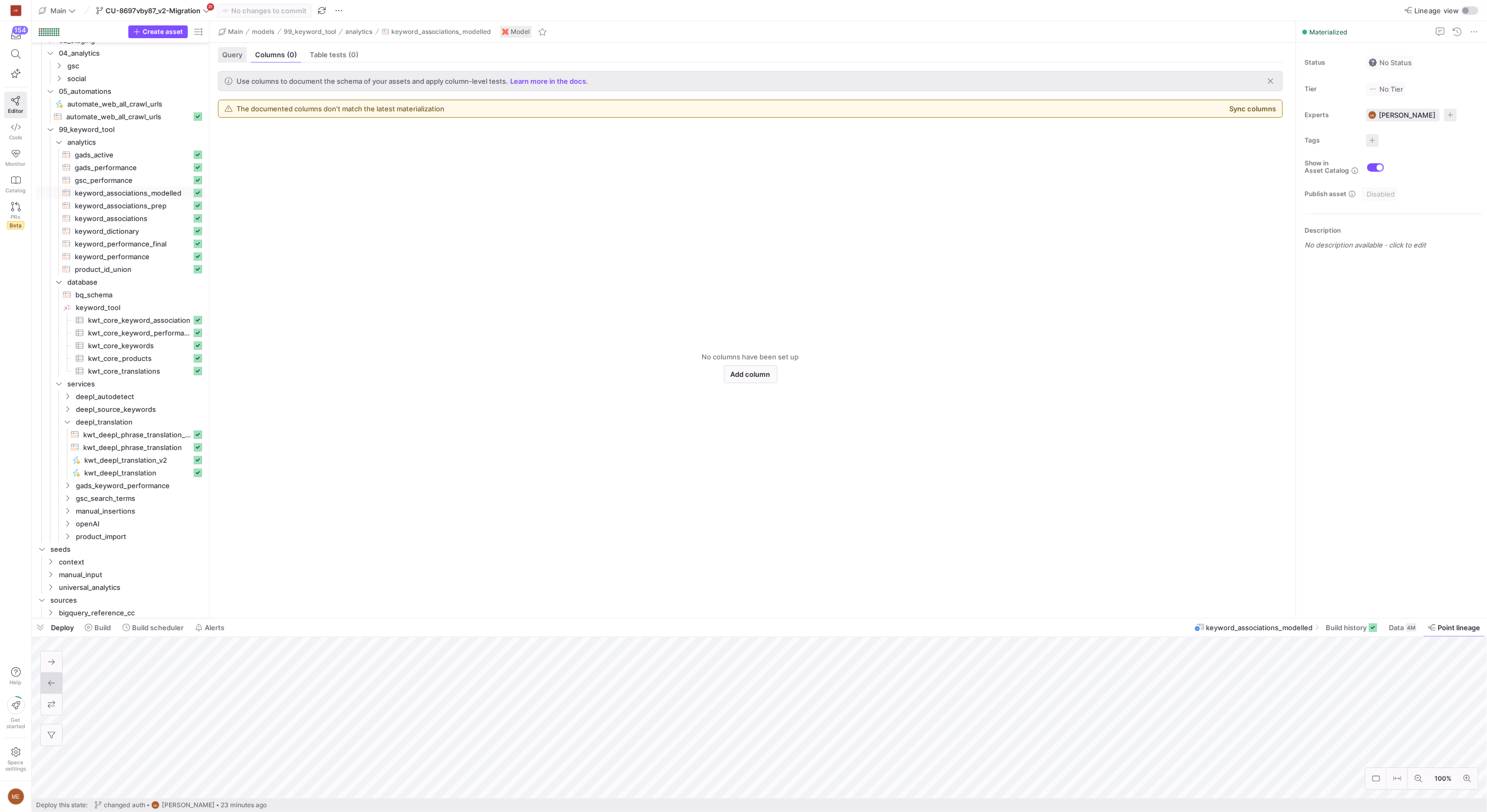
click at [236, 61] on div "Query" at bounding box center [232, 55] width 29 height 16
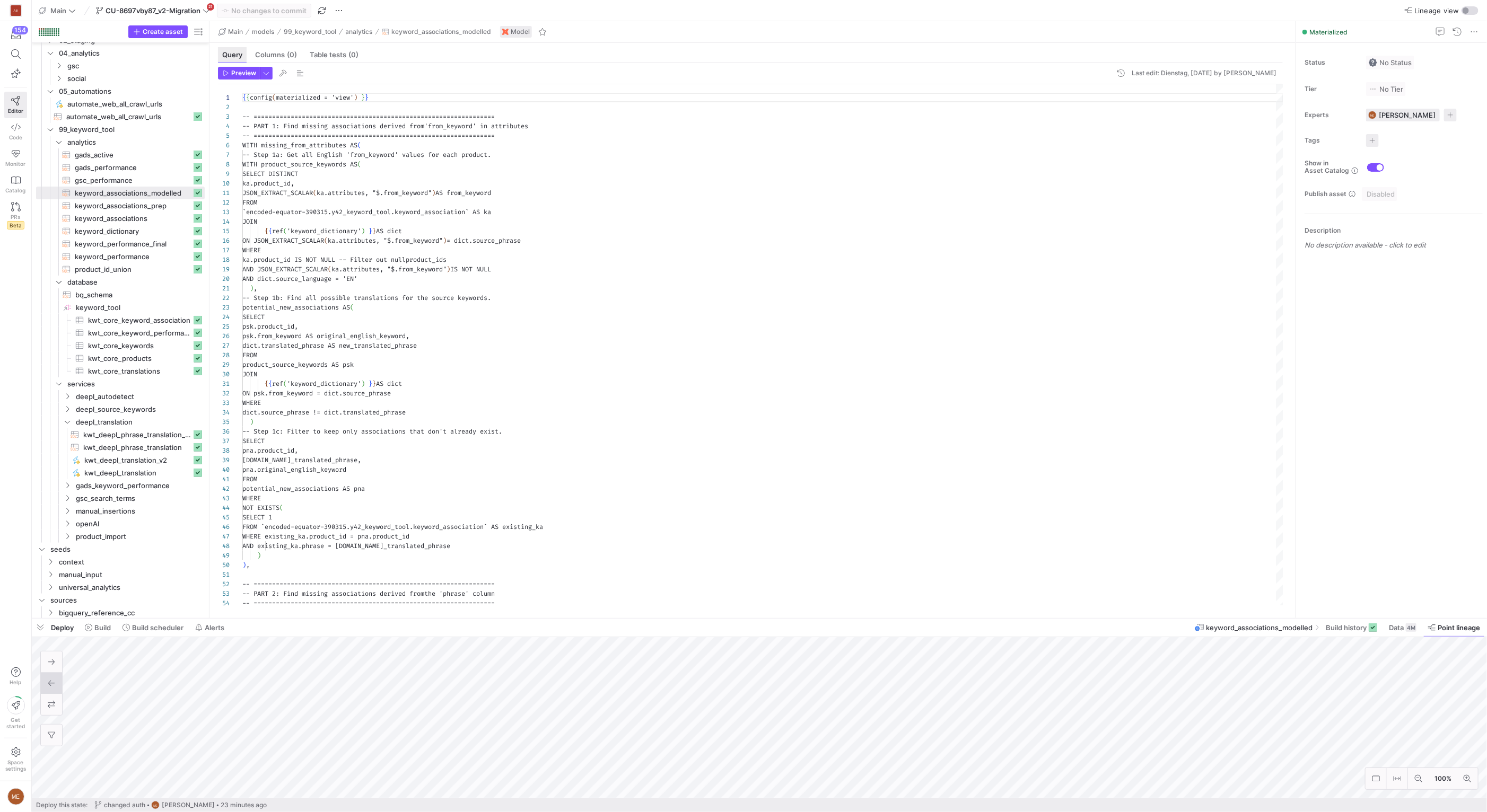
scroll to position [95, 0]
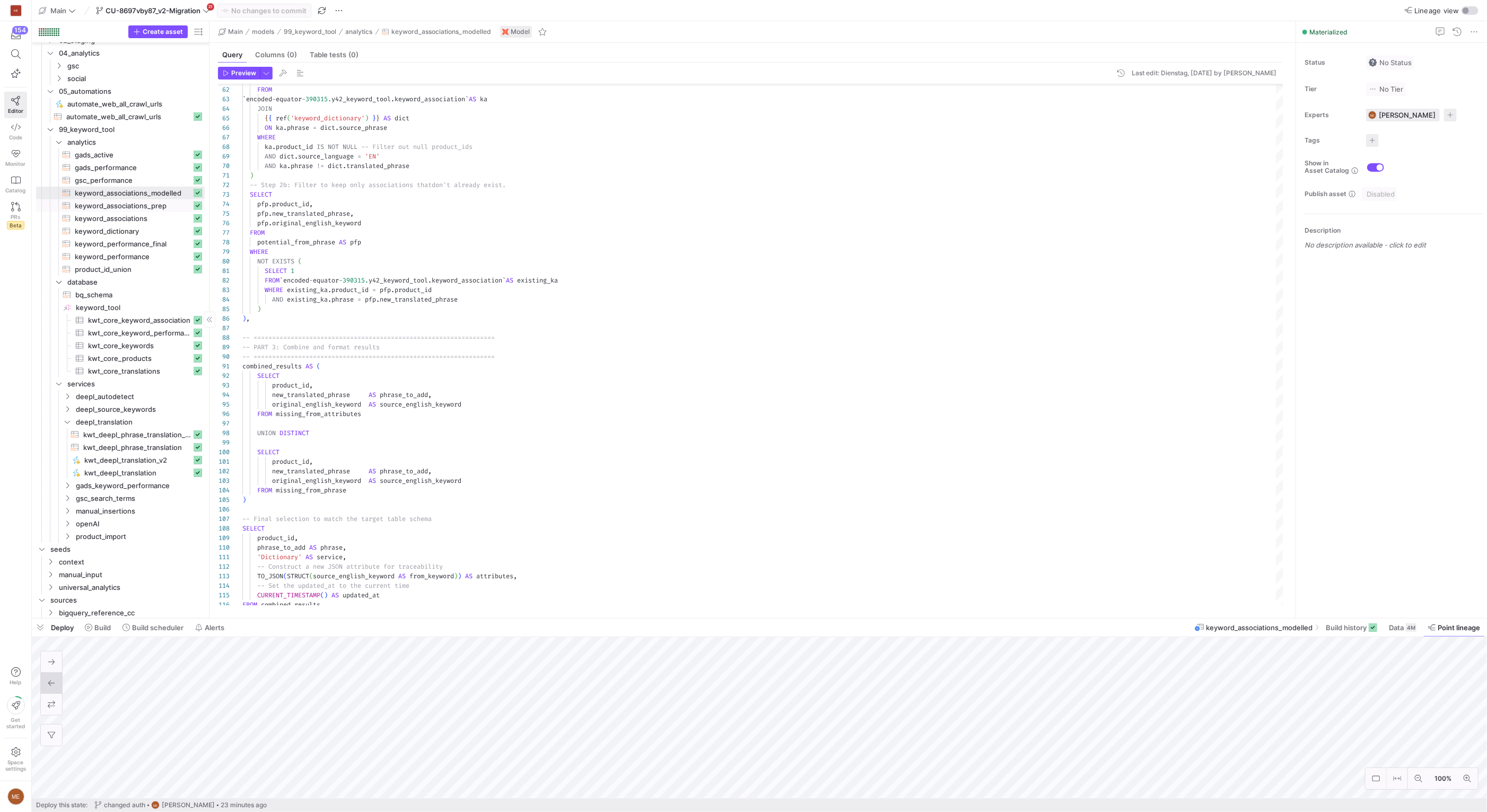
click at [140, 208] on span "keyword_associations_prep​​​​​​​​​​" at bounding box center [133, 206] width 117 height 12
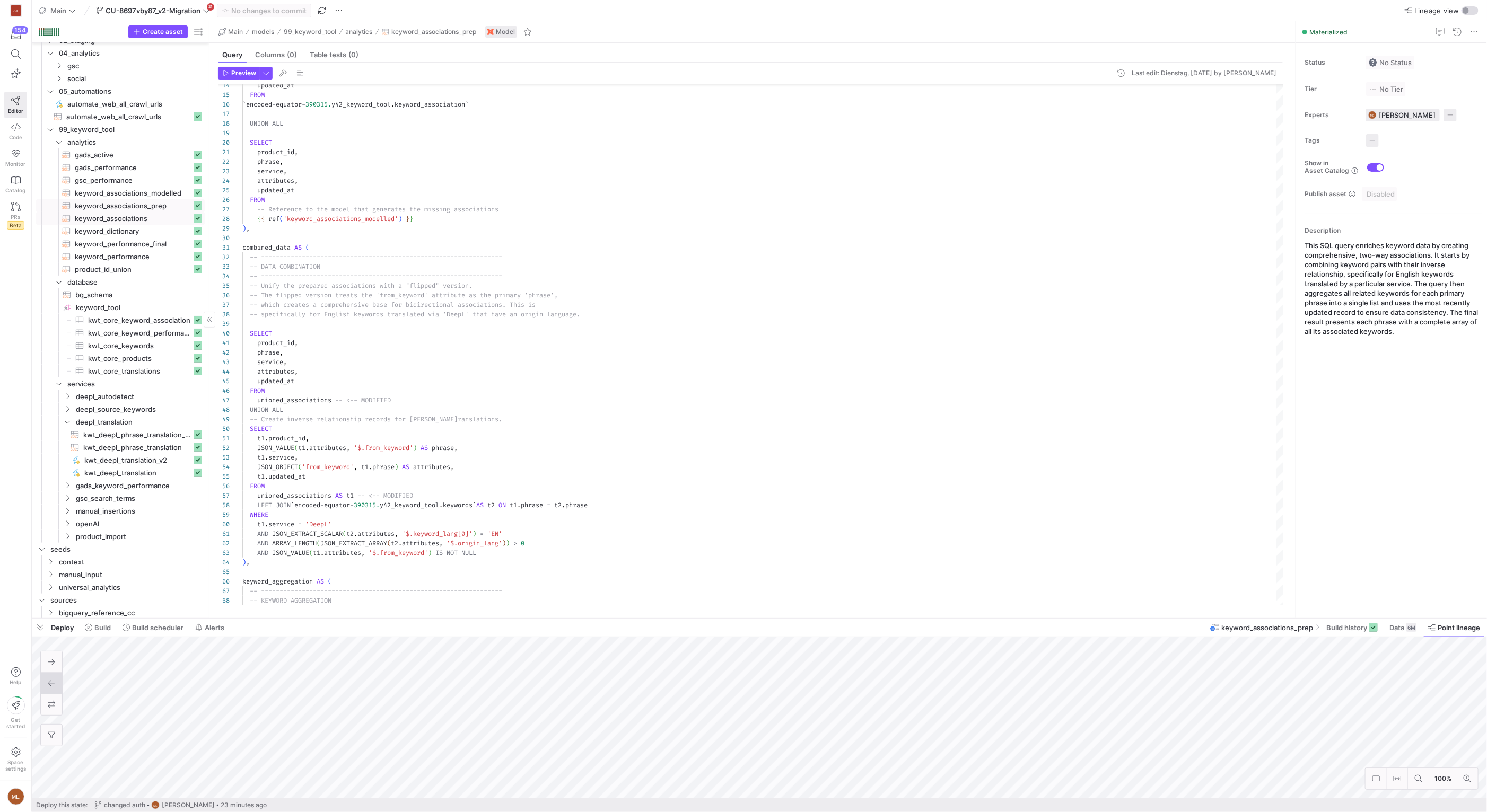
click at [142, 219] on span "keyword_associations​​​​​​​​​​" at bounding box center [133, 219] width 117 height 12
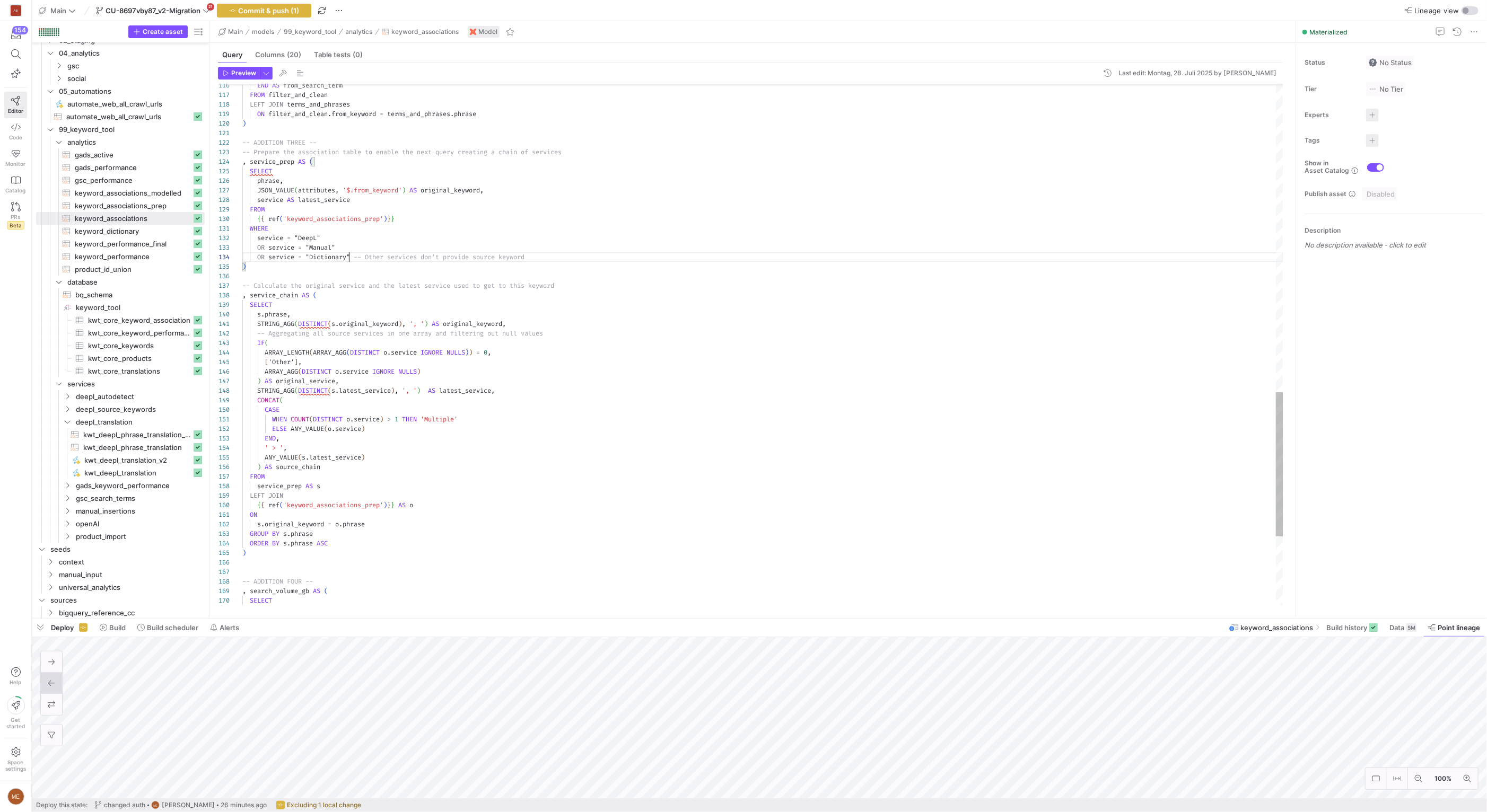
scroll to position [29, 110]
drag, startPoint x: 571, startPoint y: 260, endPoint x: 357, endPoint y: 258, distance: 214.0
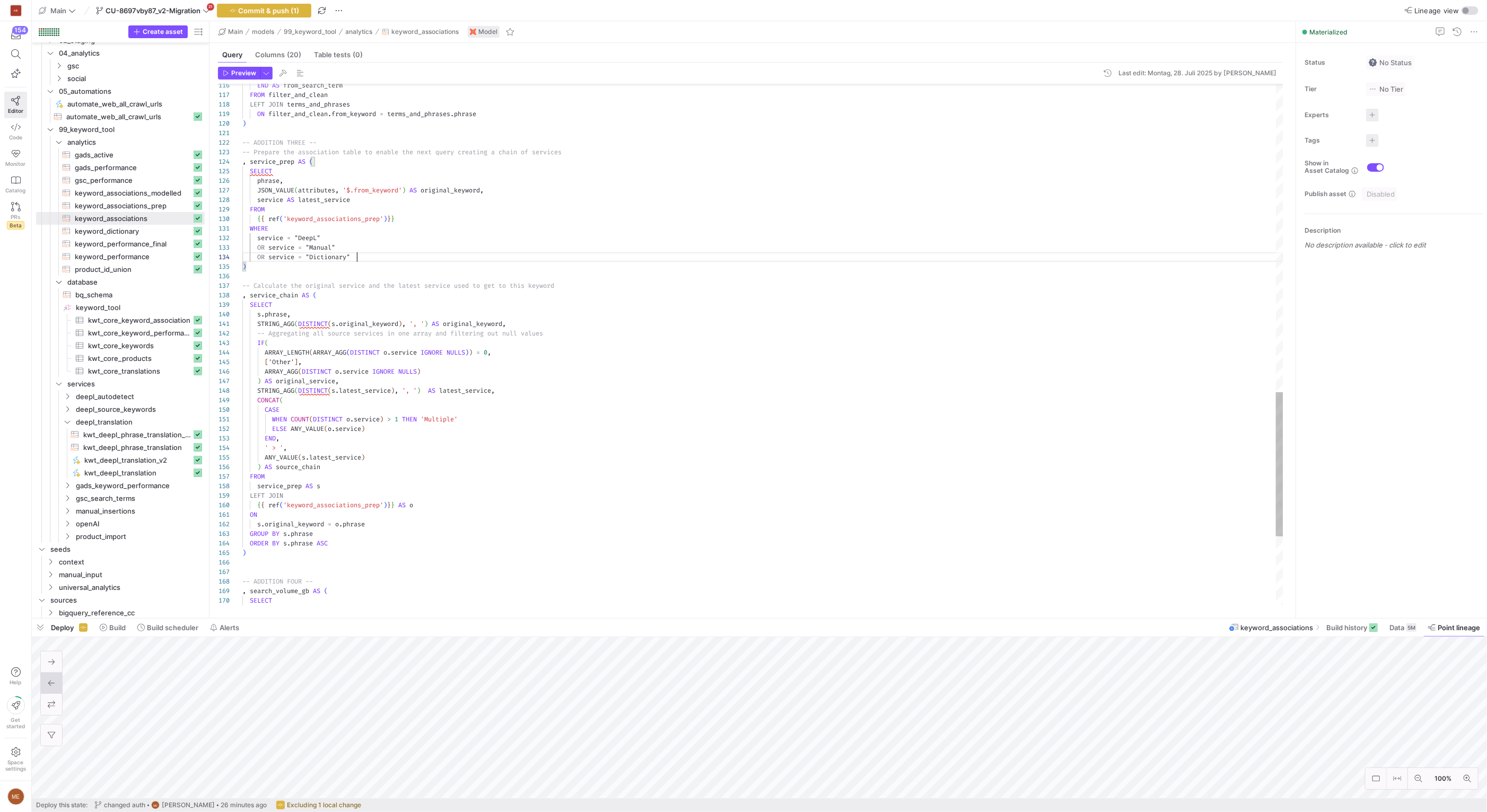
click at [470, 227] on div at bounding box center [743, 406] width 1487 height 812
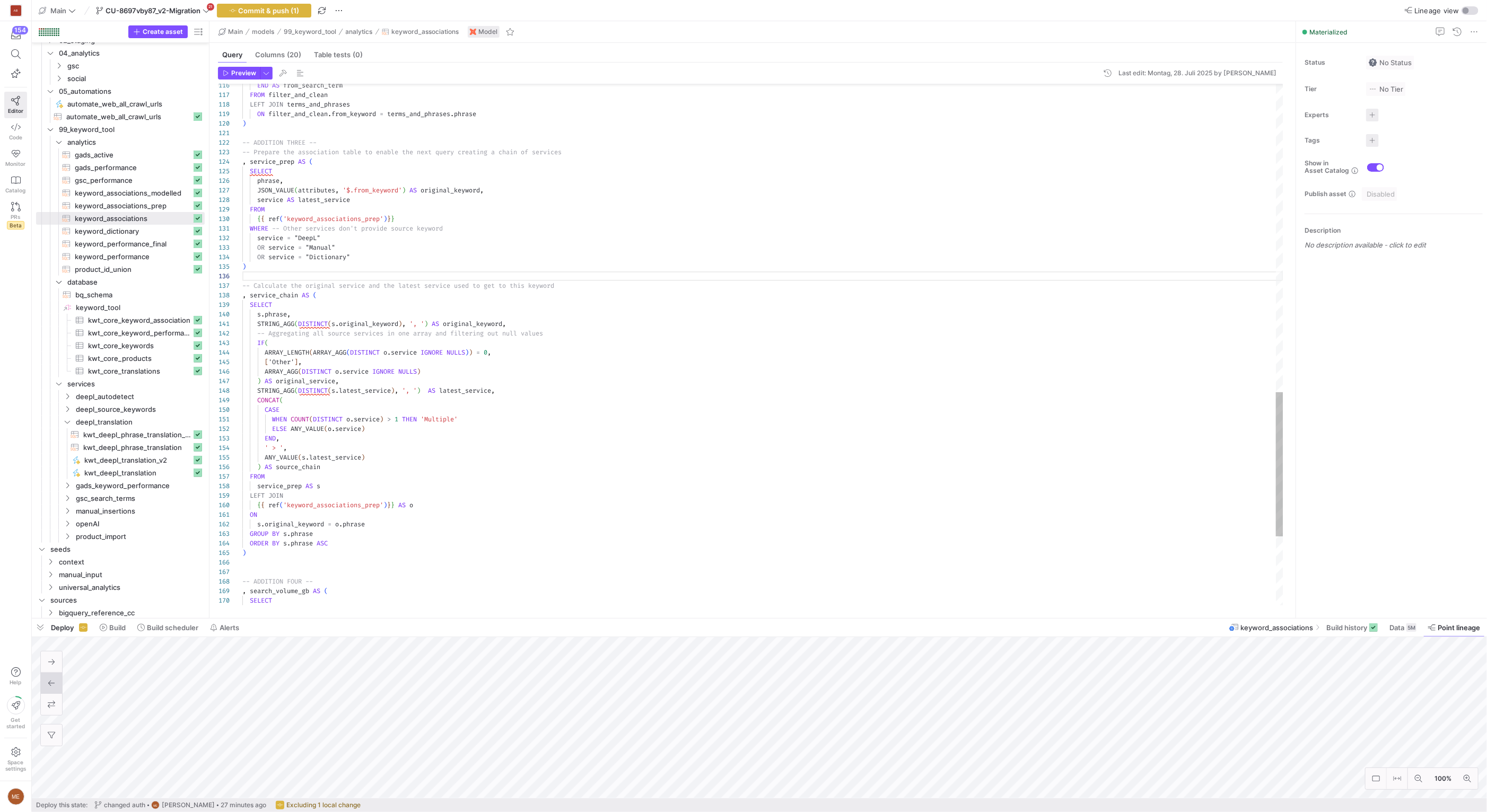
scroll to position [29, 114]
click at [471, 441] on div at bounding box center [743, 406] width 1487 height 812
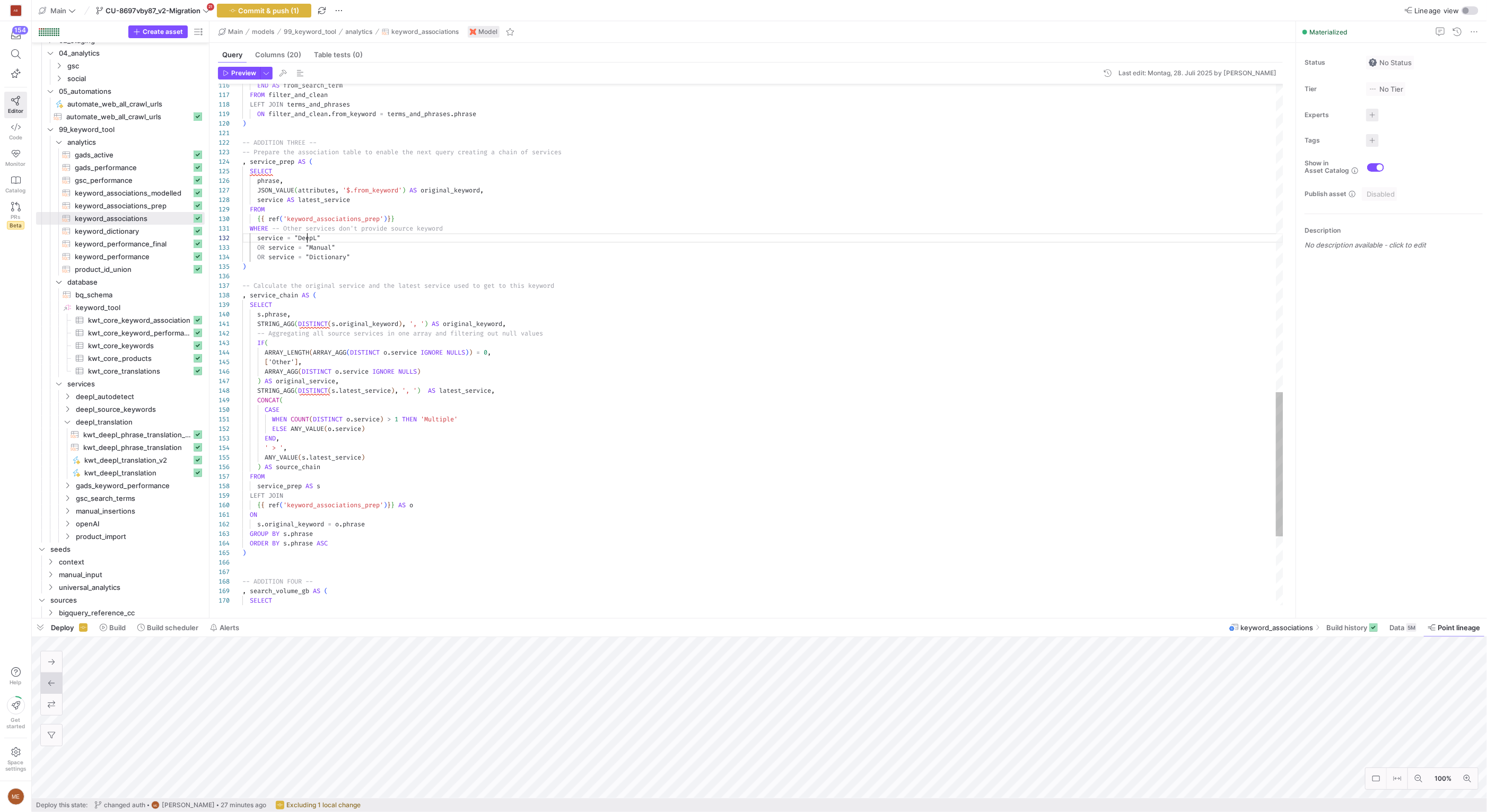
scroll to position [9, 76]
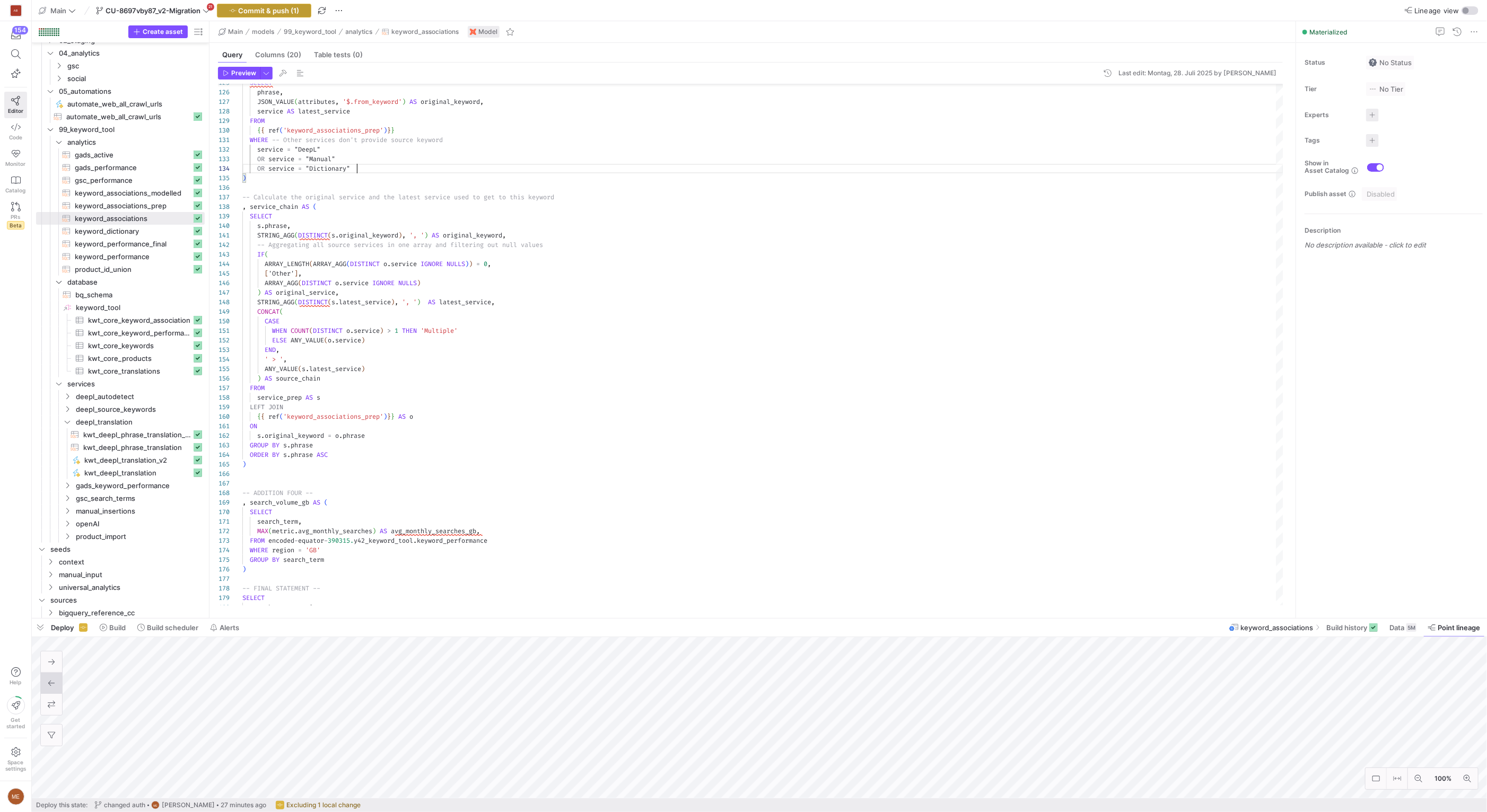
click at [268, 15] on span "button" at bounding box center [264, 10] width 93 height 12
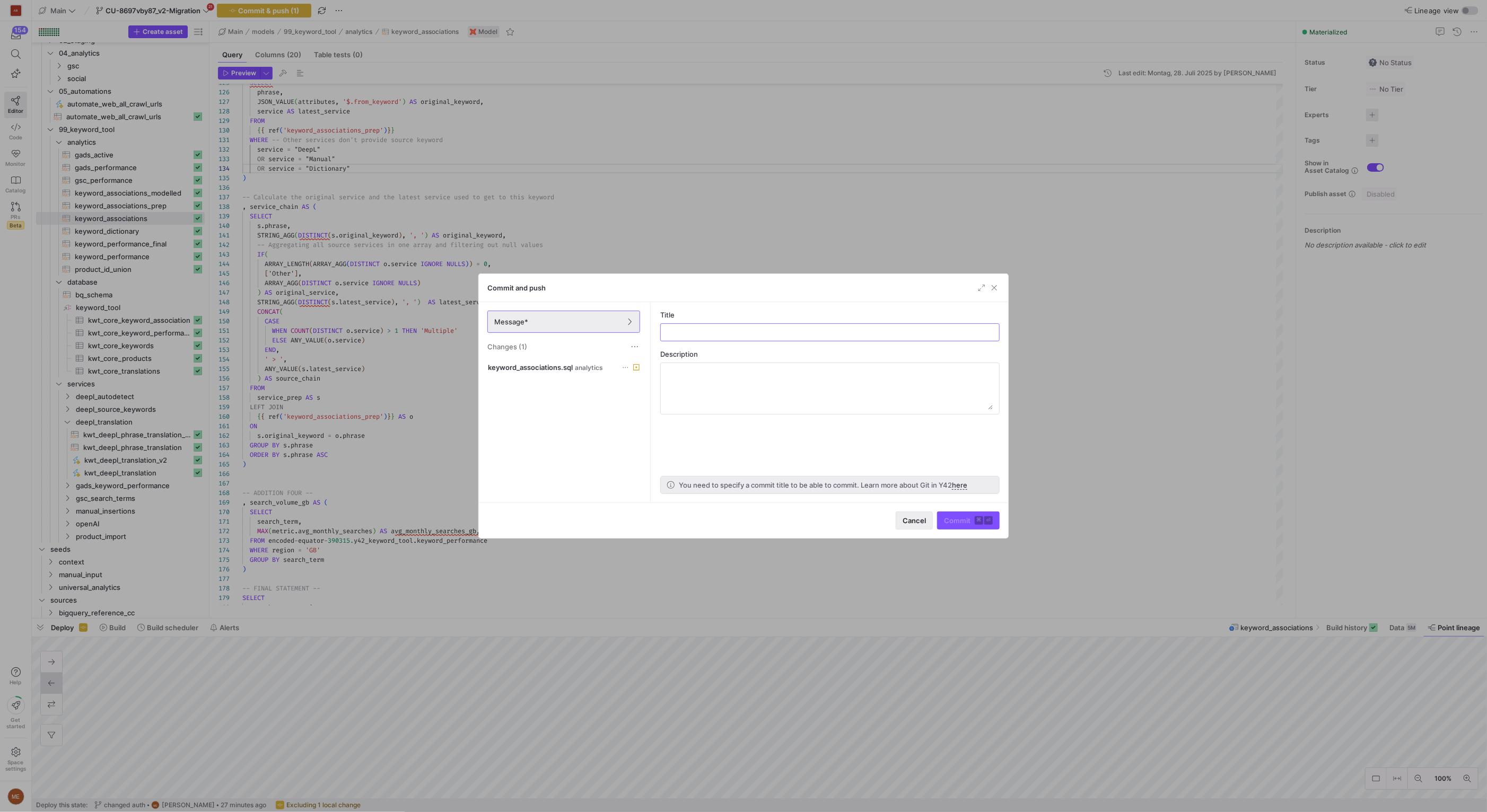
click at [906, 515] on span "button" at bounding box center [914, 520] width 36 height 17
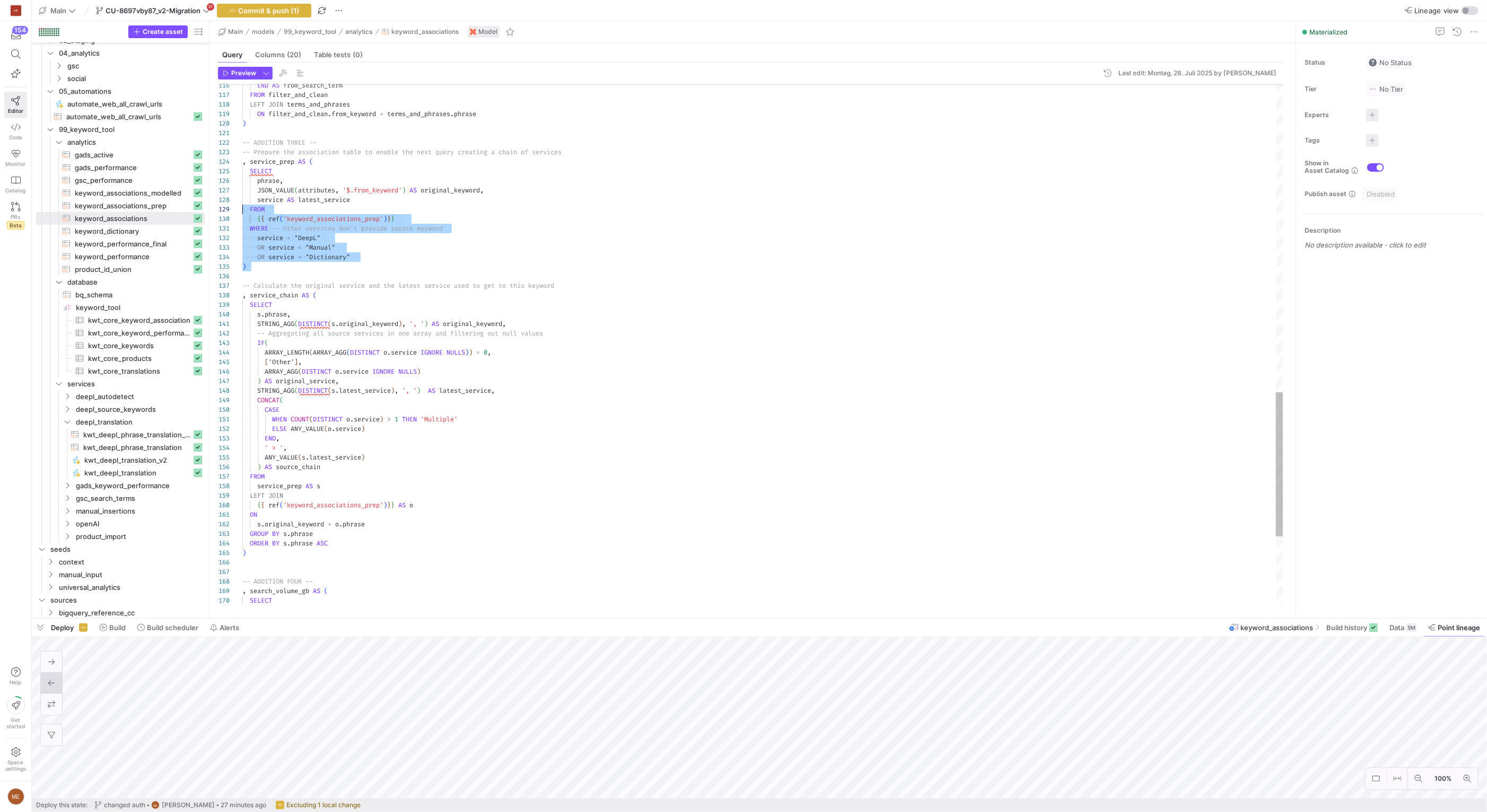
scroll to position [76, 0]
drag, startPoint x: 266, startPoint y: 267, endPoint x: 326, endPoint y: 220, distance: 76.2
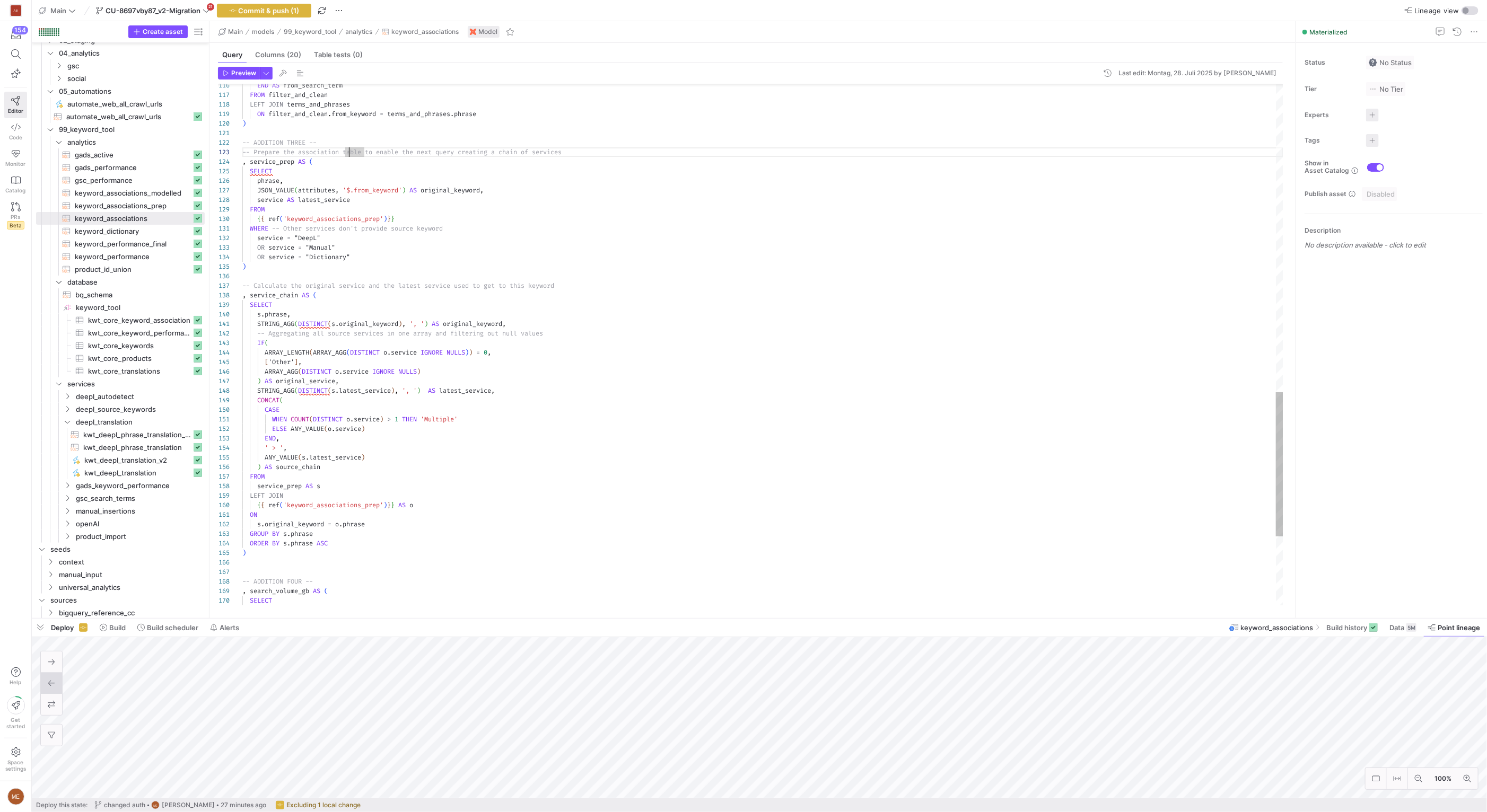
type textarea "/* This table assosiates search terms with properties. This has a lot of many t…"
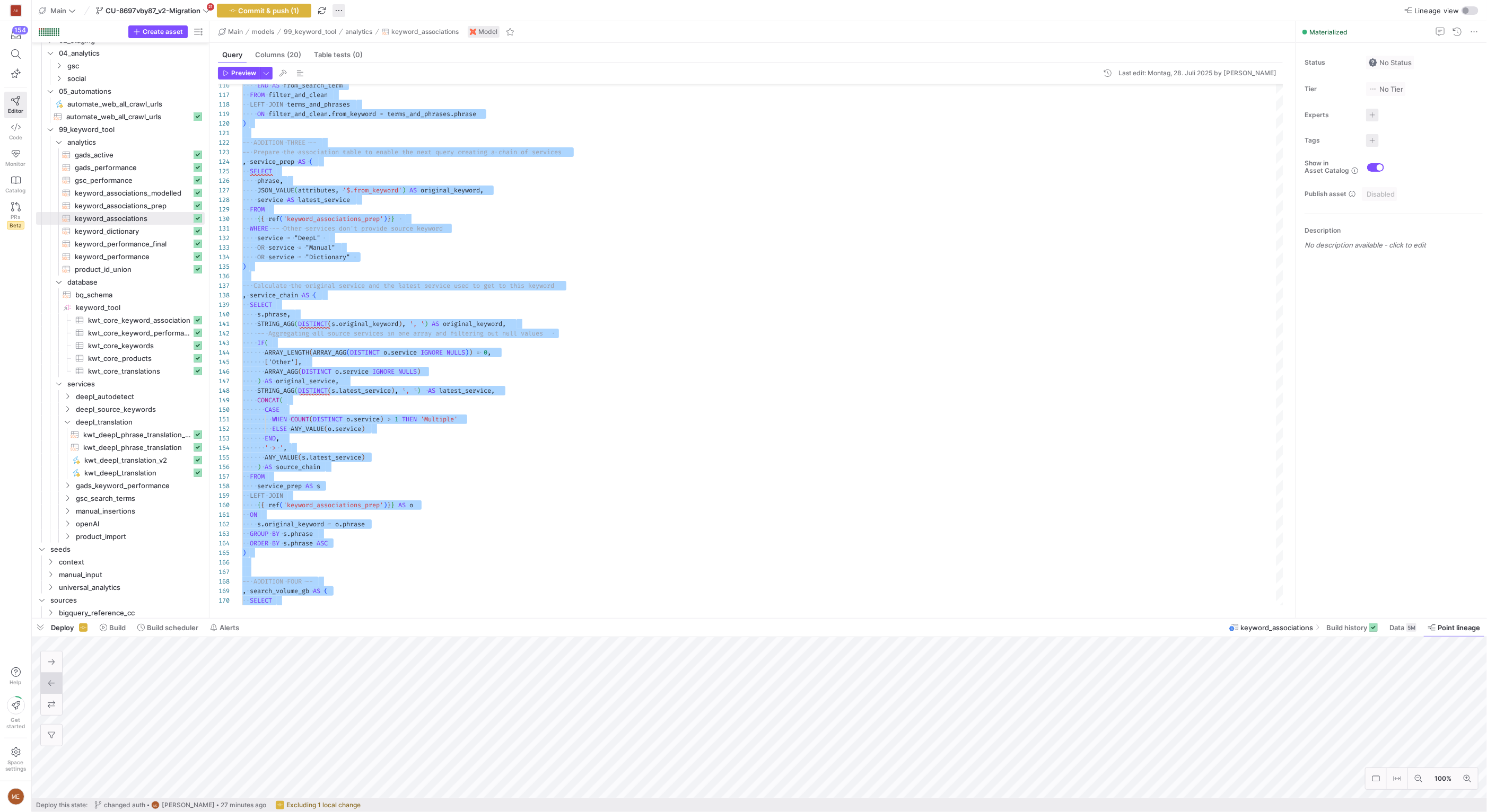
click at [335, 10] on span "button" at bounding box center [338, 10] width 12 height 12
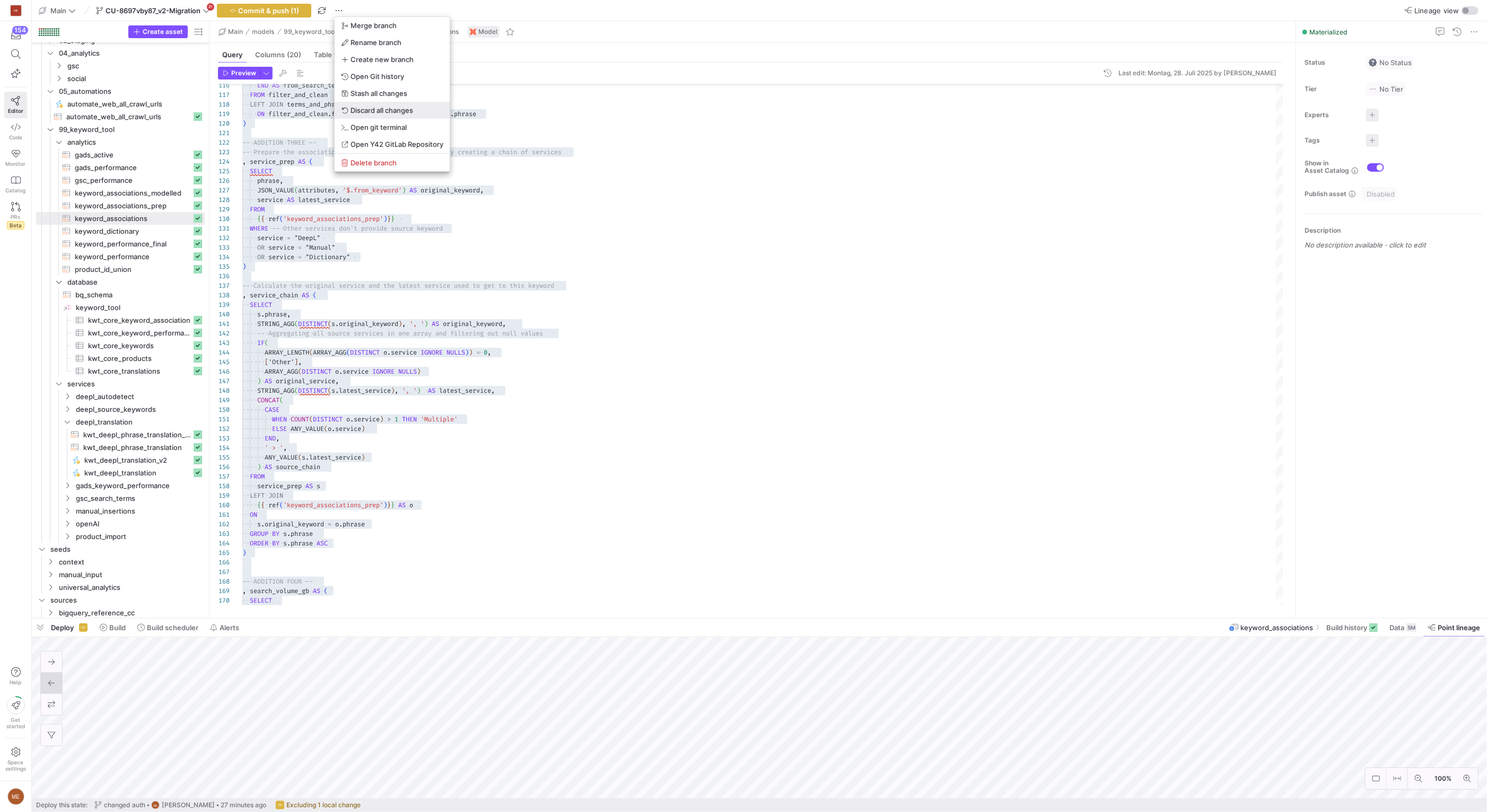
click at [404, 108] on span "Discard all changes" at bounding box center [382, 110] width 63 height 8
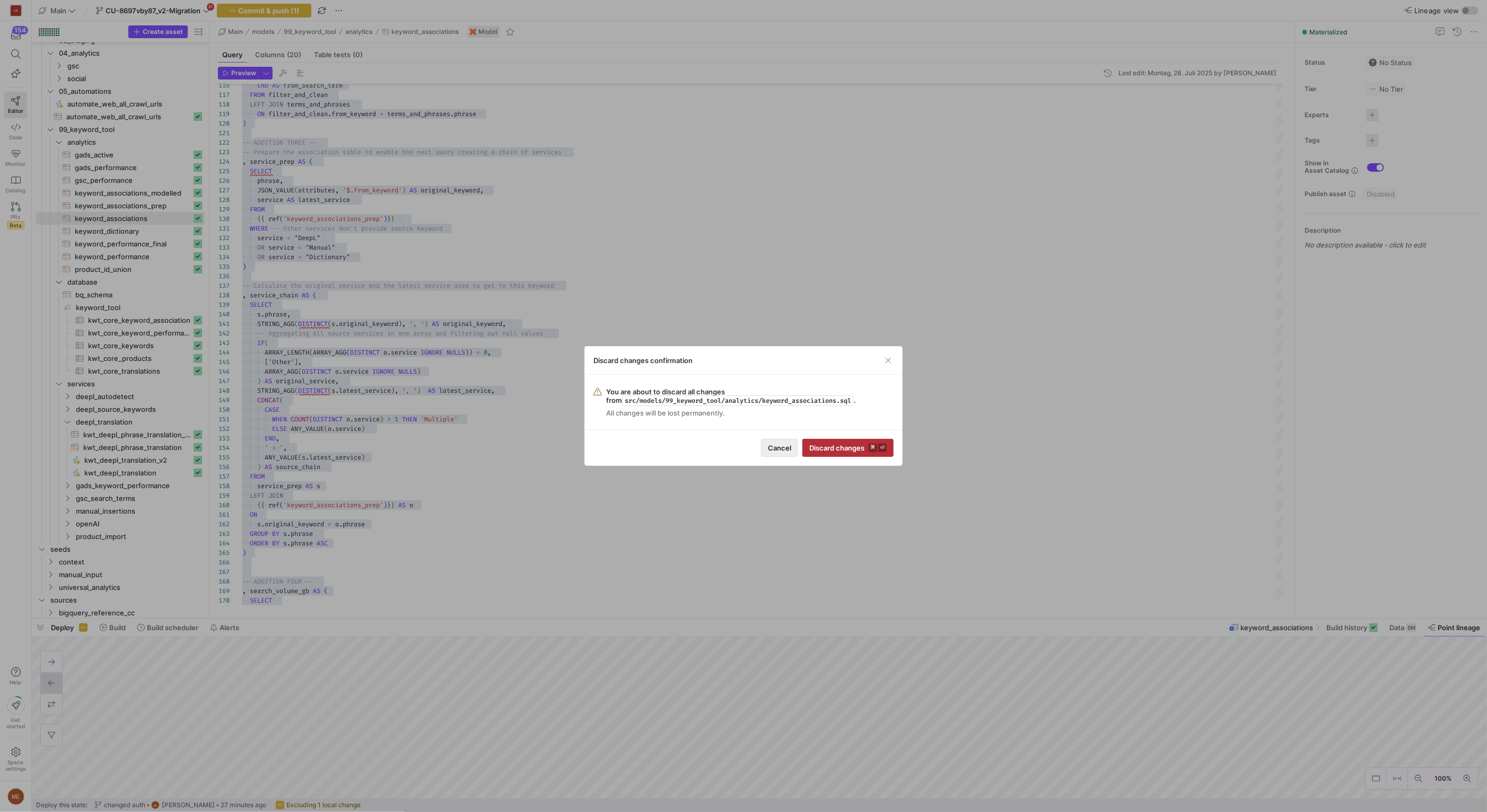
click at [780, 450] on span "Cancel" at bounding box center [780, 448] width 24 height 8
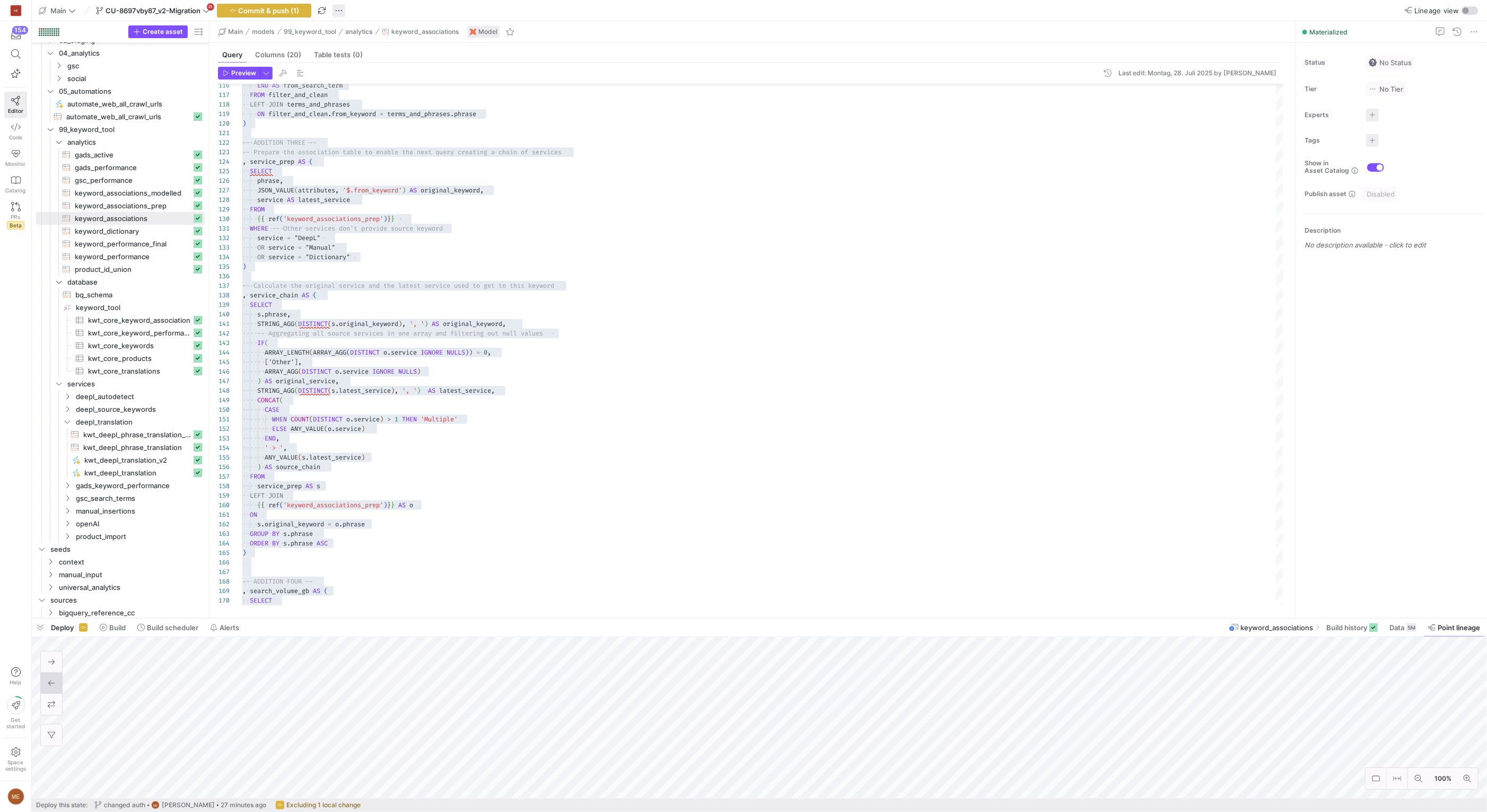
click at [340, 12] on span "button" at bounding box center [338, 10] width 12 height 12
click at [675, 51] on div at bounding box center [743, 406] width 1487 height 812
click at [120, 10] on span "CU-8697vby87_v2-Migration" at bounding box center [153, 10] width 95 height 8
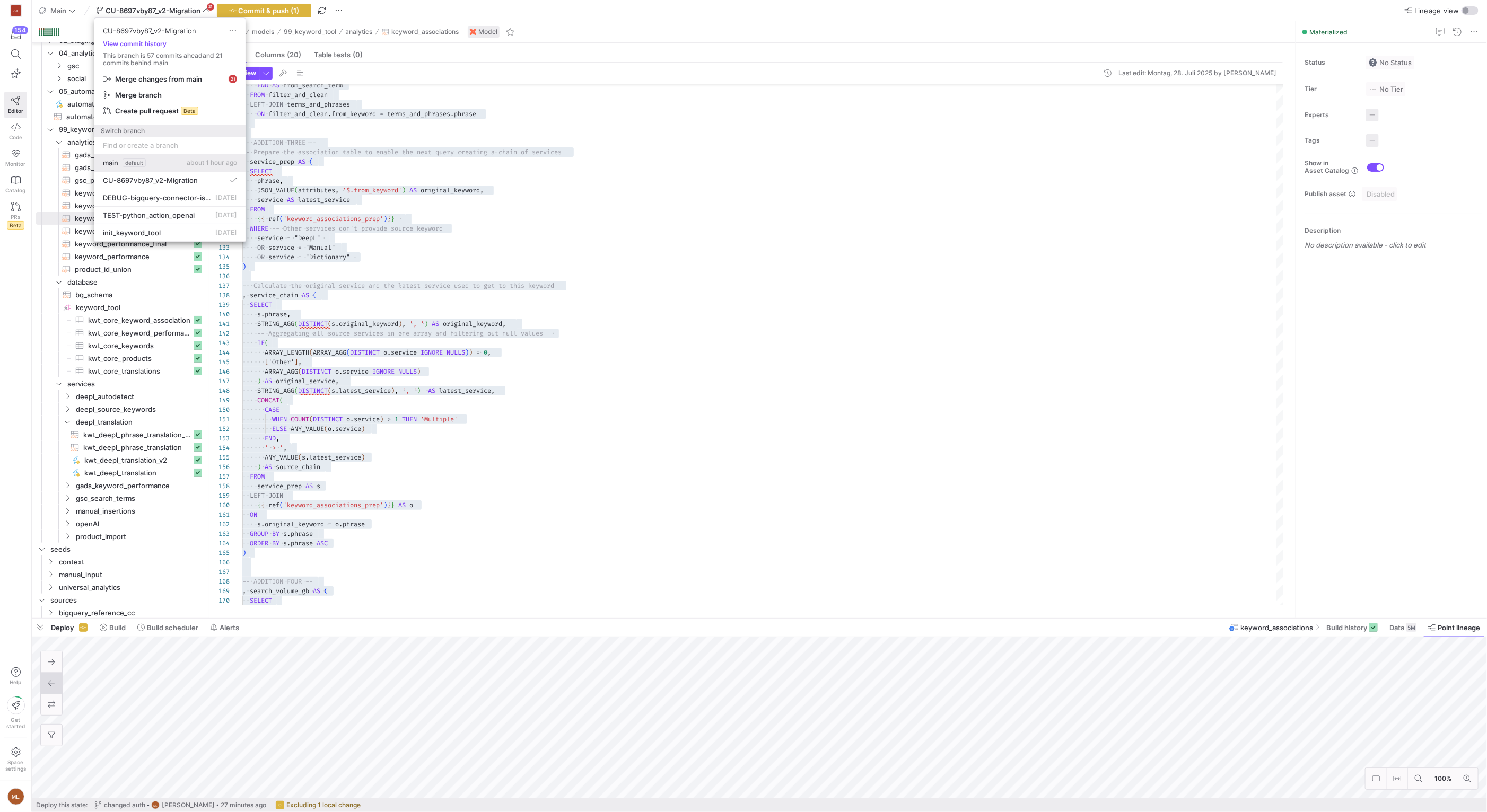
click at [144, 160] on span "default" at bounding box center [135, 163] width 24 height 8
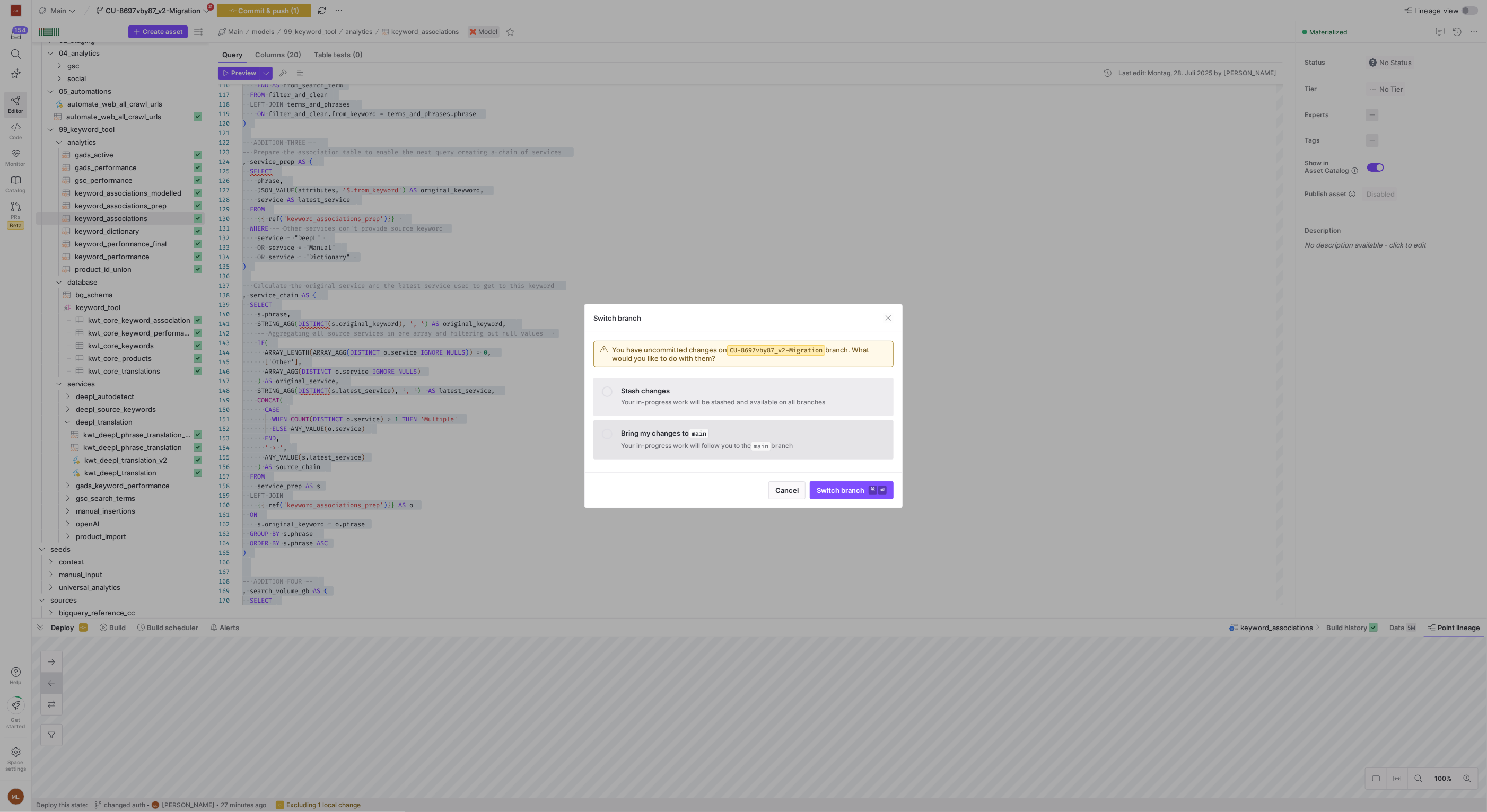
click at [656, 431] on div "Bring my changes to main" at bounding box center [753, 433] width 264 height 10
click at [844, 489] on span "Switch branch ⌘ ⏎" at bounding box center [851, 490] width 70 height 8
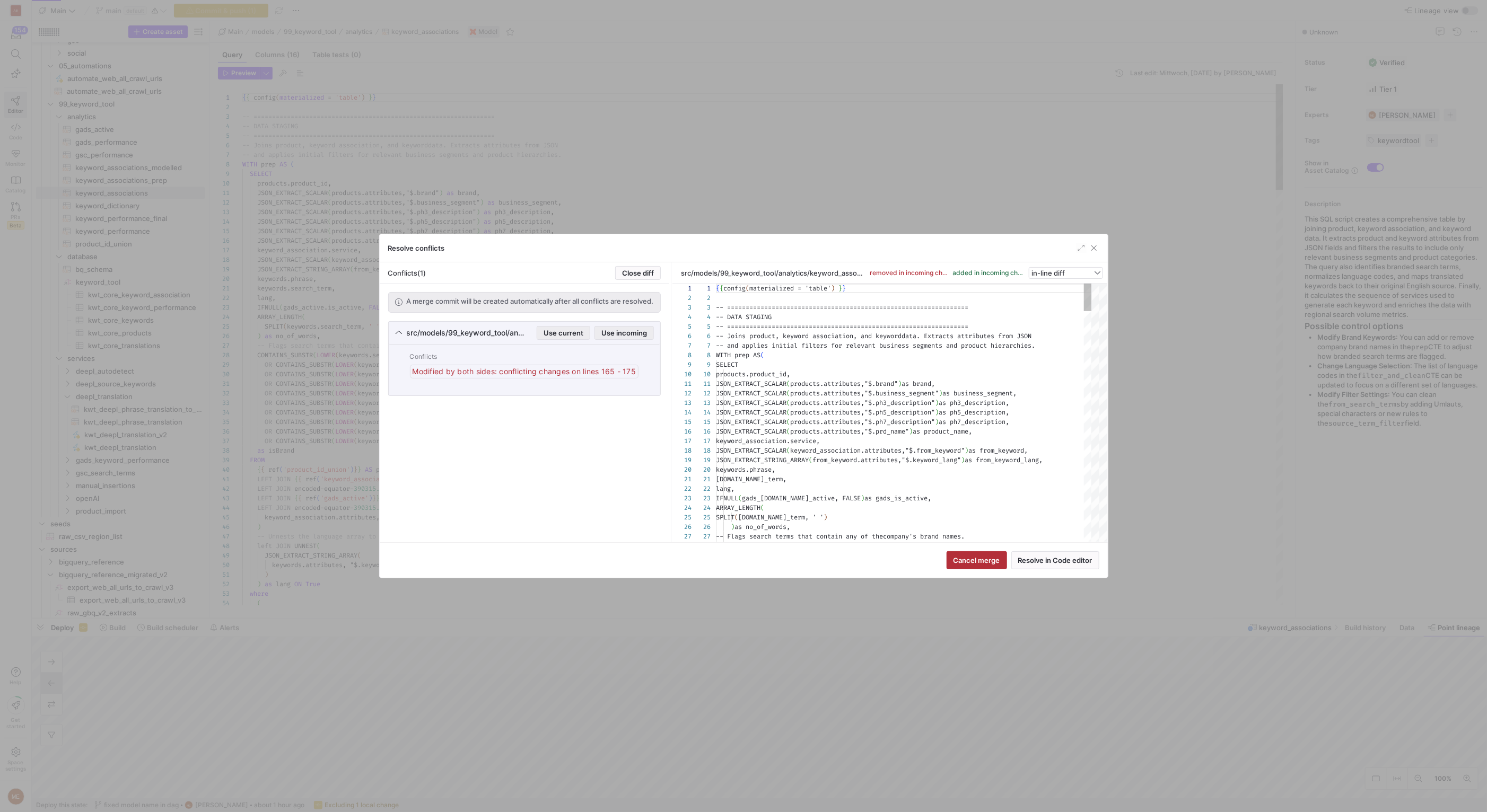
scroll to position [95, 0]
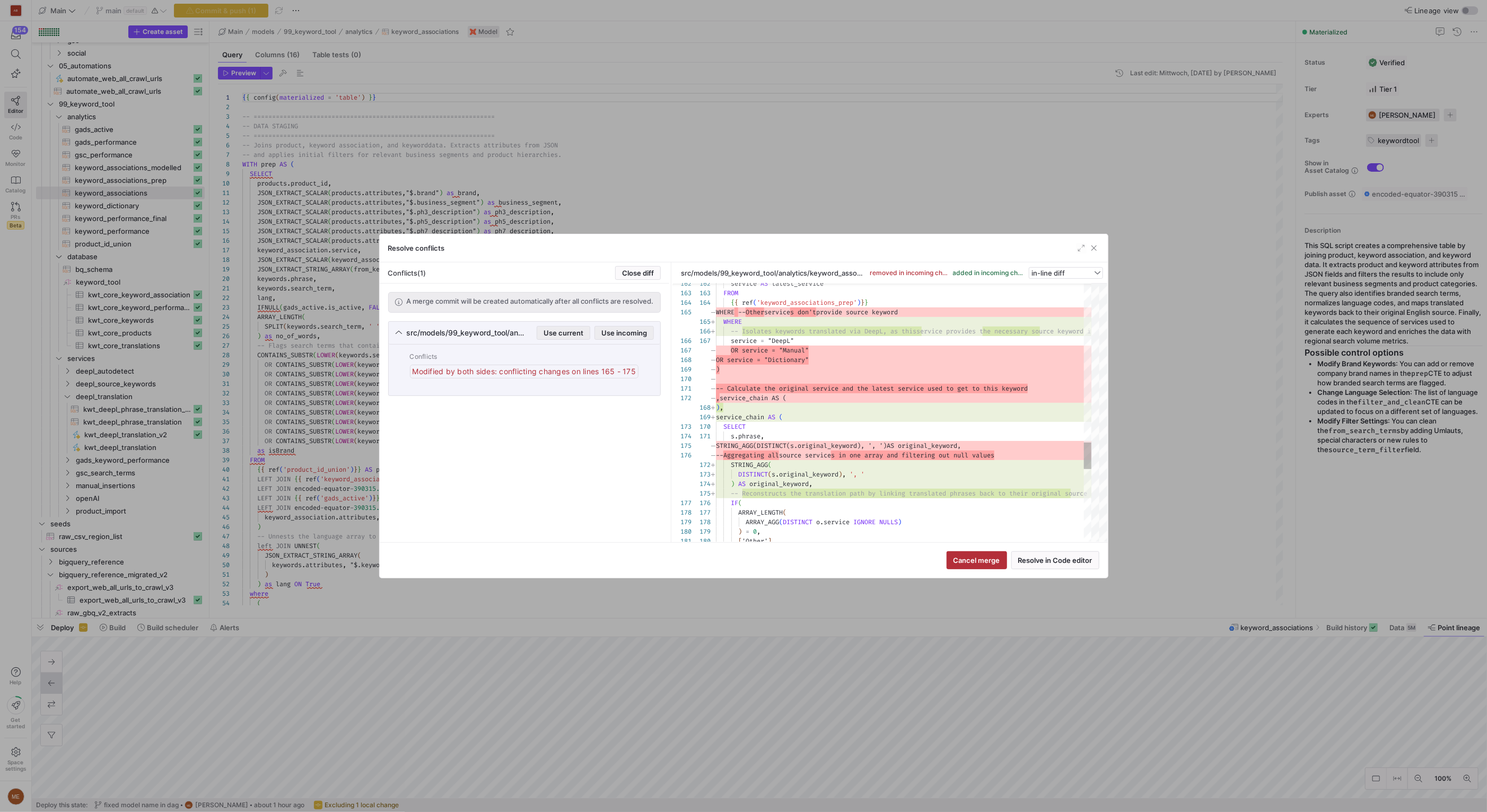
click at [1038, 272] on span "in-line diff" at bounding box center [1047, 273] width 33 height 8
click at [1040, 299] on mat-option "side-by-side diff" at bounding box center [1066, 306] width 73 height 17
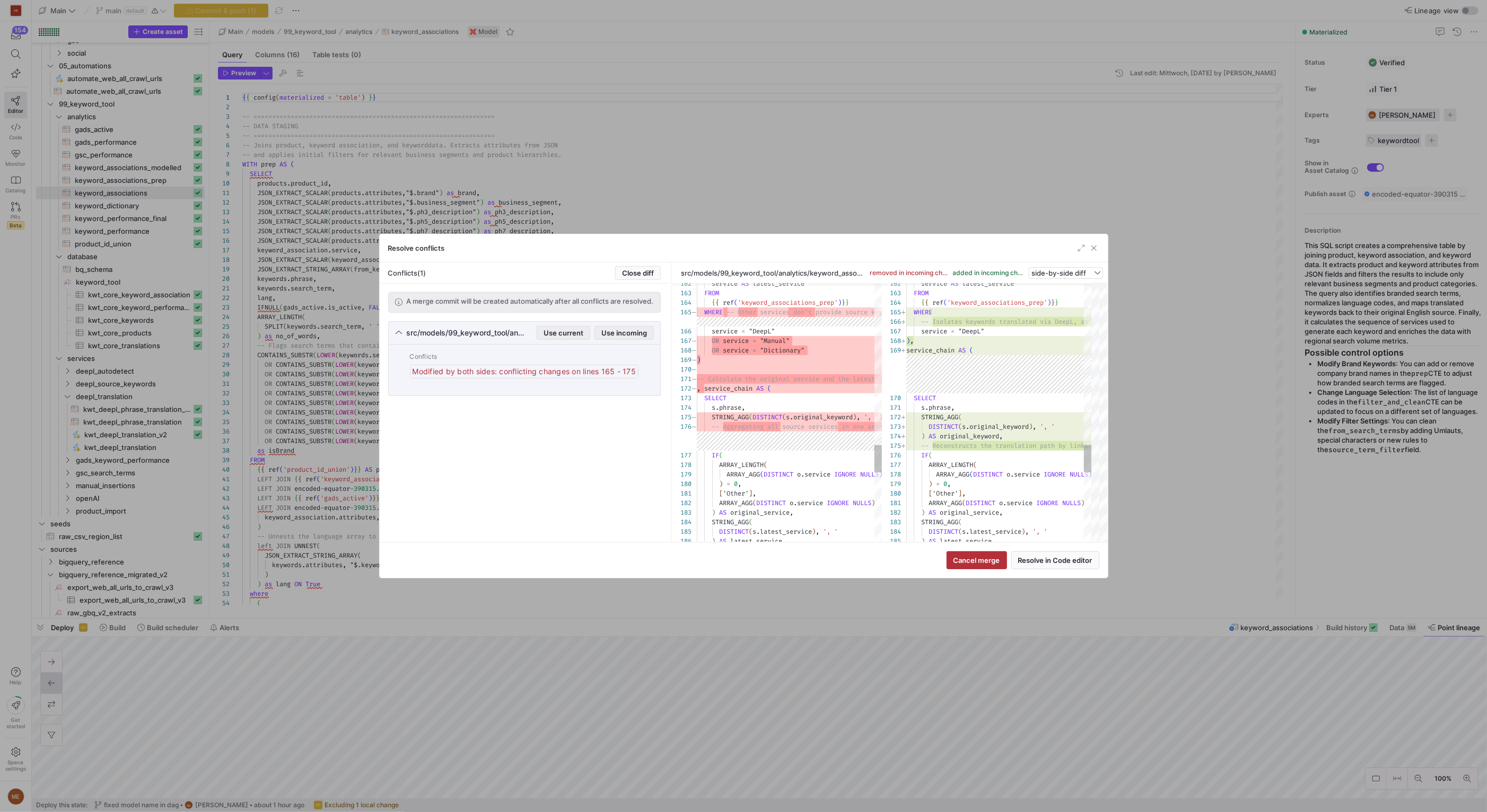
click at [529, 379] on div "Modified by both sides: conflicting changes on lines 165 - 175" at bounding box center [524, 371] width 229 height 14
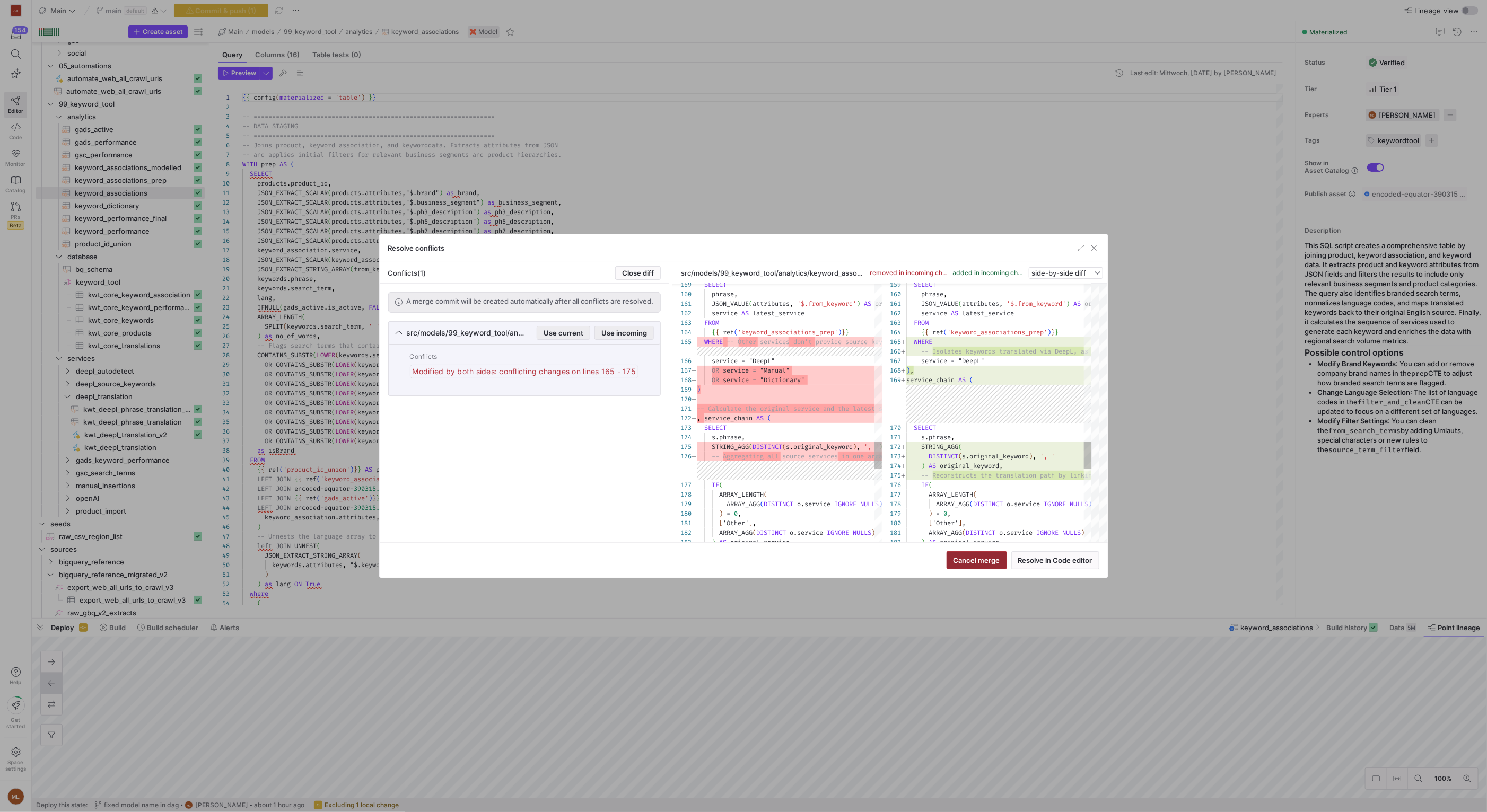
click at [972, 559] on span "Cancel merge" at bounding box center [976, 560] width 46 height 8
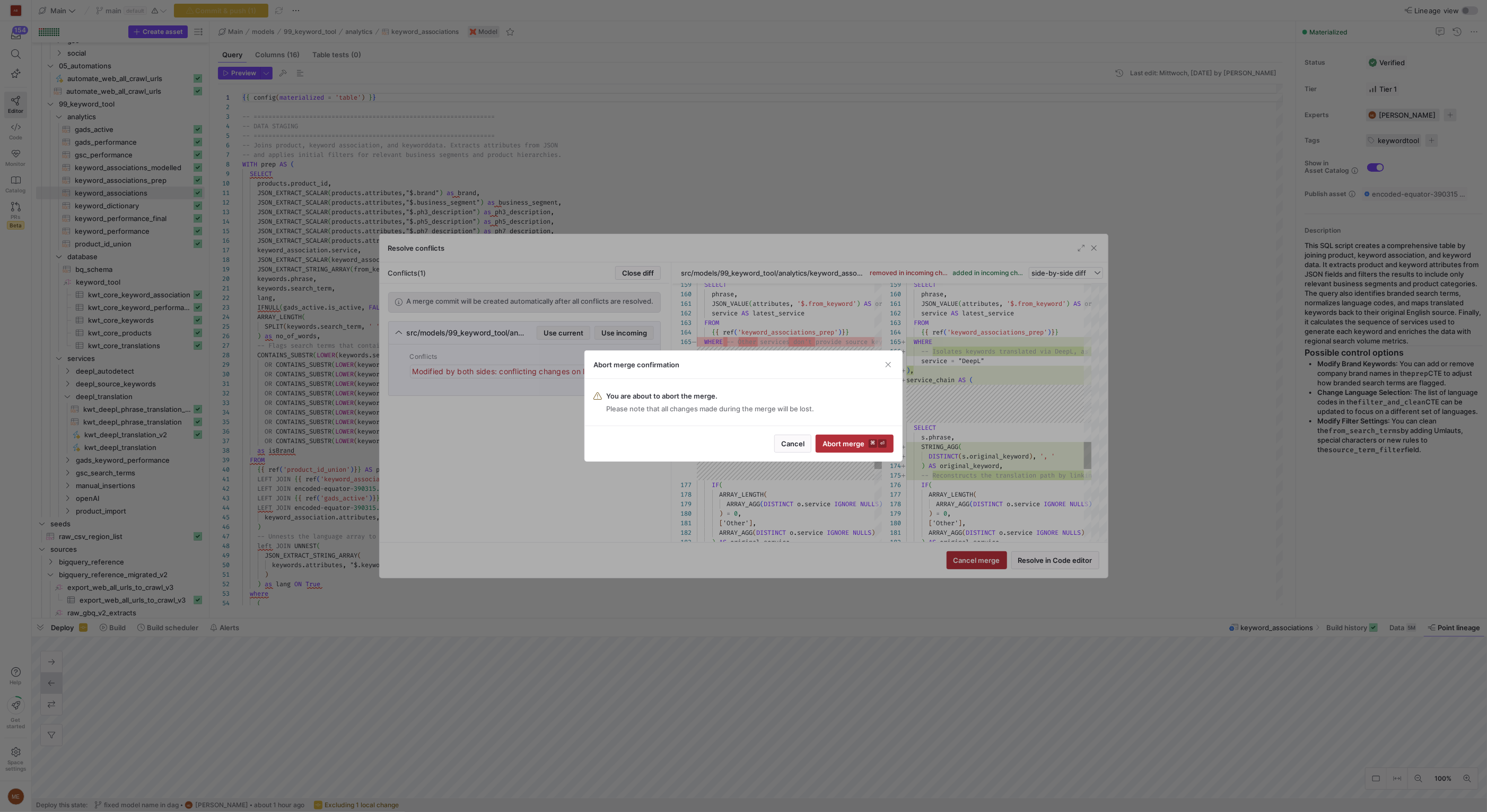
click at [839, 433] on div "Cancel Abort merge ⌘ ⏎" at bounding box center [744, 443] width 317 height 35
click at [846, 442] on span "Abort merge ⌘ ⏎" at bounding box center [854, 443] width 64 height 8
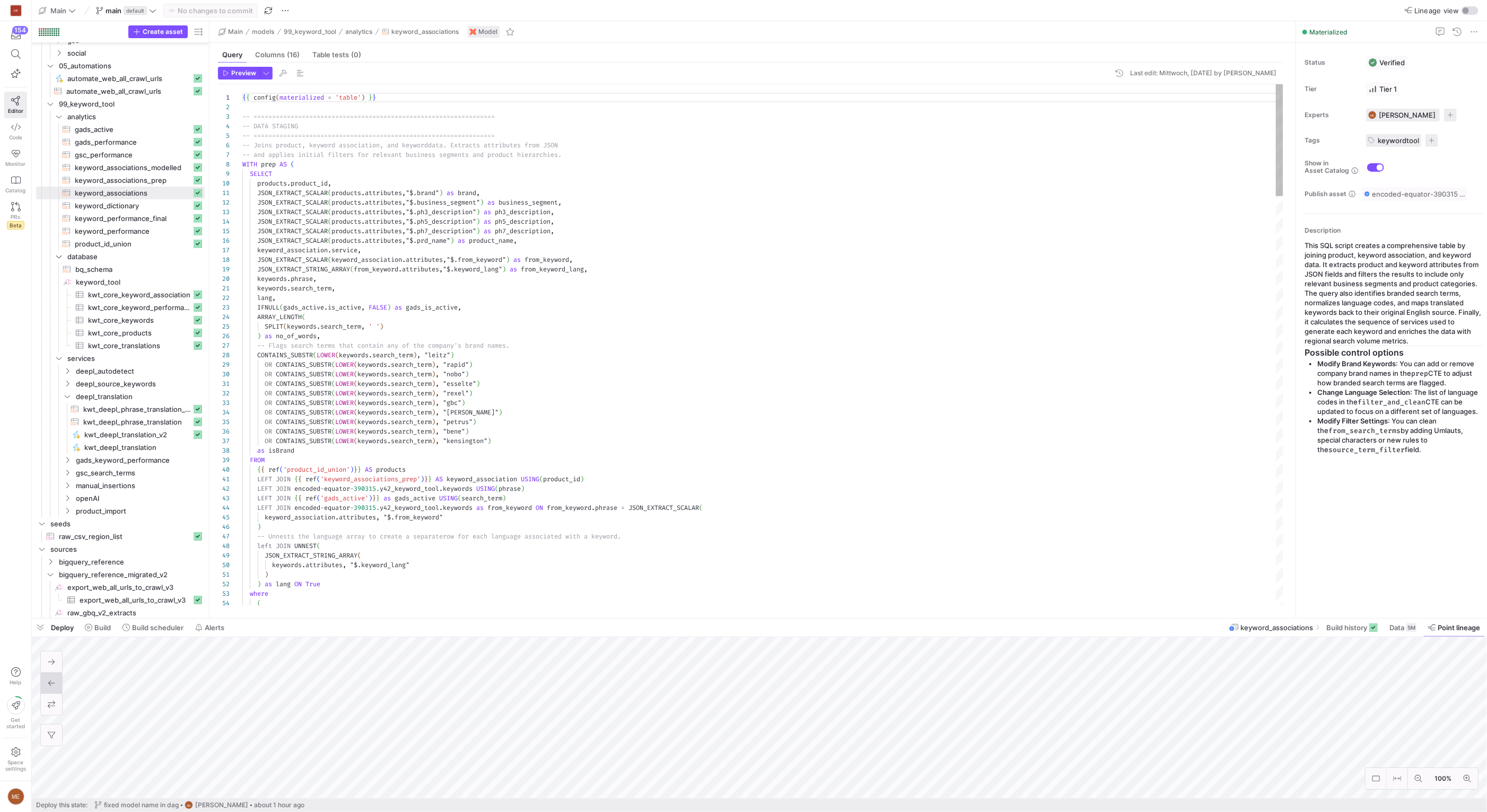
scroll to position [86, 95]
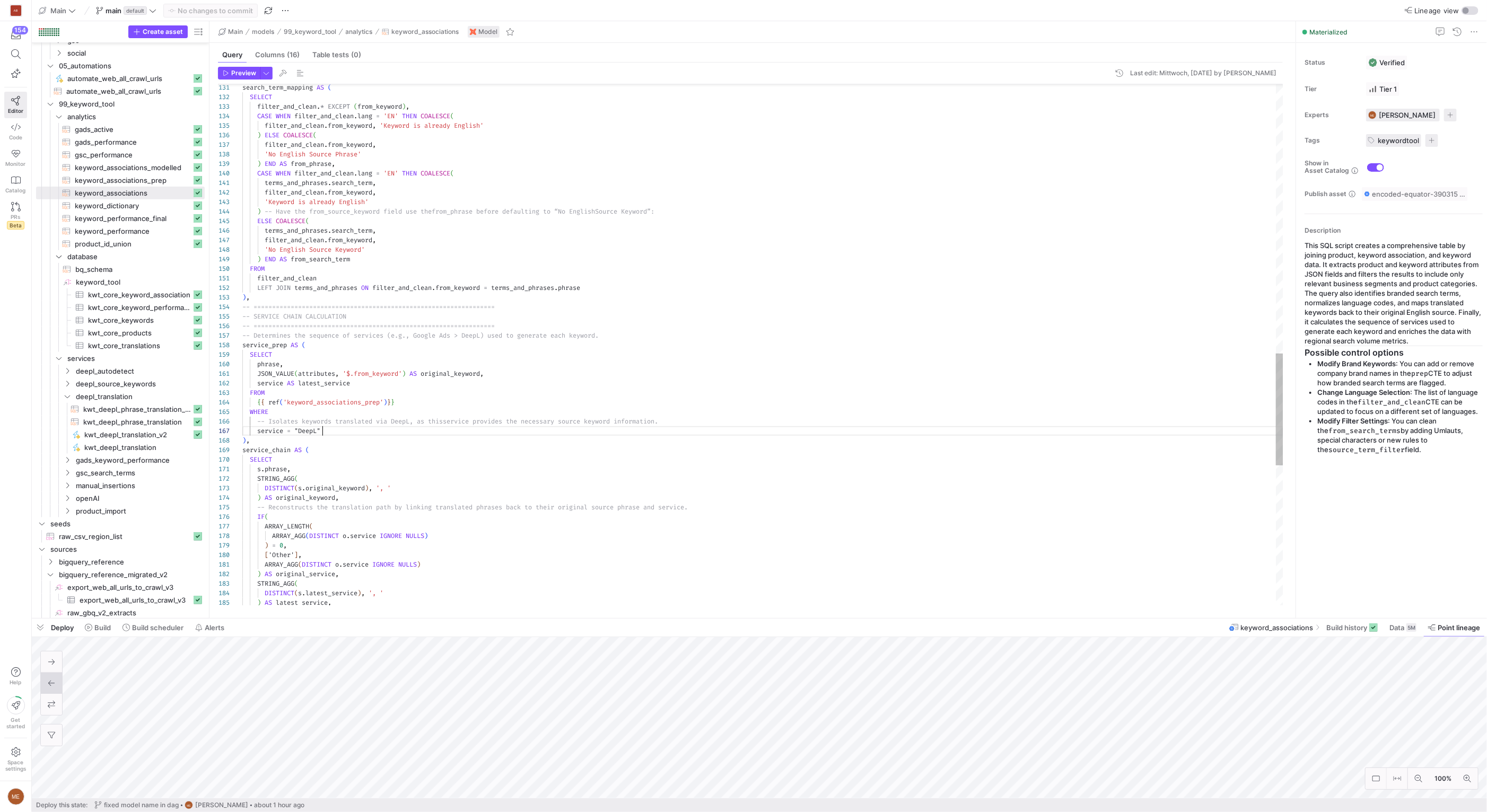
scroll to position [57, 80]
click at [359, 427] on div "STRING_AGG ( DISTINCT ( s . latest_service ) , ', ' ) AS latest_service , [ 'Ot…" at bounding box center [763, 45] width 1041 height 2422
click at [416, 420] on div "STRING_AGG ( DISTINCT ( s . latest_service ) , ', ' ) AS latest_service , [ 'Ot…" at bounding box center [763, 45] width 1041 height 2422
click at [377, 437] on div "STRING_AGG ( DISTINCT ( s . latest_service ) , ', ' ) AS latest_service , [ 'Ot…" at bounding box center [763, 45] width 1041 height 2422
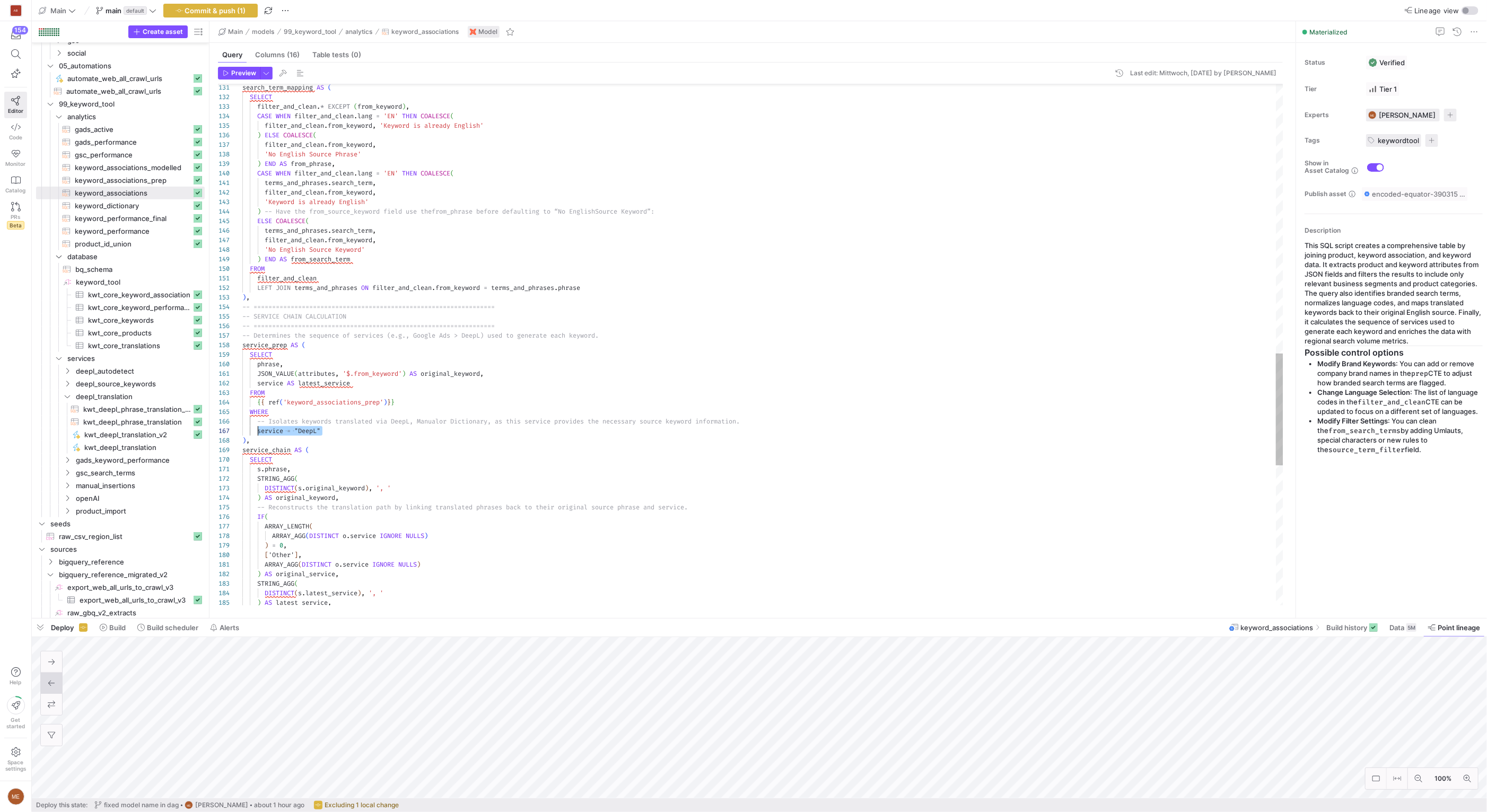
drag, startPoint x: 373, startPoint y: 434, endPoint x: 258, endPoint y: 431, distance: 115.0
click at [258, 431] on div "STRING_AGG ( DISTINCT ( s . latest_service ) , ', ' ) AS latest_service , [ 'Ot…" at bounding box center [763, 45] width 1041 height 2422
click at [351, 426] on div "STRING_AGG ( DISTINCT ( s . latest_service ) , ', ' ) AS latest_service , [ 'Ot…" at bounding box center [763, 45] width 1041 height 2422
click at [349, 433] on div "STRING_AGG ( DISTINCT ( s . latest_service ) , ', ' ) AS latest_service , [ 'Ot…" at bounding box center [763, 45] width 1041 height 2422
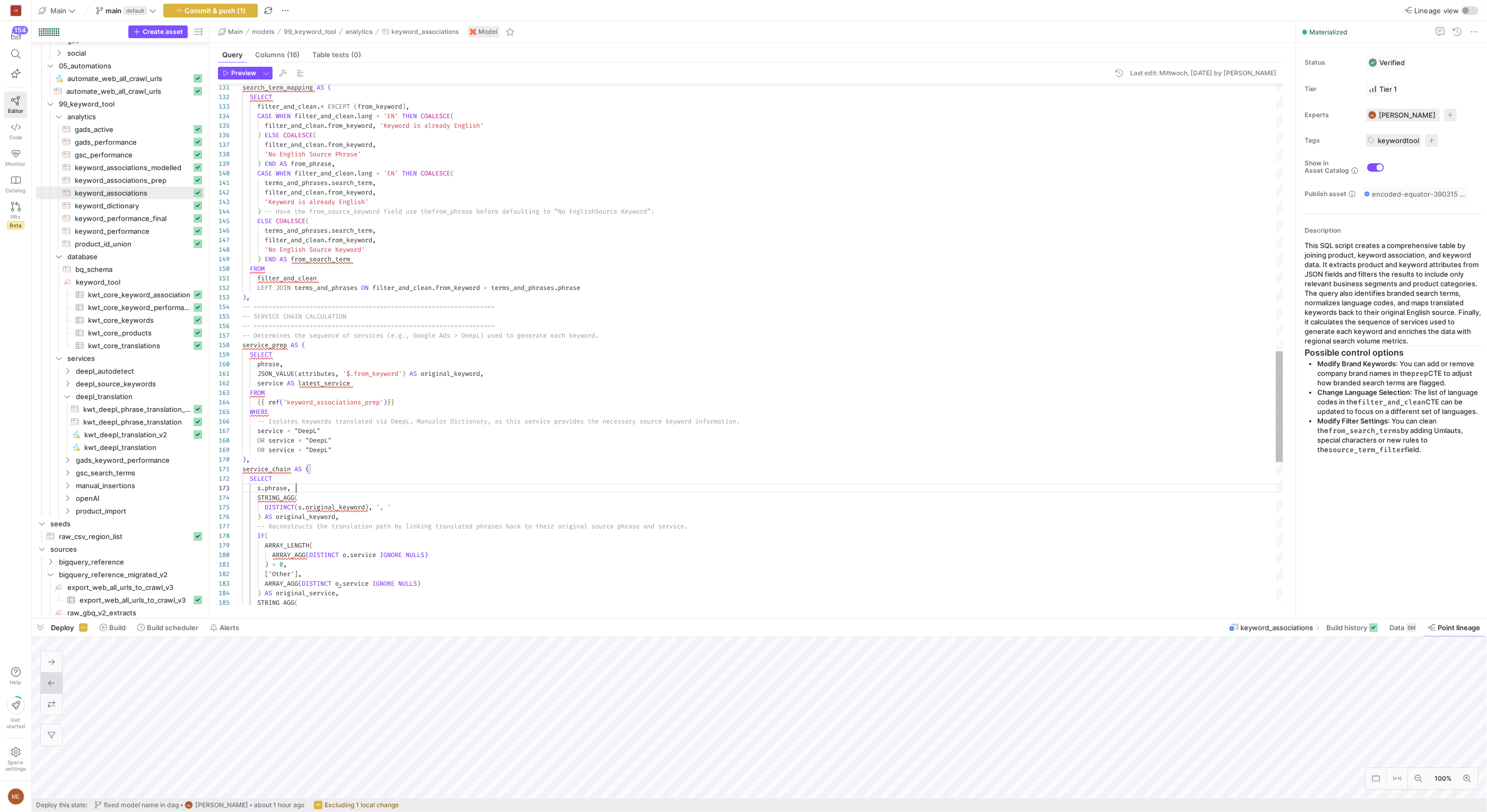
click at [519, 492] on div "STRING_AGG ( [ 'Other' ] , ARRAY_AGG ( DISTINCT o . service IGNORE NULLS ) ) AS…" at bounding box center [763, 55] width 1041 height 2441
click at [320, 446] on div "STRING_AGG ( [ 'Other' ] , ARRAY_AGG ( DISTINCT o . service IGNORE NULLS ) ) AS…" at bounding box center [763, 55] width 1041 height 2441
click at [321, 438] on div "STRING_AGG ( [ 'Other' ] , ARRAY_AGG ( DISTINCT o . service IGNORE NULLS ) ) AS…" at bounding box center [763, 55] width 1041 height 2441
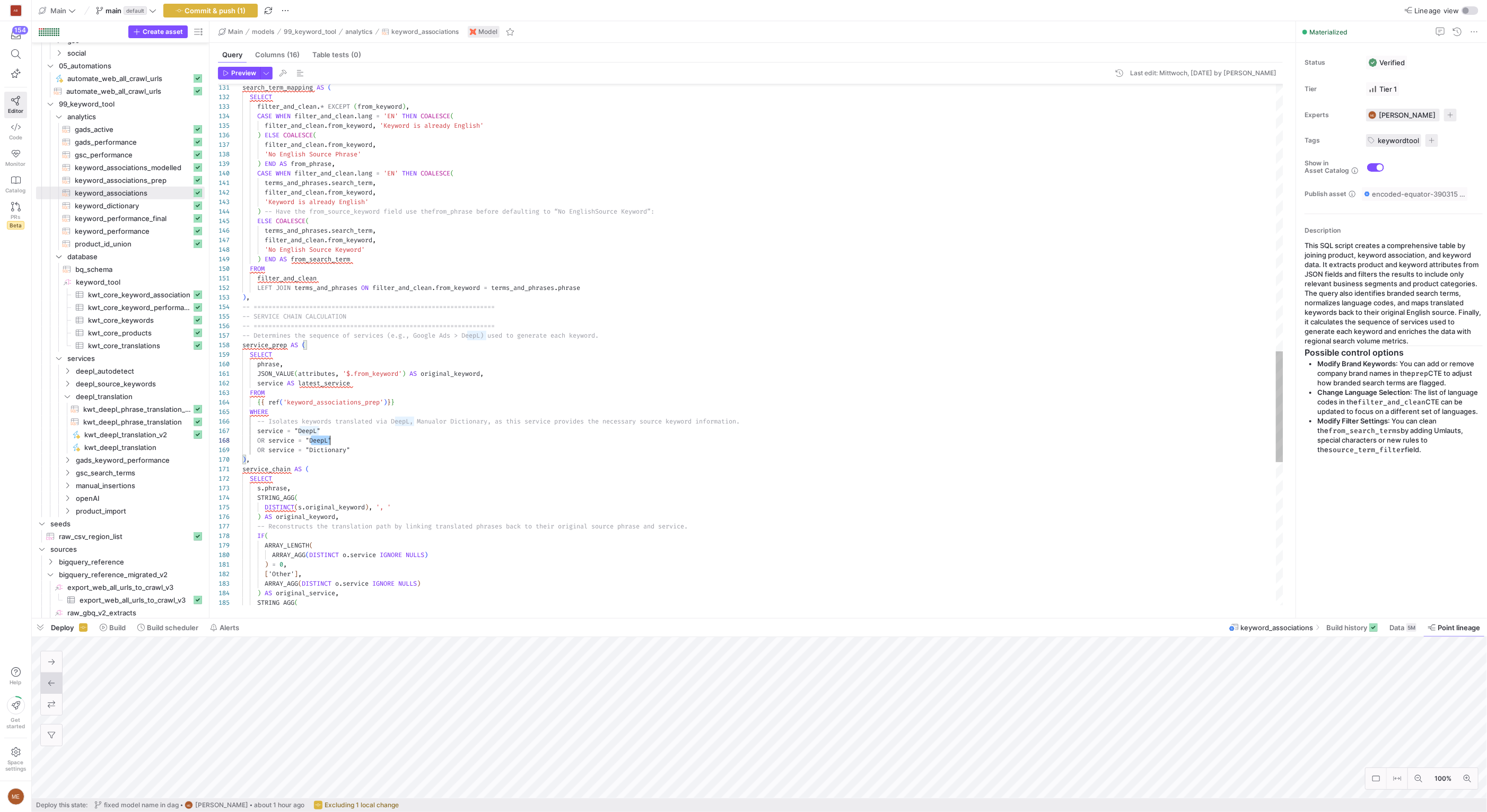
click at [321, 438] on div "STRING_AGG ( [ 'Other' ] , ARRAY_AGG ( DISTINCT o . service IGNORE NULLS ) ) AS…" at bounding box center [763, 55] width 1041 height 2441
click at [449, 441] on div "STRING_AGG ( [ 'Other' ] , ARRAY_AGG ( DISTINCT o . service IGNORE NULLS ) ) AS…" at bounding box center [763, 55] width 1041 height 2441
type textarea "JSON_VALUE(attributes, '$.from_keyword') AS original_keyword, service AS latest…"
click at [227, 12] on span "Commit & push (1)" at bounding box center [215, 10] width 61 height 8
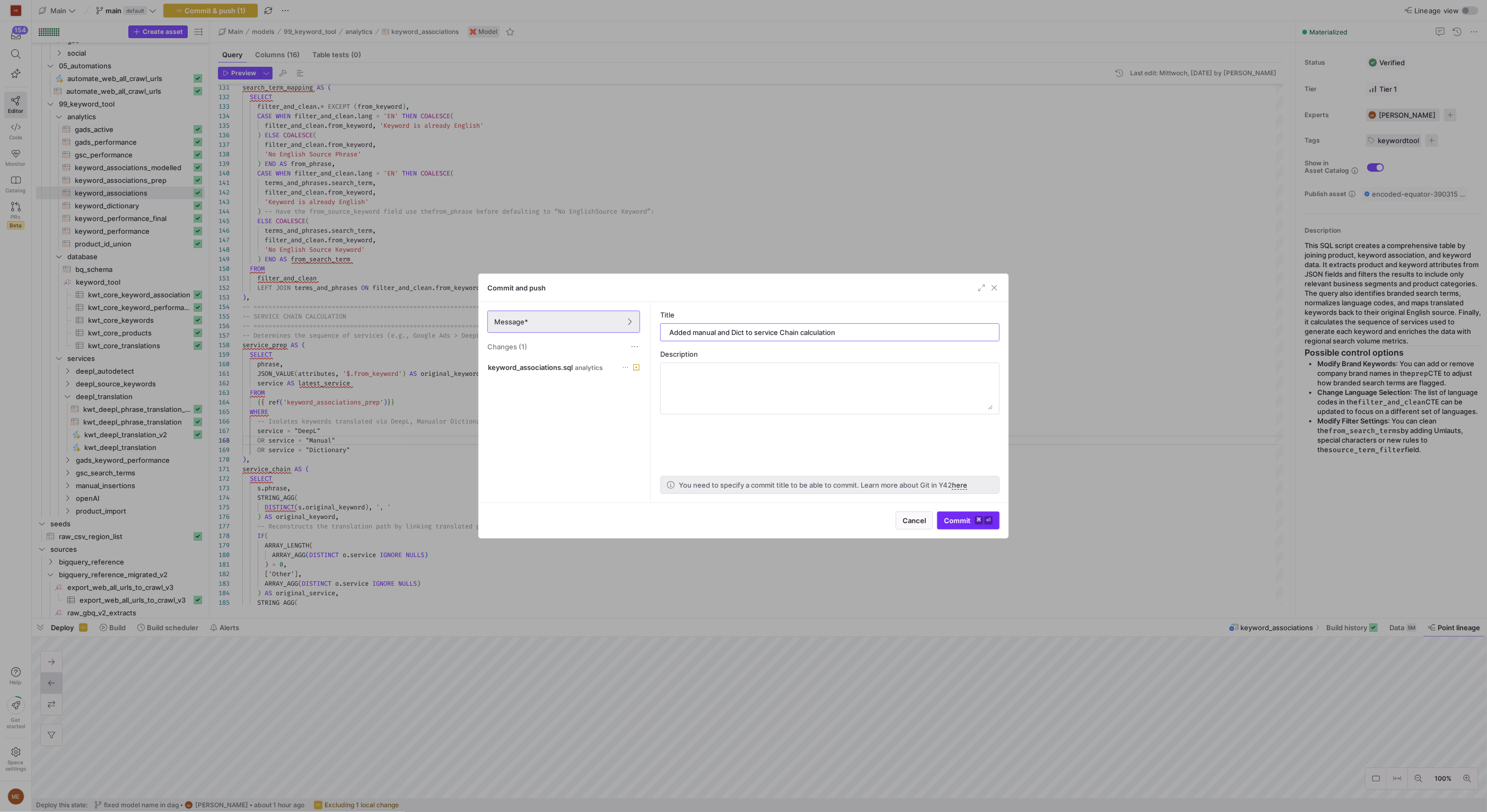
type input "Added manual and Dict to service Chain calculation"
click at [966, 514] on span "submit" at bounding box center [968, 520] width 61 height 17
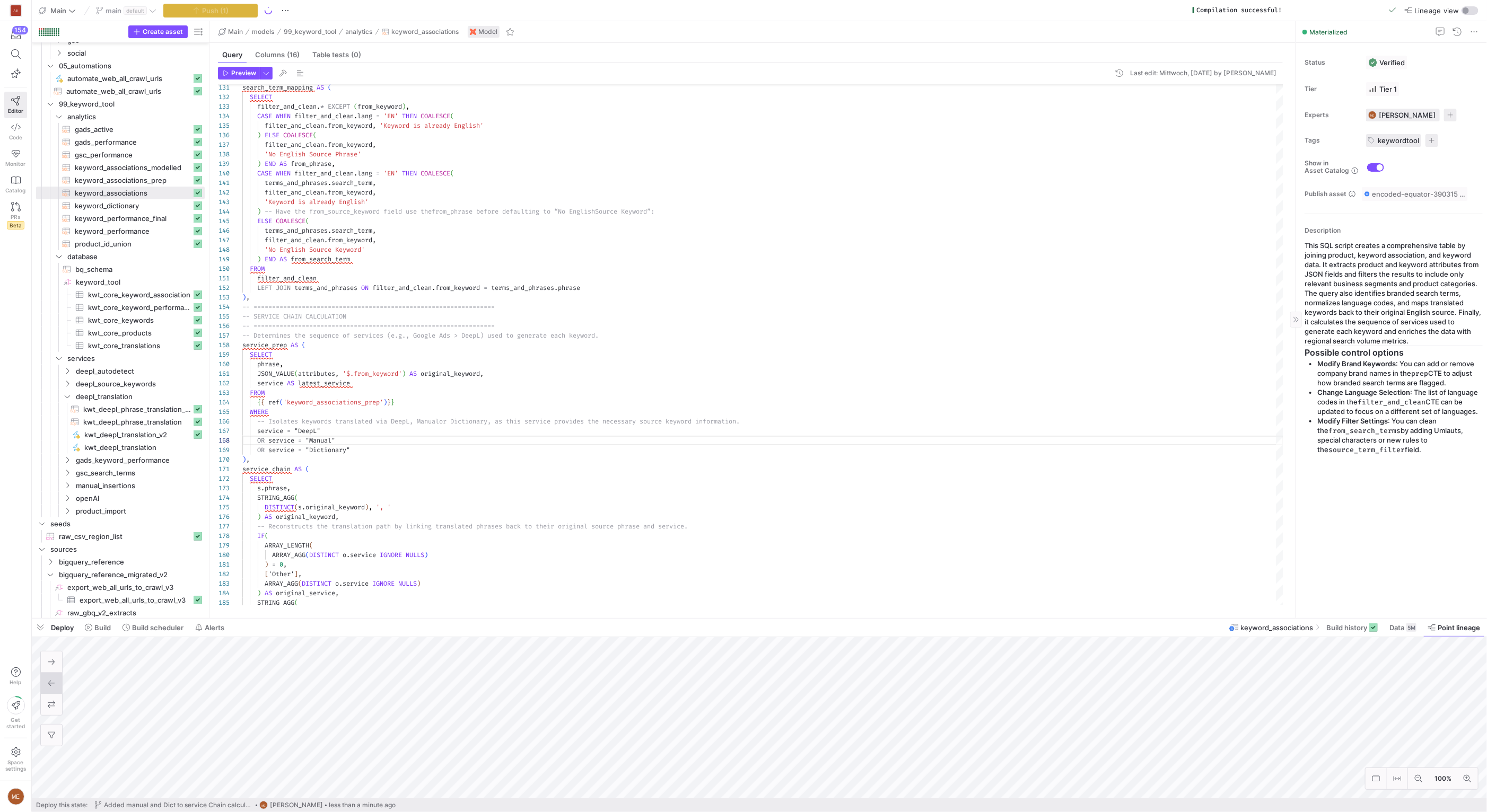
click at [1421, 452] on li "Modify Filter Settings : You can clean the from_search_terms by adding Umlauts,…" at bounding box center [1399, 435] width 165 height 38
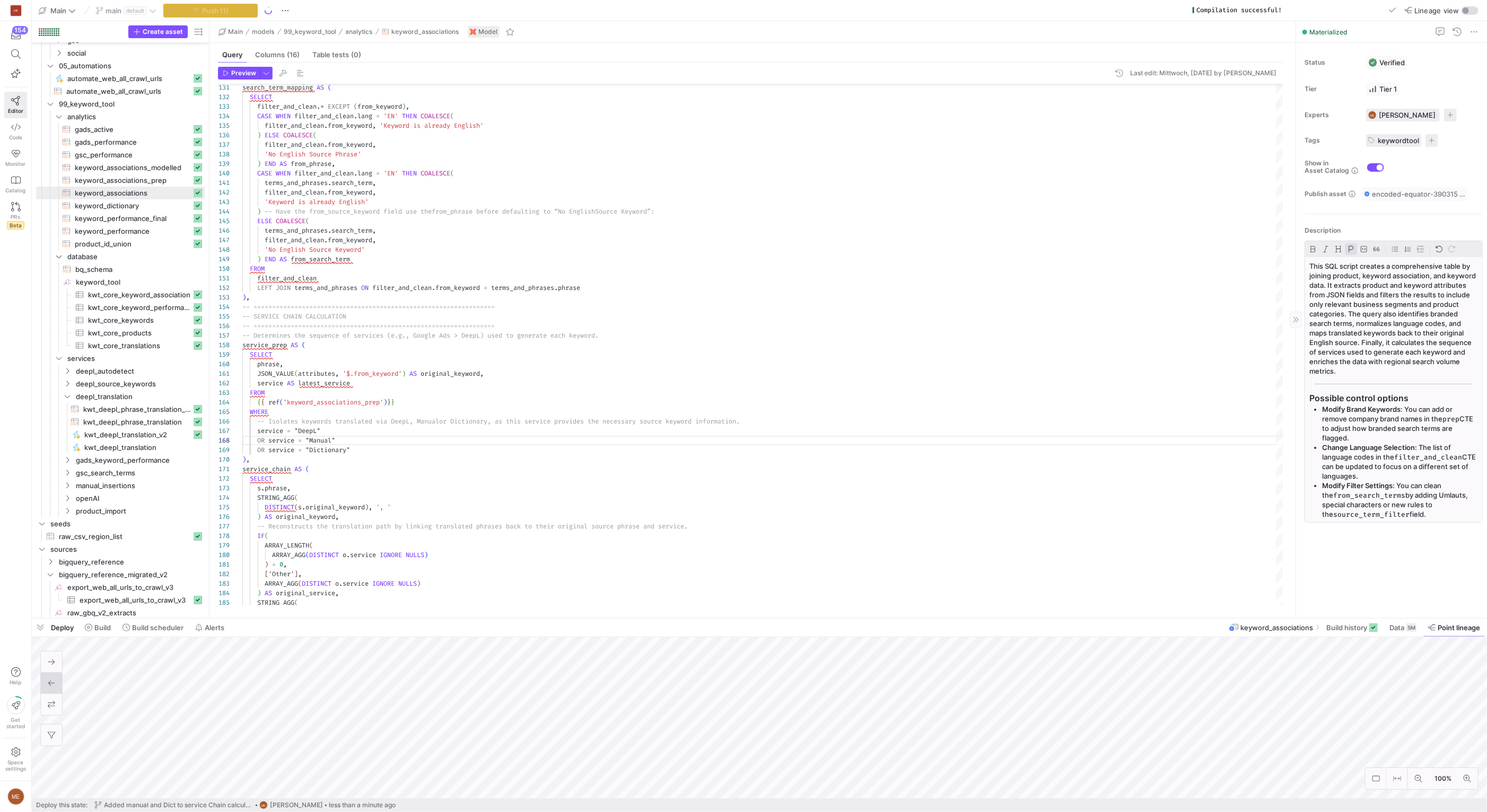
click at [1427, 450] on p "Change Language Selection : The list of language codes in the filter_and_clean …" at bounding box center [1399, 461] width 156 height 38
click at [1433, 503] on p "Modify Filter Settings : You can clean the from_search_terms by adding Umlauts,…" at bounding box center [1399, 499] width 156 height 38
click at [1433, 518] on p "Modify Filter Settings : You can clean the from_search_terms by adding Umlauts,…" at bounding box center [1399, 499] width 156 height 38
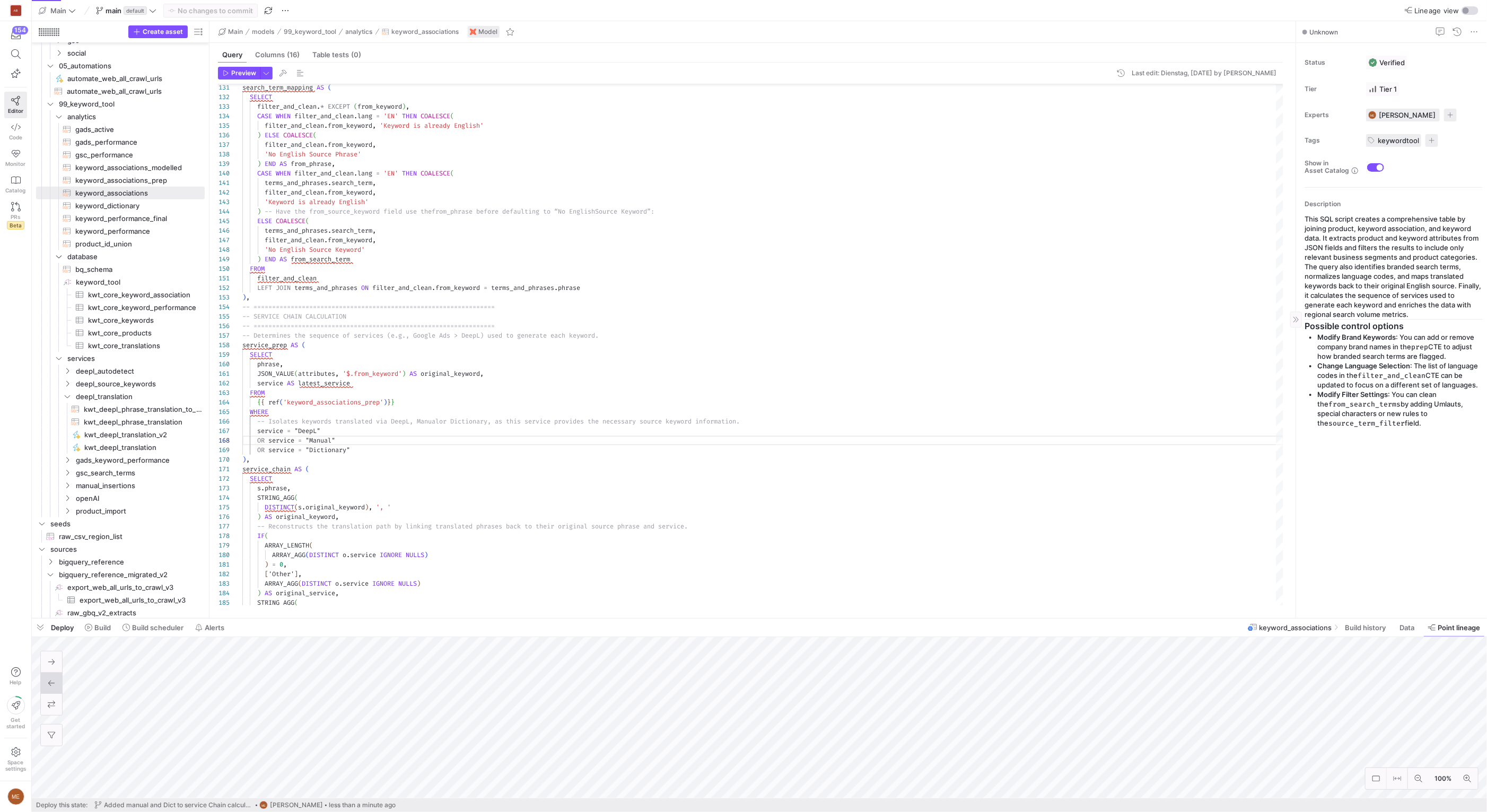
drag, startPoint x: 1433, startPoint y: 518, endPoint x: 1393, endPoint y: 458, distance: 72.1
click at [1338, 486] on div "Status Verified Tier Tier 1 Experts ME Max Embert 1 expert Tags keywordtool 1 t…" at bounding box center [1391, 330] width 191 height 575
click at [1435, 426] on li "Modify Filter Settings : You can clean the from_search_terms by adding Umlauts,…" at bounding box center [1399, 409] width 165 height 38
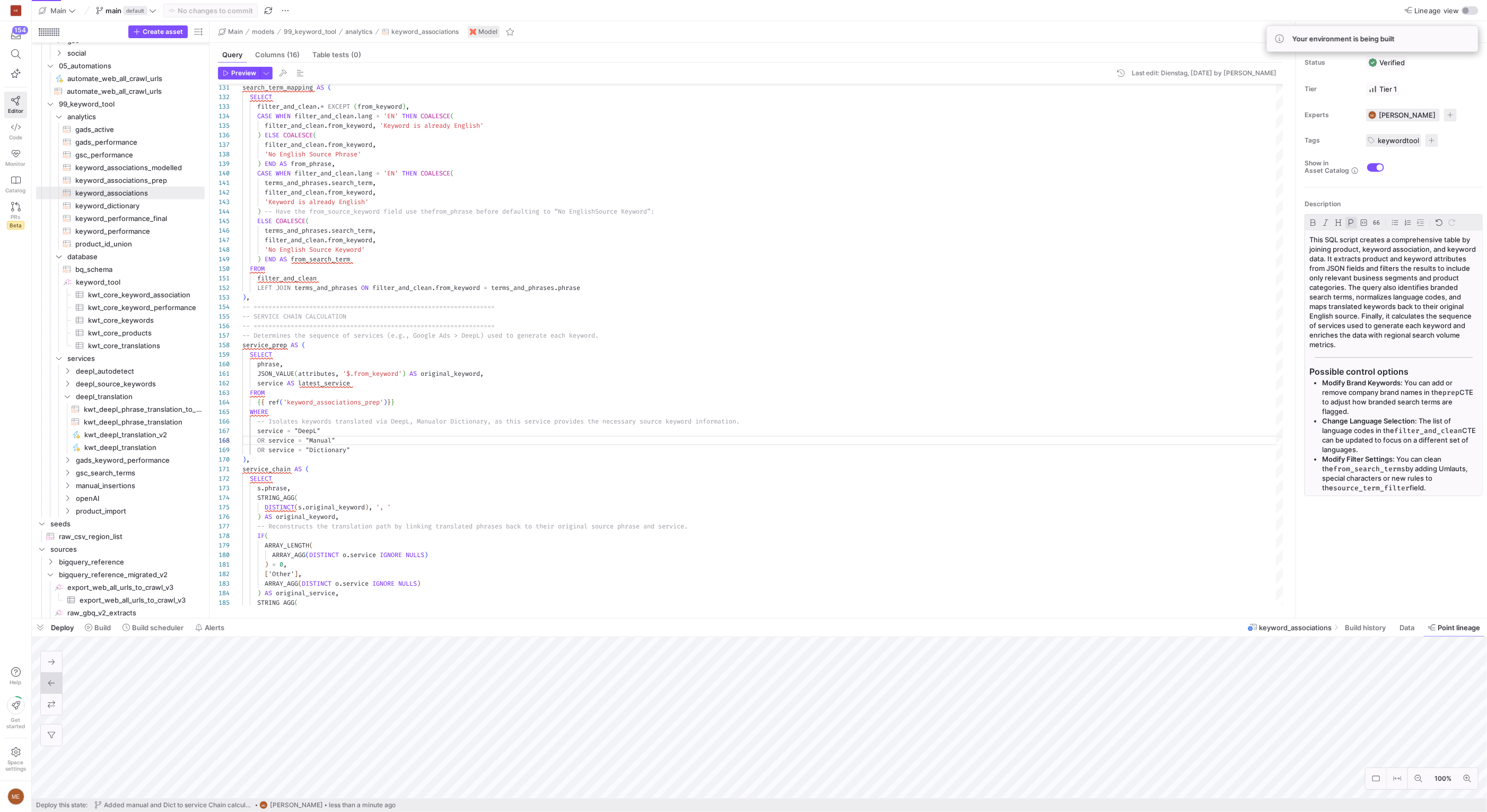
scroll to position [1, 0]
drag, startPoint x: 1422, startPoint y: 486, endPoint x: 1325, endPoint y: 460, distance: 100.4
click at [1325, 460] on p "Modify Filter Settings : You can clean the from_search_terms by adding Umlauts,…" at bounding box center [1399, 472] width 156 height 38
copy p "Modify Filter Settings : You can clean the from_search_terms by adding Umlauts,…"
drag, startPoint x: 1418, startPoint y: 488, endPoint x: 1443, endPoint y: 488, distance: 25.0
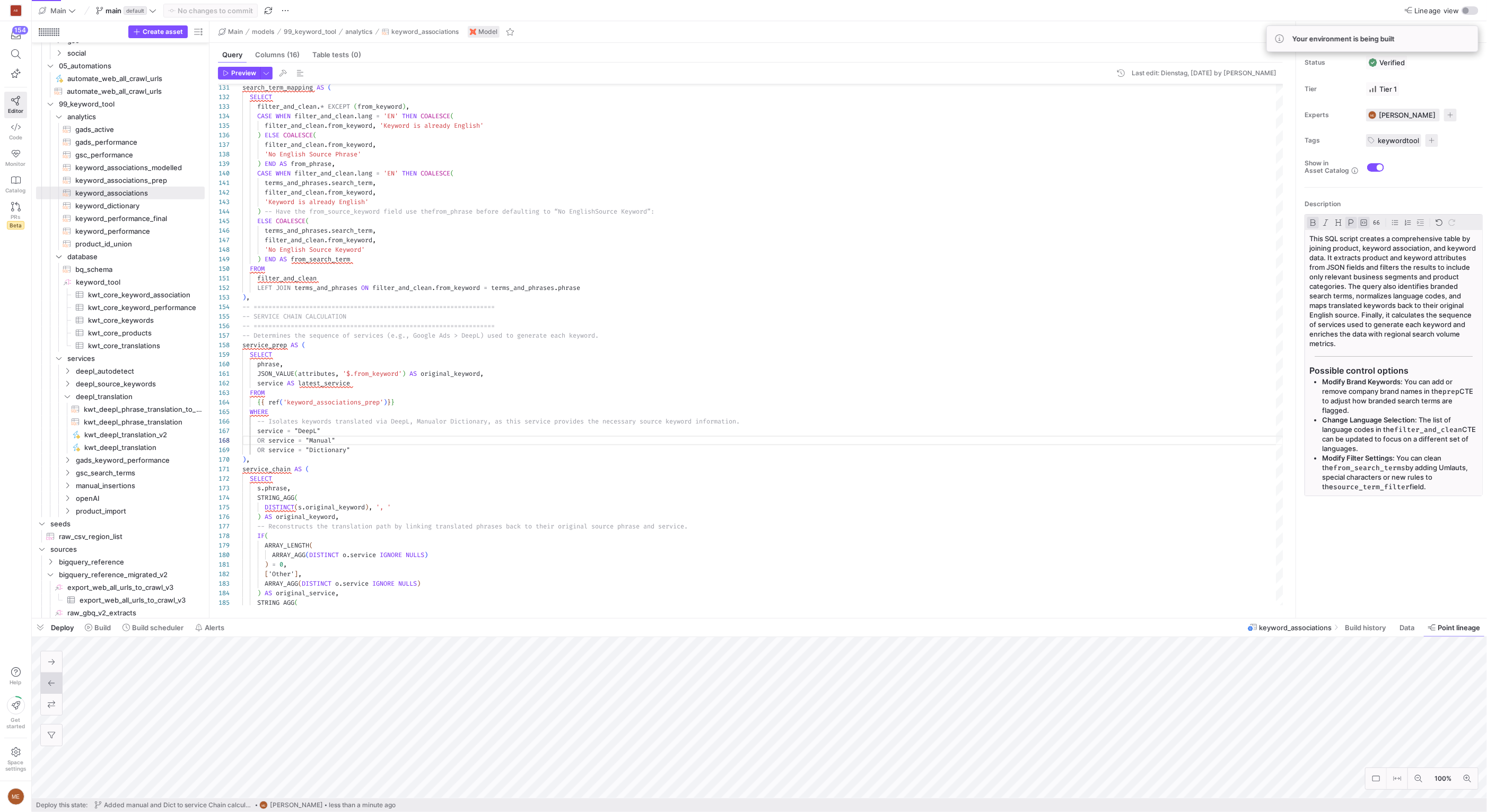
click at [1418, 488] on p "Modify Filter Settings : You can clean the from_search_terms by adding Umlauts,…" at bounding box center [1399, 472] width 156 height 38
click at [1392, 461] on strong "Modify Filter Settings" at bounding box center [1357, 460] width 71 height 8
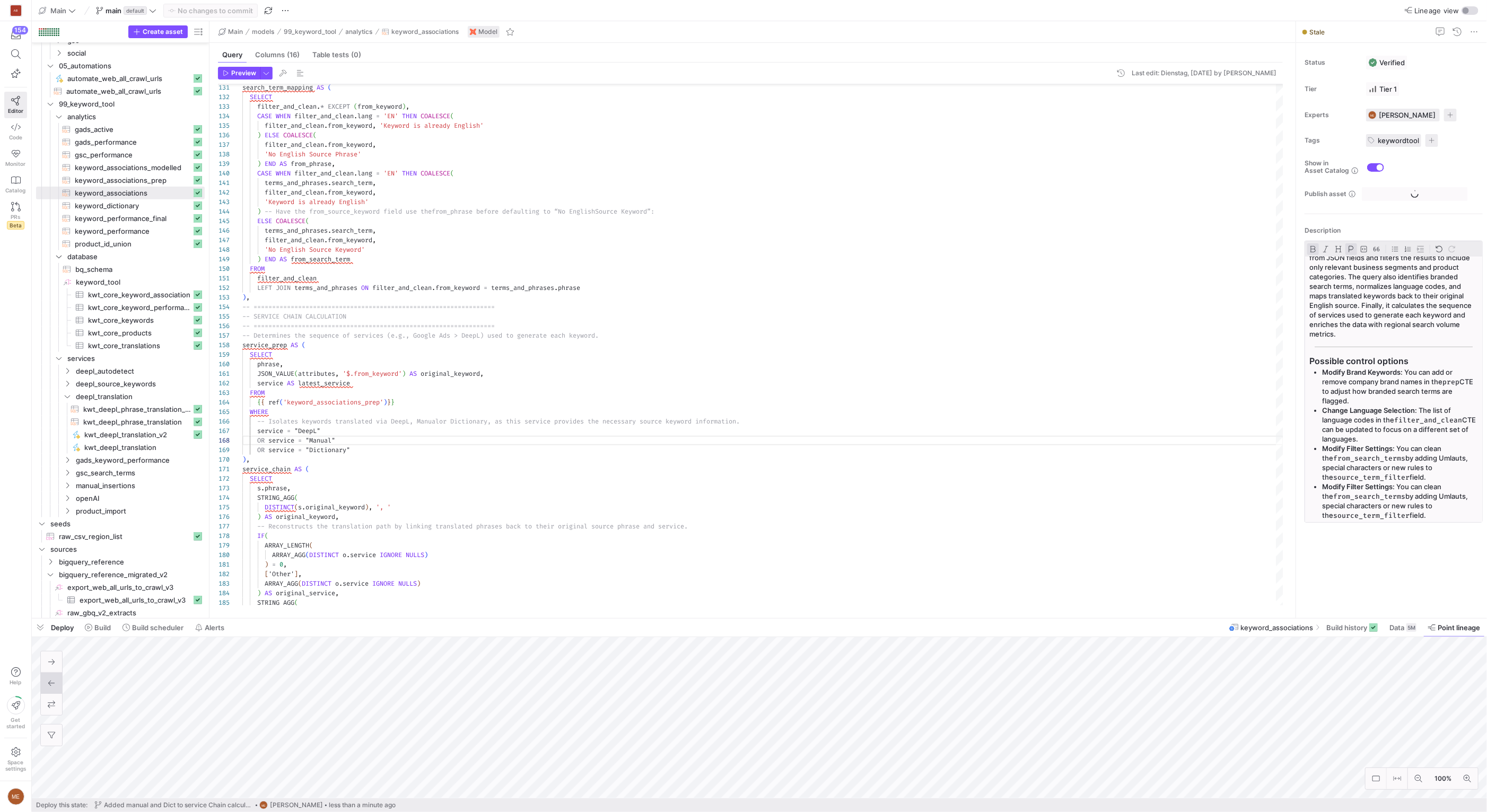
click at [1398, 462] on p "Modify Filter Settings : You can clean the from_search_terms by adding Umlauts,…" at bounding box center [1399, 463] width 156 height 38
drag, startPoint x: 1347, startPoint y: 486, endPoint x: 1393, endPoint y: 487, distance: 46.0
click at [1392, 487] on strong "Modify Filter Settings" at bounding box center [1357, 486] width 71 height 8
click at [1364, 484] on strong "Modify Servcie Chain" at bounding box center [1356, 486] width 70 height 8
drag, startPoint x: 1427, startPoint y: 488, endPoint x: 1431, endPoint y: 508, distance: 20.4
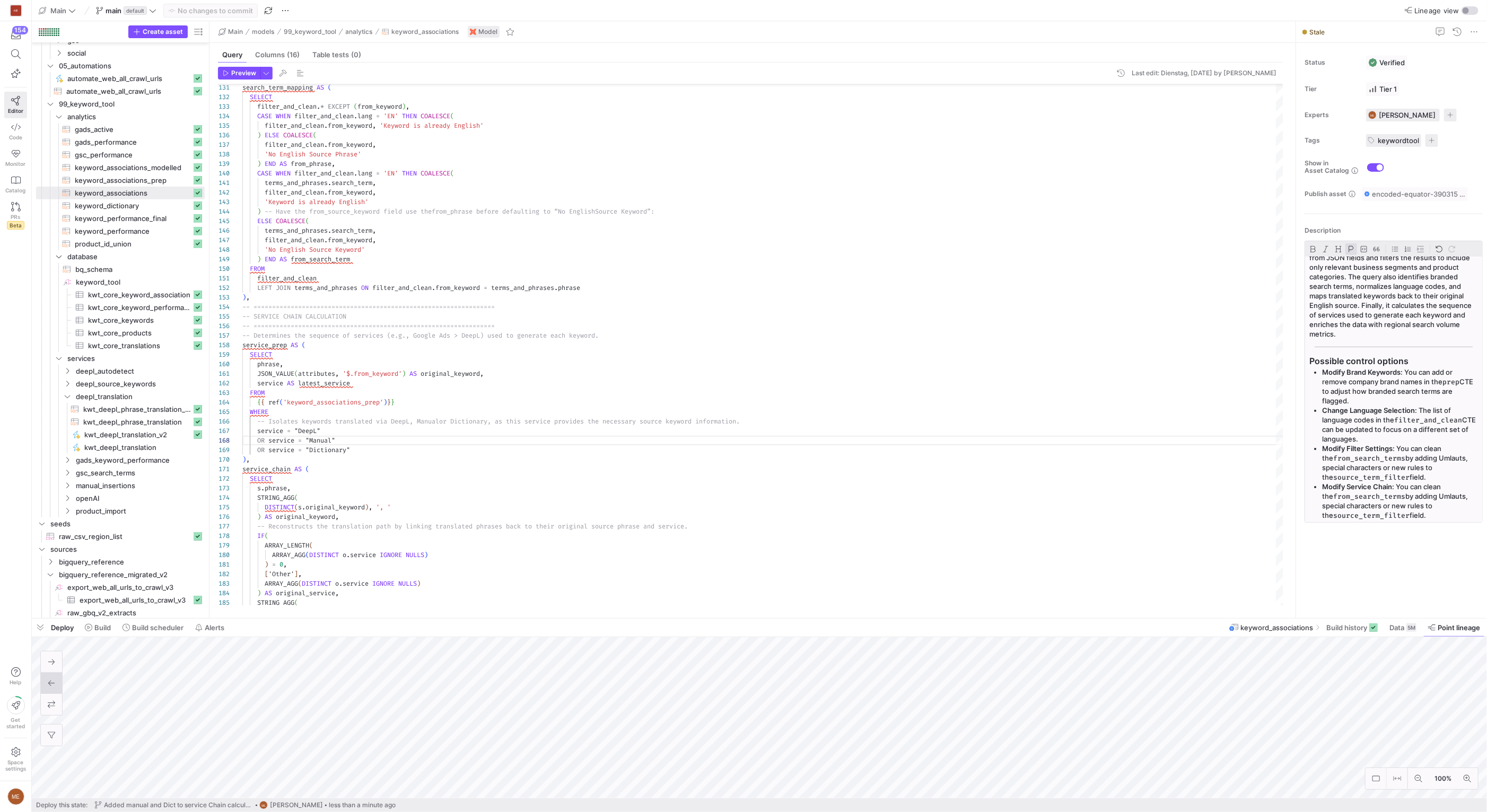
click at [1430, 507] on p "Modify Service Chain : You can clean the from_search_terms by adding Umlauts, s…" at bounding box center [1399, 501] width 156 height 38
drag, startPoint x: 1413, startPoint y: 514, endPoint x: 1417, endPoint y: 500, distance: 14.6
click at [1417, 500] on p "Modify Service Chain : You can clean the from_search_terms by adding Umlauts, s…" at bounding box center [1399, 501] width 156 height 38
click at [1415, 490] on p "Modify Service Chain : You can clean the from_search_terms by adding Umlauts, s…" at bounding box center [1399, 501] width 156 height 38
drag, startPoint x: 1411, startPoint y: 486, endPoint x: 1447, endPoint y: 505, distance: 40.7
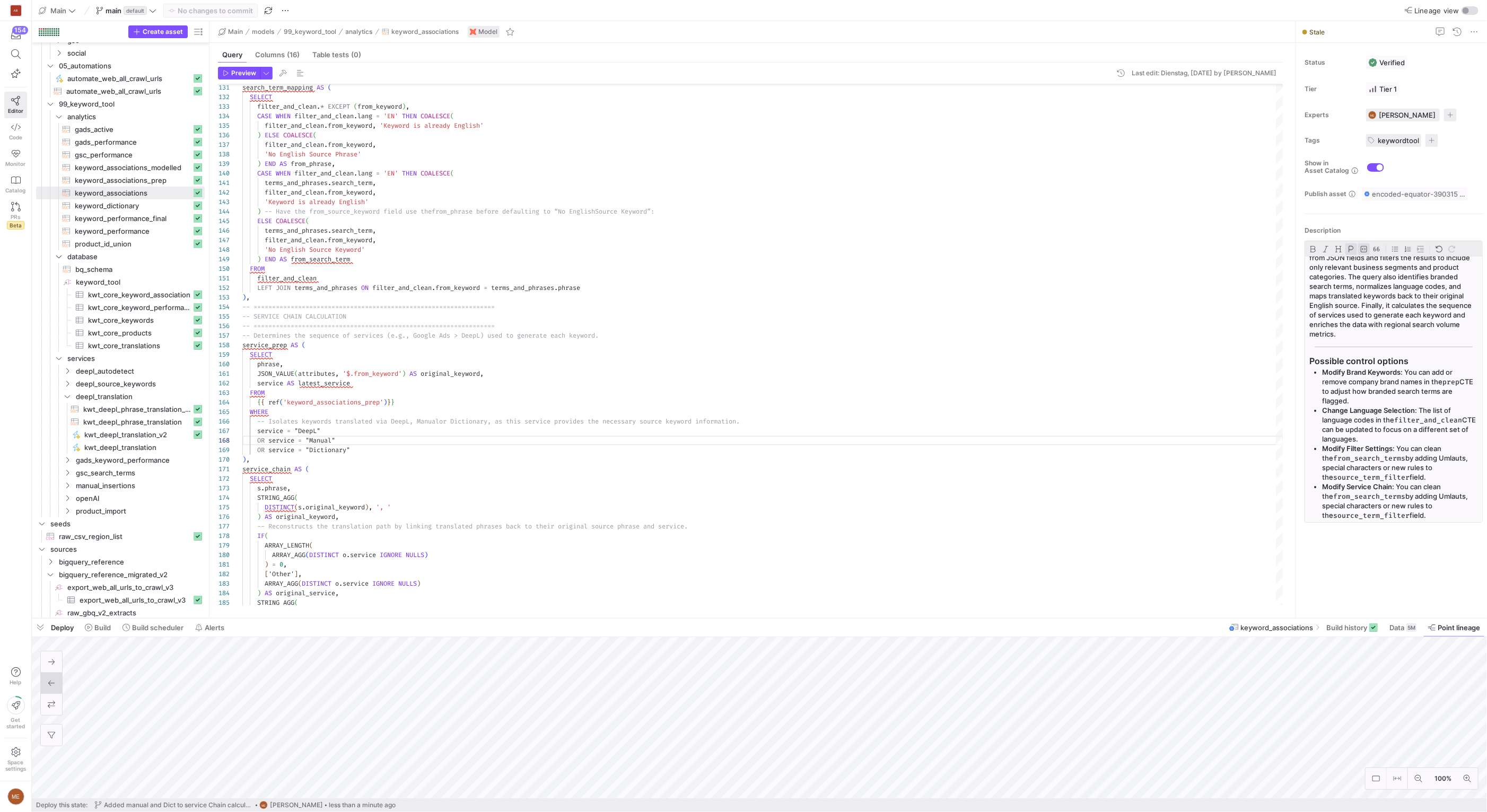
click at [1447, 505] on p "Modify Service Chain : You can clean the from_search_terms by adding Umlauts, s…" at bounding box center [1399, 501] width 156 height 38
type textarea "filter_and_clean LEFT JOIN terms_and_phrases ON filter_and_clean.from_keyword =…"
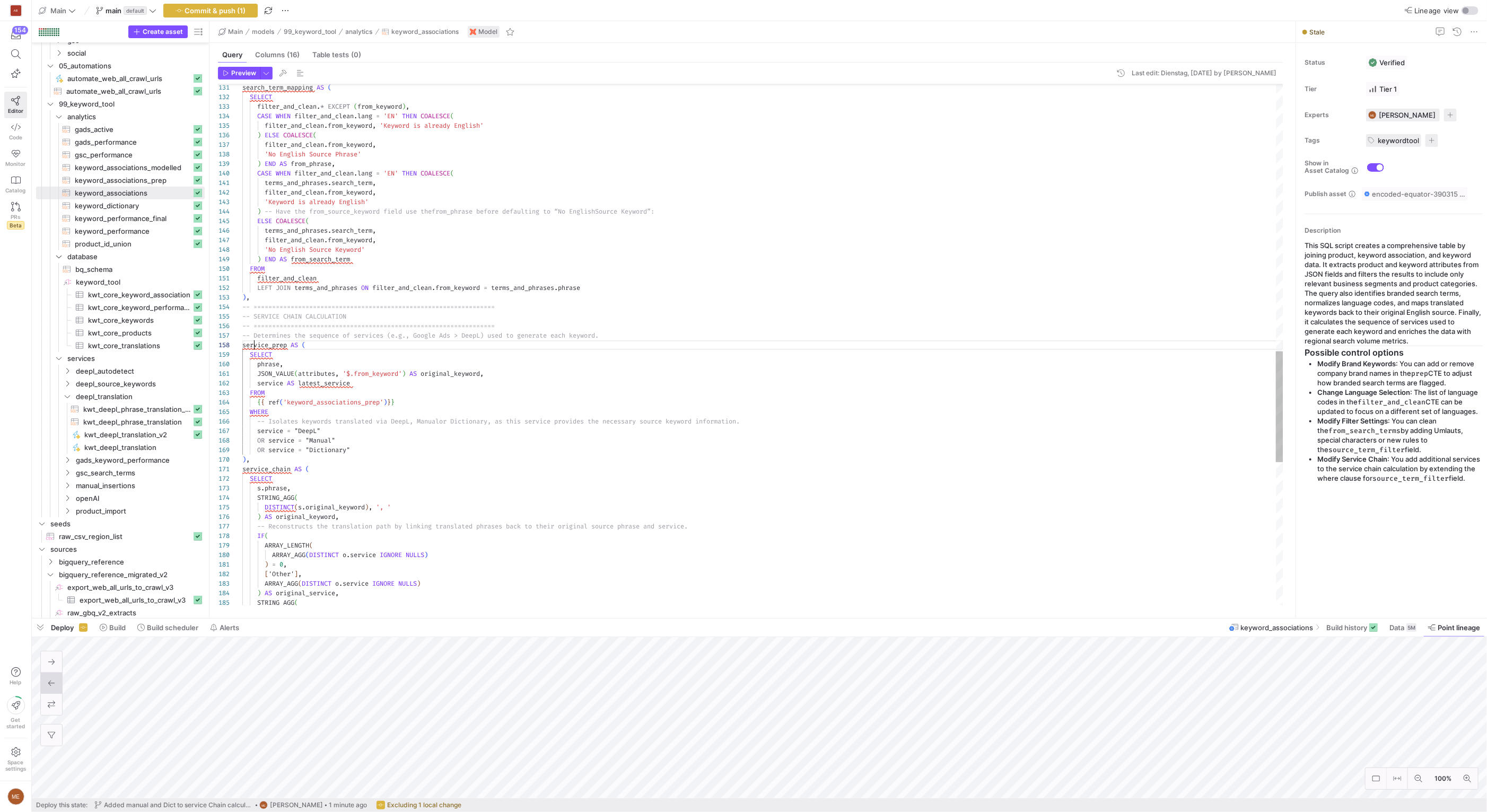
click at [255, 345] on div "STRING_AGG ( [ 'Other' ] , ARRAY_AGG ( DISTINCT o . service IGNORE NULLS ) ) AS…" at bounding box center [763, 55] width 1041 height 2441
click at [1462, 492] on y42-asset-editor-sidebar "Status Verified Tier Tier 1 Experts ME Max Embert 1 expert Tags keywordtool 1 t…" at bounding box center [1391, 267] width 191 height 448
click at [1393, 480] on li "Modify Service Chain : You add additional services to the service chain calcula…" at bounding box center [1399, 469] width 165 height 29
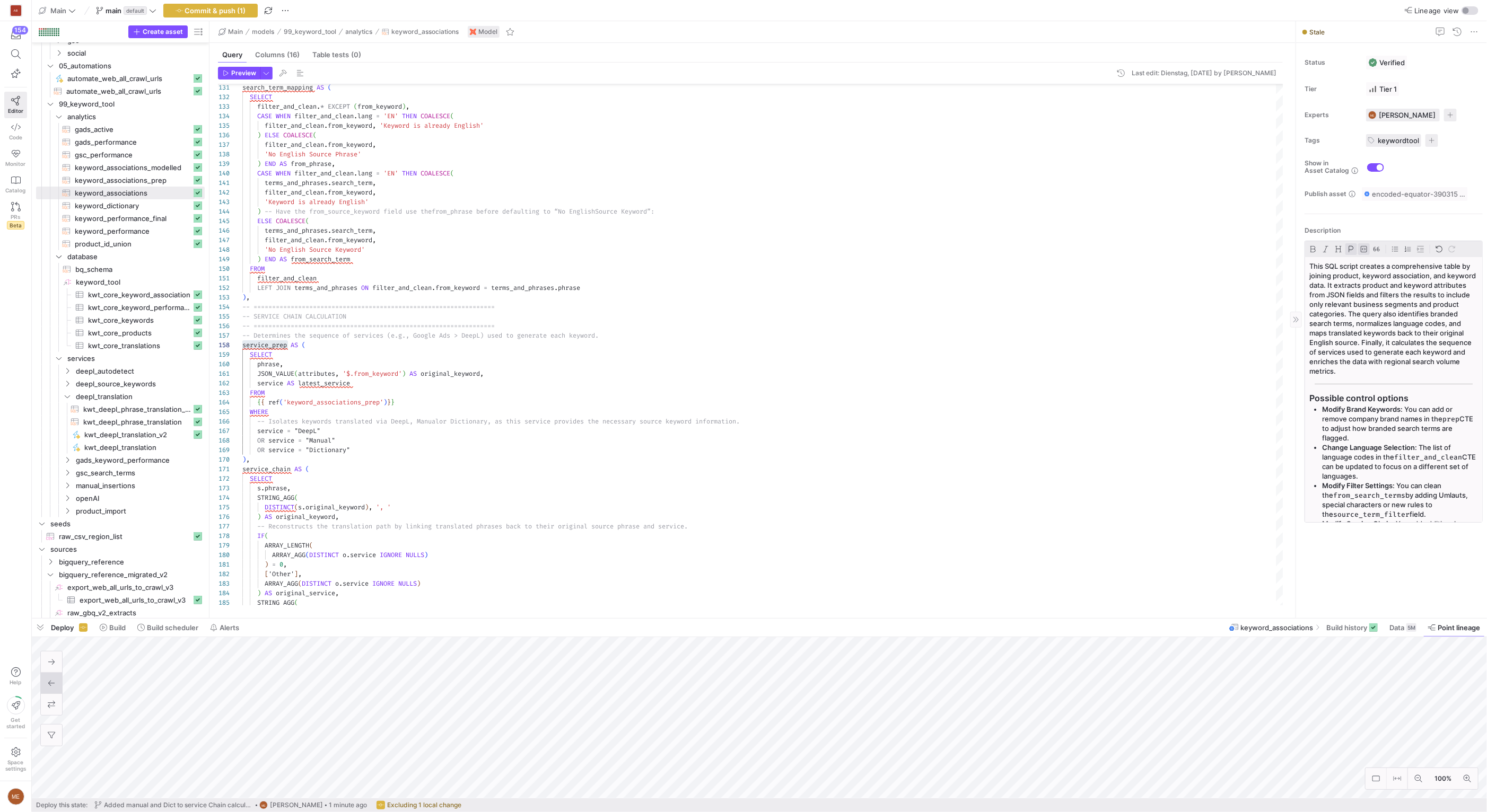
click at [1365, 516] on code "source_term_filter" at bounding box center [1371, 514] width 76 height 9
click at [1361, 512] on code "source_term_filter" at bounding box center [1369, 513] width 76 height 9
click at [1336, 514] on code "source_term_filter" at bounding box center [1369, 513] width 76 height 9
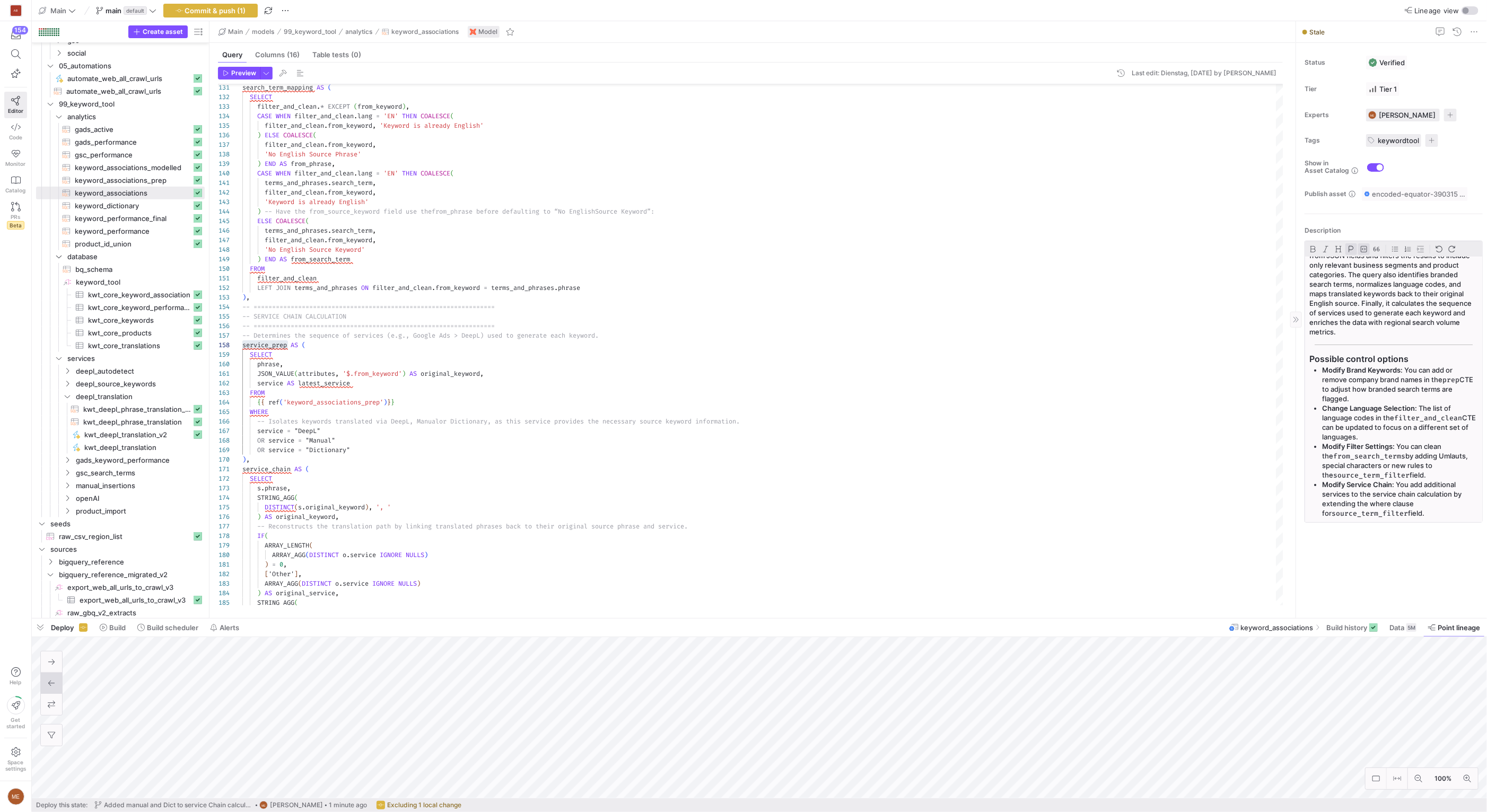
click at [1336, 514] on code "source_term_filter" at bounding box center [1369, 513] width 76 height 9
click at [1420, 505] on p "Modify Service Chain : You add additional services to the service chain calcula…" at bounding box center [1399, 499] width 156 height 38
click at [1396, 516] on p "Modify Service Chain : You add additional services to the service chain calcula…" at bounding box center [1399, 499] width 156 height 38
click at [1377, 510] on p "Modify Service Chain : You add additional services to the service chain calcula…" at bounding box center [1399, 499] width 156 height 38
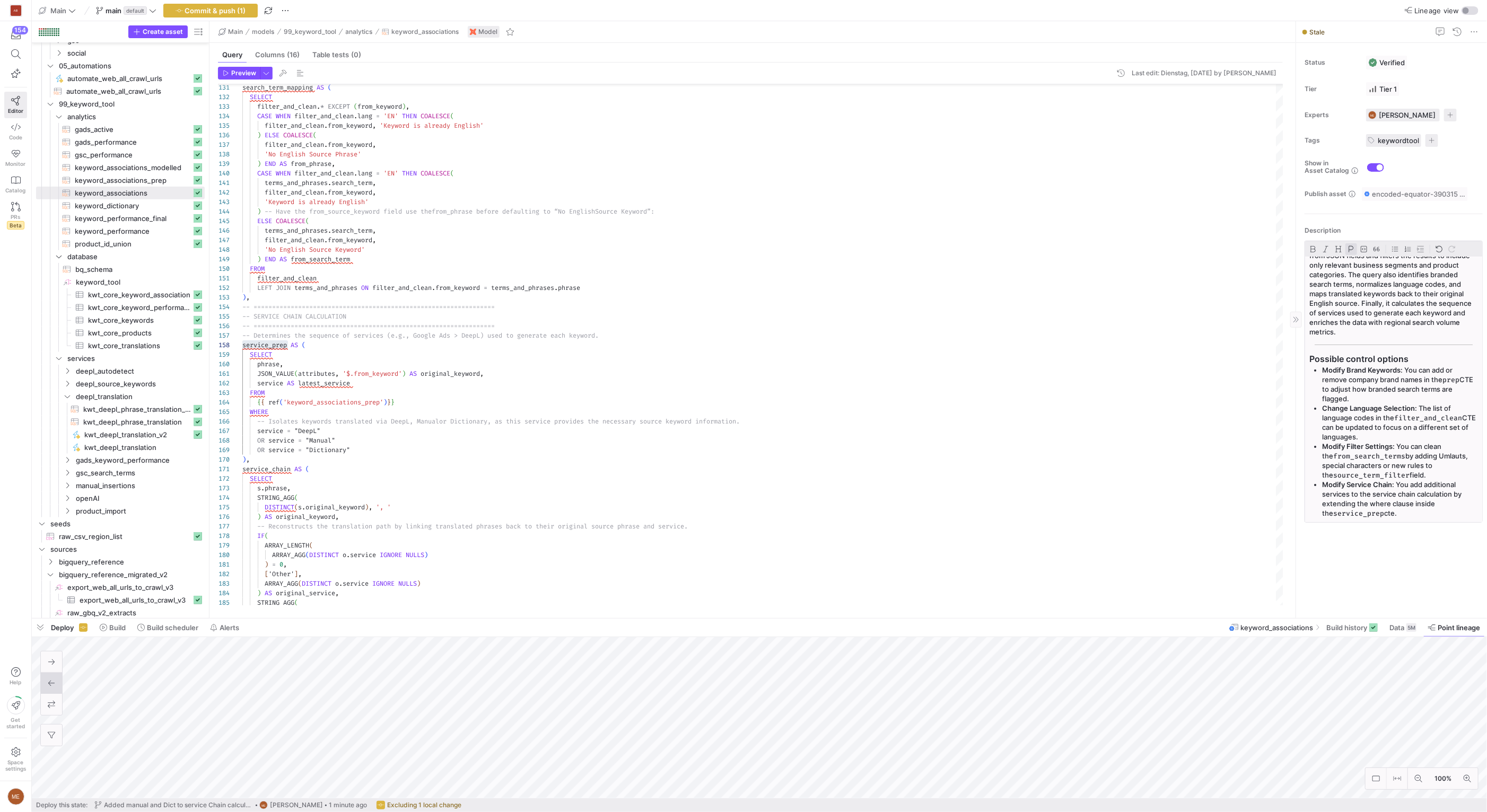
click at [1377, 510] on p "Modify Service Chain : You add additional services to the service chain calcula…" at bounding box center [1399, 499] width 156 height 38
click at [1425, 562] on div "Status Verified Tier Tier 1 Experts ME Max Embert 1 expert Tags keywordtool 1 t…" at bounding box center [1391, 330] width 191 height 575
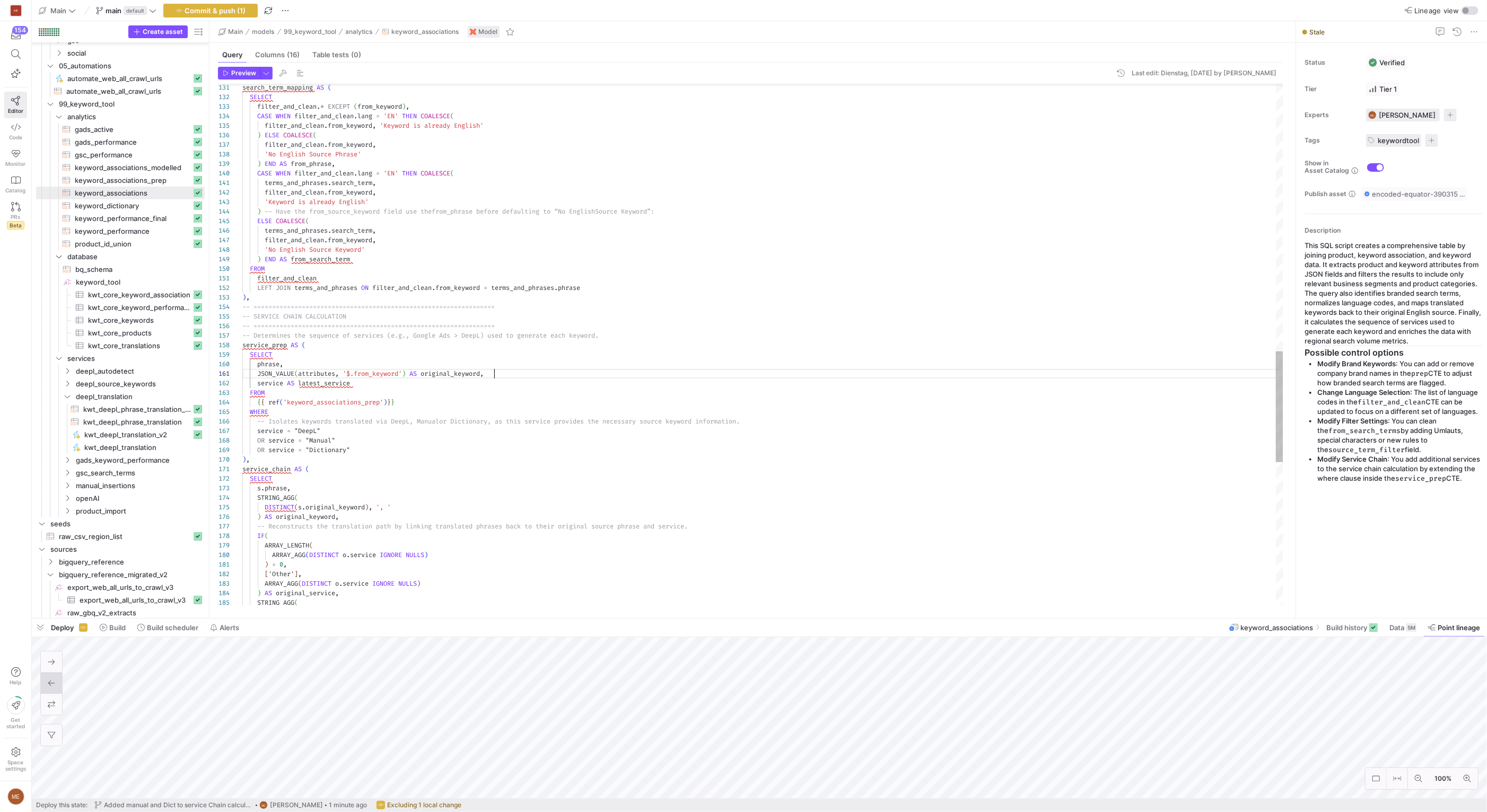
type textarea "JSON_VALUE(attributes, '$.from_keyword') AS original_keyword, service AS latest…"
click at [1117, 370] on div "STRING_AGG ( [ 'Other' ] , ARRAY_AGG ( DISTINCT o . service IGNORE NULLS ) ) AS…" at bounding box center [763, 55] width 1041 height 2441
click at [227, 4] on span "button" at bounding box center [210, 10] width 93 height 12
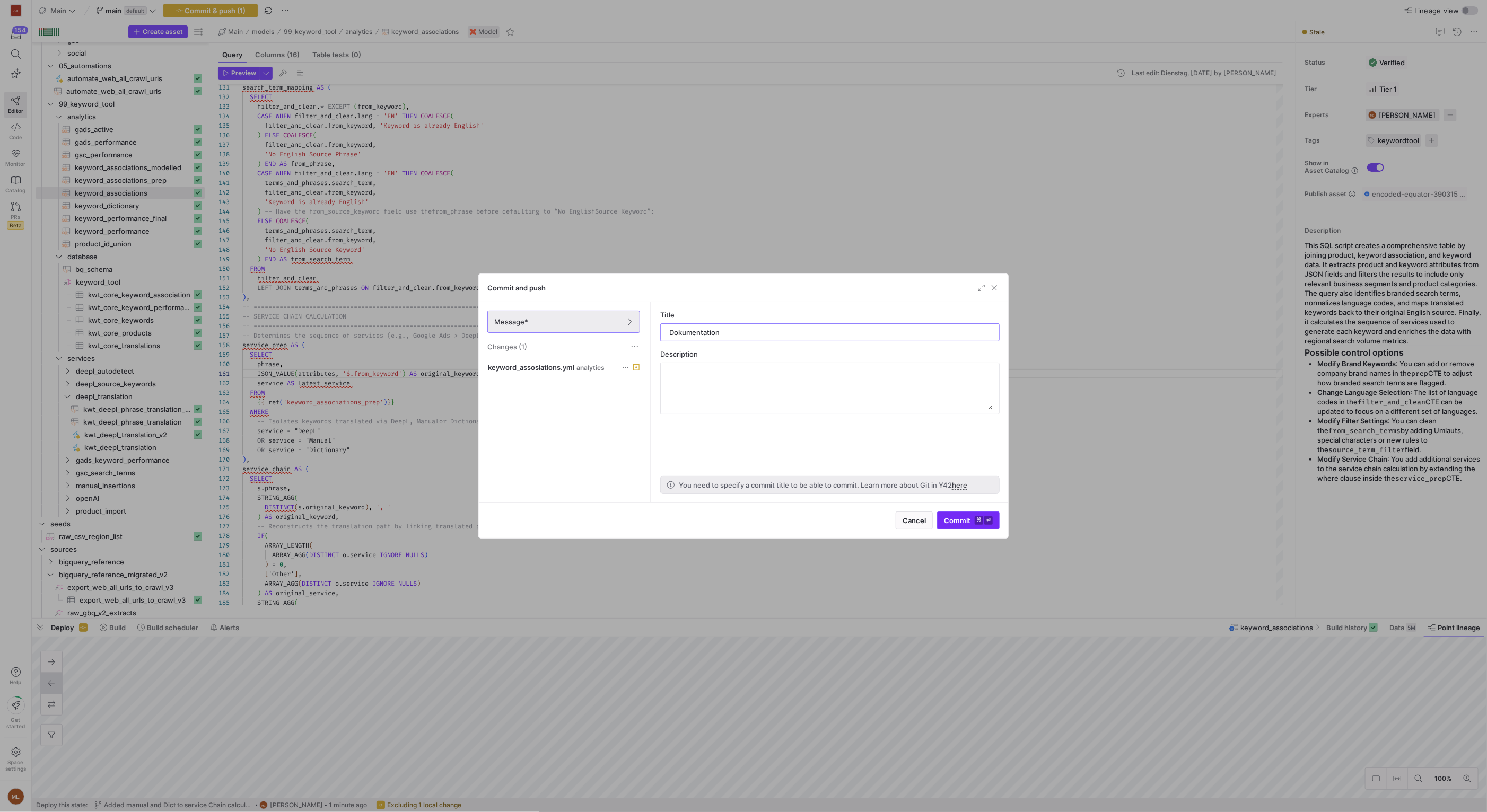
type input "Dokumentation"
click at [991, 516] on kbd "⏎" at bounding box center [988, 520] width 8 height 8
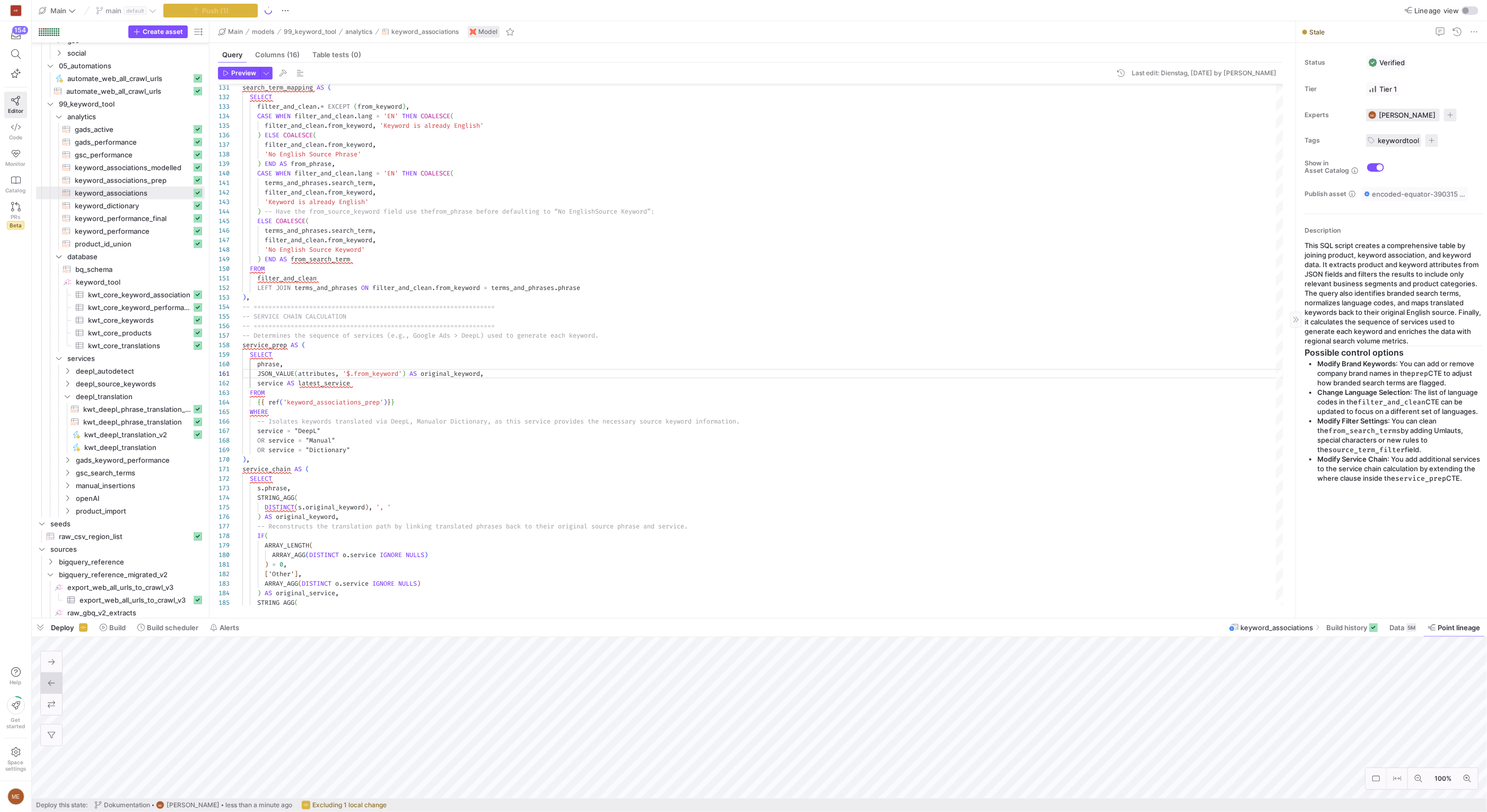
click at [1412, 543] on div "Status Verified Tier Tier 1 Experts ME Max Embert 1 expert Tags keywordtool 1 t…" at bounding box center [1391, 330] width 191 height 575
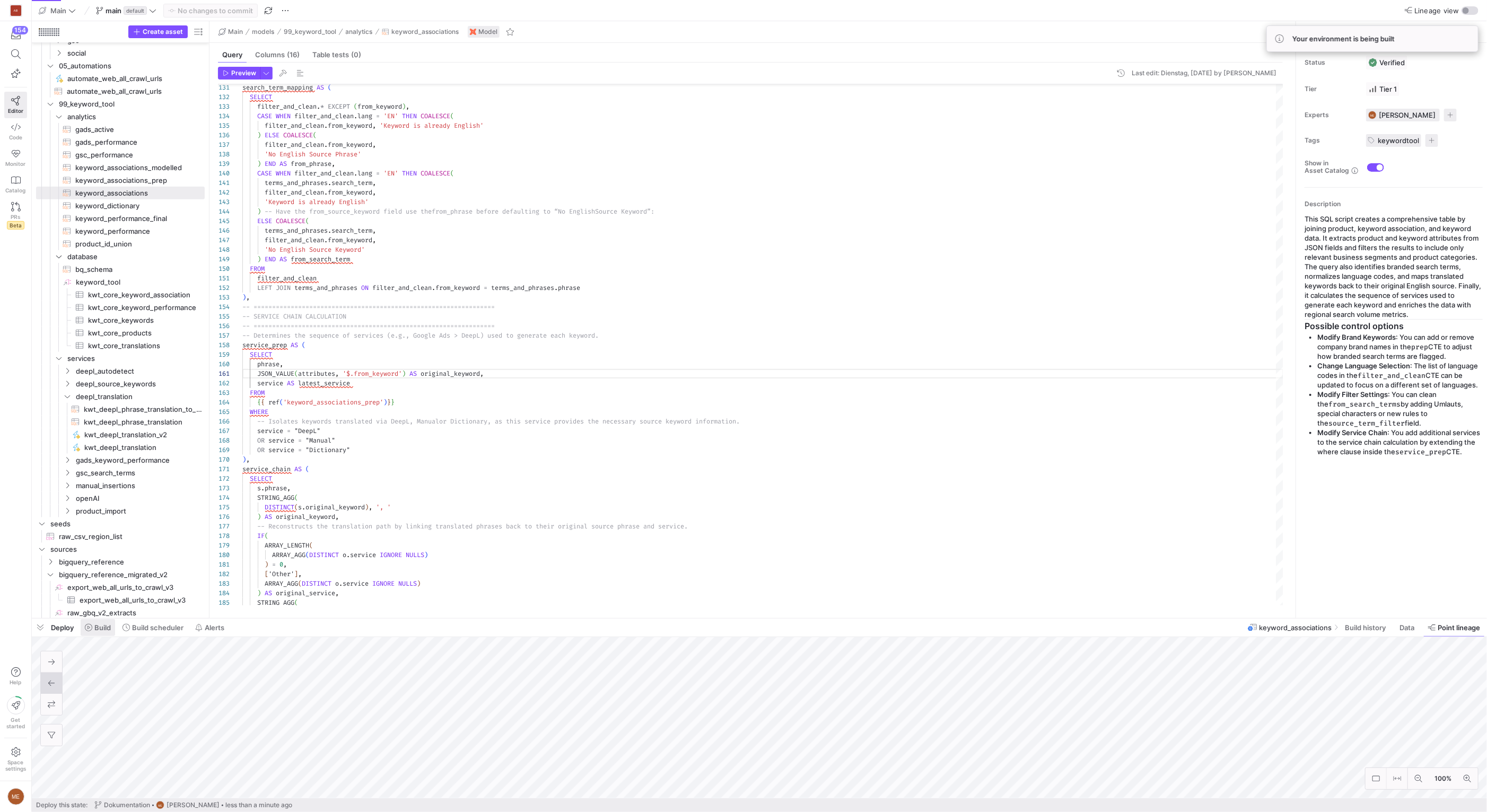
click at [95, 625] on span "Build" at bounding box center [103, 627] width 16 height 8
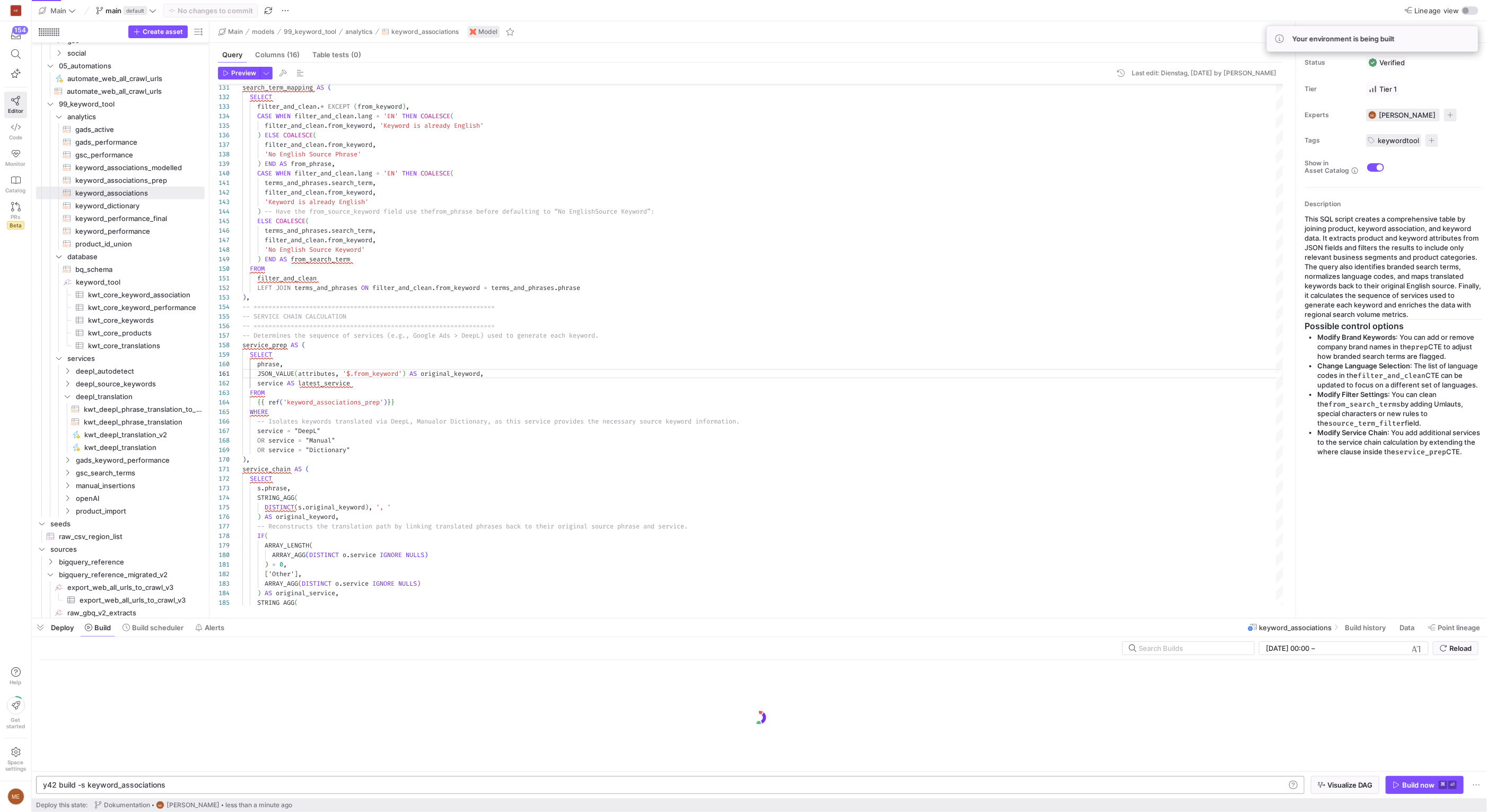
scroll to position [0, 125]
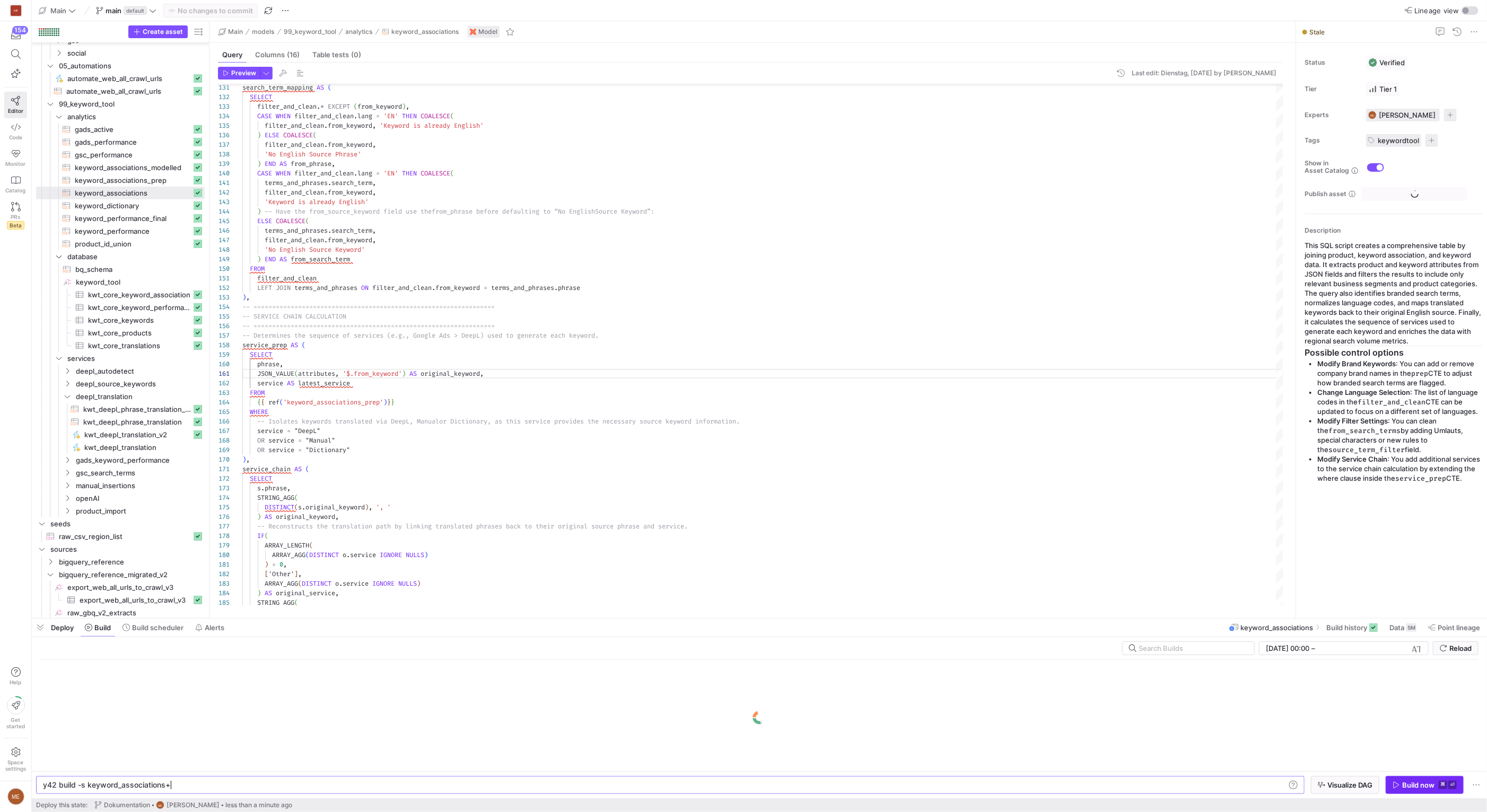
type textarea "y42 build -s keyword_associations+"
click at [1428, 781] on div "Build now" at bounding box center [1418, 785] width 33 height 8
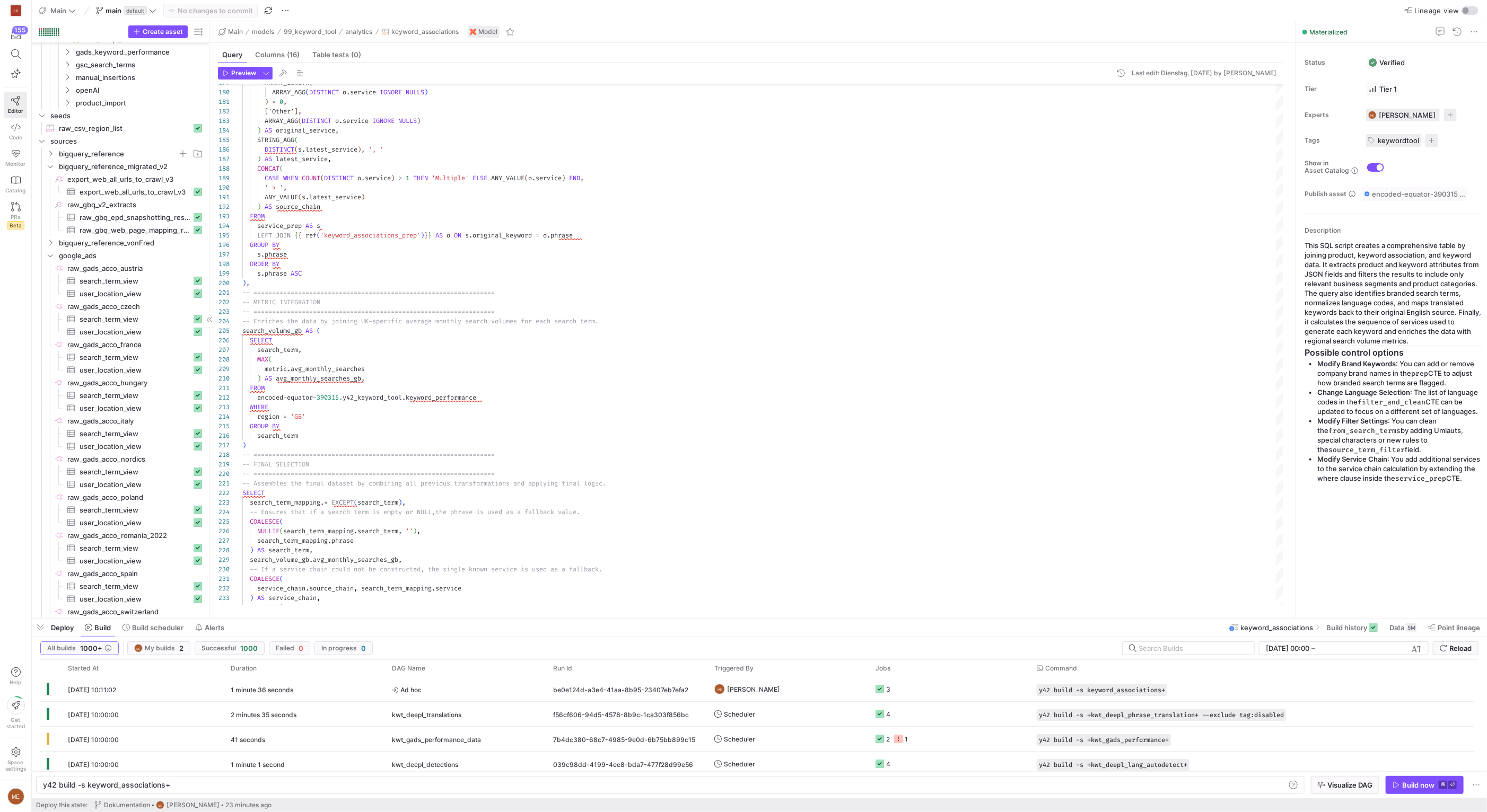
scroll to position [570, 0]
click at [116, 1] on y42-top-nav "Main main default No changes to commit Lineage view" at bounding box center [759, 10] width 1455 height 21
click at [116, 7] on span "main" at bounding box center [114, 10] width 16 height 8
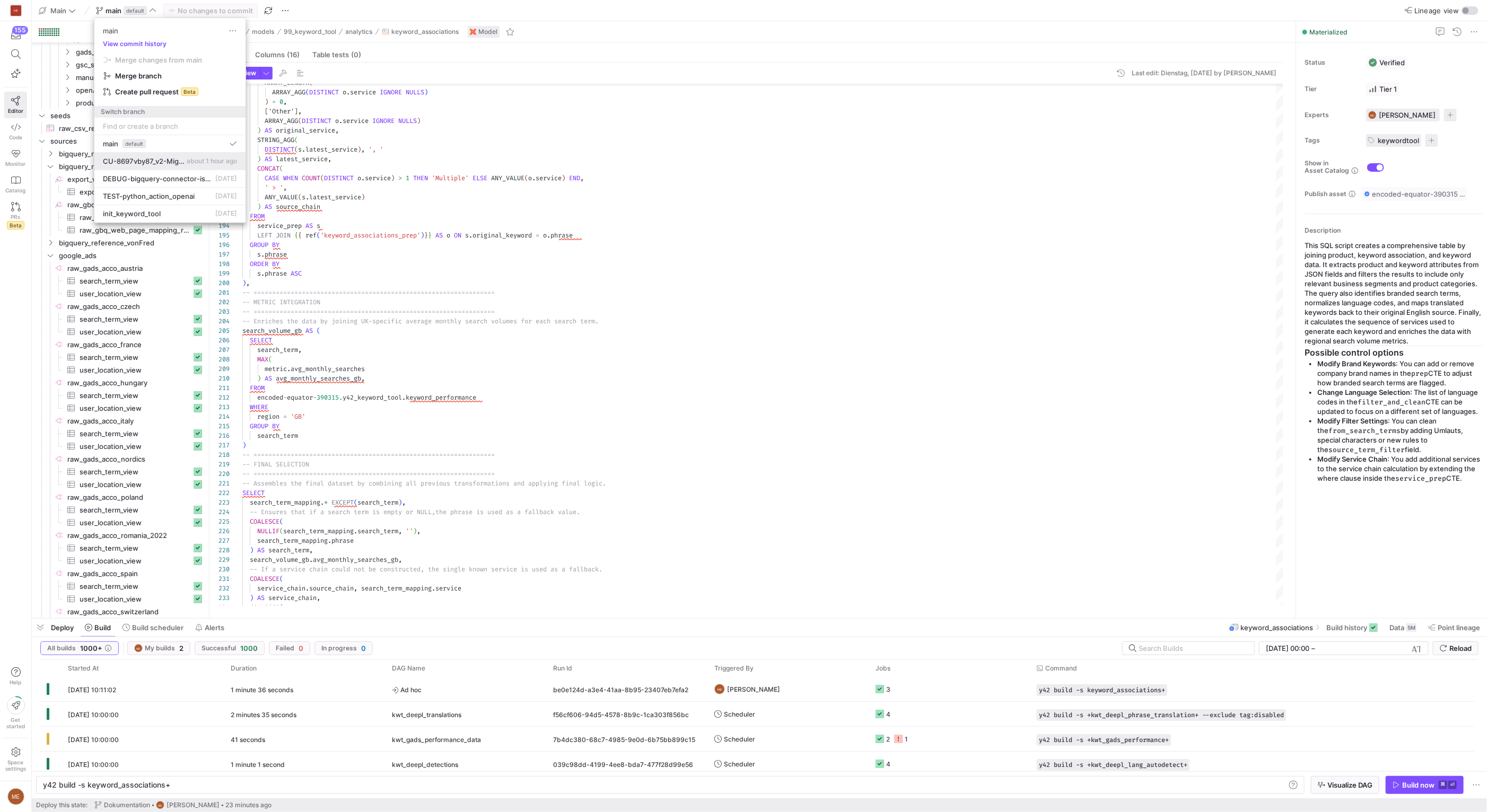
click at [167, 165] on span "CU-8697vby87_v2-Migration" at bounding box center [144, 161] width 82 height 8
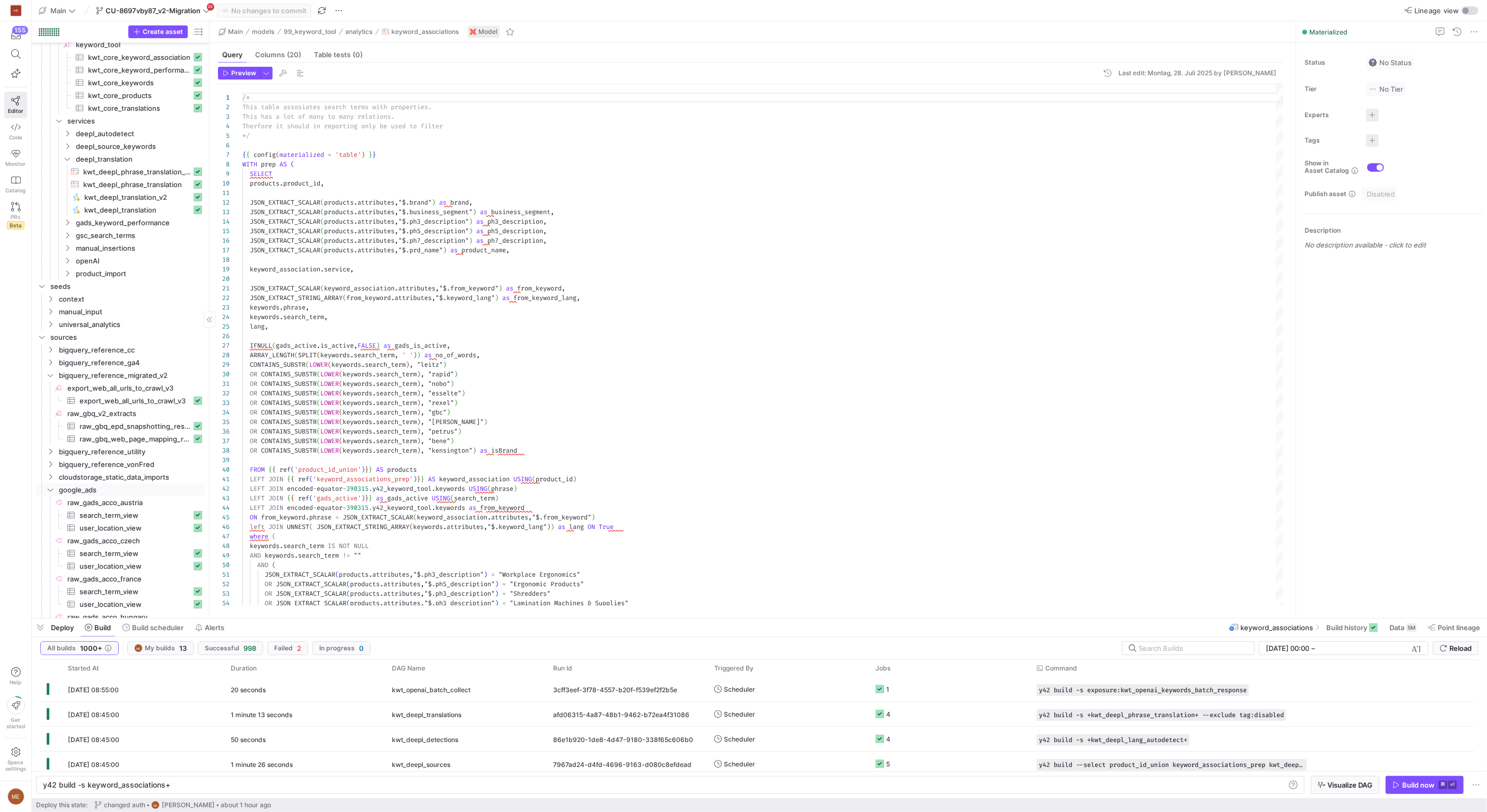
scroll to position [442, 0]
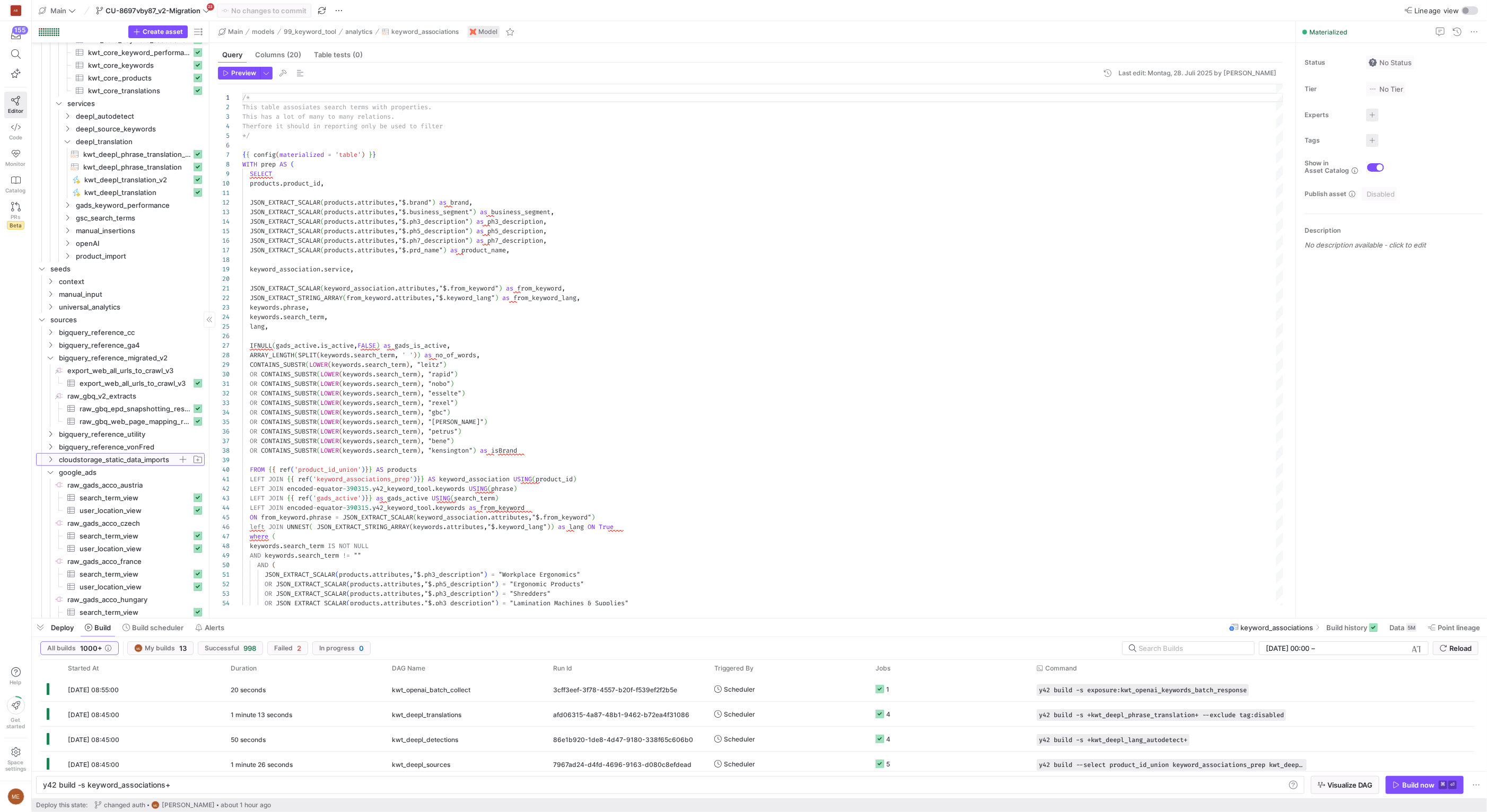
click at [120, 456] on span "cloudstorage_static_data_imports" at bounding box center [118, 460] width 119 height 12
click at [122, 471] on span "onetrust_cookie_acceptance_data" at bounding box center [122, 473] width 110 height 12
click at [121, 503] on div "seeds sources bigquery_reference_migrated_v2 bigquery_reference_vonFred google_…" at bounding box center [120, 549] width 168 height 1896
click at [122, 509] on span "raw_gcs_ot_car​​​​​​​​" at bounding box center [139, 510] width 127 height 12
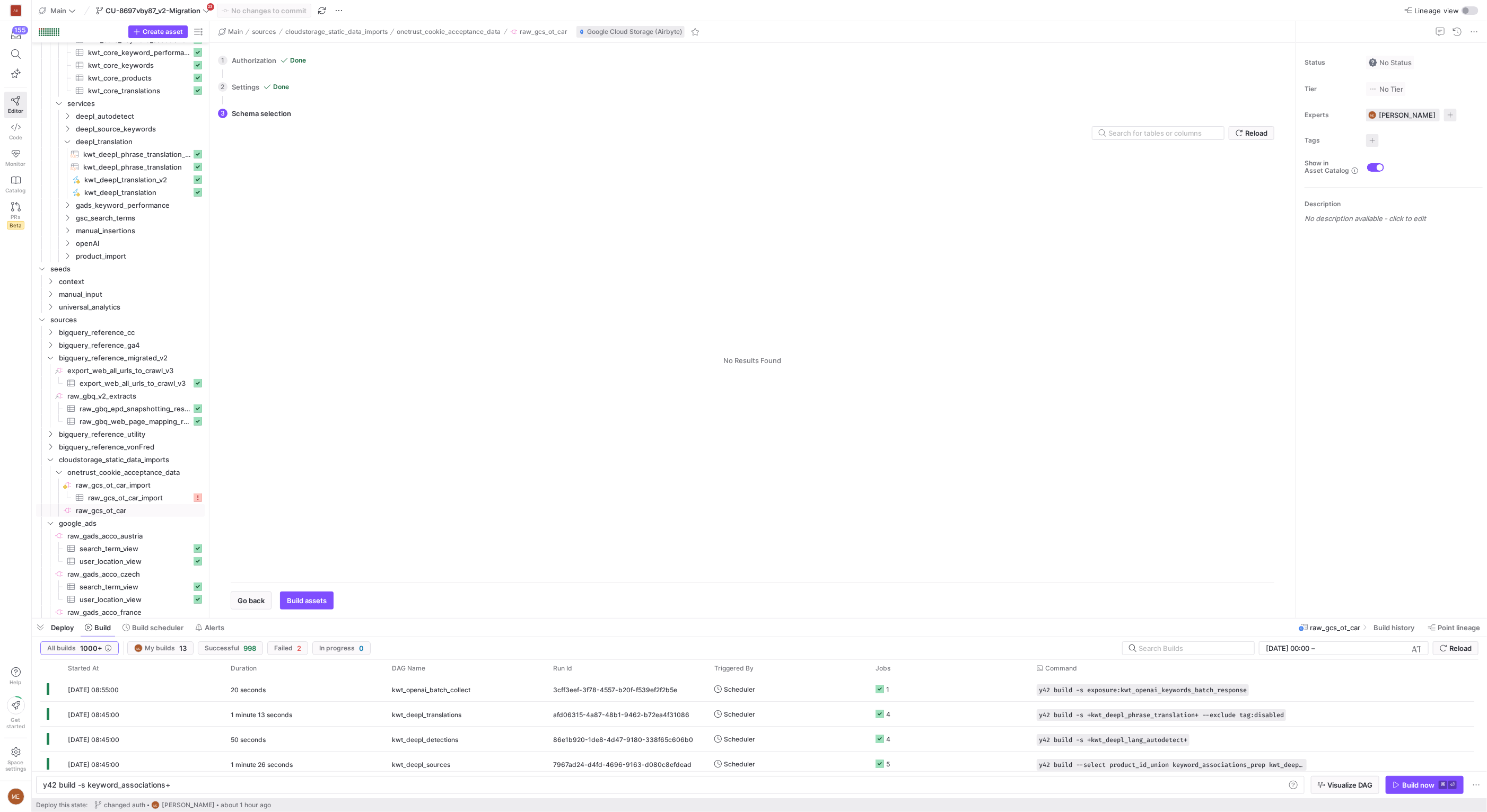
click at [568, 339] on div "Tables Drag here to set column labels Tables Columns" at bounding box center [752, 360] width 1044 height 428
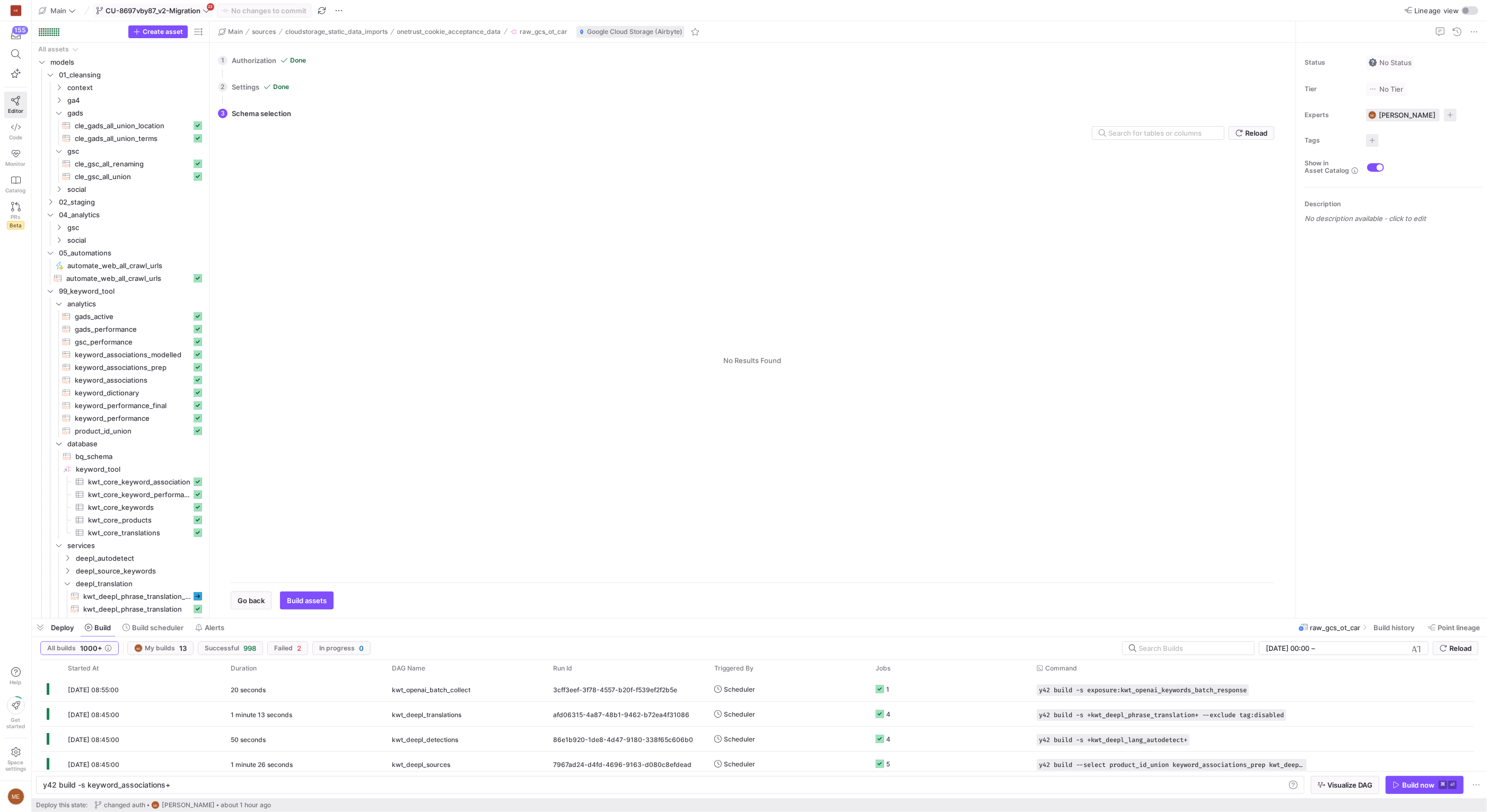
click at [162, 14] on span at bounding box center [153, 10] width 118 height 12
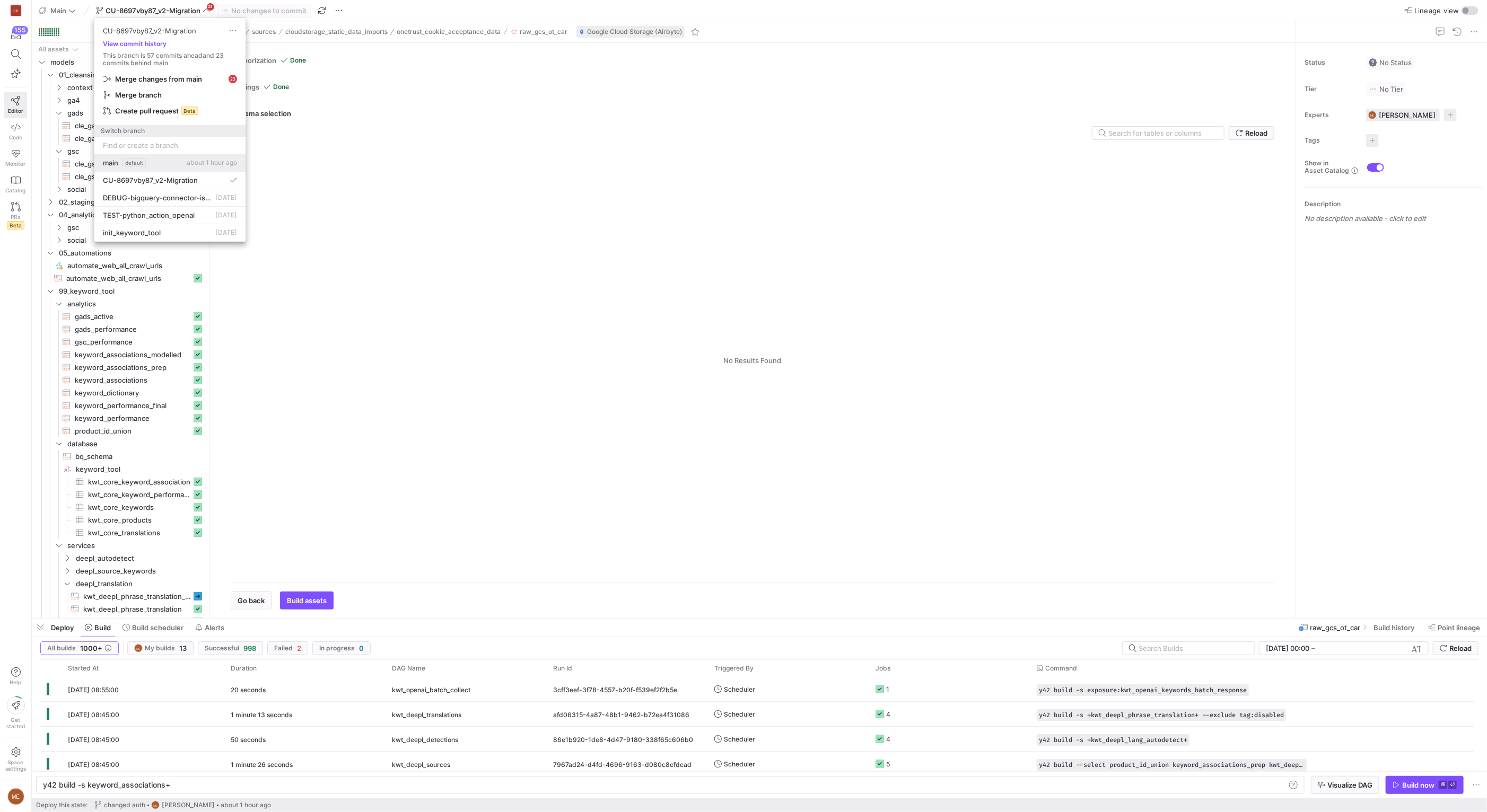
click at [136, 164] on span "default" at bounding box center [135, 163] width 24 height 8
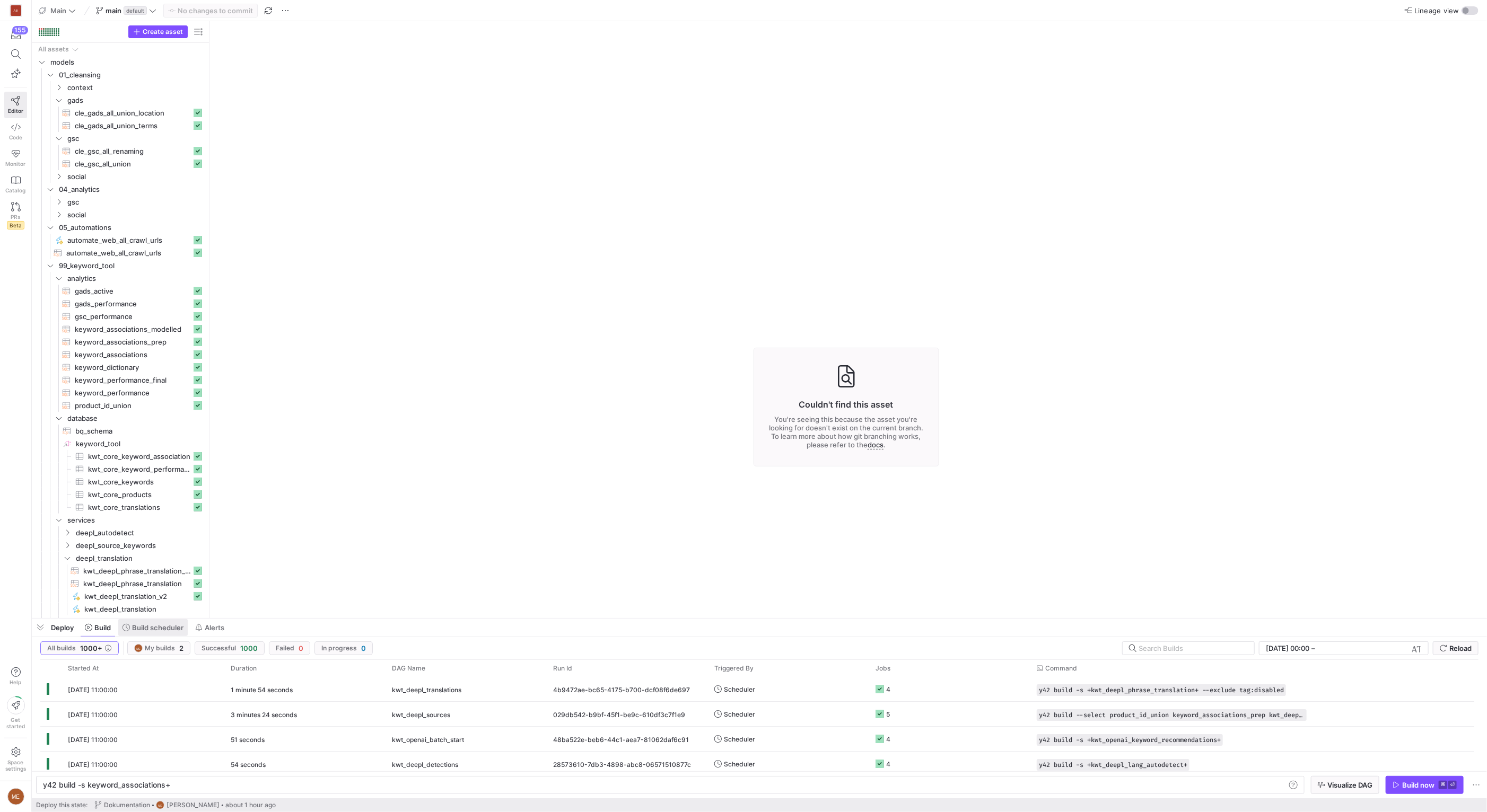
click at [155, 633] on span at bounding box center [153, 627] width 69 height 17
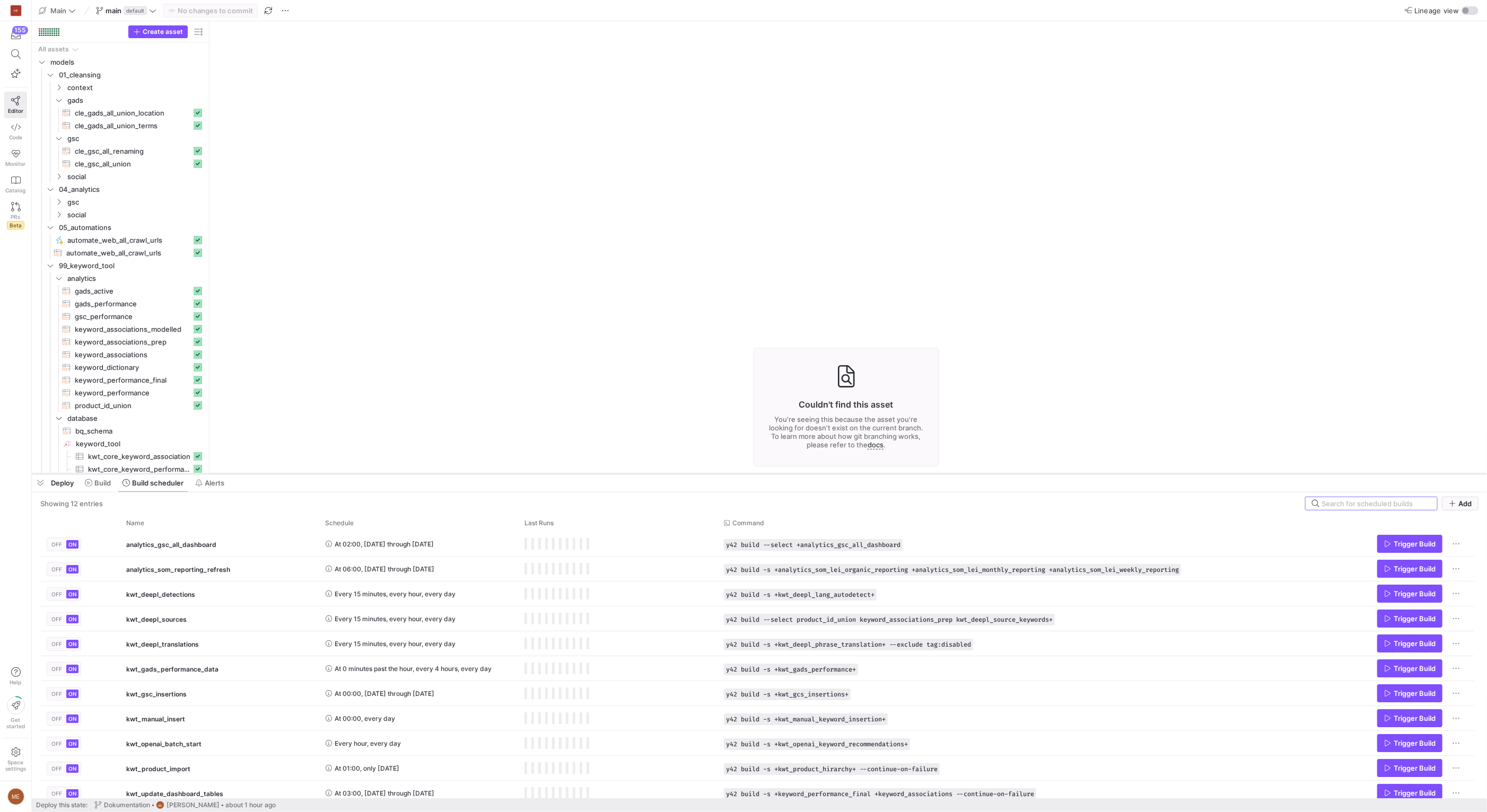
drag, startPoint x: 270, startPoint y: 618, endPoint x: 272, endPoint y: 471, distance: 147.0
click at [272, 472] on div at bounding box center [759, 474] width 1455 height 4
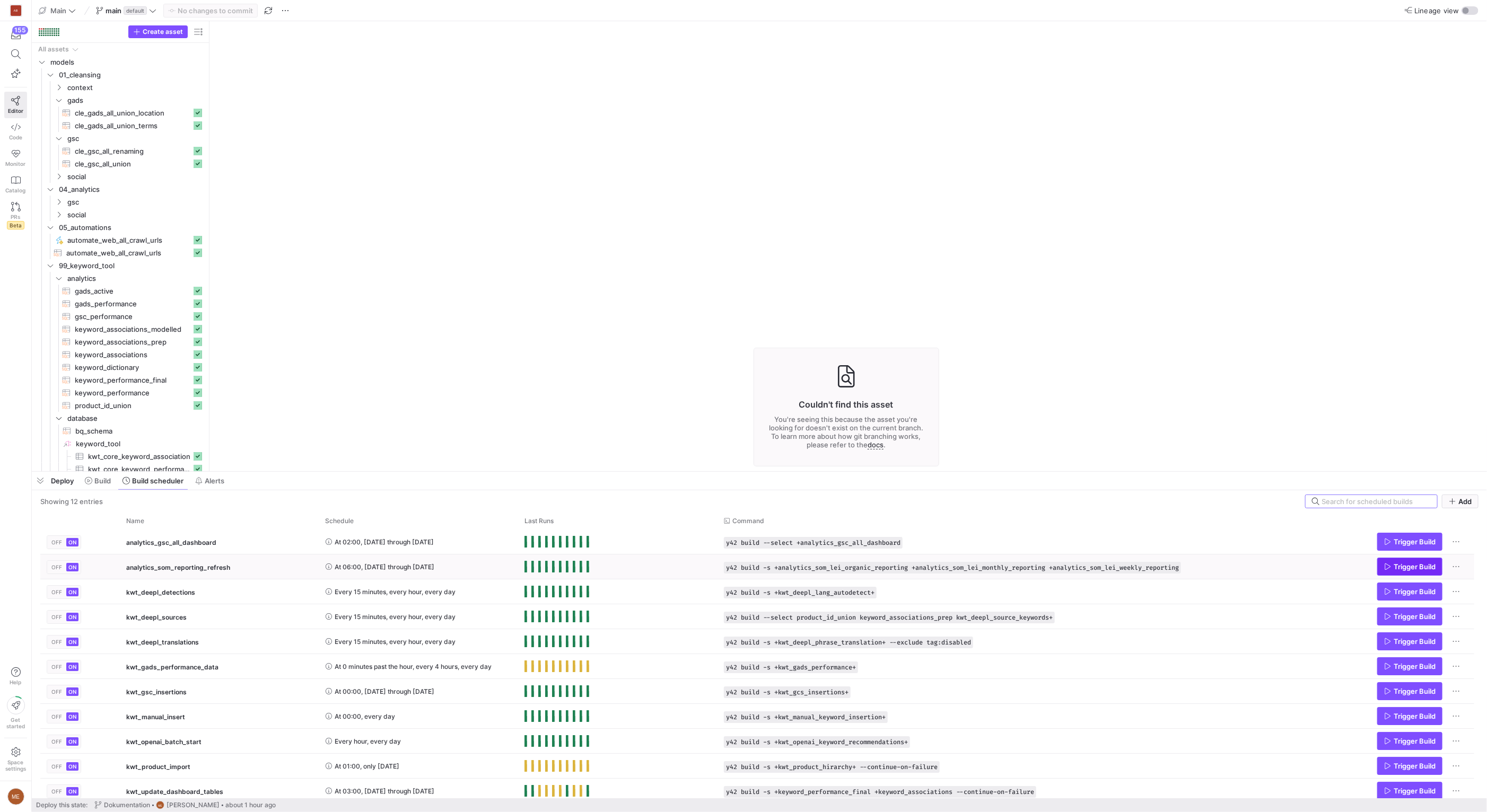
click at [1418, 569] on span "Trigger Build" at bounding box center [1415, 566] width 42 height 8
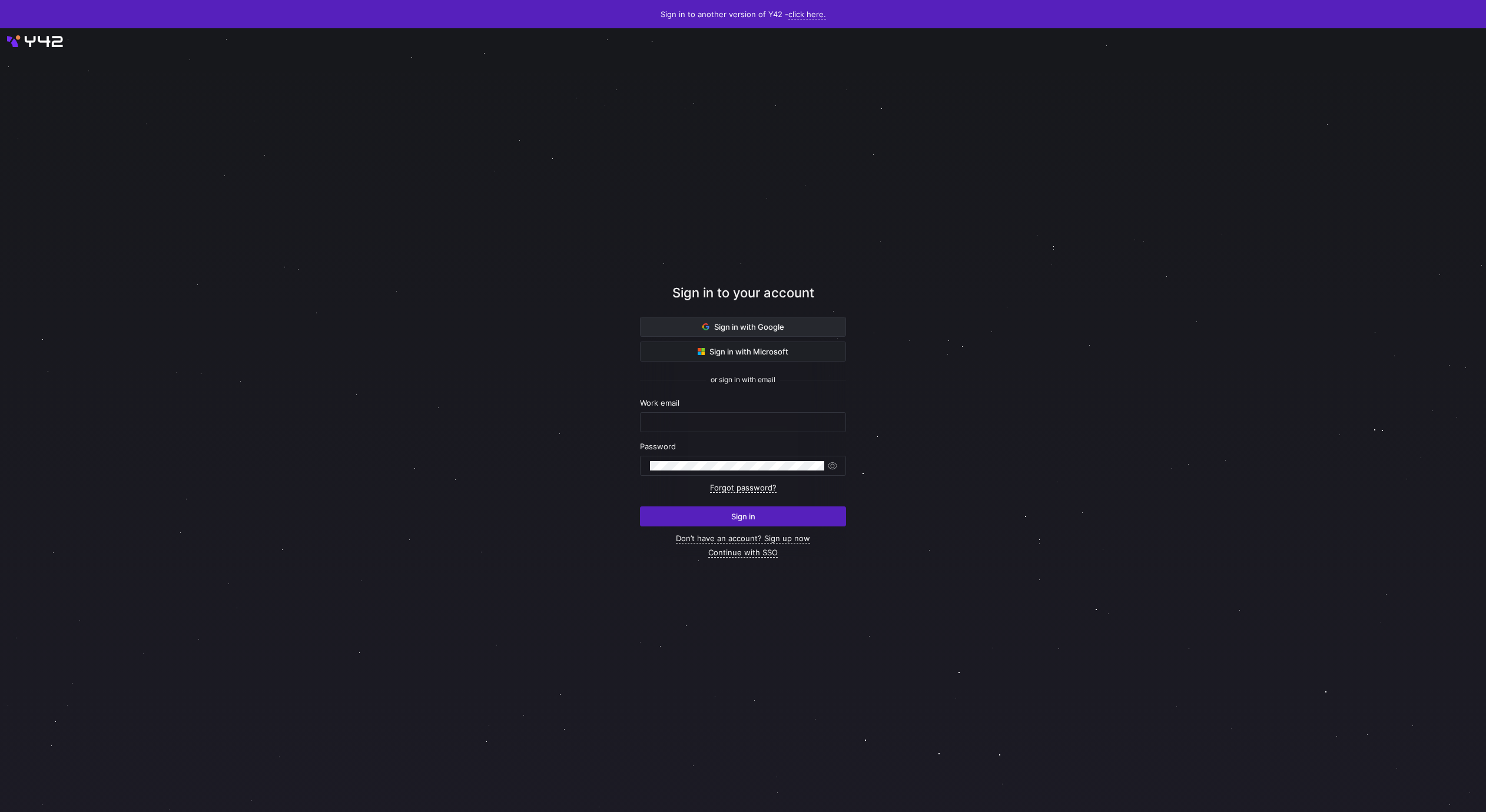
click at [762, 324] on span "Sign in with Google" at bounding box center [743, 326] width 82 height 9
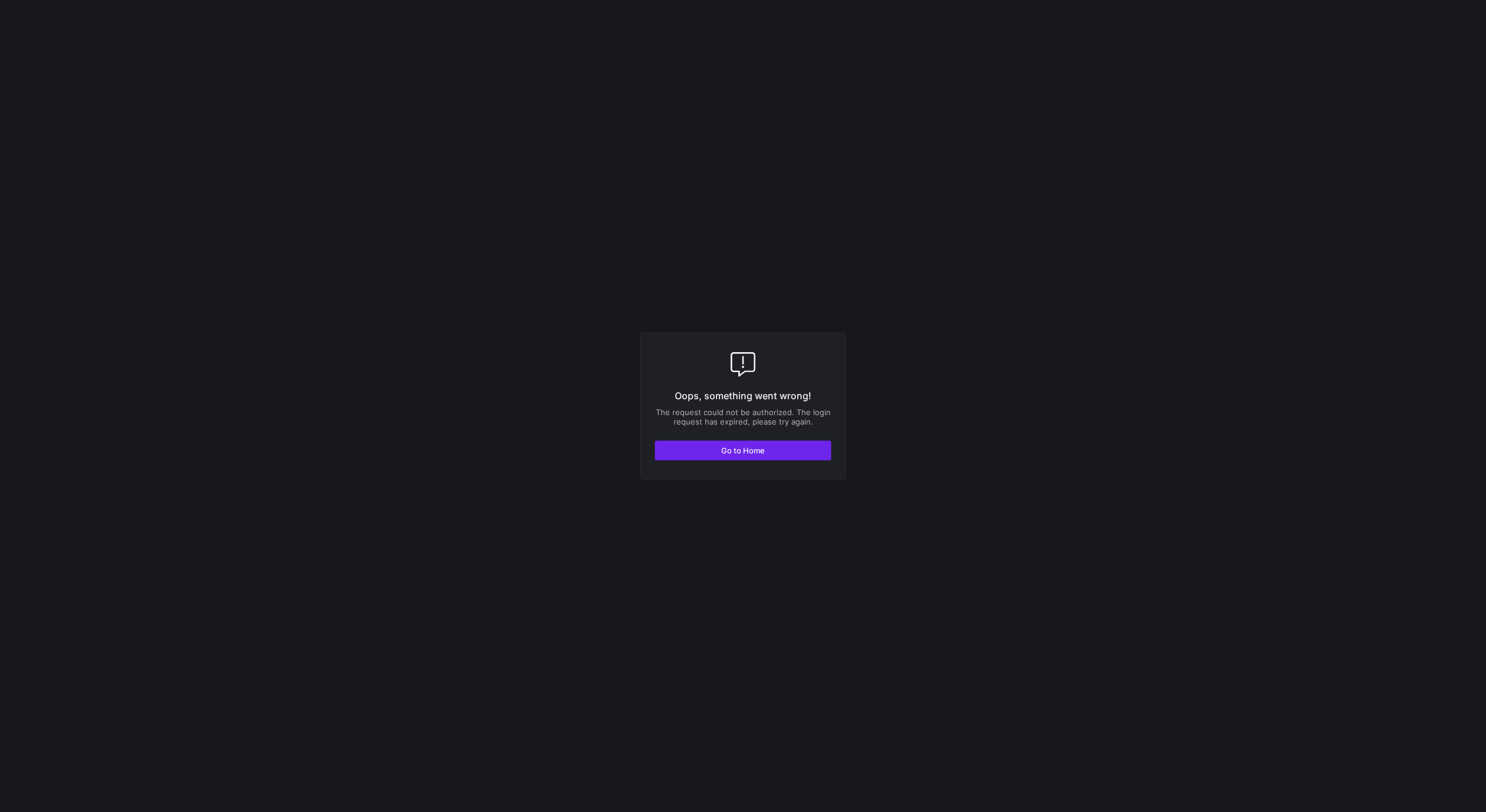
click at [672, 447] on span "button" at bounding box center [743, 450] width 176 height 19
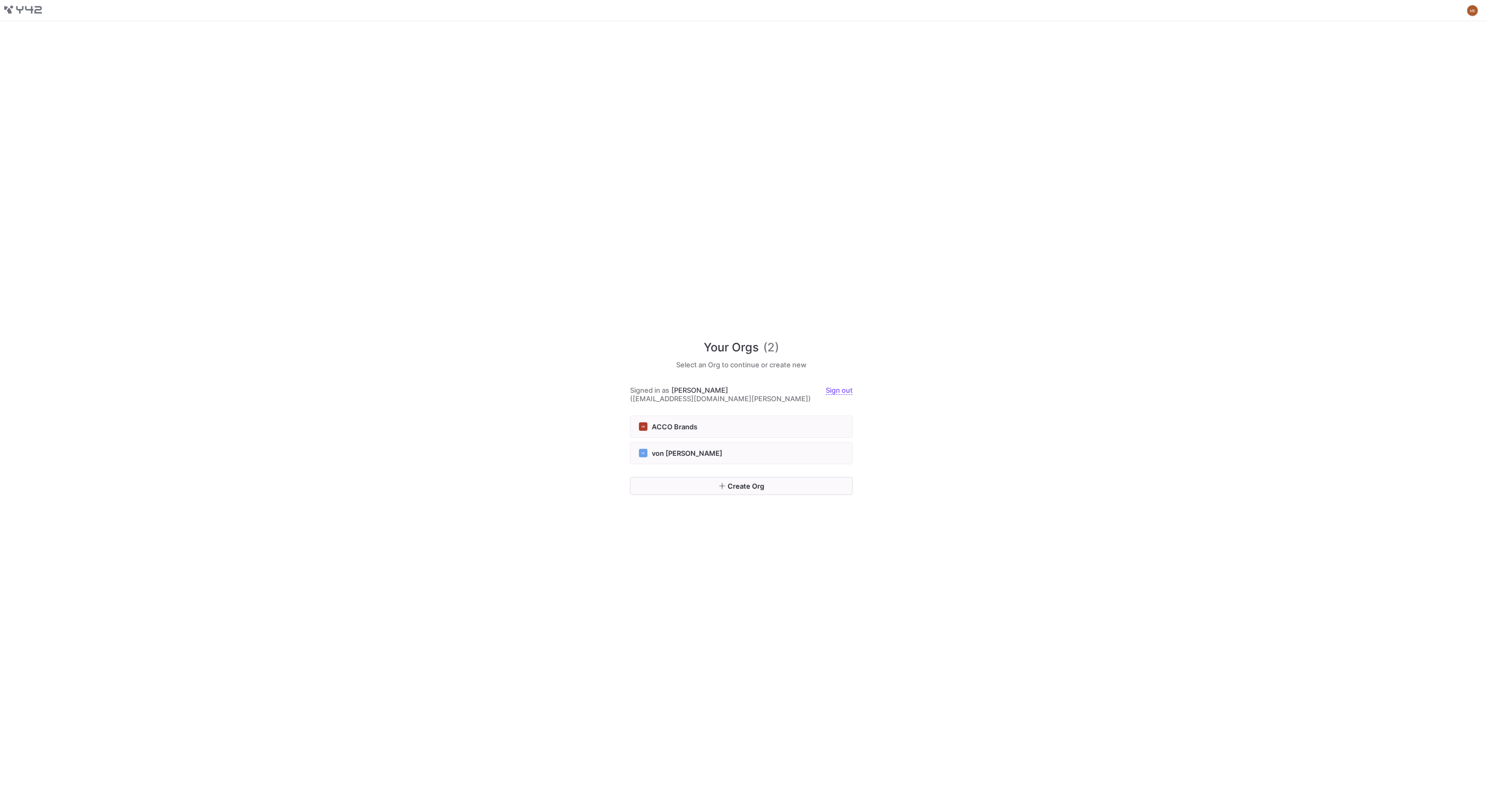
click at [492, 446] on div "Your Orgs (2) Select an Org to continue or create new Signed in as [PERSON_NAME…" at bounding box center [743, 416] width 1487 height 790
click at [684, 442] on button "VF von [PERSON_NAME]" at bounding box center [741, 453] width 223 height 22
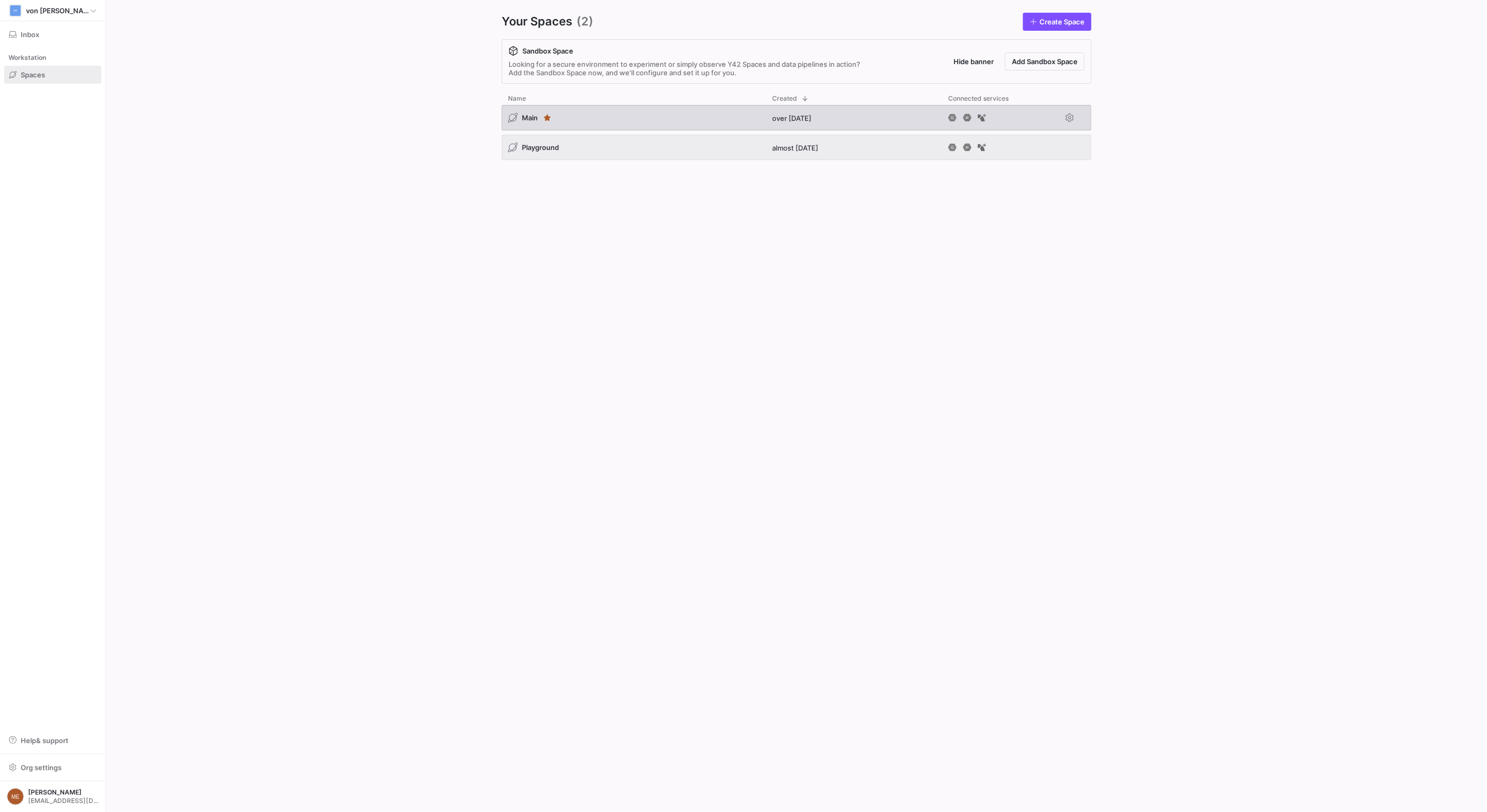
click at [601, 120] on div "Main" at bounding box center [633, 117] width 264 height 25
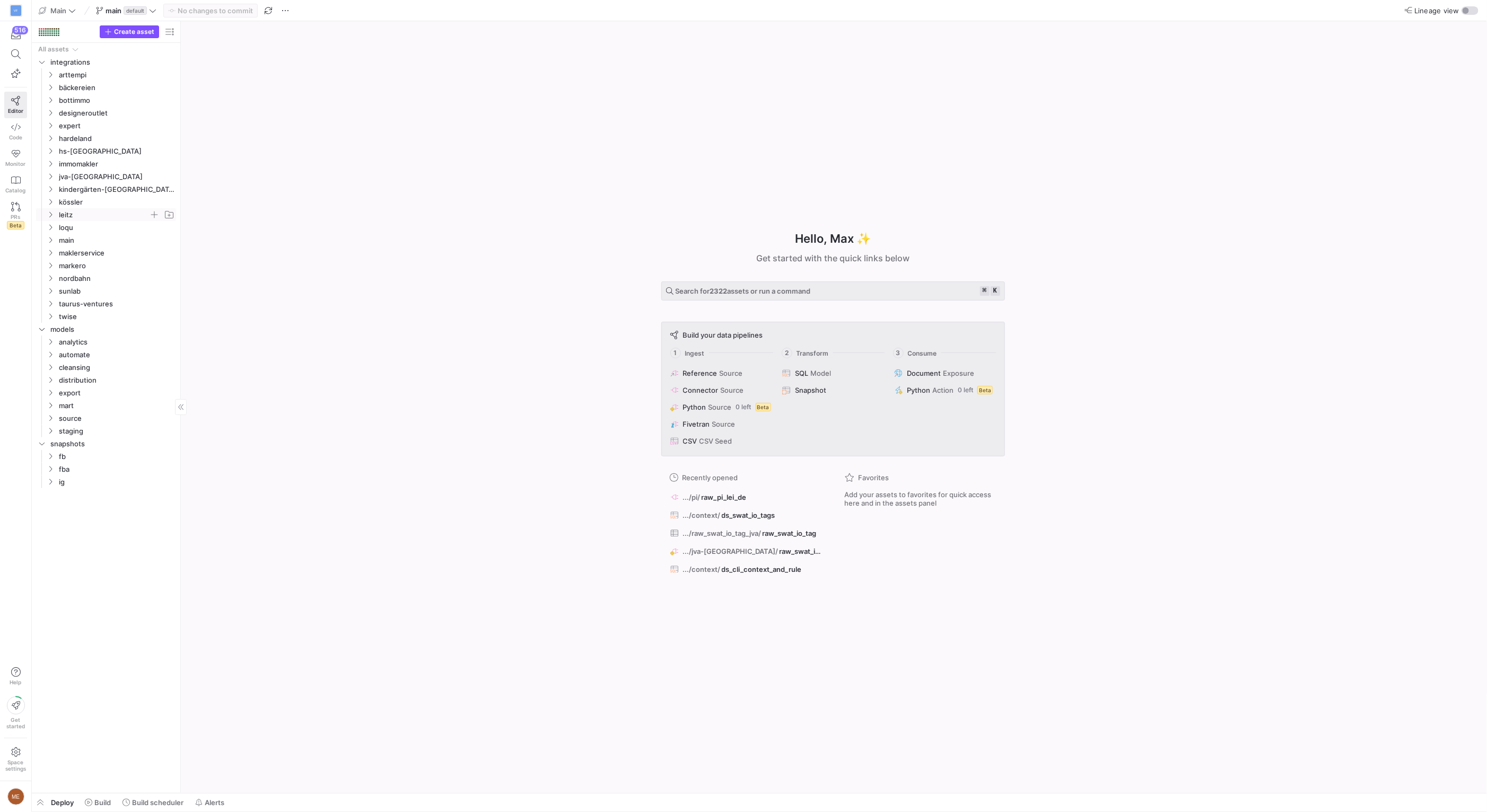
click at [103, 213] on span "leitz" at bounding box center [104, 215] width 90 height 12
click at [108, 268] on span "ig" at bounding box center [108, 266] width 82 height 12
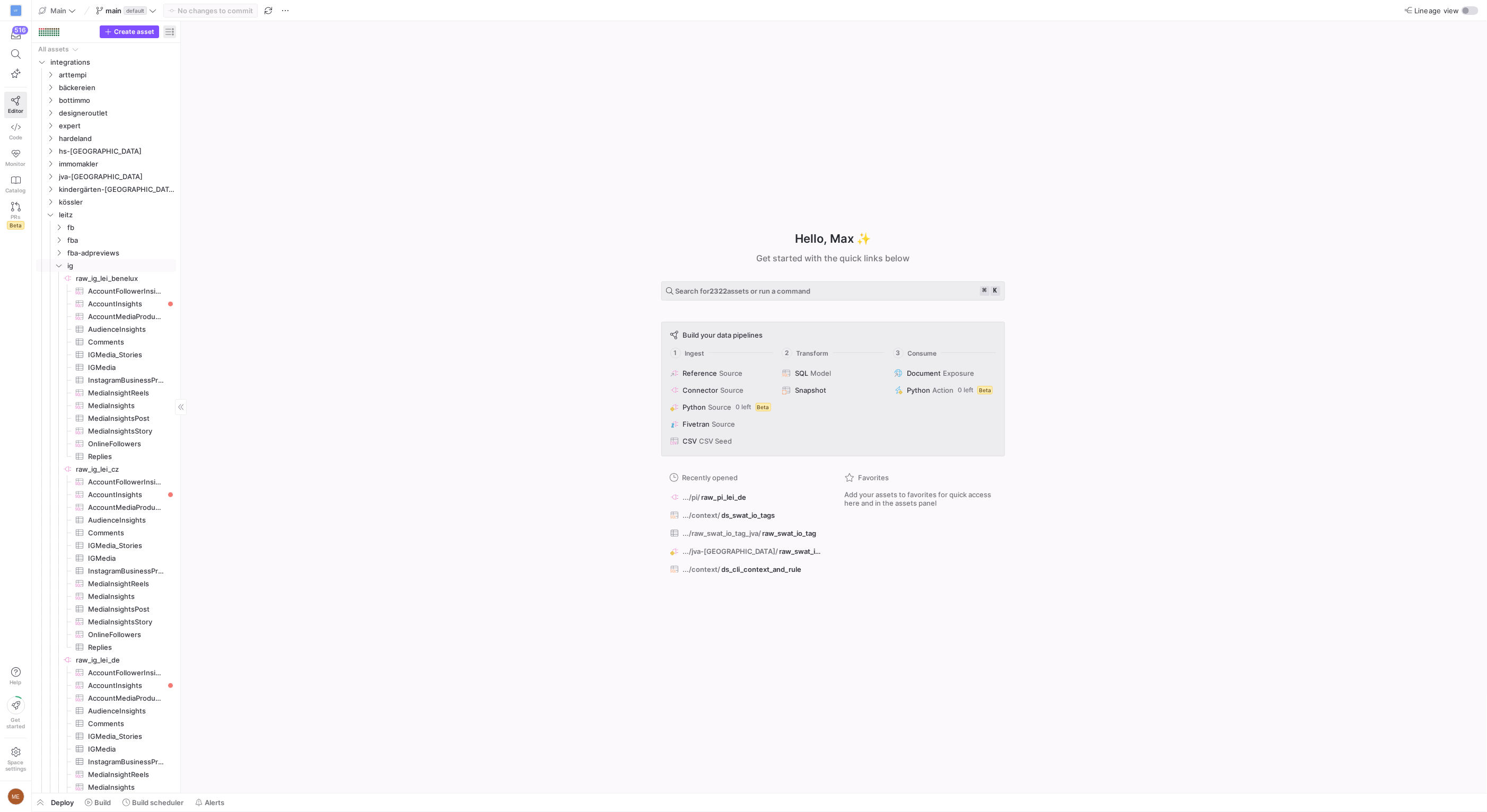
click at [170, 27] on span "button" at bounding box center [169, 31] width 12 height 12
click at [199, 78] on label "Last build status" at bounding box center [226, 76] width 60 height 8
click at [196, 78] on input "Last build status" at bounding box center [191, 76] width 8 height 8
radio input "false"
radio input "true"
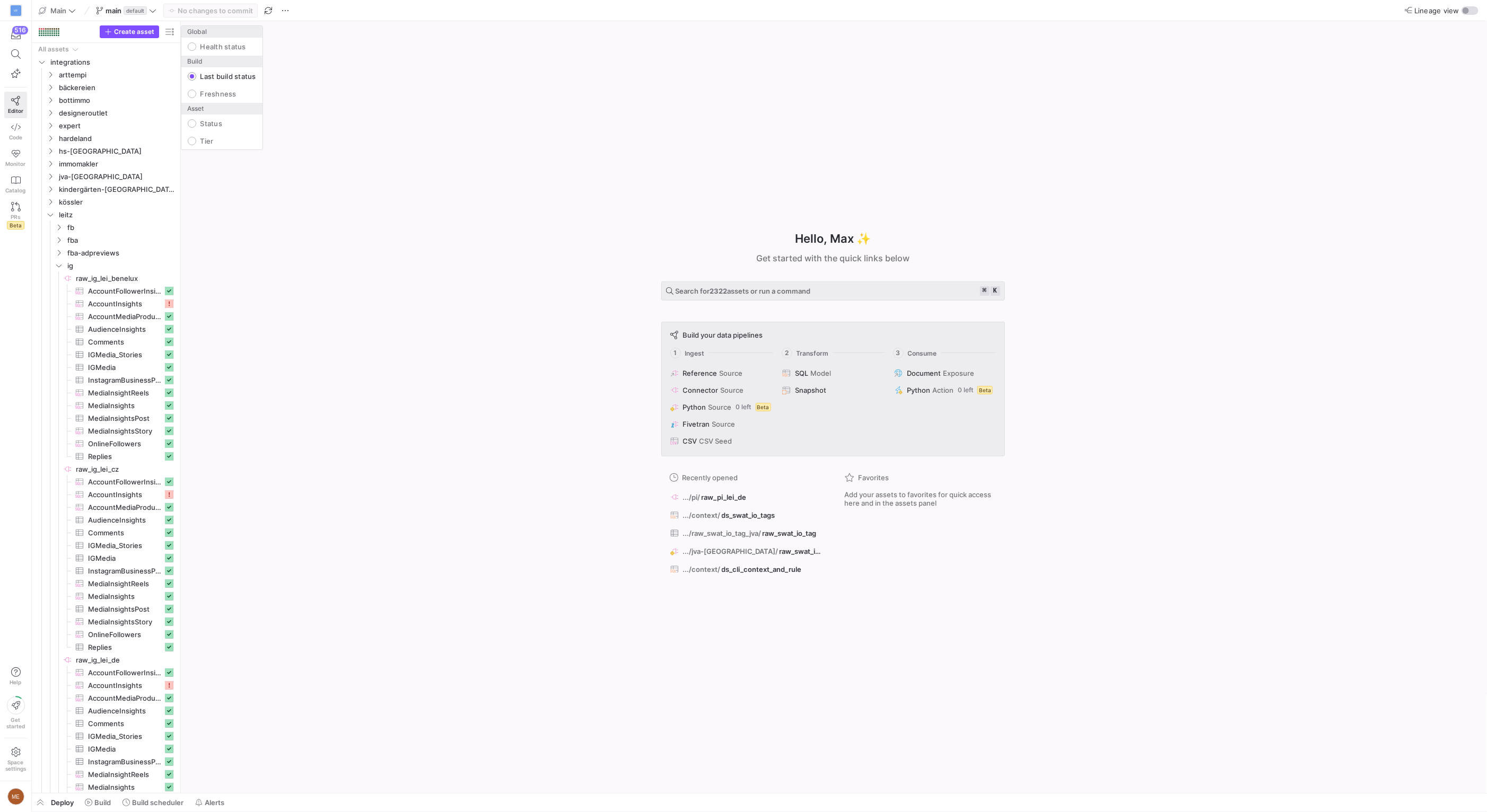
click at [291, 499] on div at bounding box center [743, 406] width 1487 height 812
click at [114, 531] on span "Comments​​​​​​​​​" at bounding box center [125, 533] width 74 height 12
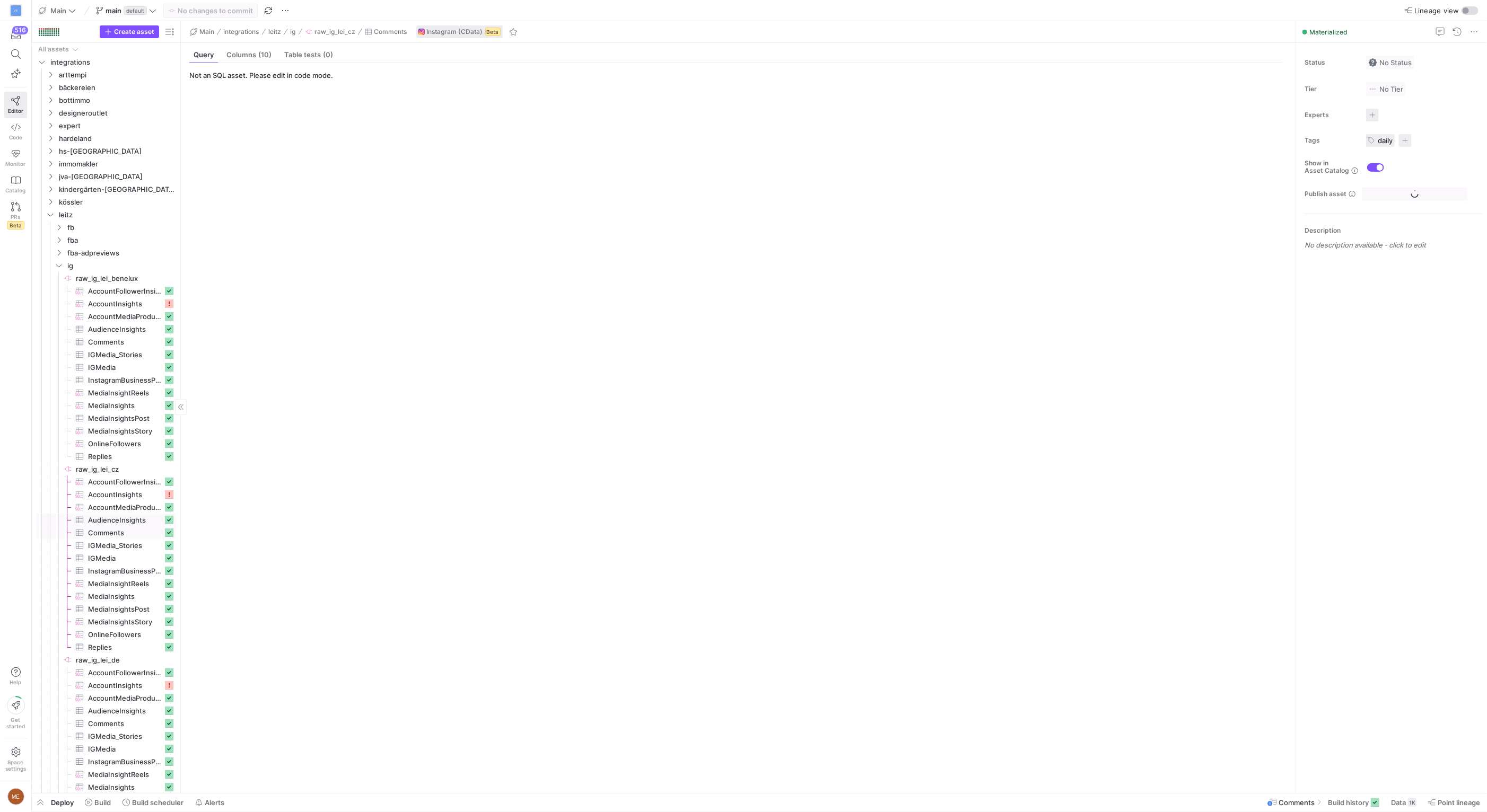
click at [118, 520] on span "AudienceInsights​​​​​​​​​" at bounding box center [125, 520] width 74 height 12
click at [1354, 805] on span "Build history" at bounding box center [1347, 802] width 41 height 8
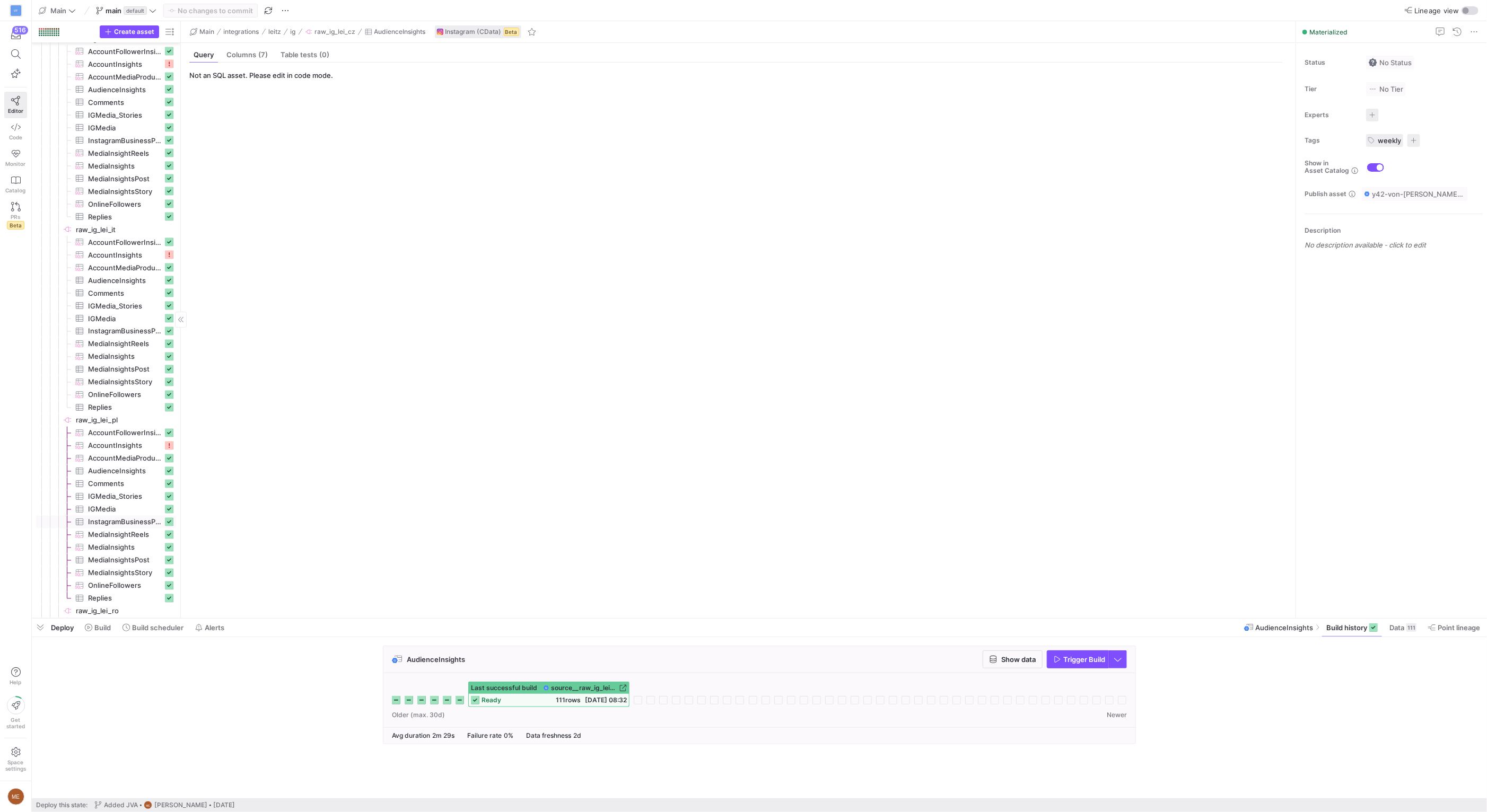
scroll to position [1385, 0]
click at [133, 275] on link "AudienceInsights​​​​​​​​​" at bounding box center [106, 281] width 140 height 12
click at [134, 271] on span "AccountMediaProductType​​​​​​​​​" at bounding box center [125, 268] width 74 height 12
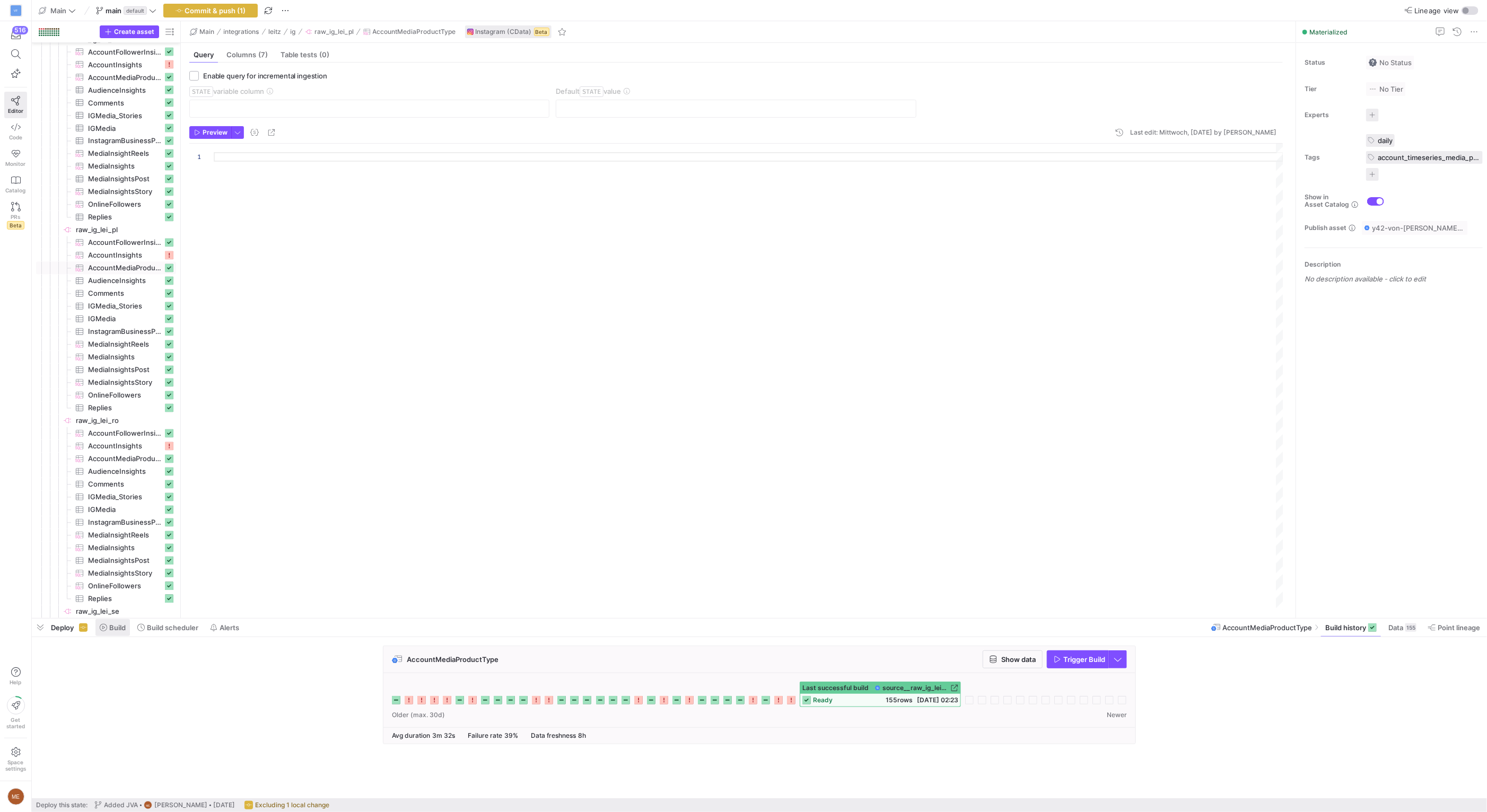
click at [124, 627] on span "Build" at bounding box center [117, 627] width 16 height 8
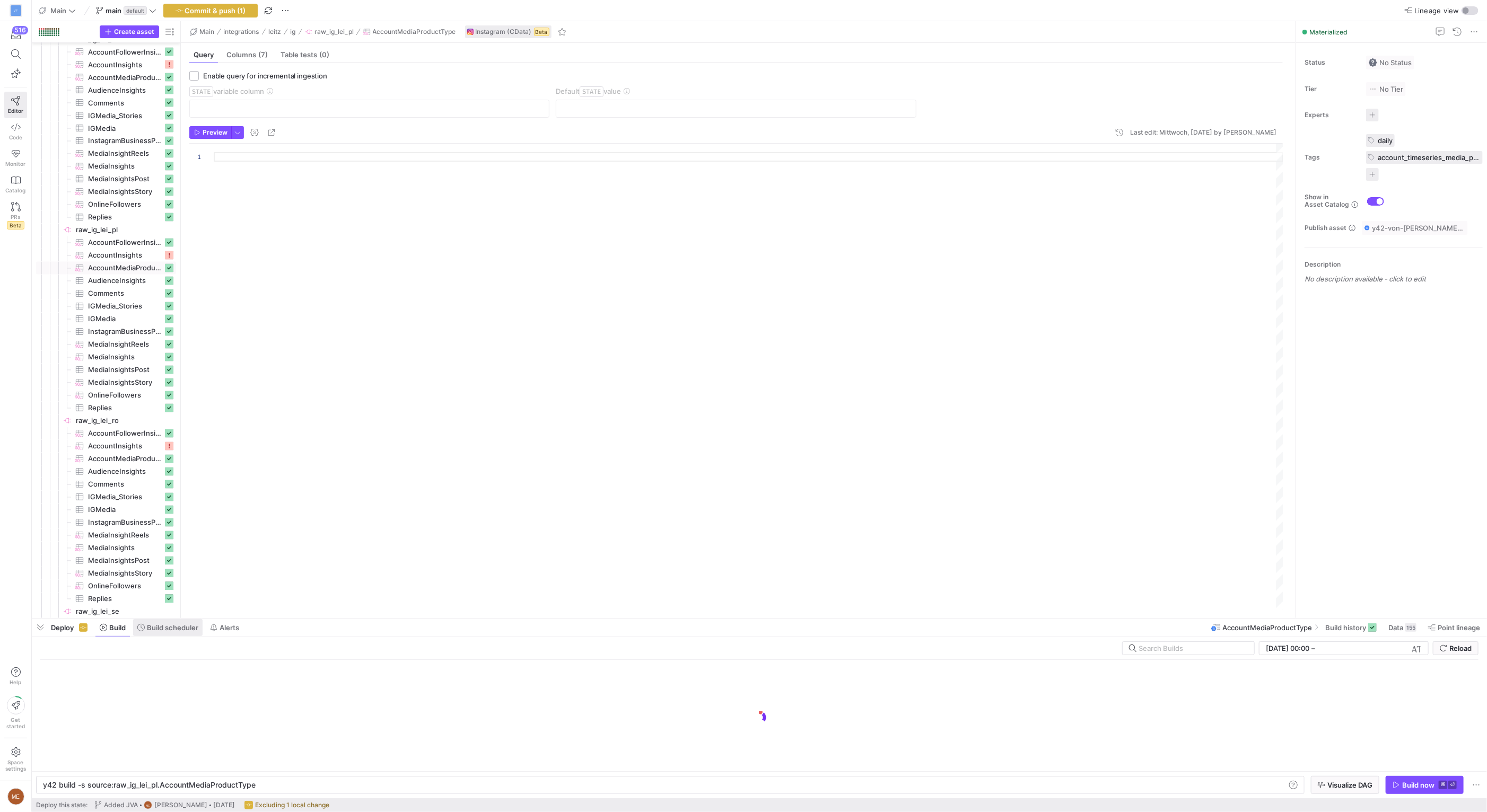
click at [162, 625] on span "Build scheduler" at bounding box center [172, 627] width 52 height 8
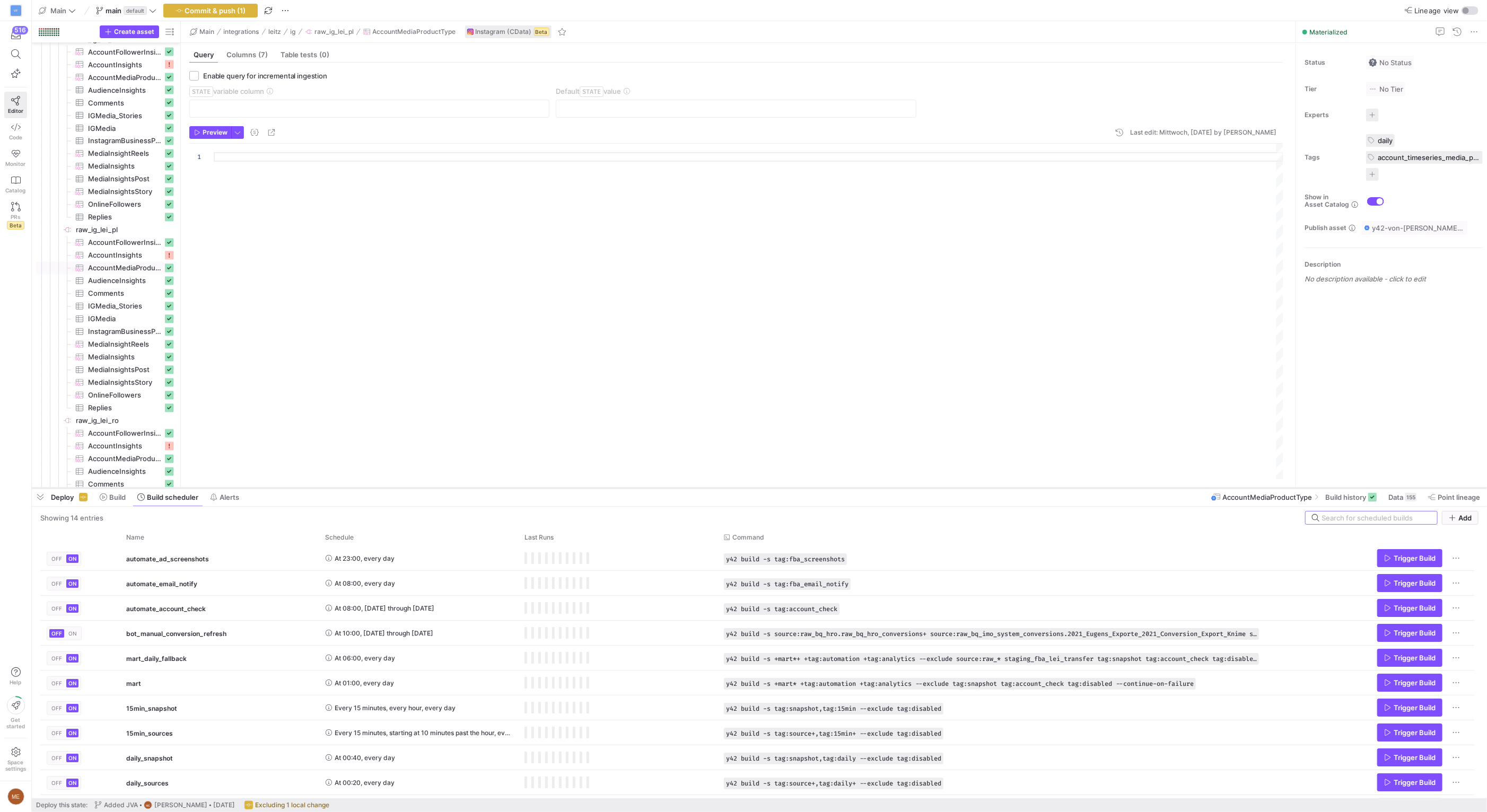
drag, startPoint x: 413, startPoint y: 619, endPoint x: 409, endPoint y: 489, distance: 130.1
click at [409, 489] on div at bounding box center [759, 488] width 1455 height 4
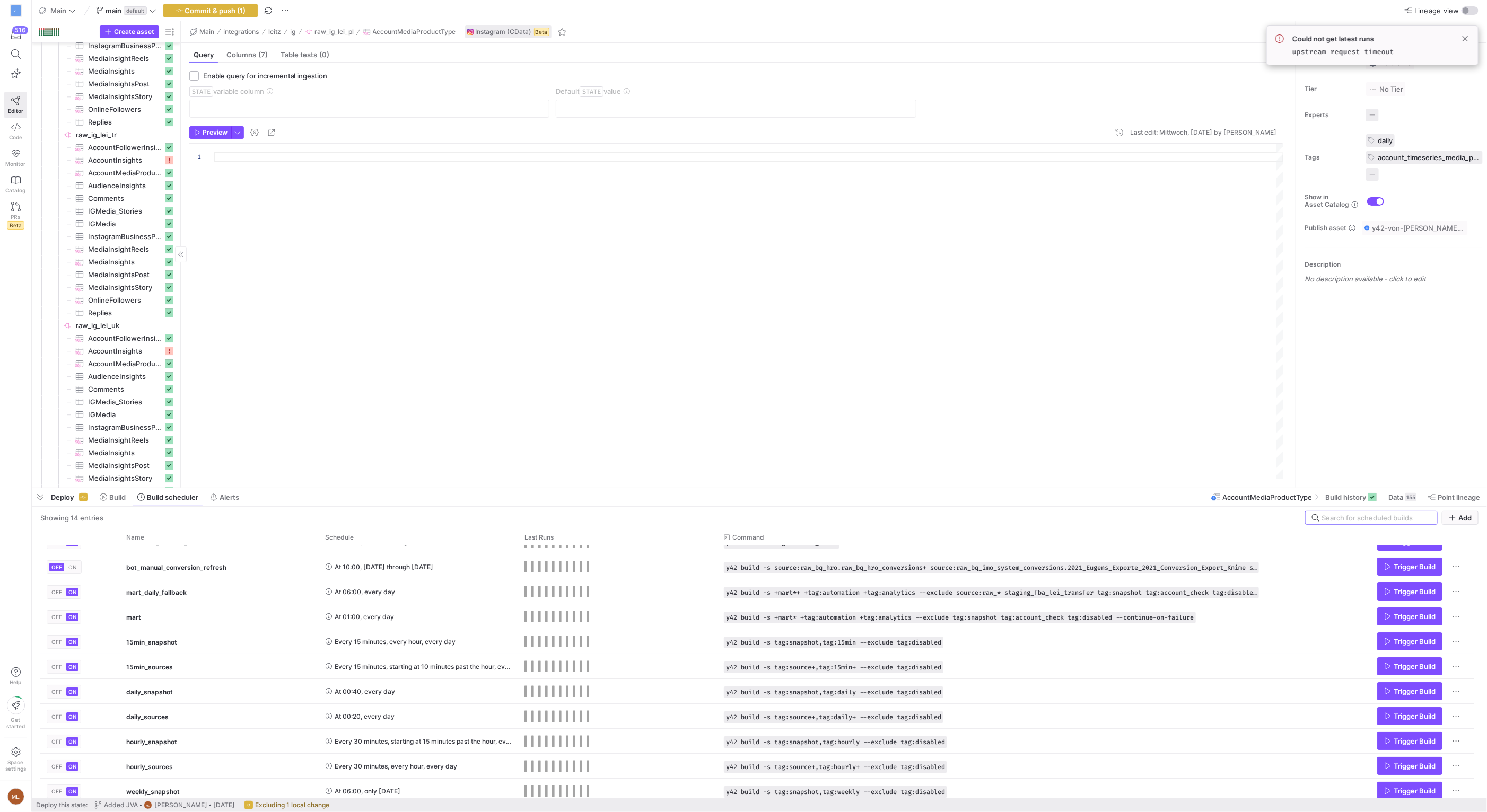
click at [161, 35] on div "Create asset" at bounding box center [138, 31] width 76 height 12
click at [167, 33] on span "button" at bounding box center [169, 31] width 12 height 12
click at [200, 91] on label "Freshness" at bounding box center [216, 93] width 40 height 8
click at [196, 91] on input "Freshness" at bounding box center [191, 93] width 8 height 8
radio input "false"
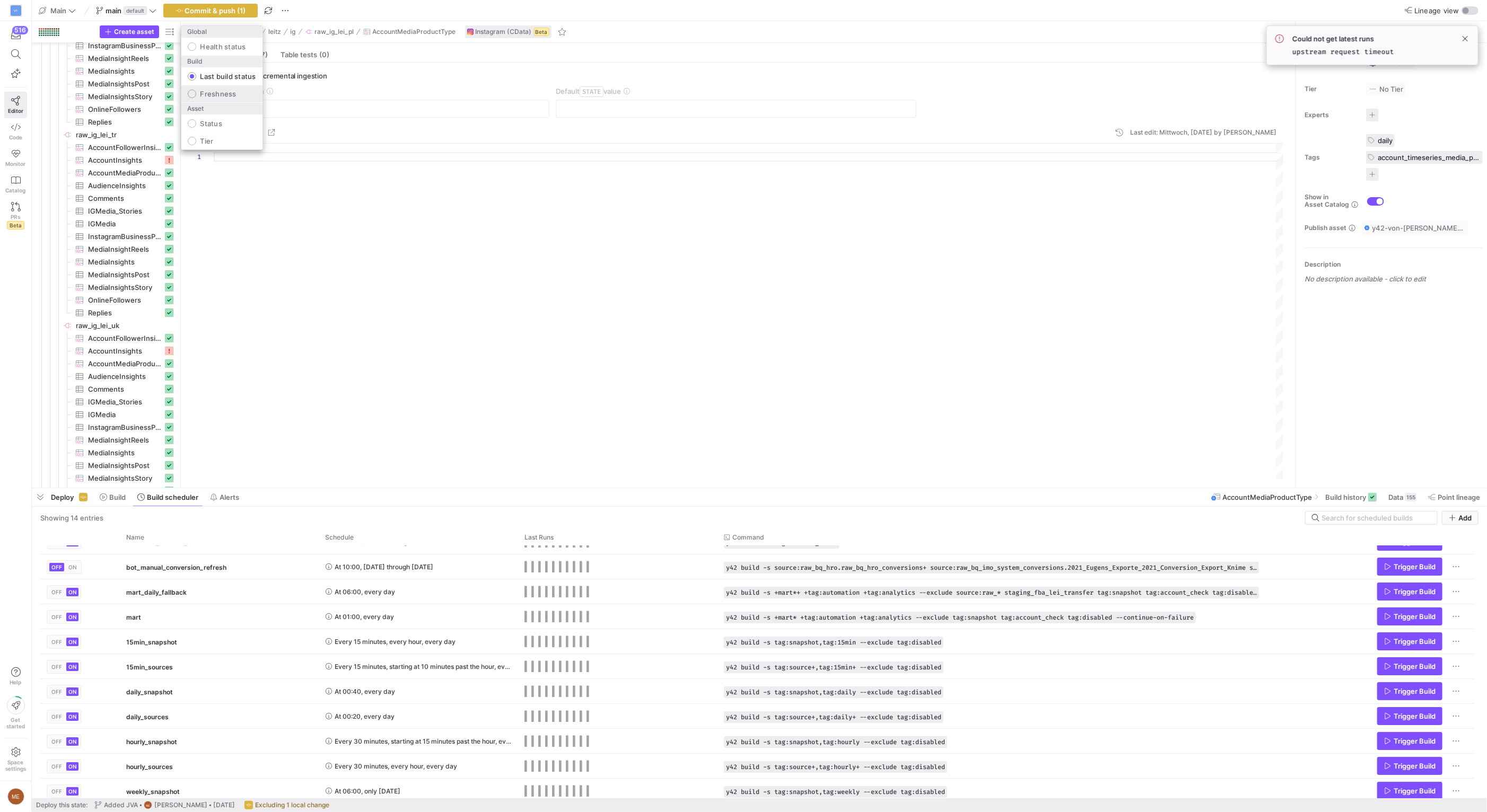
radio input "true"
click at [314, 302] on div at bounding box center [743, 406] width 1487 height 812
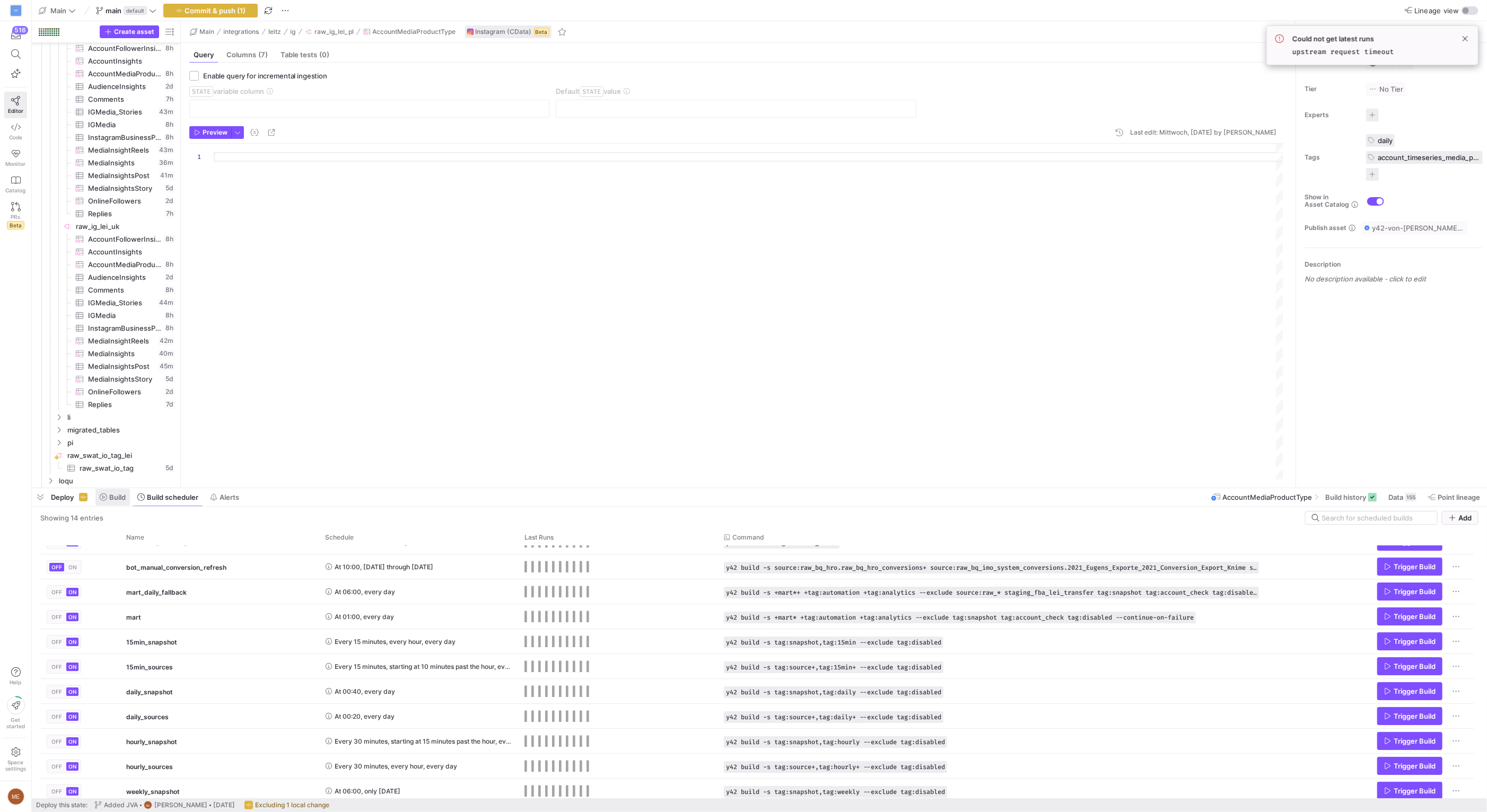
click at [112, 502] on span at bounding box center [112, 497] width 35 height 17
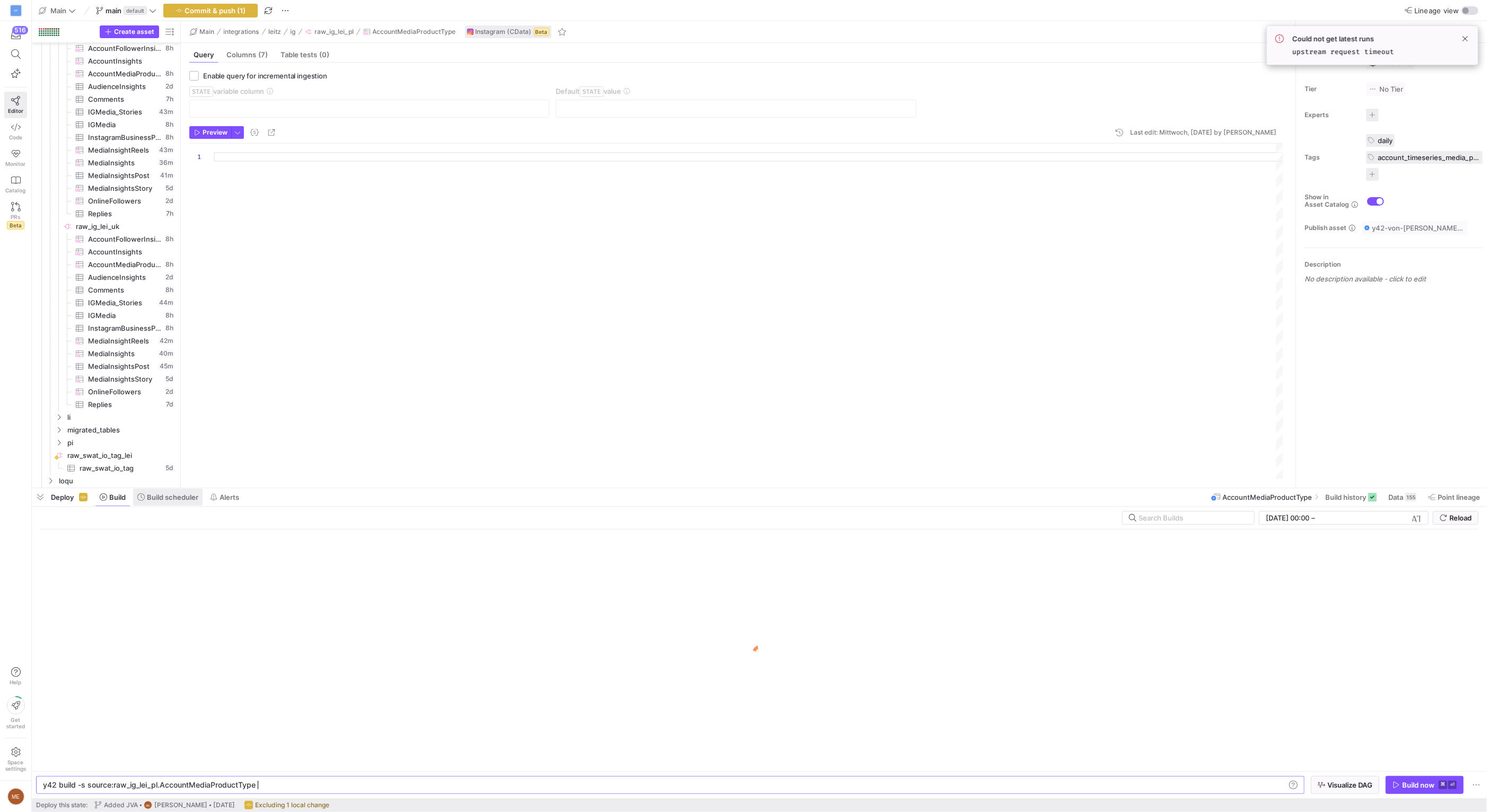
click at [134, 500] on span at bounding box center [168, 497] width 69 height 17
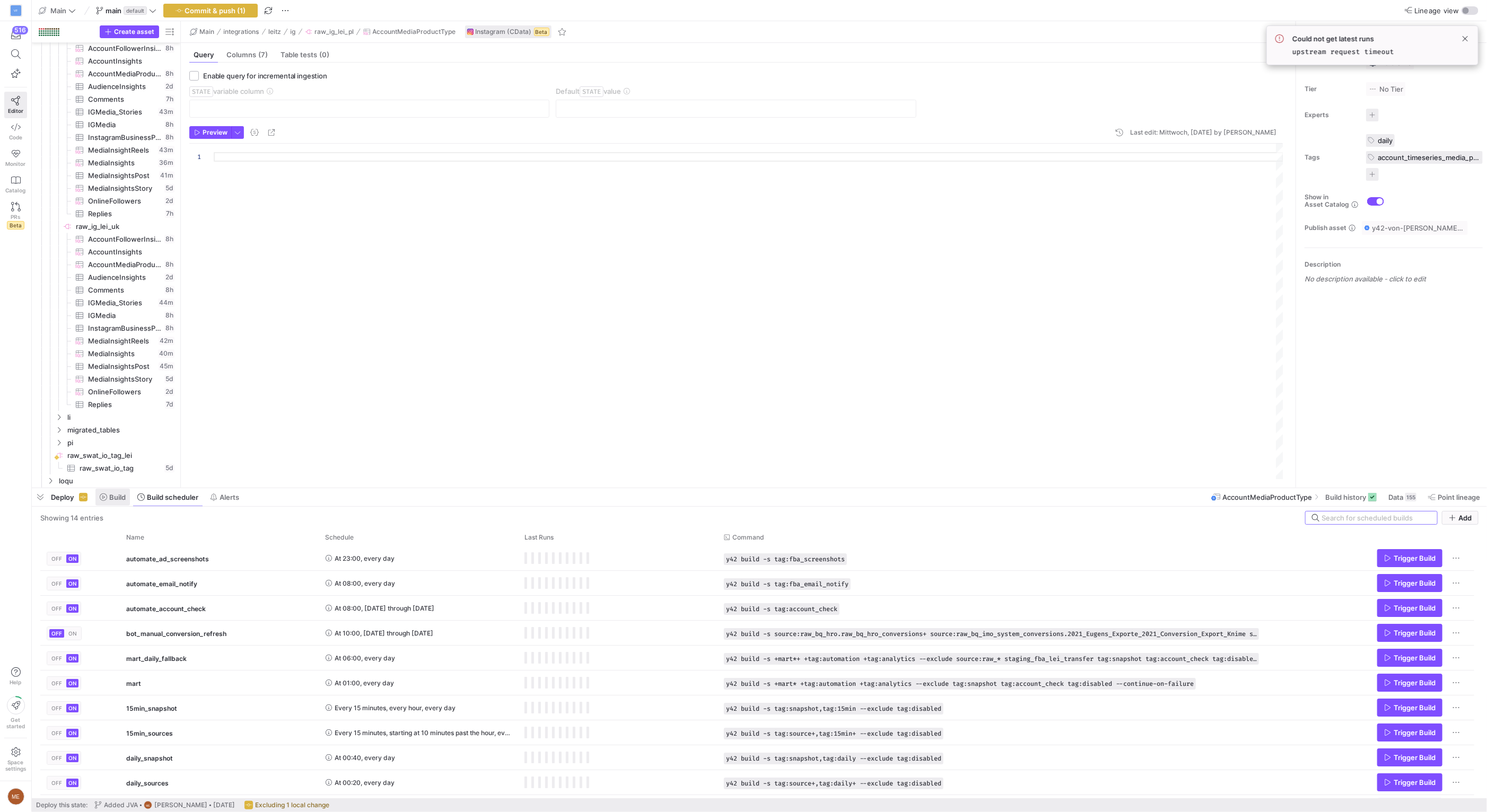
click at [100, 494] on icon at bounding box center [103, 497] width 7 height 7
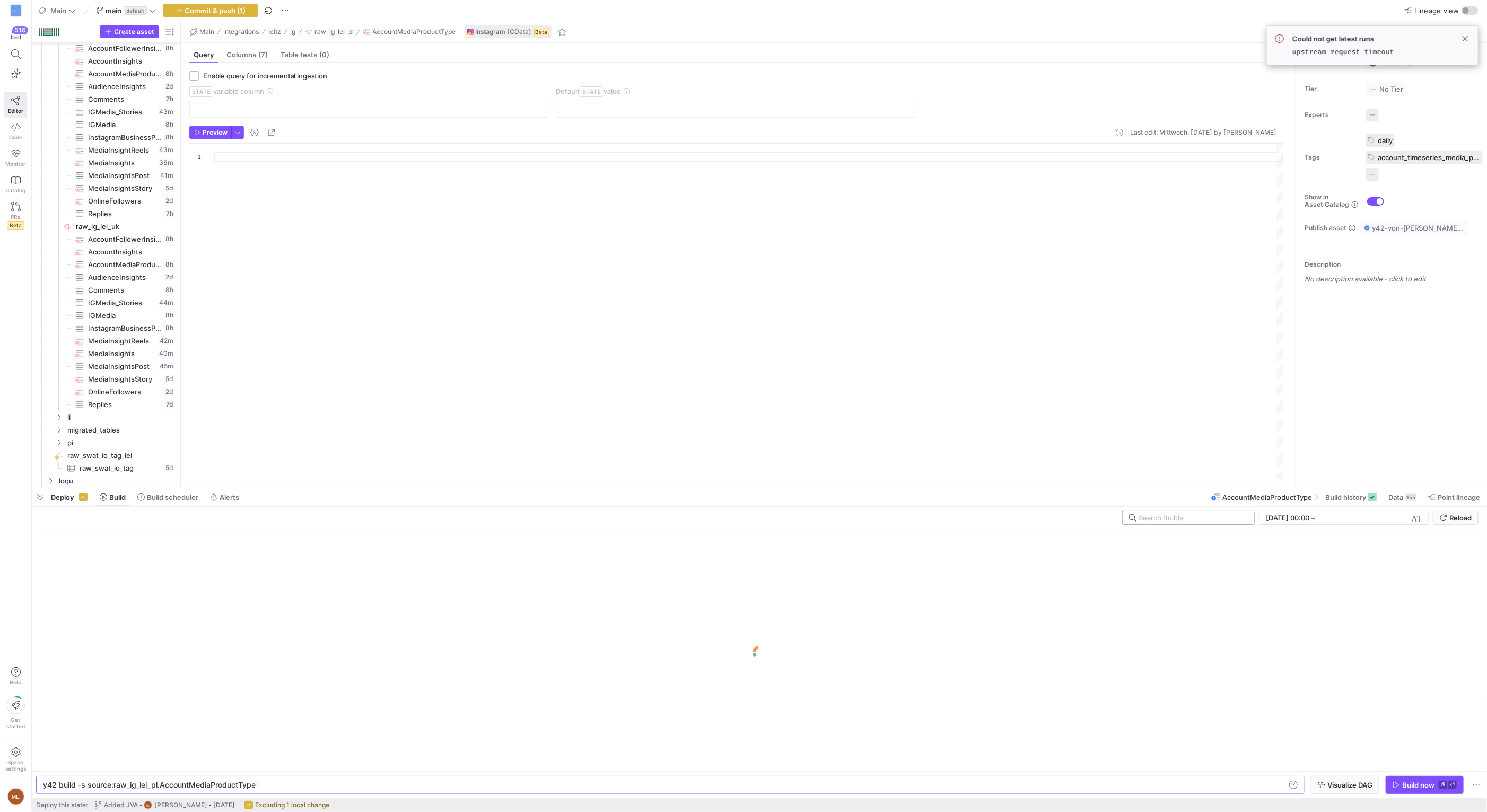
click at [1183, 514] on input "text" at bounding box center [1192, 518] width 107 height 8
click at [606, 527] on div "mart [DATE] 00:00 [DATE] 00:00 – End datetime [DATE] Reload" at bounding box center [759, 520] width 1438 height 18
click at [1469, 36] on span at bounding box center [1465, 39] width 12 height 12
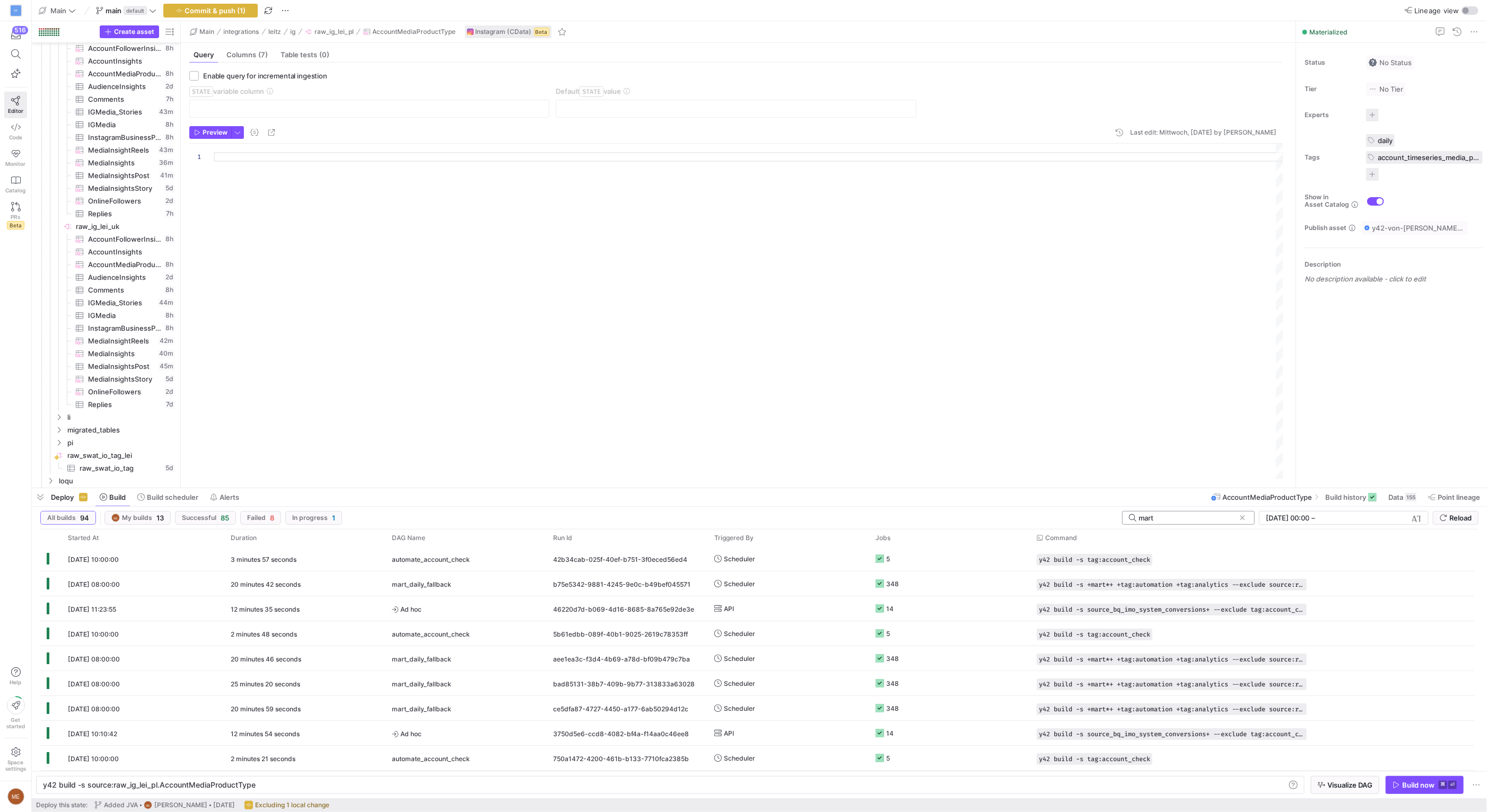
click at [1172, 525] on mat-form-field "mart" at bounding box center [1188, 518] width 133 height 14
click at [1172, 521] on input "mart" at bounding box center [1187, 518] width 97 height 8
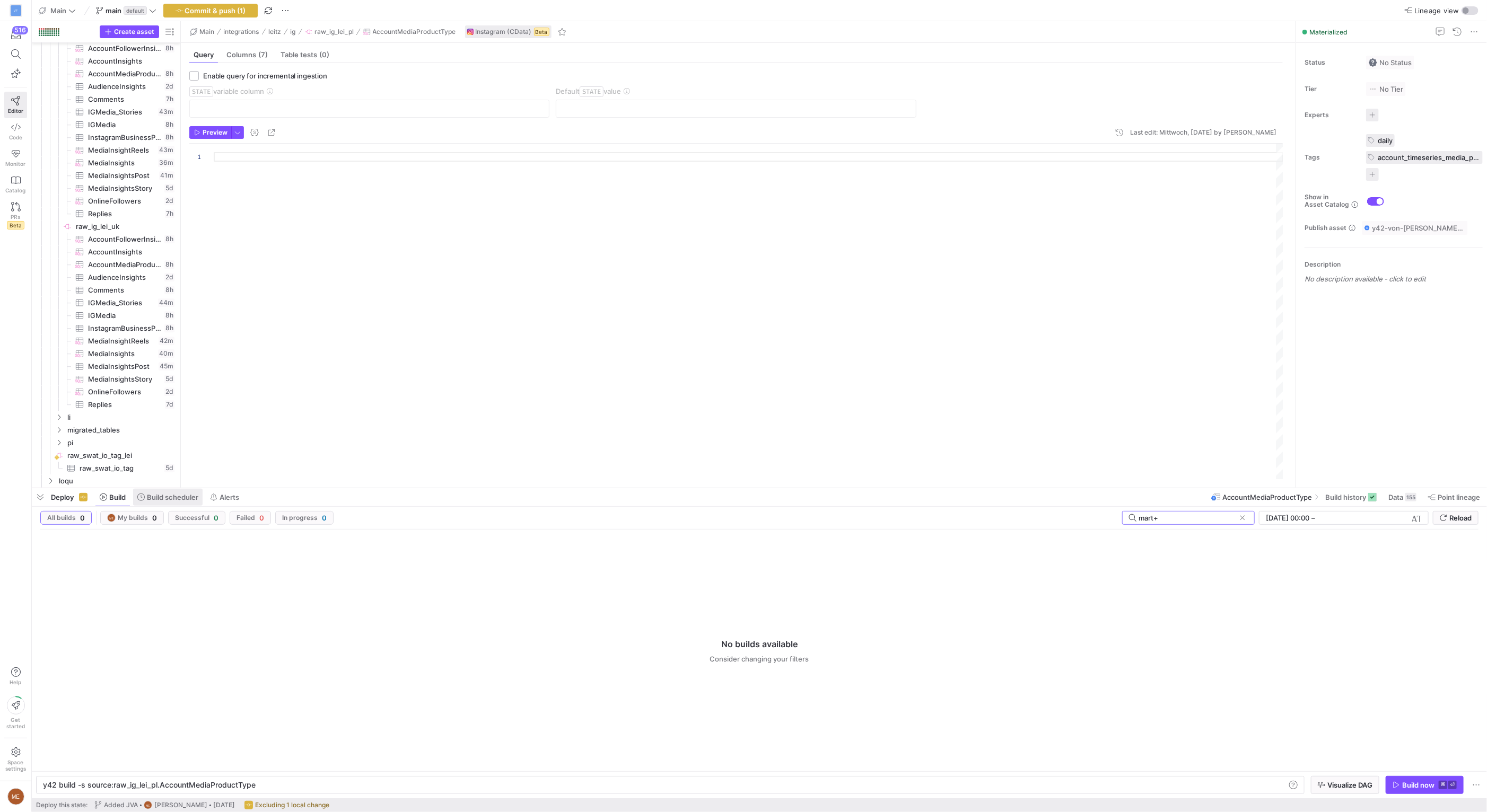
type input "mart+"
click at [165, 495] on span "Build scheduler" at bounding box center [172, 497] width 52 height 8
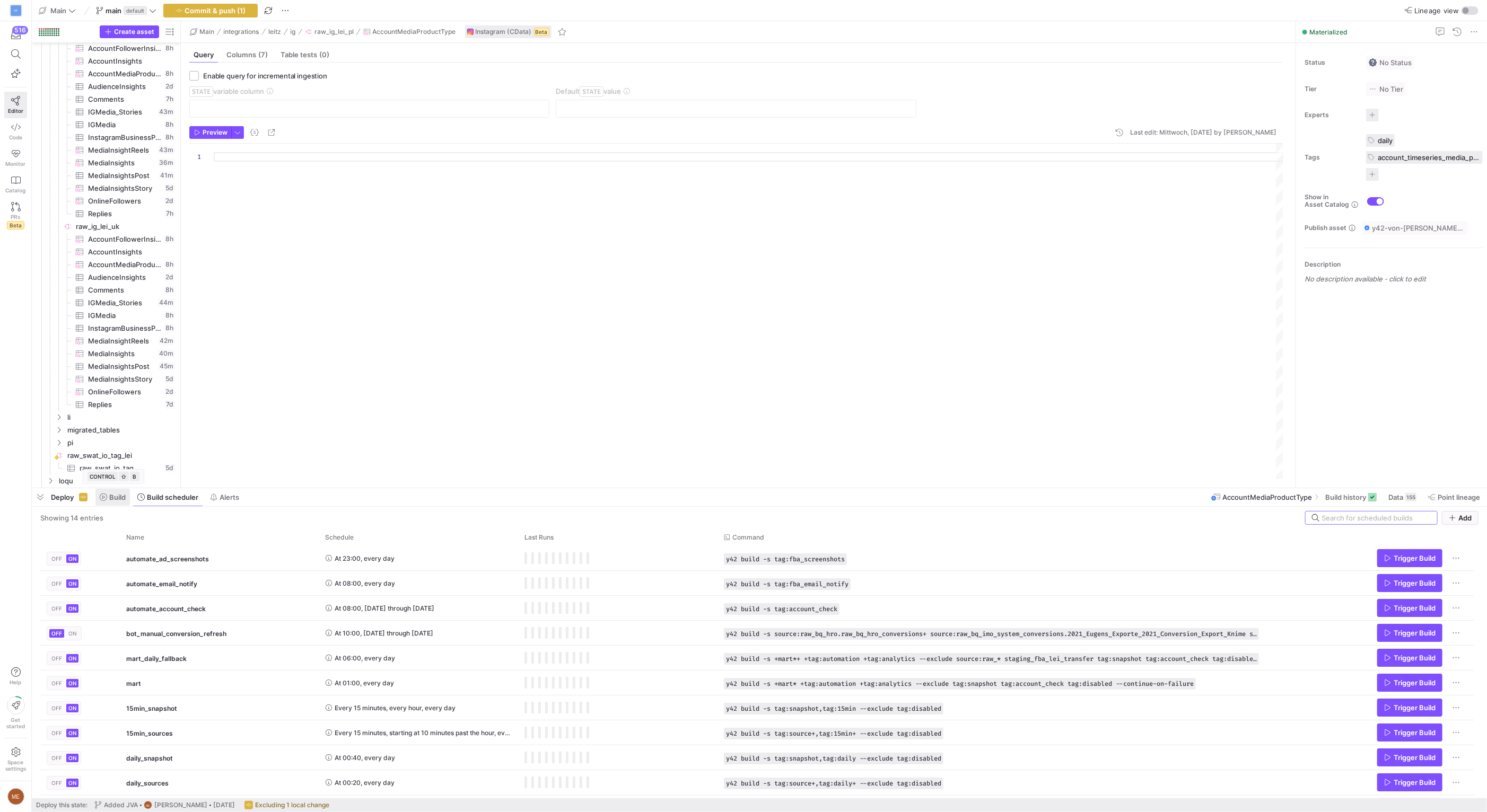
click at [102, 503] on span at bounding box center [112, 497] width 35 height 17
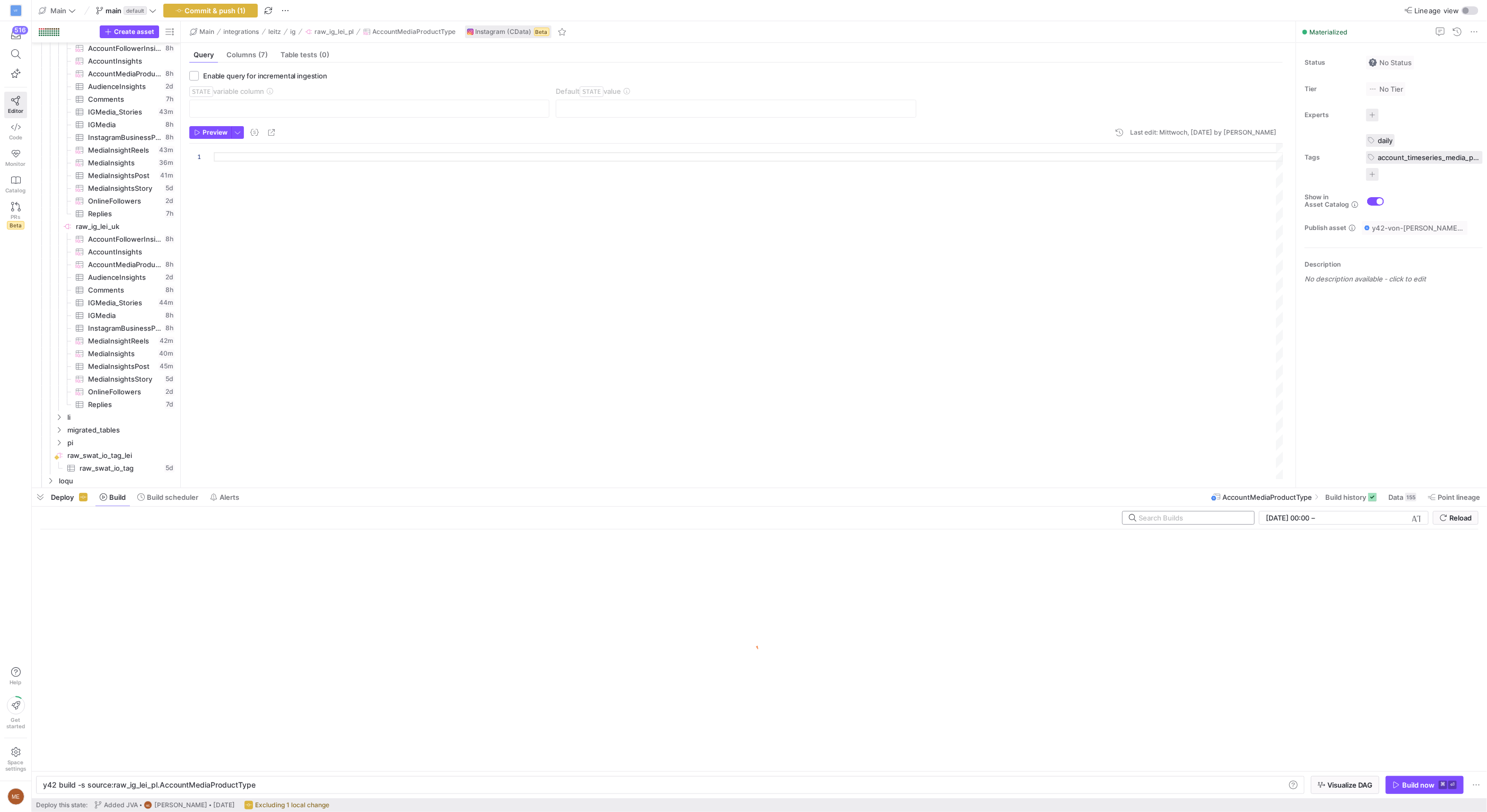
click at [1150, 512] on div at bounding box center [1192, 518] width 107 height 12
click at [1154, 515] on input "text" at bounding box center [1192, 518] width 107 height 8
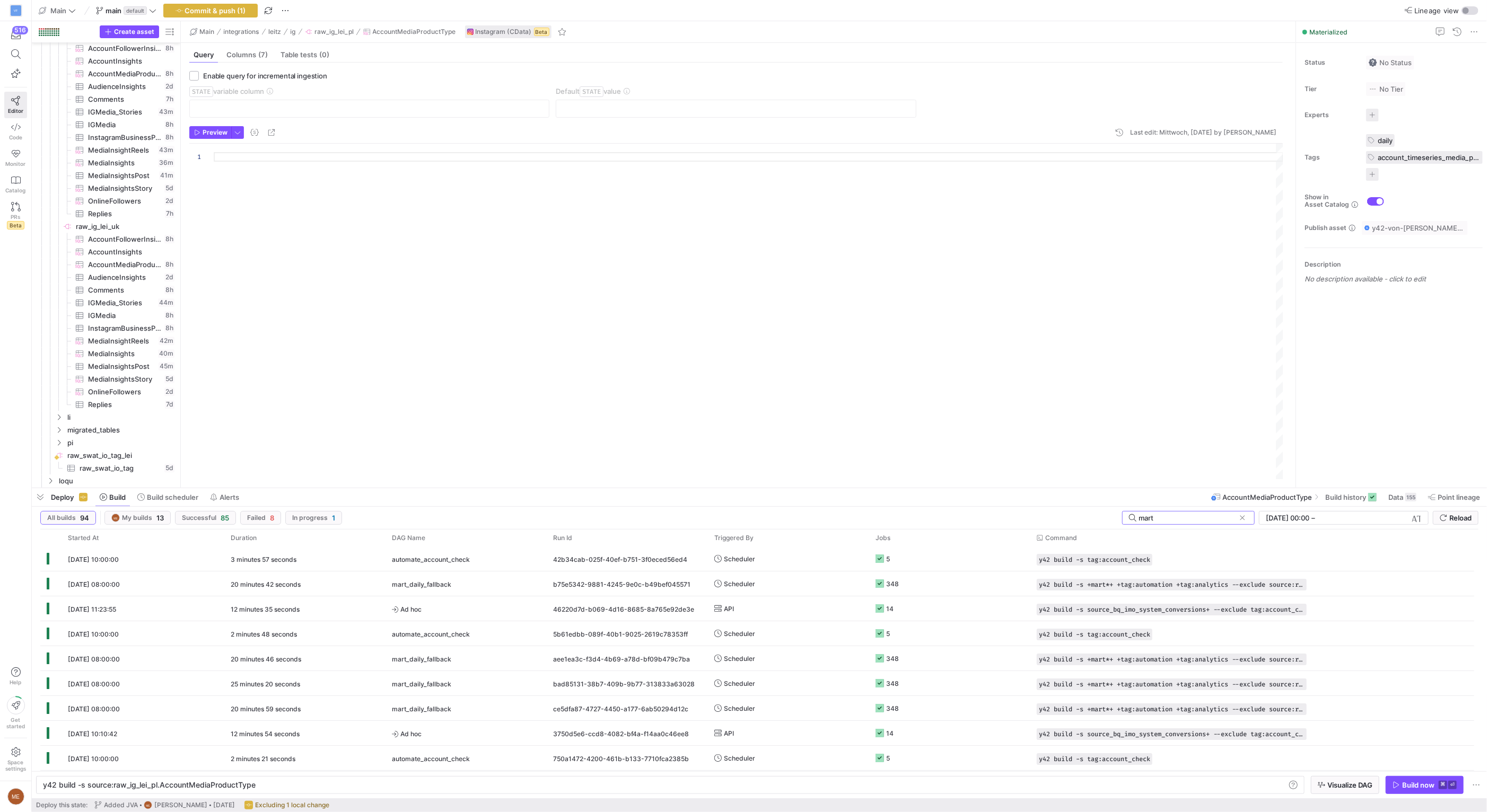
type input "mart"
click at [138, 509] on y42-orchestration-build "All builds 94 ME My builds 13 Successful 85 Failed 8 In progress 1 mart [DATE] …" at bounding box center [759, 652] width 1455 height 292
click at [158, 499] on span "Build scheduler" at bounding box center [172, 497] width 52 height 8
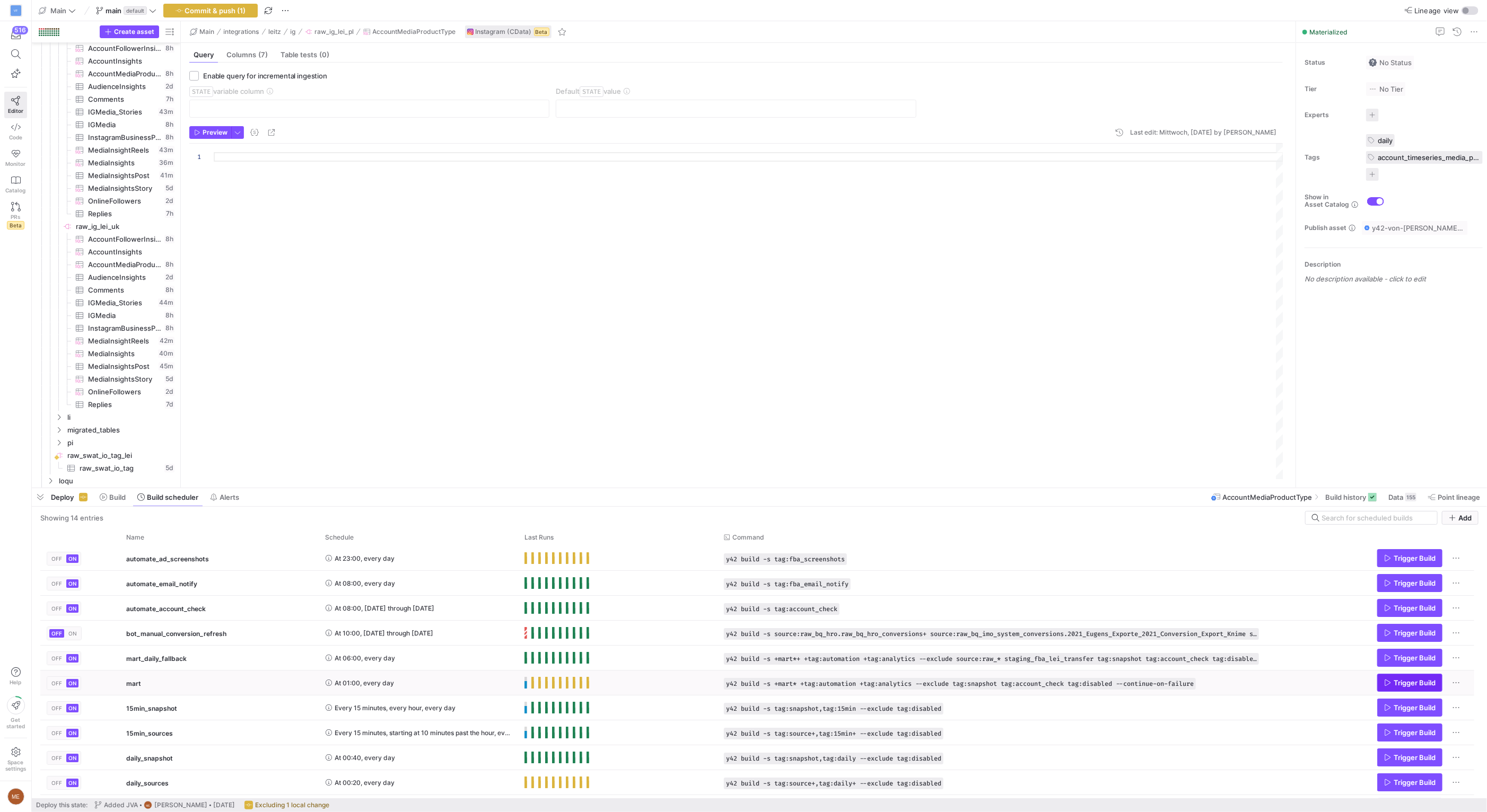
click at [1401, 681] on span "Trigger Build" at bounding box center [1415, 682] width 42 height 8
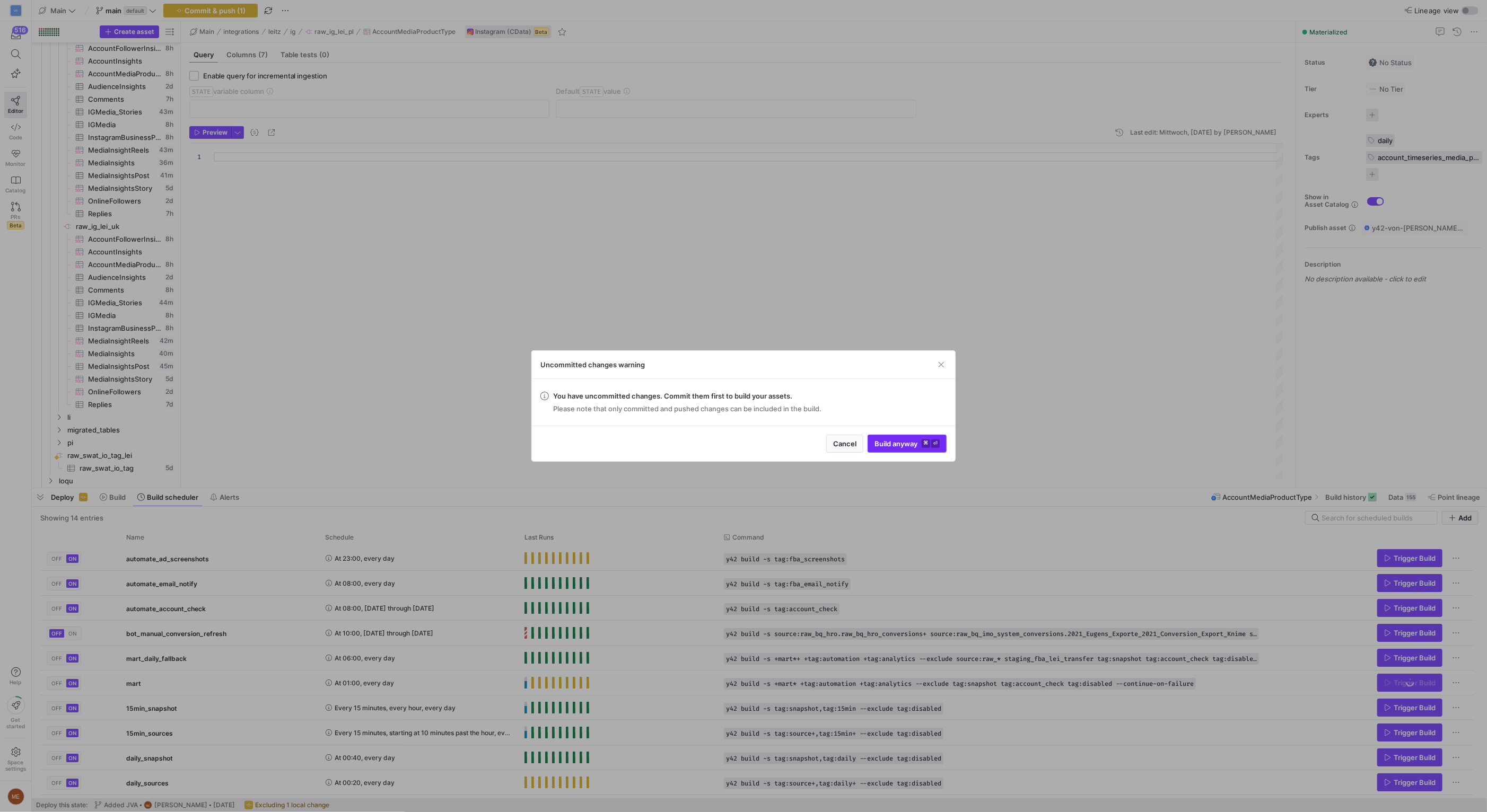
click at [891, 443] on span "Build anyway ⌘ ⏎" at bounding box center [907, 443] width 65 height 8
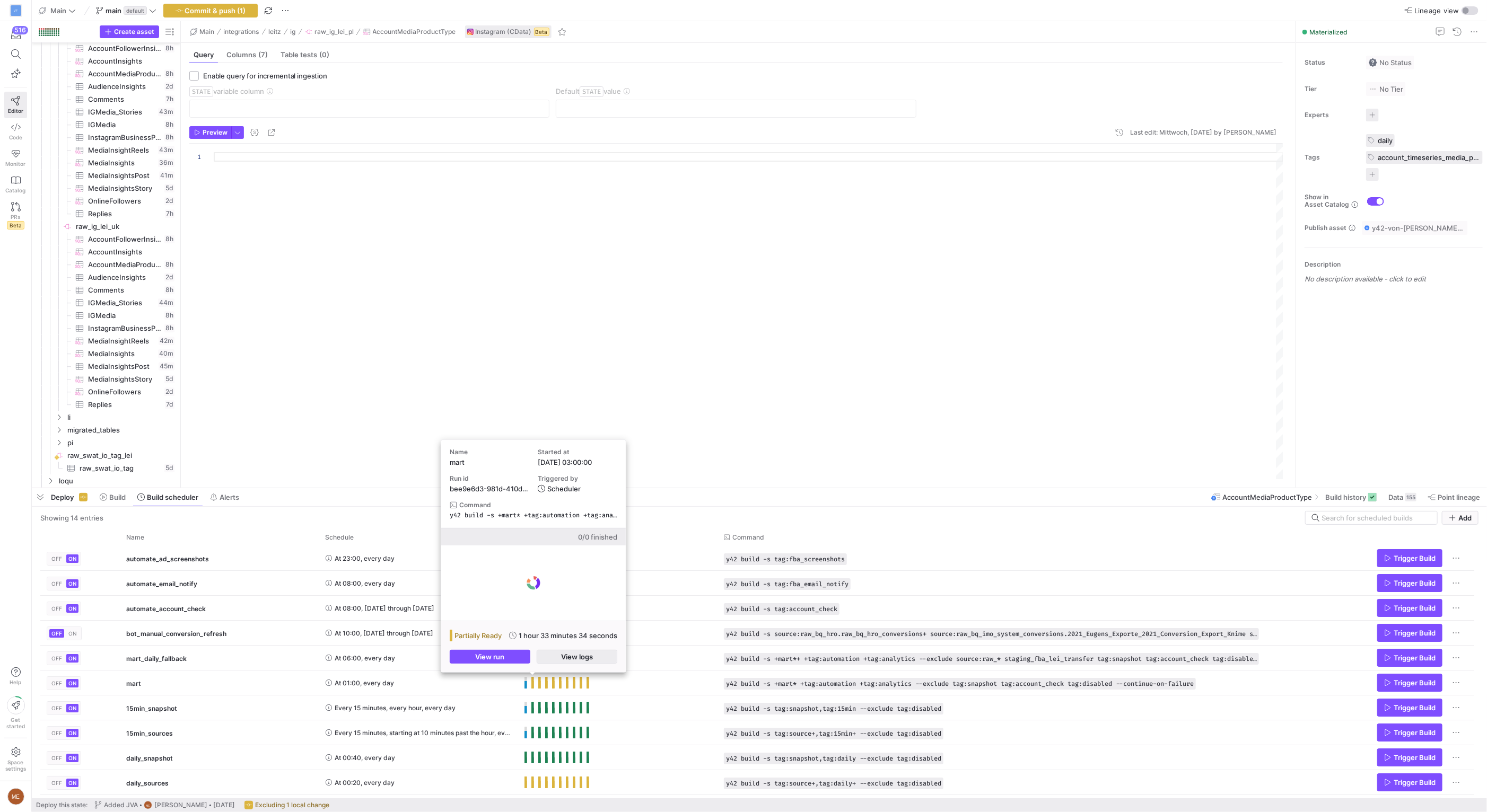
click at [543, 658] on span "button" at bounding box center [577, 656] width 80 height 12
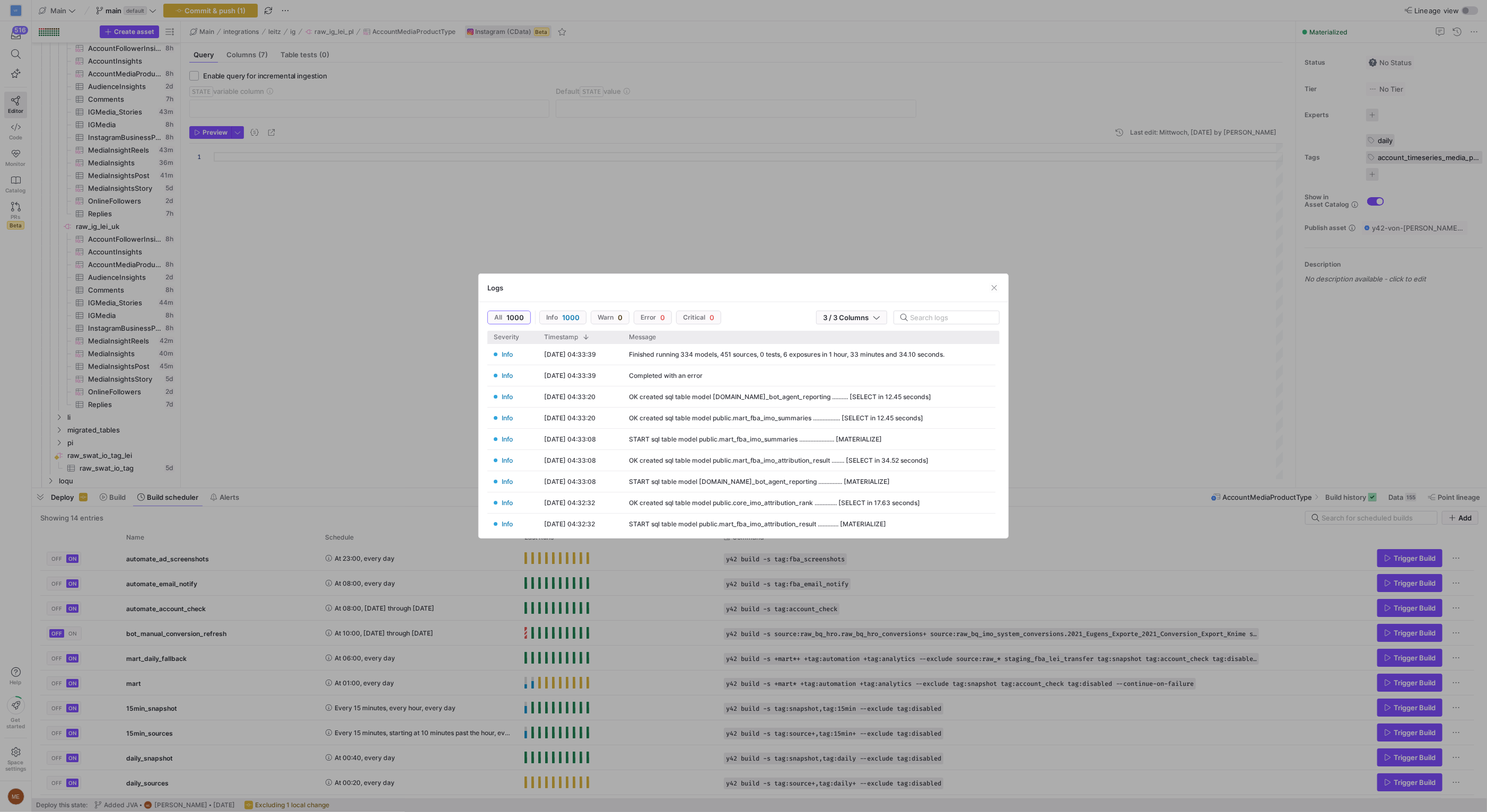
click at [534, 691] on div at bounding box center [743, 406] width 1487 height 812
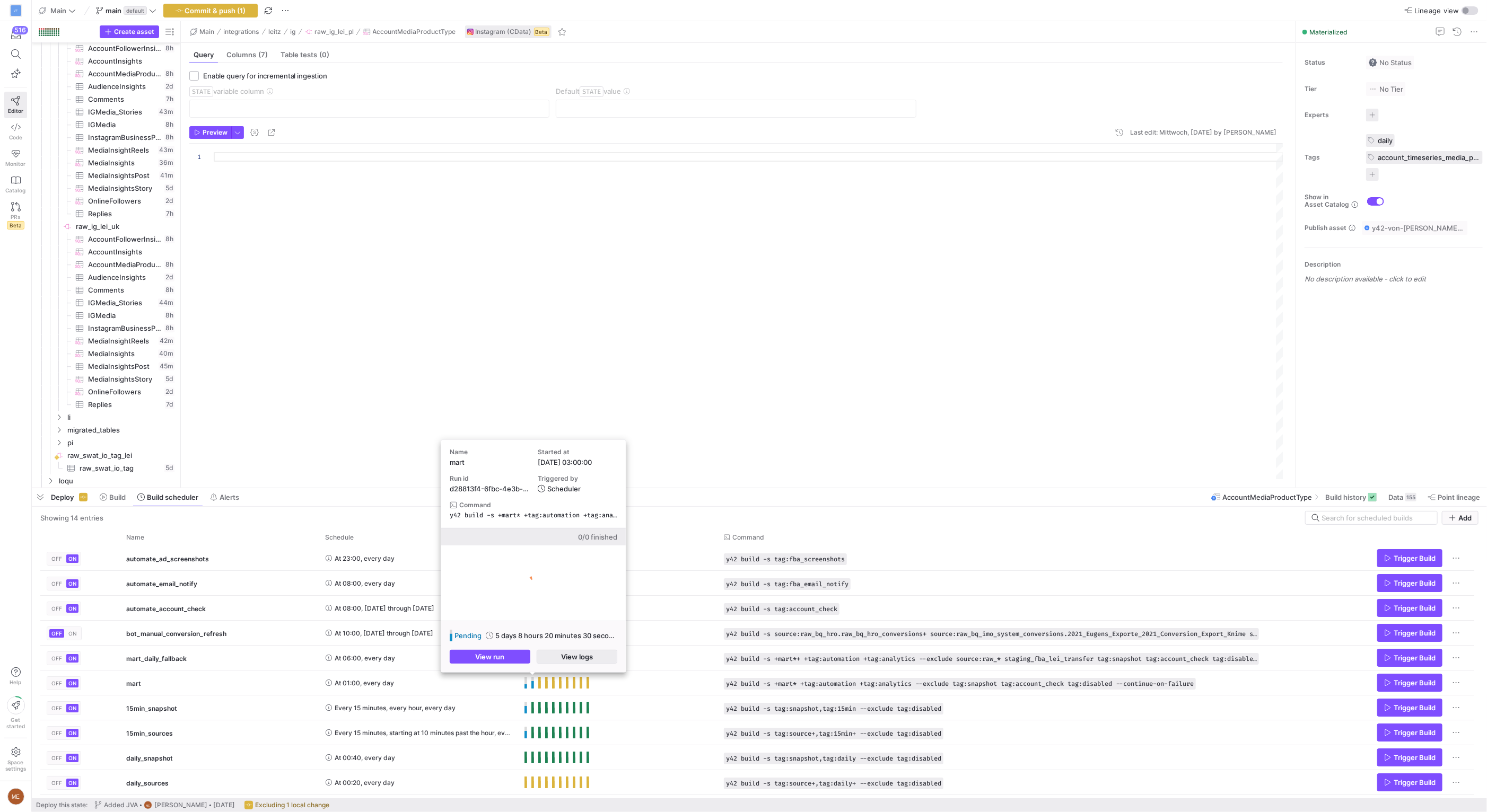
click at [545, 659] on span "button" at bounding box center [577, 656] width 80 height 12
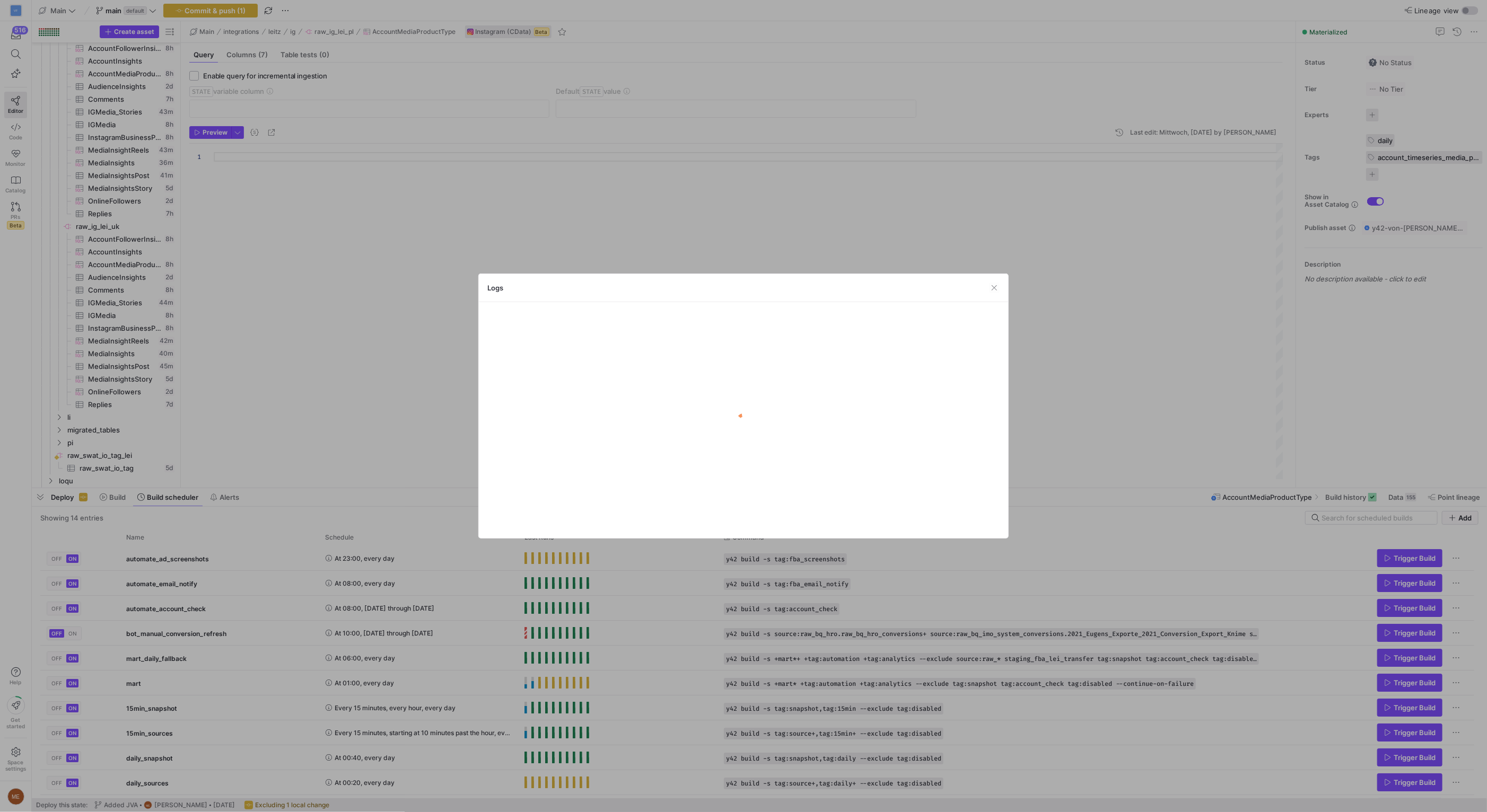
drag, startPoint x: 547, startPoint y: 655, endPoint x: 537, endPoint y: 668, distance: 16.4
click at [548, 655] on div at bounding box center [743, 406] width 1487 height 812
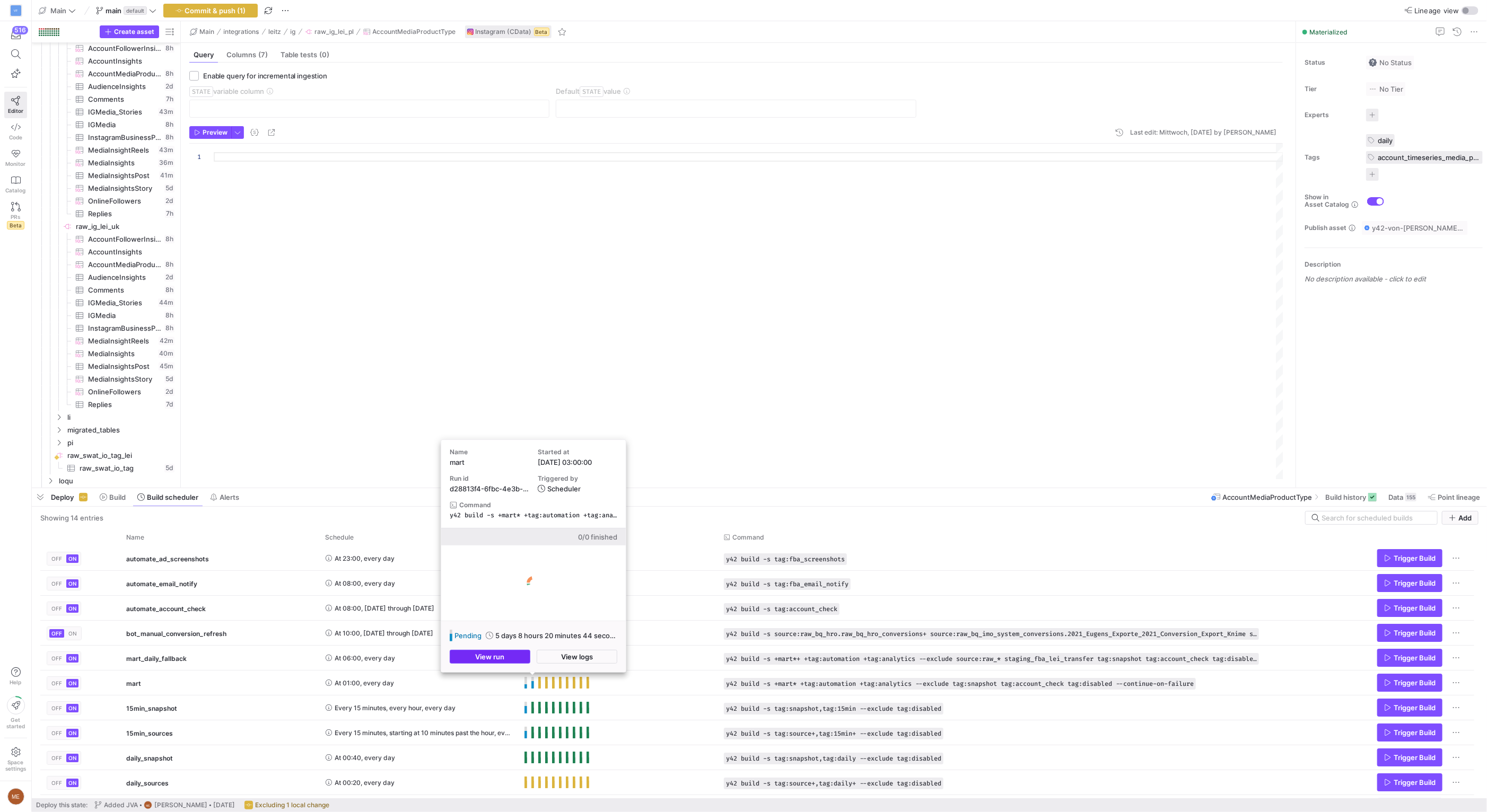
click at [523, 658] on span "button" at bounding box center [490, 656] width 80 height 12
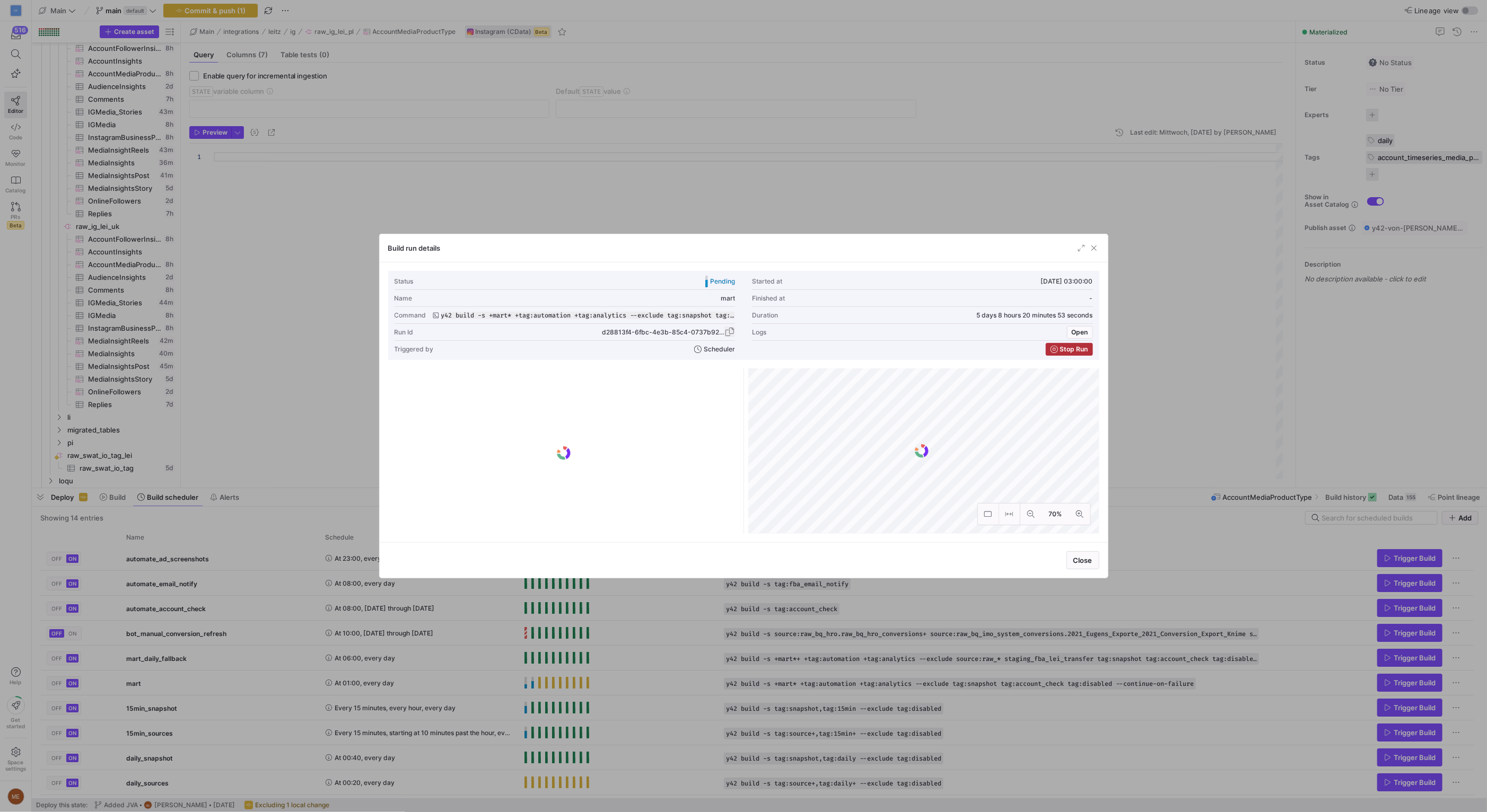
click at [729, 334] on span "button" at bounding box center [729, 332] width 10 height 10
click at [309, 392] on div at bounding box center [743, 406] width 1487 height 812
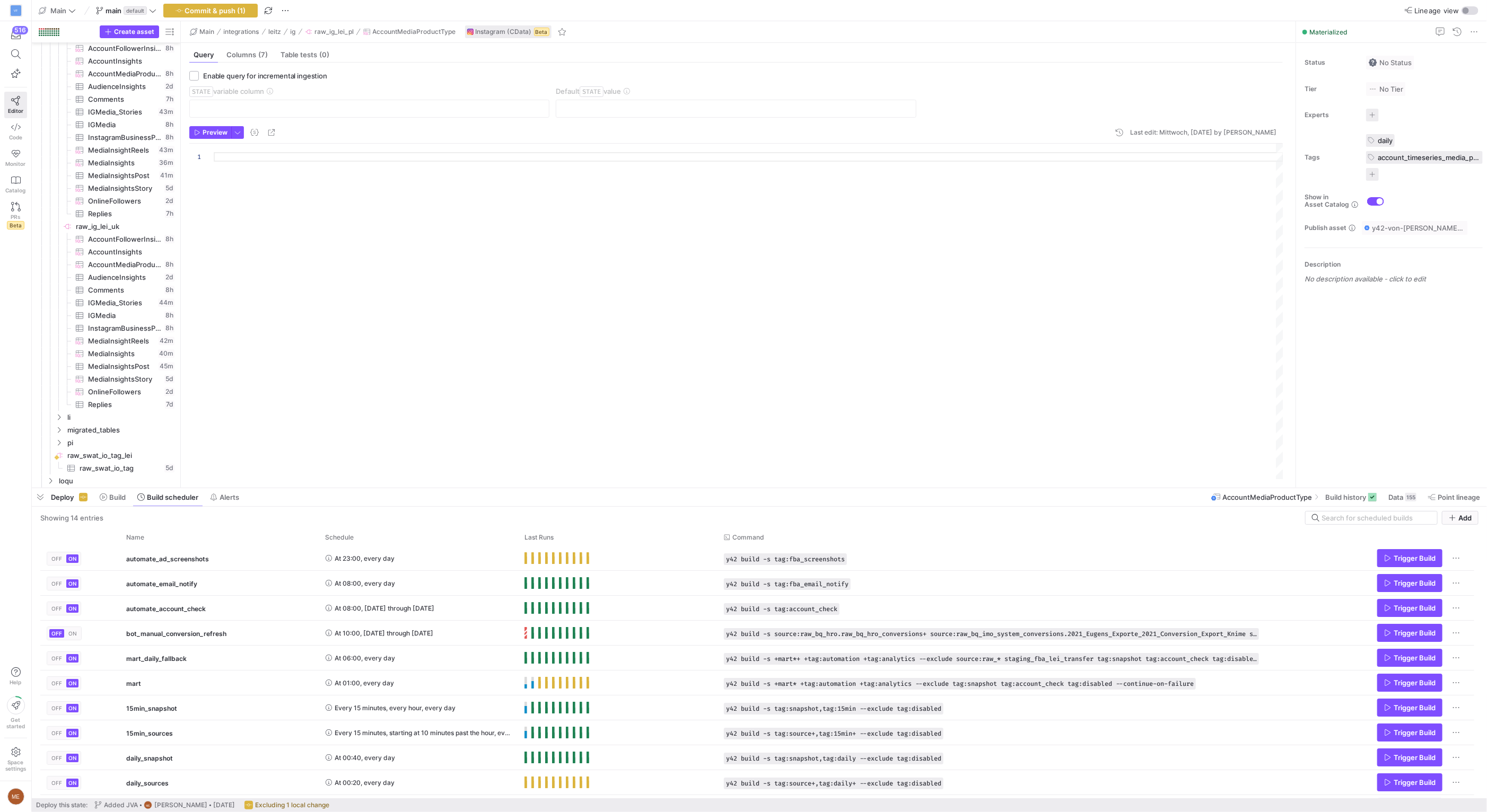
click at [1, 756] on div "Space settings" at bounding box center [16, 759] width 31 height 42
click at [18, 673] on icon "button" at bounding box center [16, 672] width 10 height 10
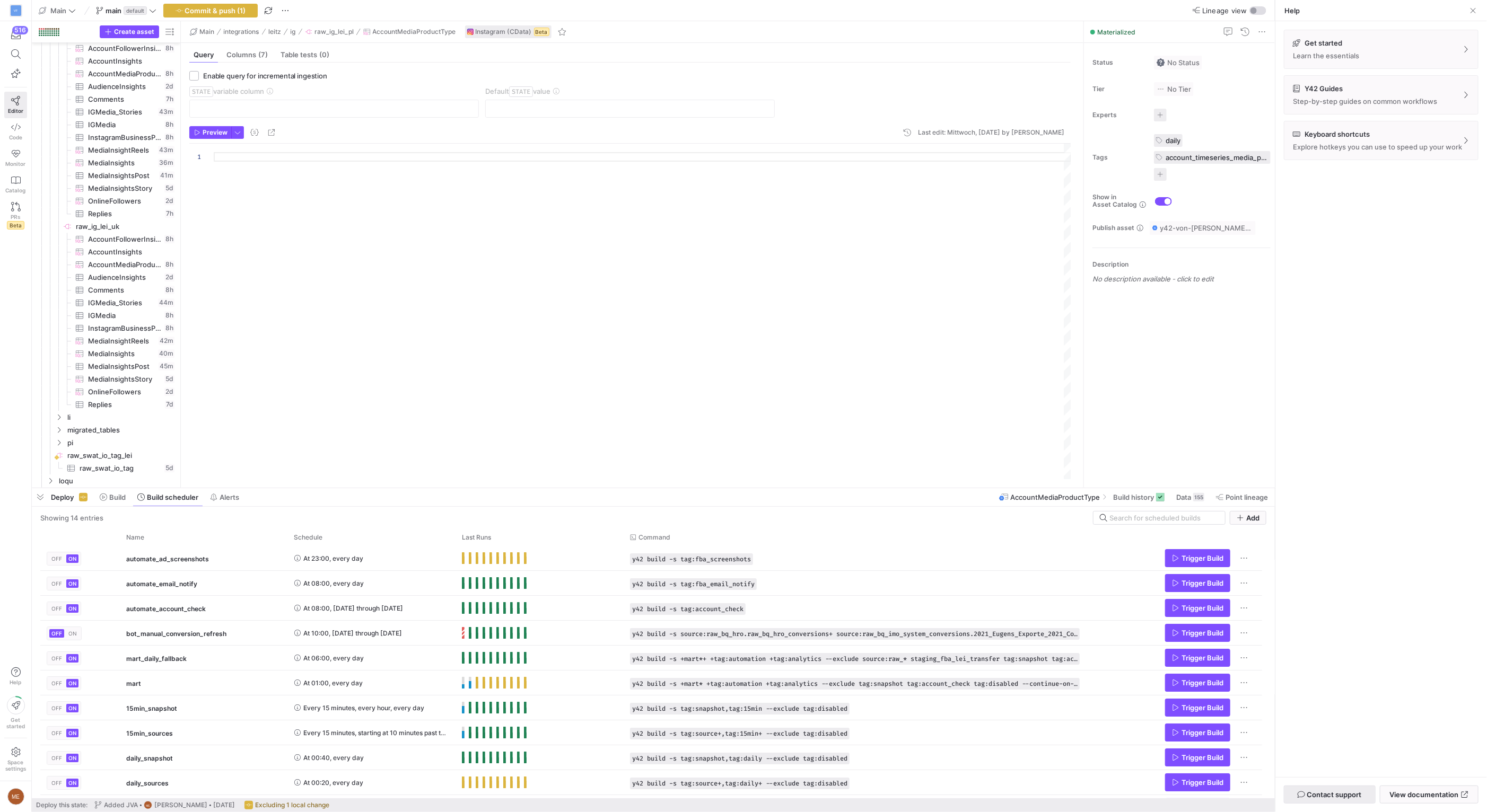
click at [1364, 796] on span "button" at bounding box center [1330, 794] width 91 height 17
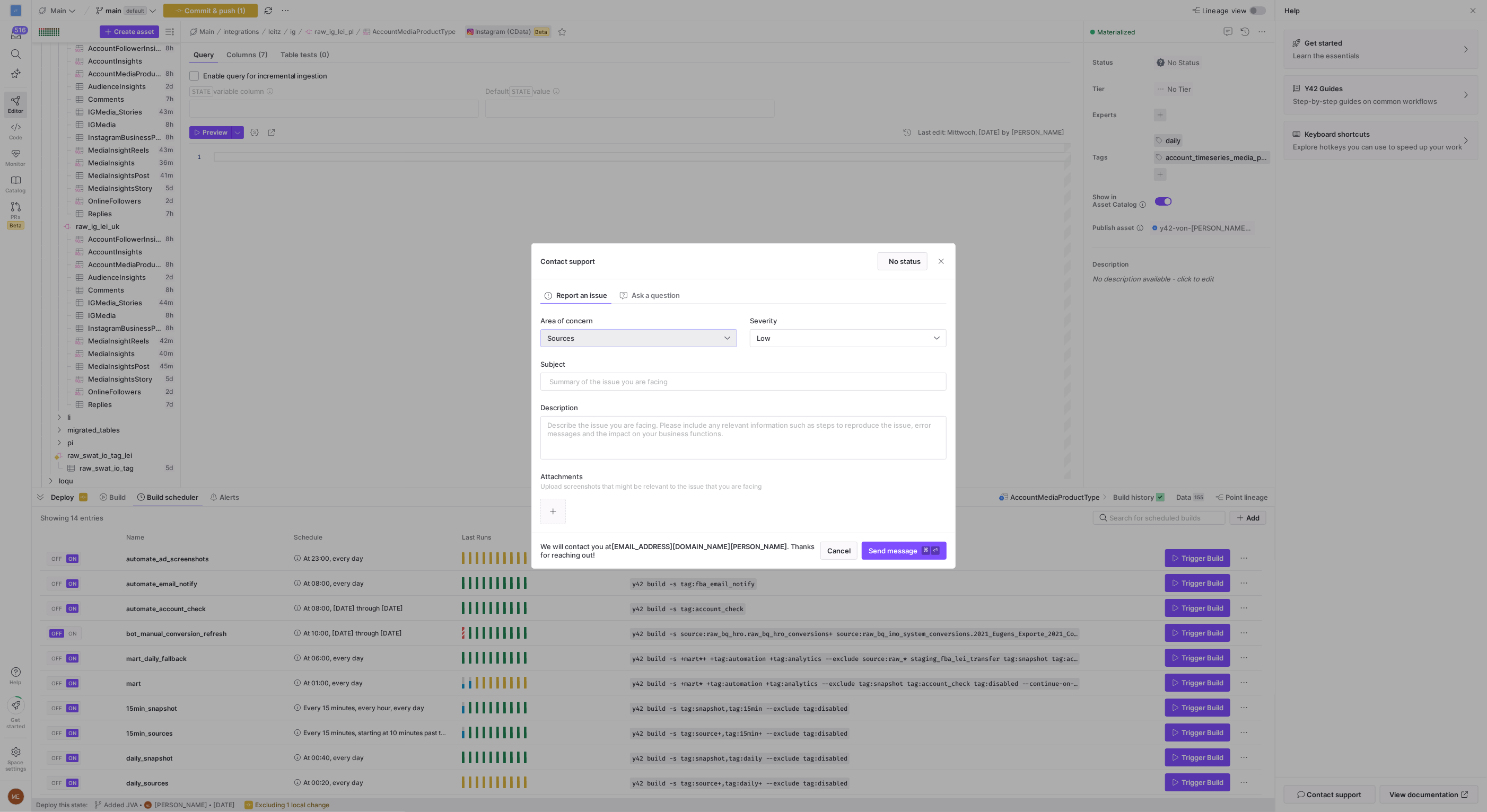
click at [680, 339] on div "Sources" at bounding box center [635, 338] width 177 height 8
click at [643, 389] on mat-option "dbt models" at bounding box center [639, 384] width 196 height 17
click at [656, 348] on div "Area of concern dbt models Severity Low" at bounding box center [743, 338] width 406 height 44
click at [654, 345] on div "dbt models" at bounding box center [639, 338] width 183 height 17
click at [630, 438] on span "Lineage" at bounding box center [639, 435] width 187 height 8
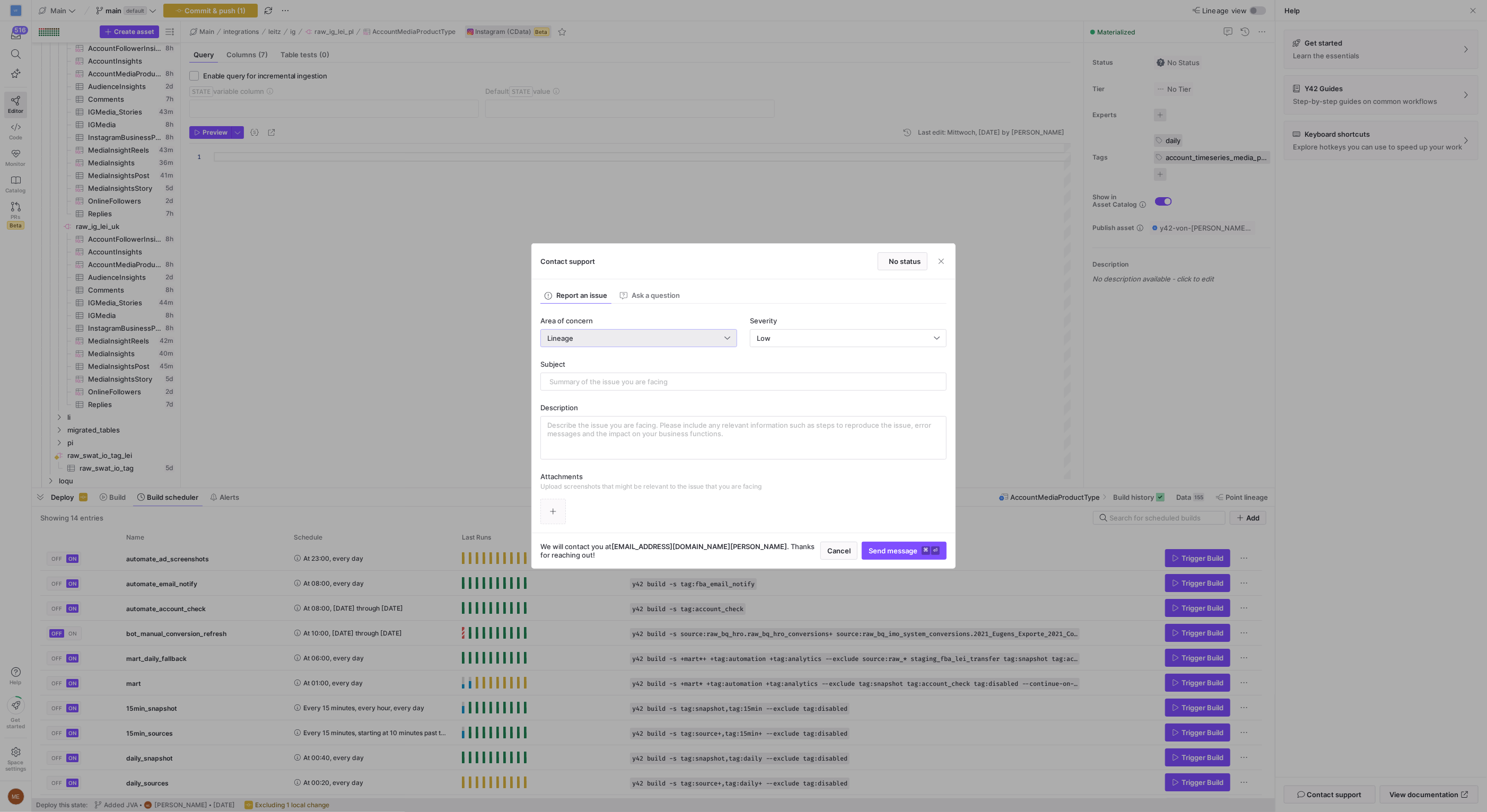
click at [648, 343] on div "Lineage" at bounding box center [639, 338] width 183 height 17
click at [633, 390] on mat-option "Orchestration" at bounding box center [639, 399] width 196 height 17
click at [842, 334] on div "Low" at bounding box center [845, 338] width 177 height 8
click at [818, 369] on mat-option "Normal Partial service failure" at bounding box center [848, 375] width 196 height 17
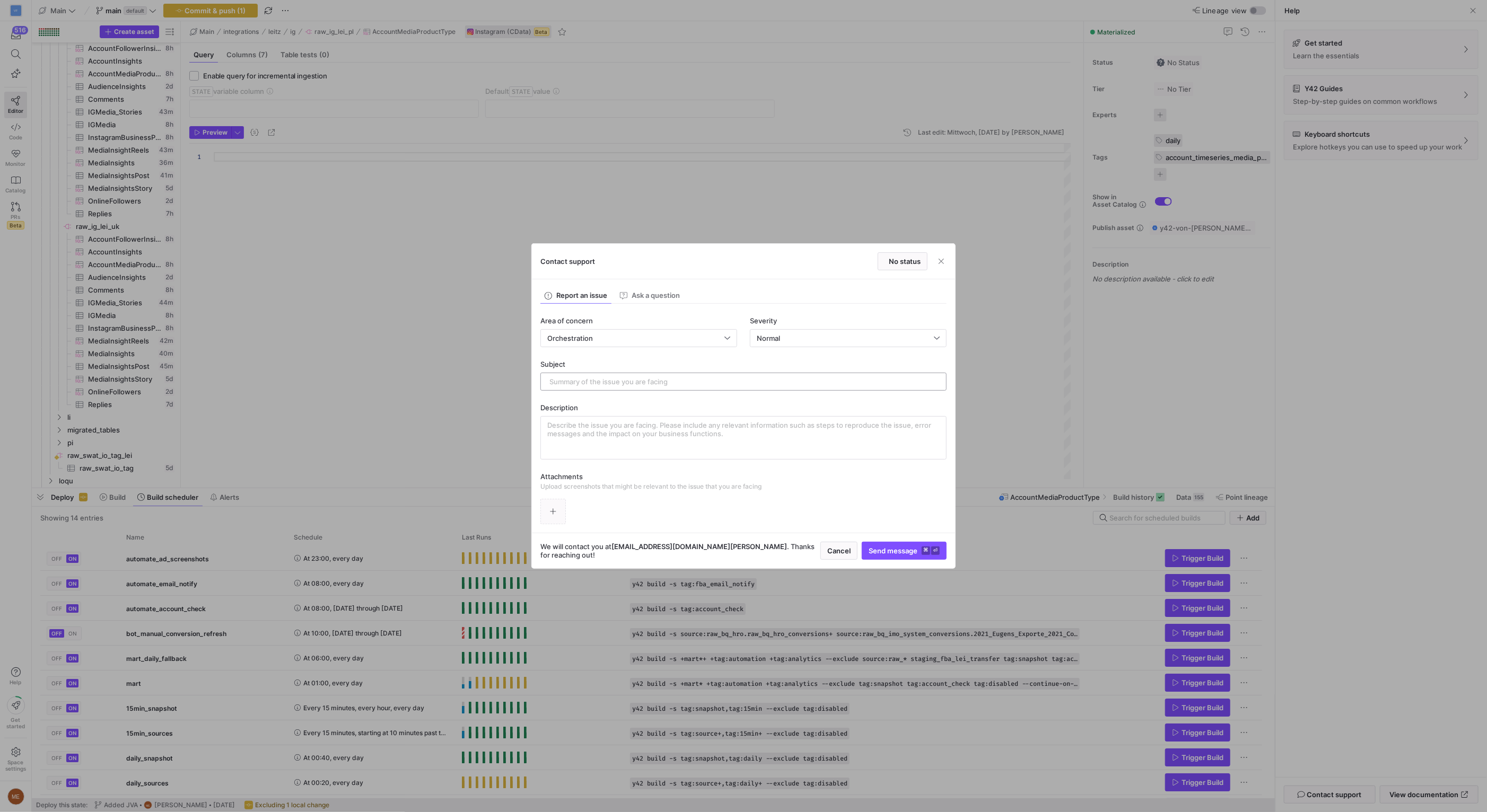
click at [696, 390] on div at bounding box center [743, 382] width 406 height 18
click at [684, 433] on textarea at bounding box center [743, 438] width 392 height 34
click at [667, 378] on input "text" at bounding box center [743, 381] width 388 height 8
type input "Run"
paste textarea "d28813f4-6fbc-4e3b-85c4-0737b92f65f5"
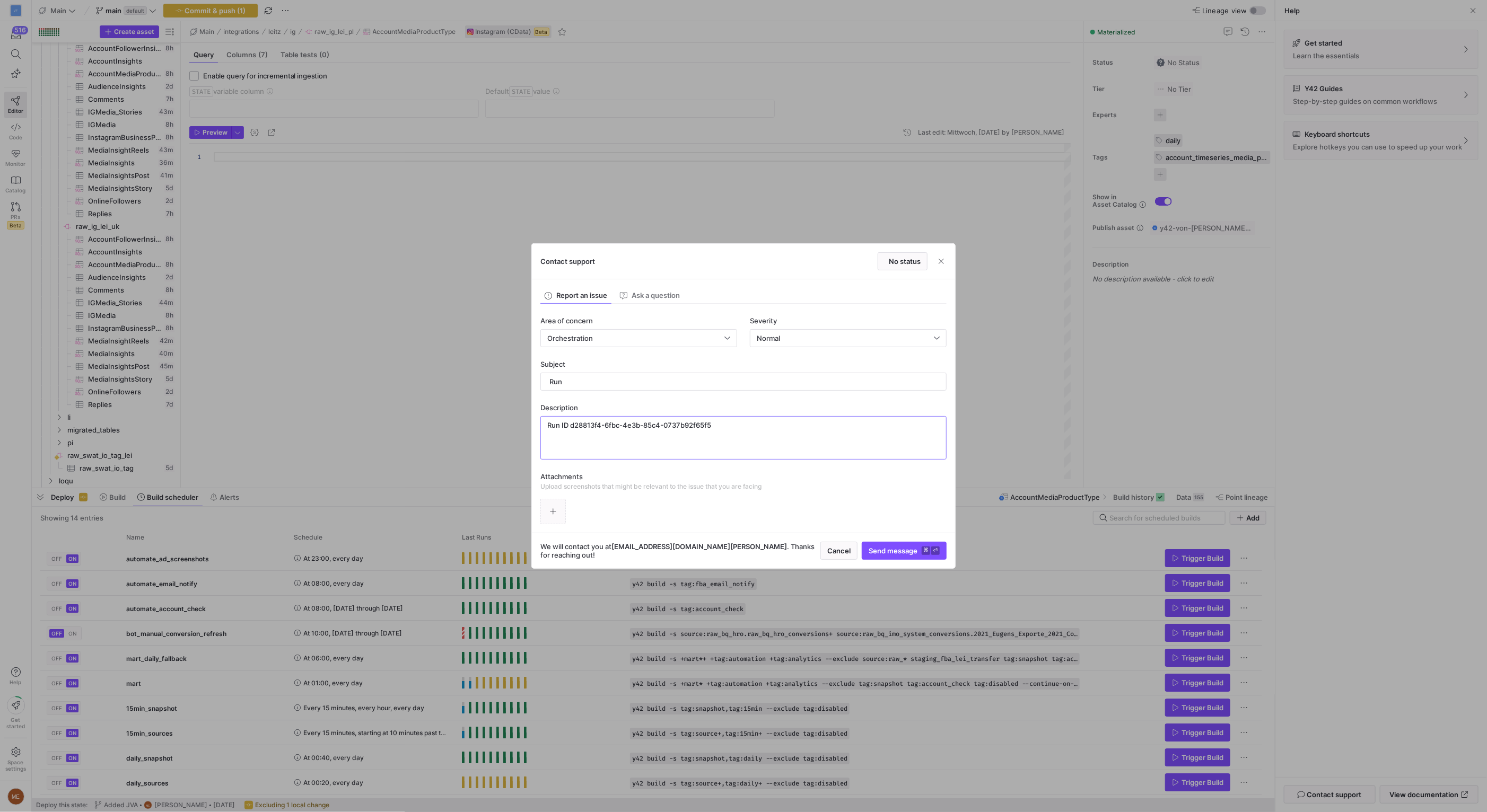
type textarea "Run ID d28813f4-6fbc-4e3b-85c4-0737b92f65f5"
click at [656, 365] on div "Subject Run" at bounding box center [743, 375] width 406 height 31
click at [635, 390] on div "Run" at bounding box center [743, 382] width 388 height 17
click at [635, 385] on div "Run" at bounding box center [743, 382] width 388 height 17
type input "Run stuck for 5 days"
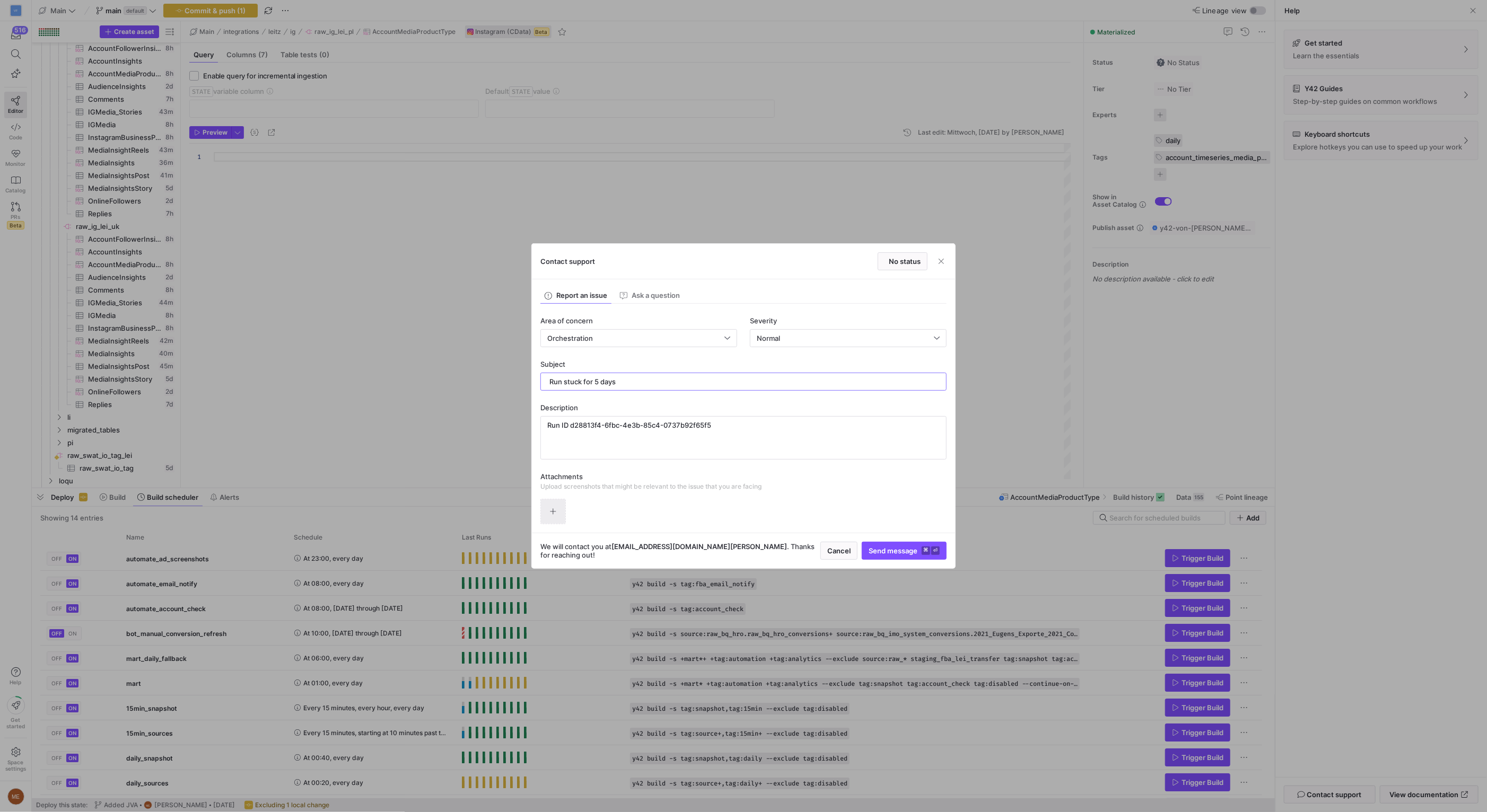
click at [565, 510] on span "button" at bounding box center [552, 511] width 24 height 24
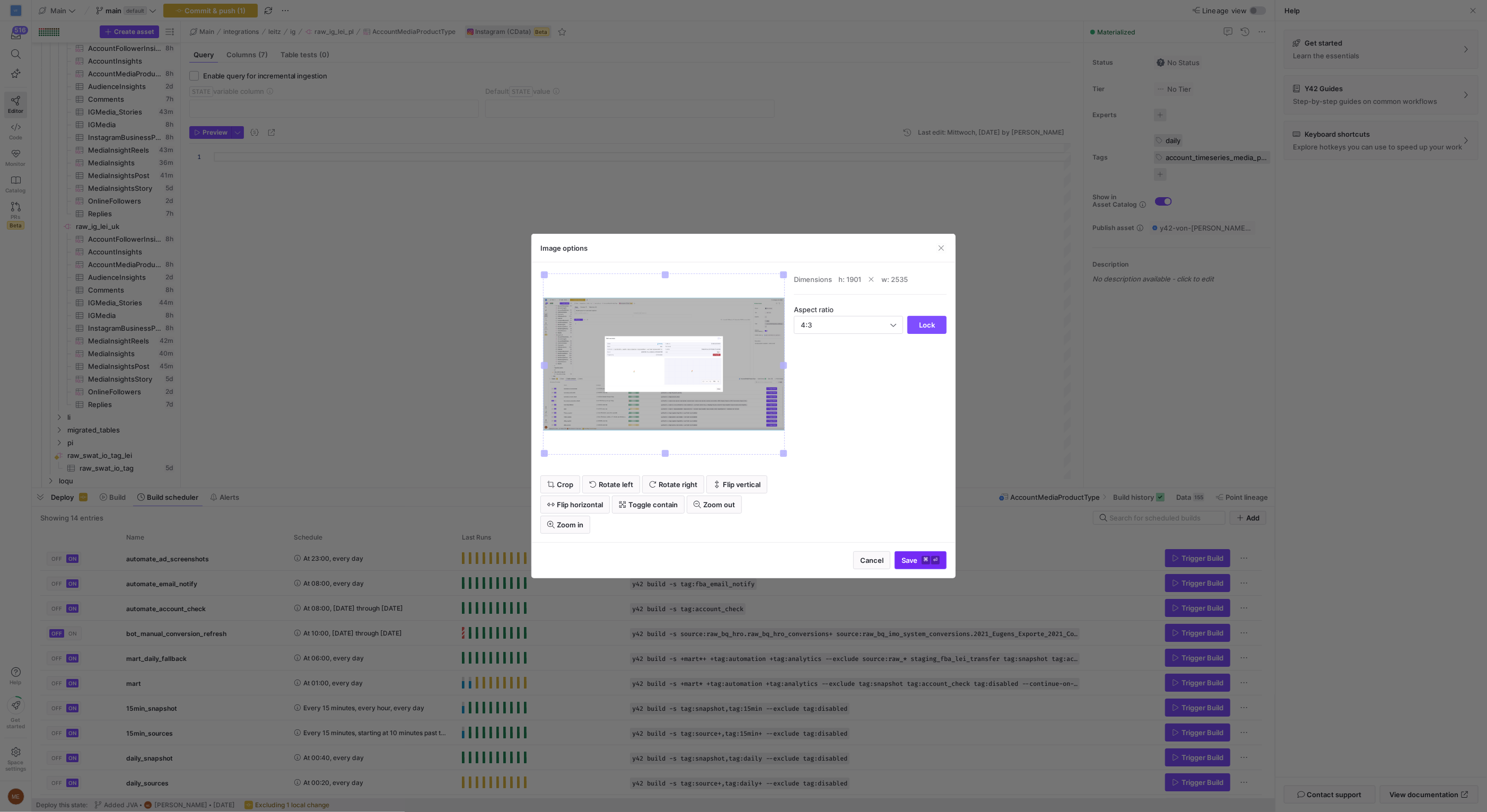
click at [920, 557] on span "Save ⌘ ⏎" at bounding box center [920, 560] width 38 height 8
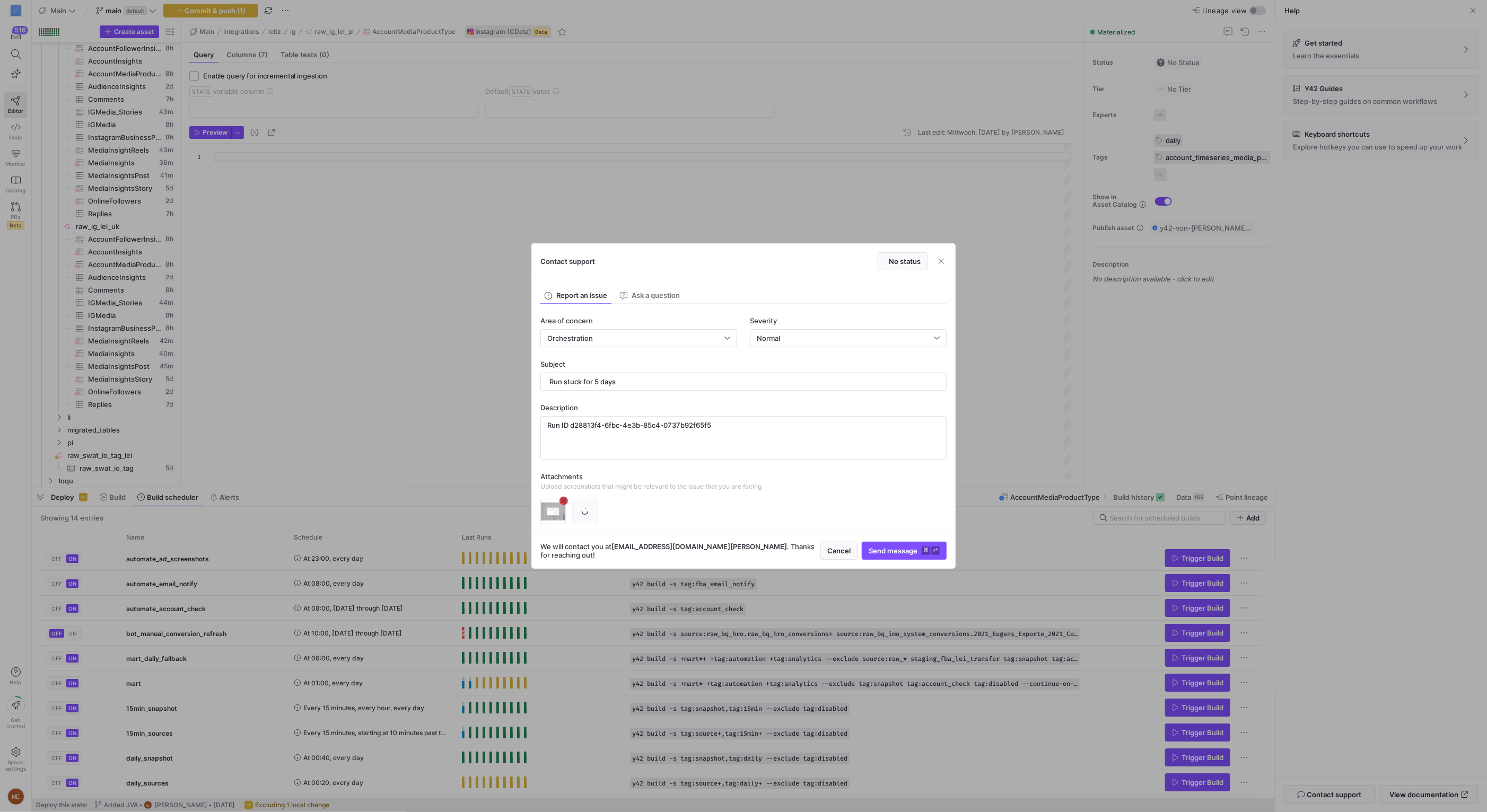
click at [578, 512] on div at bounding box center [584, 511] width 25 height 25
click at [581, 512] on div at bounding box center [584, 511] width 25 height 25
click at [584, 512] on icon "button" at bounding box center [584, 511] width 7 height 7
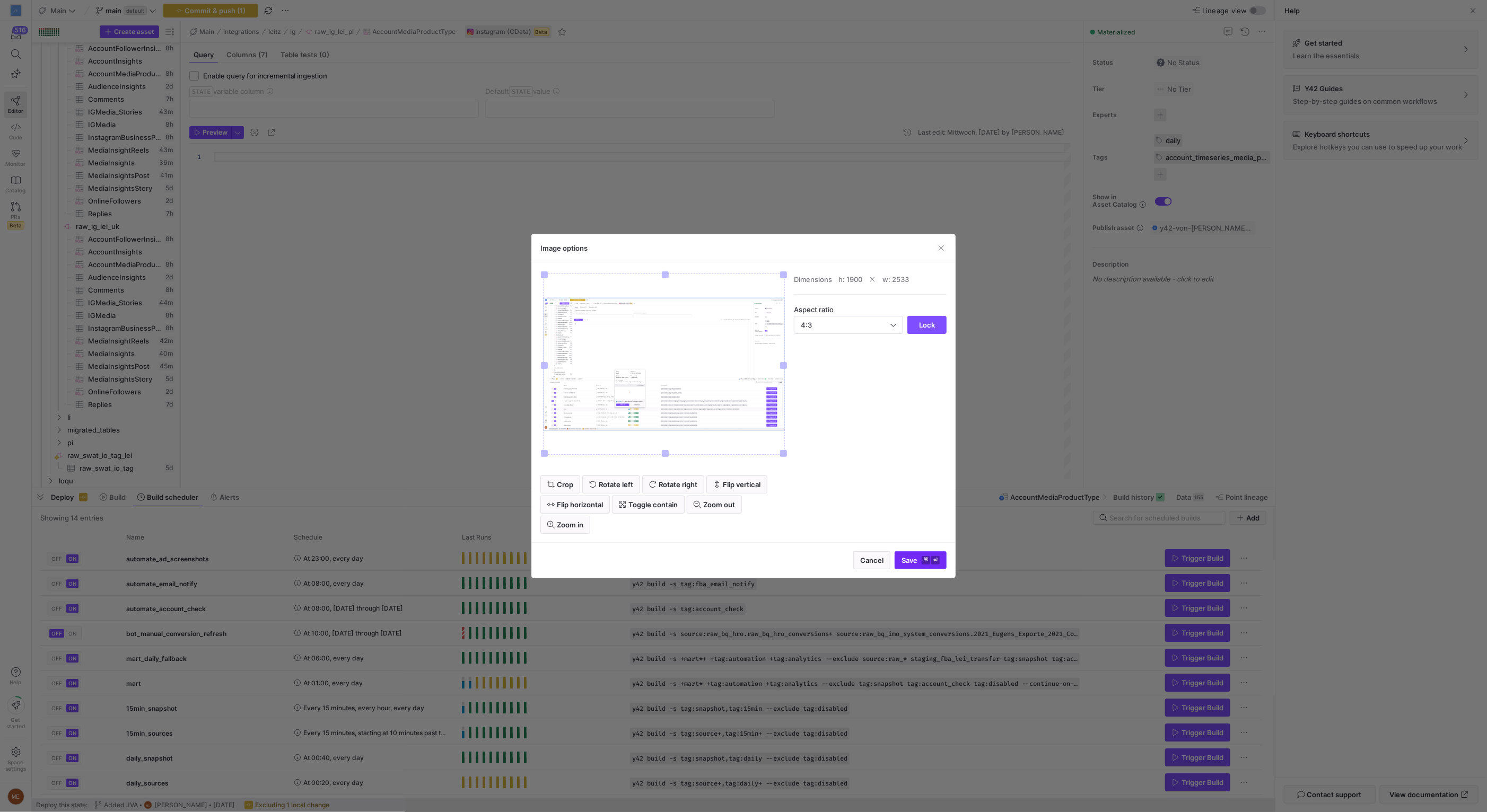
click at [916, 551] on button "Save ⌘ ⏎" at bounding box center [921, 560] width 52 height 18
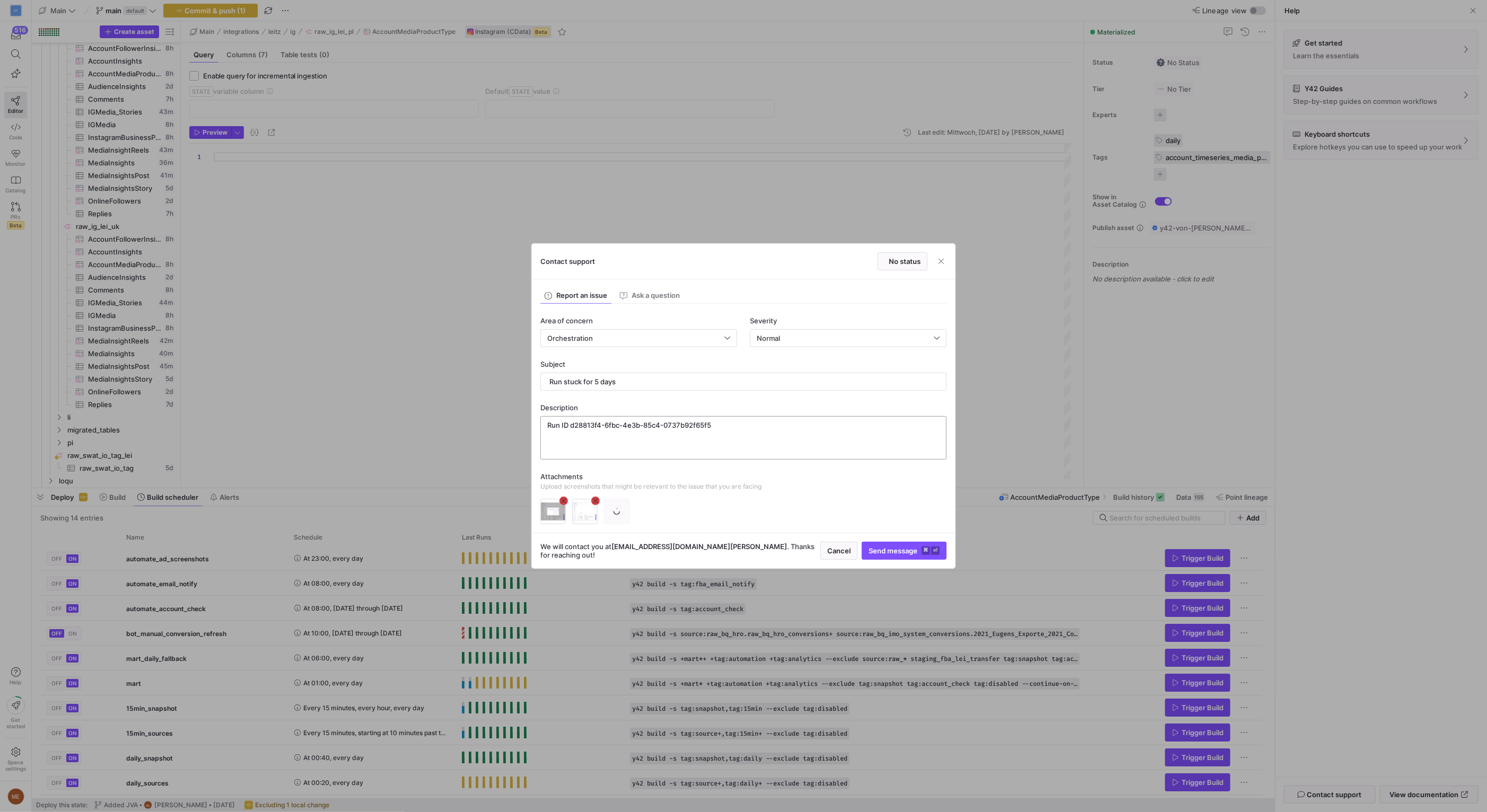
click at [790, 425] on textarea "Run ID d28813f4-6fbc-4e3b-85c4-0737b92f65f5" at bounding box center [743, 438] width 392 height 34
type textarea "Run ID d28813f4-6fbc-4e3b-85c4-0737b92f65f5 The run was stuck for 5 days and di…"
click at [905, 544] on span "submit" at bounding box center [904, 551] width 84 height 17
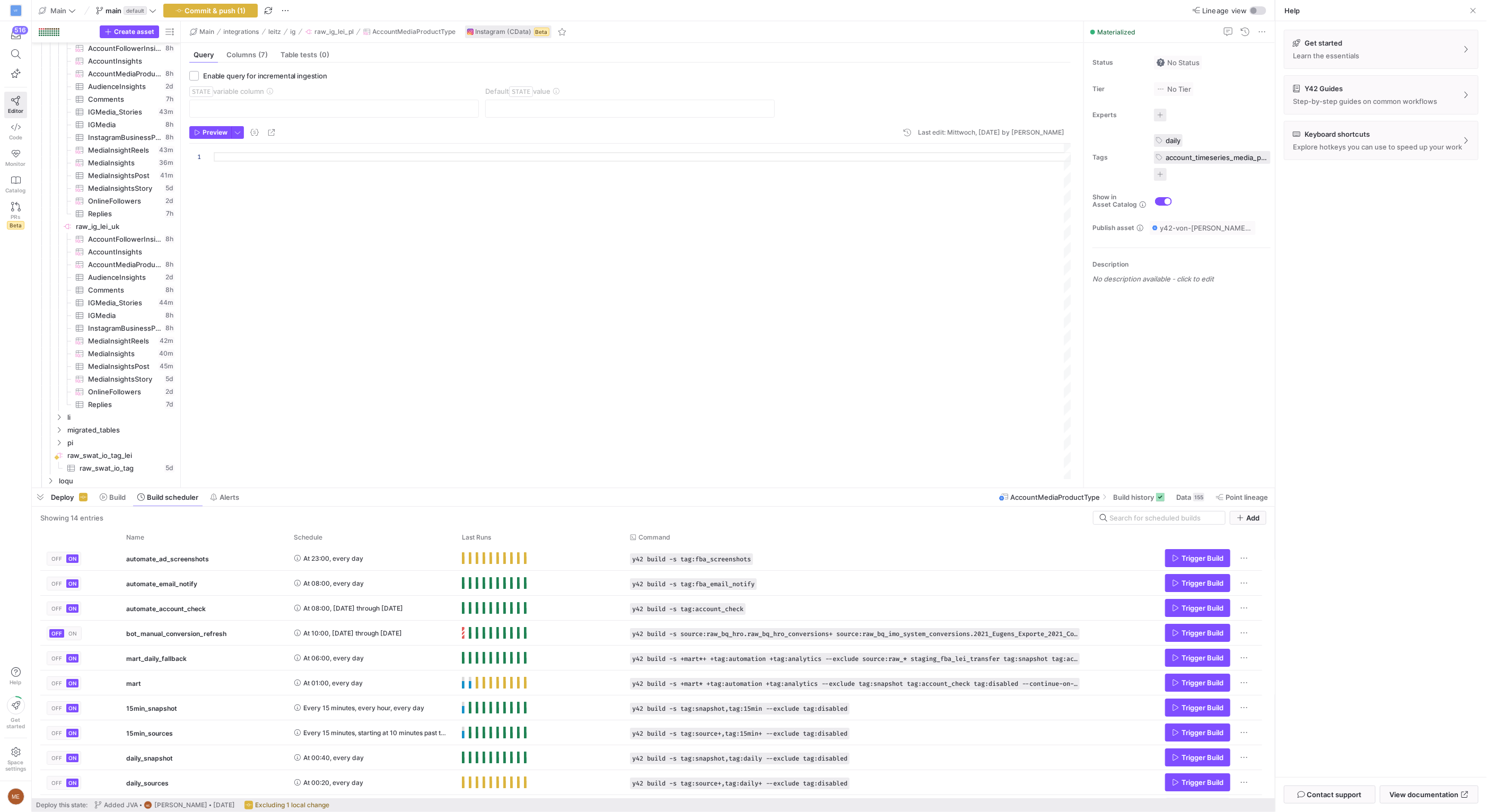
click at [1327, 450] on div "Get started Learn the essentials Y42 Guides Step-by-step guides on common workf…" at bounding box center [1381, 399] width 212 height 756
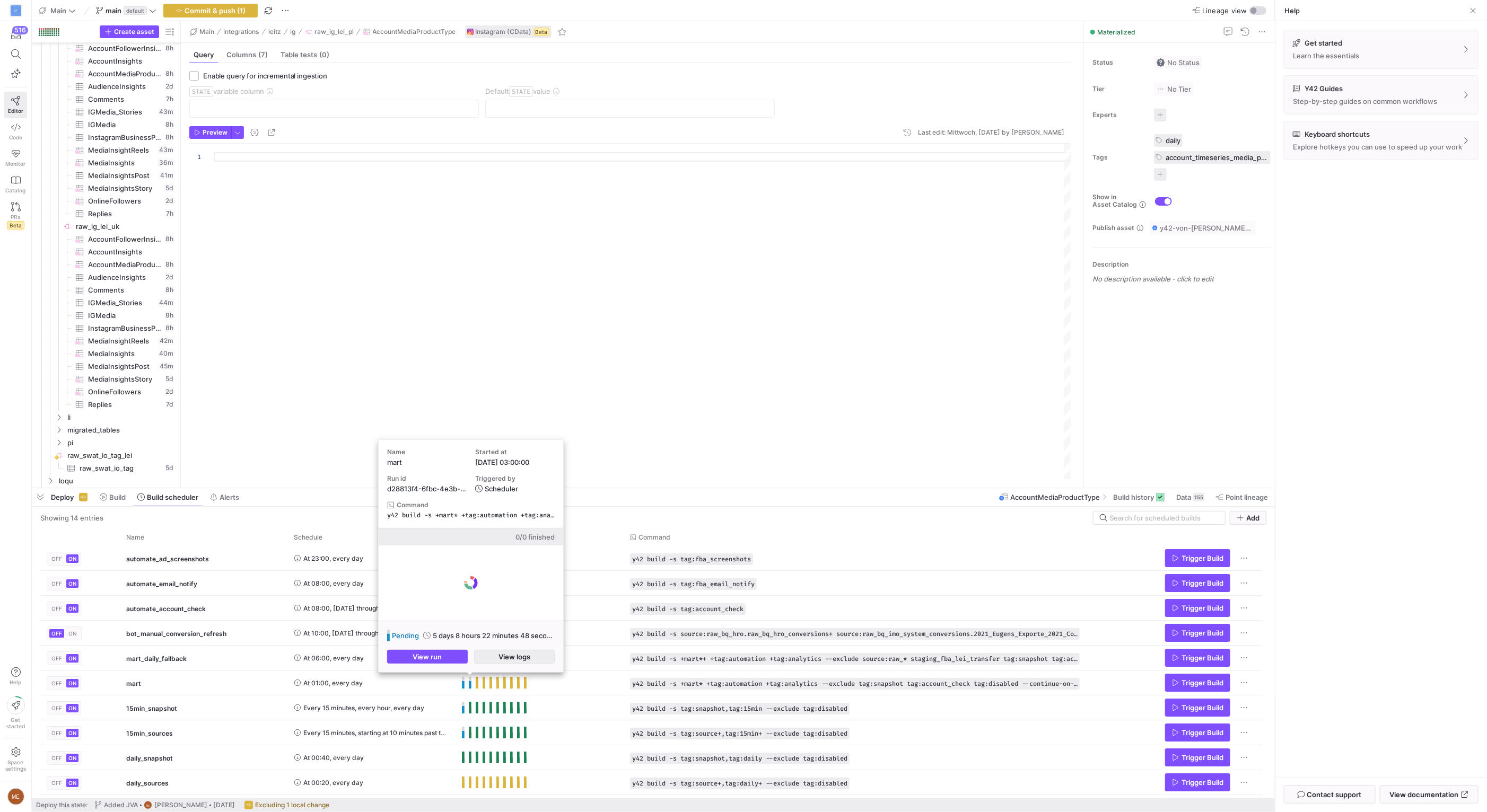
click at [479, 659] on span "button" at bounding box center [515, 656] width 80 height 12
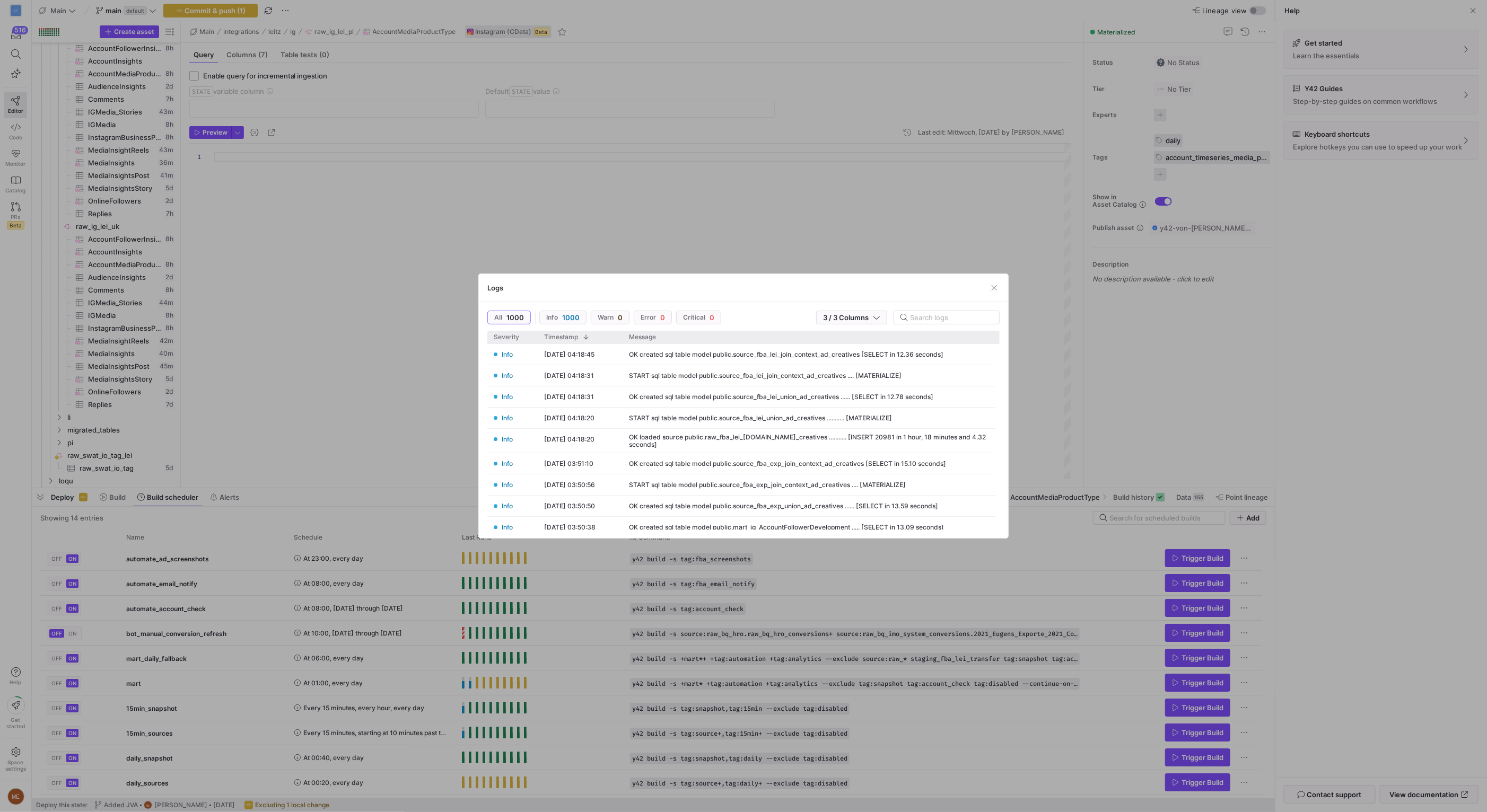
click at [552, 683] on div at bounding box center [743, 406] width 1487 height 812
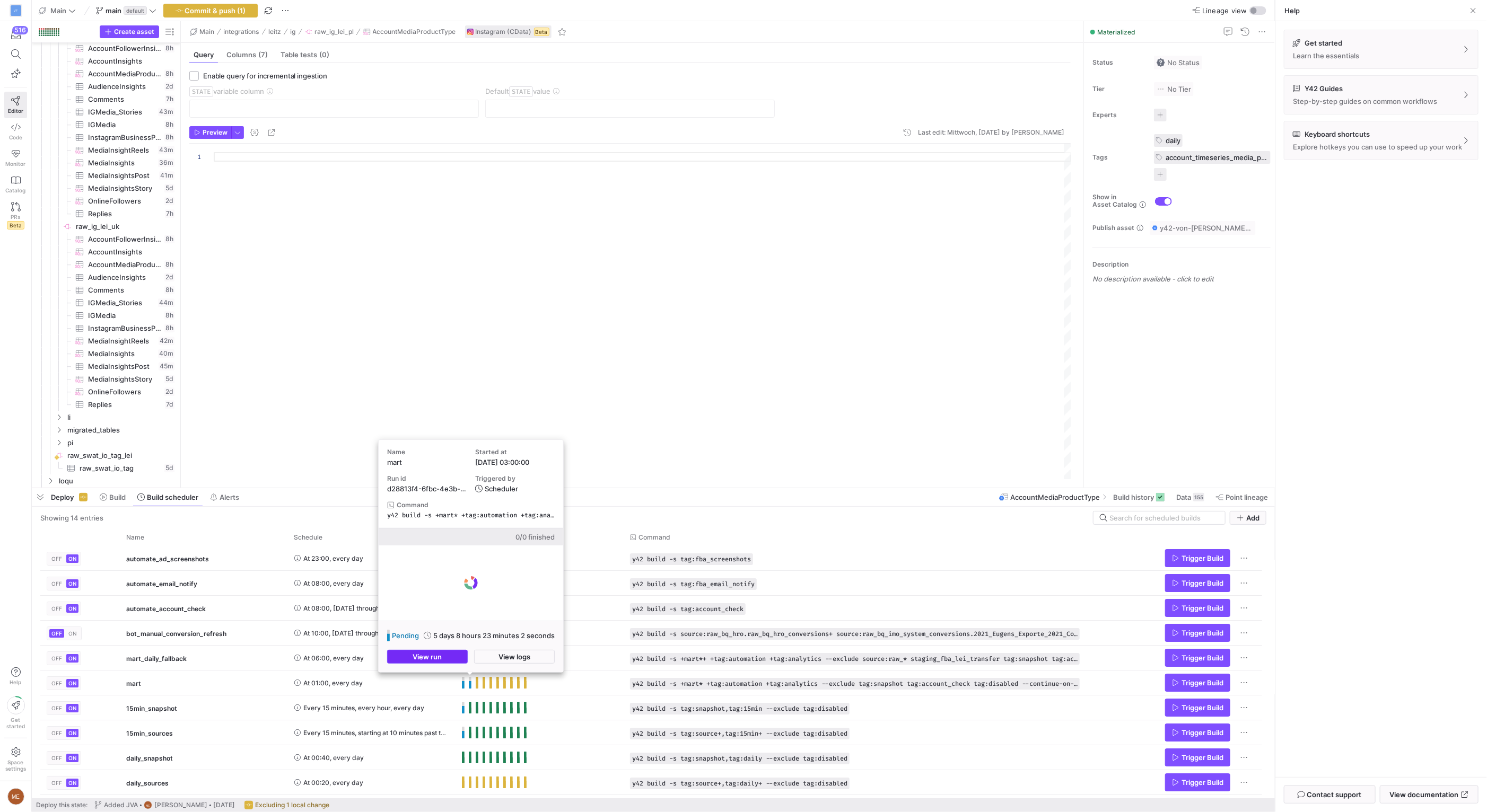
click at [462, 653] on span "button" at bounding box center [428, 656] width 80 height 12
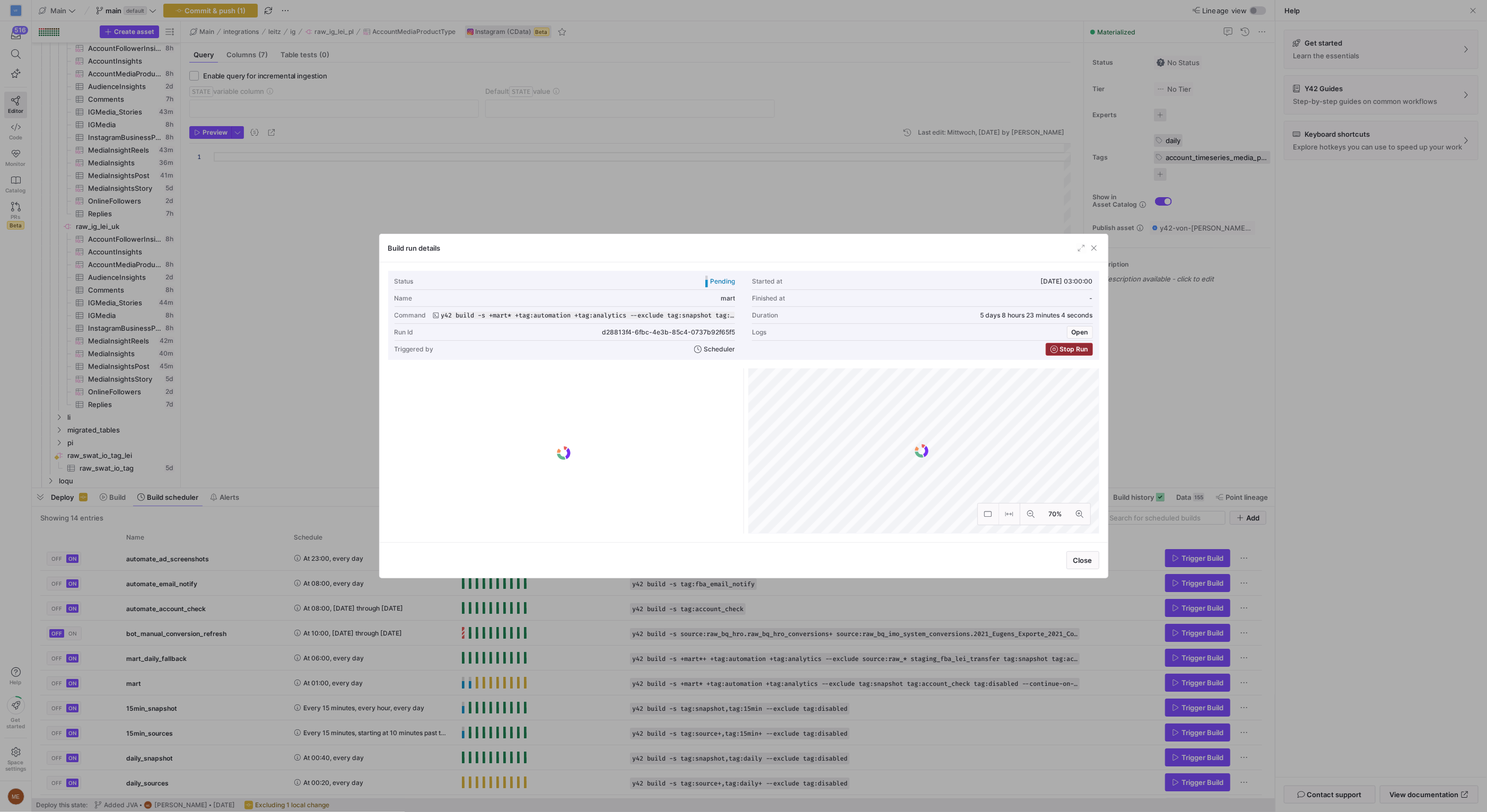
click at [1063, 349] on span "Stop Run" at bounding box center [1074, 349] width 28 height 7
click at [1094, 249] on span "button" at bounding box center [1094, 248] width 10 height 10
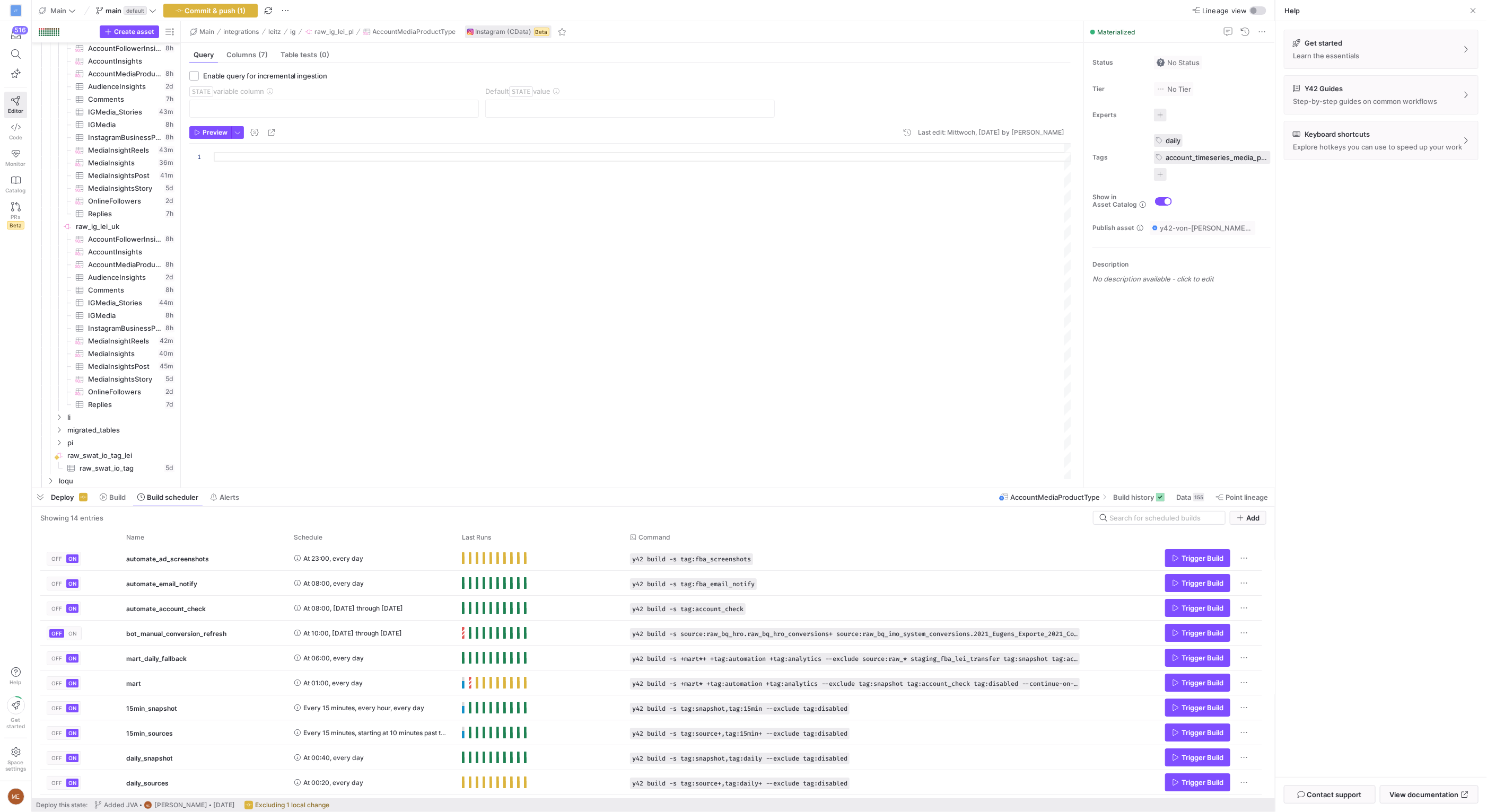
click at [1399, 336] on div "Get started Learn the essentials Y42 Guides Step-by-step guides on common workf…" at bounding box center [1381, 399] width 212 height 756
click at [1377, 277] on div "Get started Learn the essentials Y42 Guides Step-by-step guides on common workf…" at bounding box center [1381, 399] width 212 height 756
